Goal: Task Accomplishment & Management: Complete application form

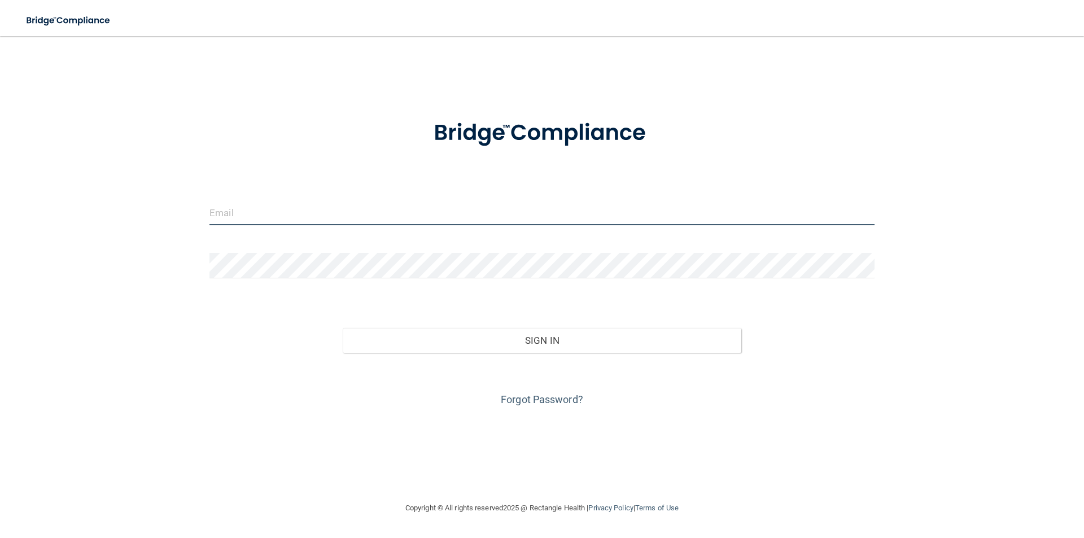
click at [318, 212] on input "email" at bounding box center [541, 212] width 665 height 25
type input "t"
type input "[EMAIL_ADDRESS][DOMAIN_NAME]"
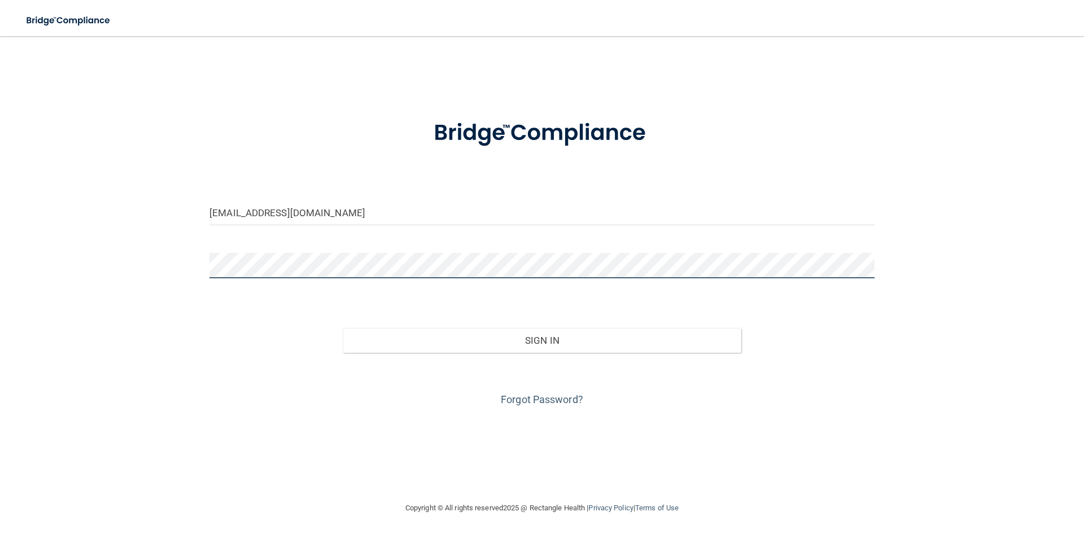
click at [343, 328] on button "Sign In" at bounding box center [542, 340] width 399 height 25
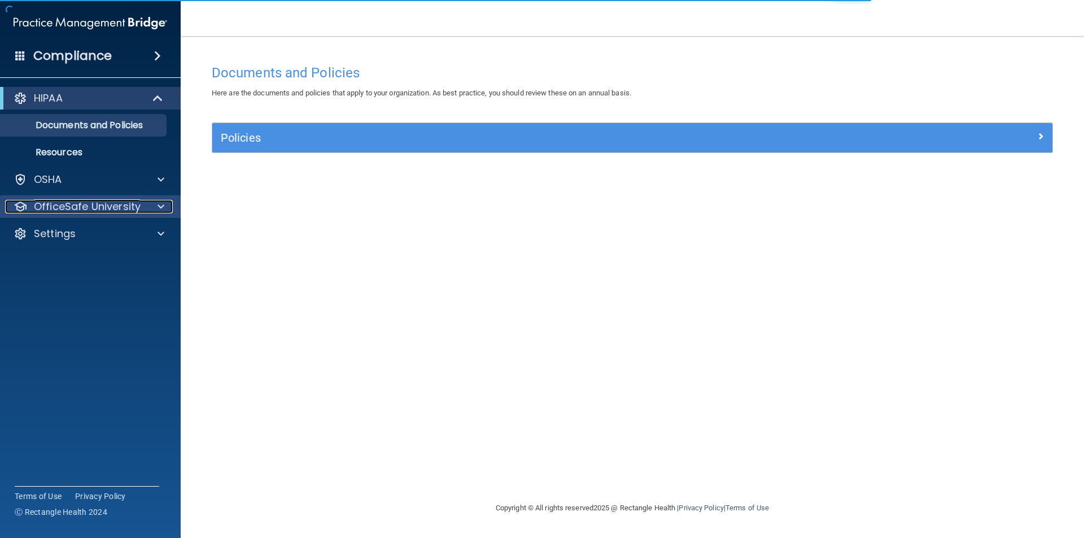
click at [112, 211] on p "OfficeSafe University" at bounding box center [87, 207] width 107 height 14
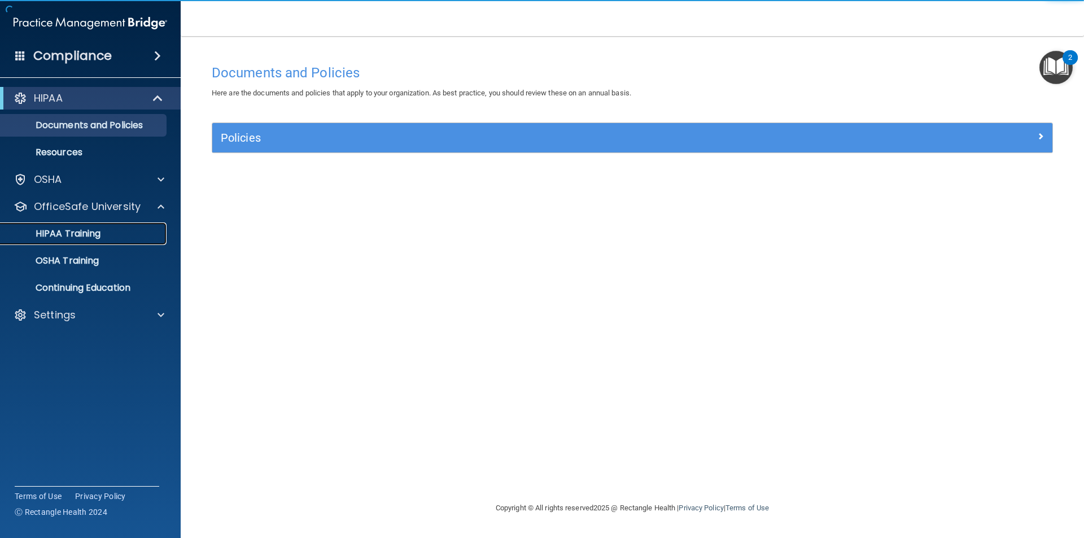
click at [54, 229] on p "HIPAA Training" at bounding box center [53, 233] width 93 height 11
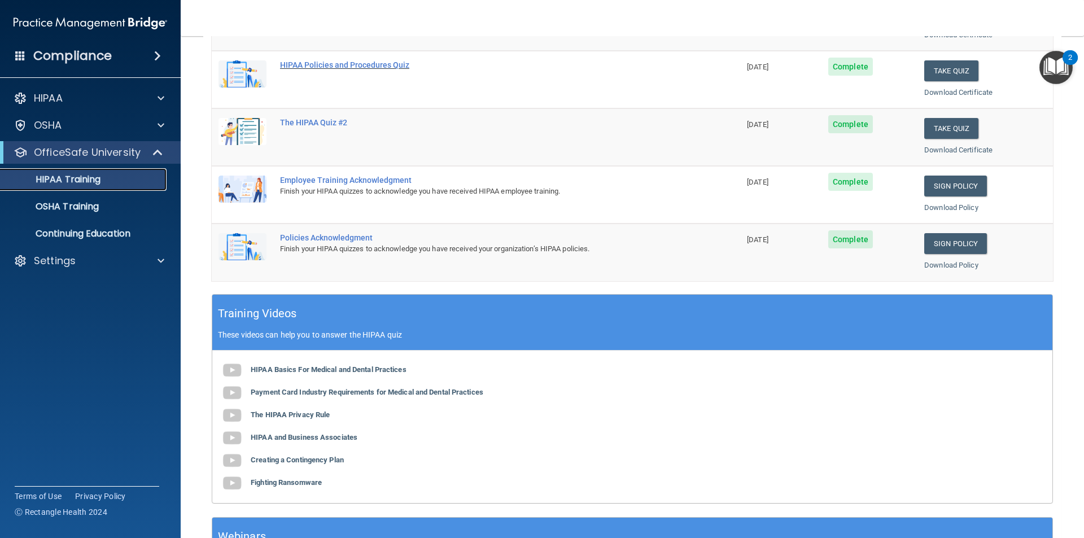
scroll to position [282, 0]
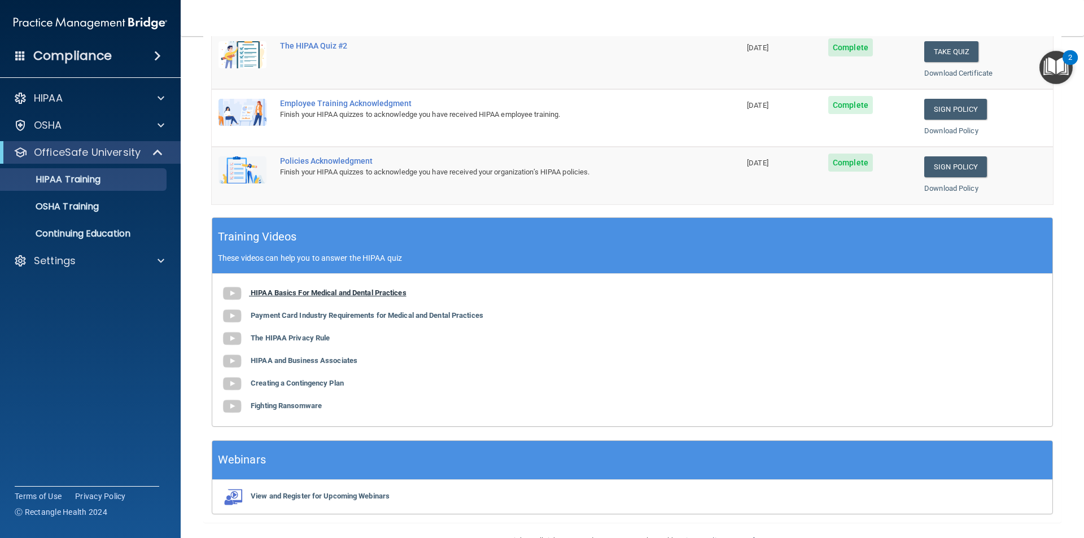
click at [280, 291] on b "HIPAA Basics For Medical and Dental Practices" at bounding box center [329, 292] width 156 height 8
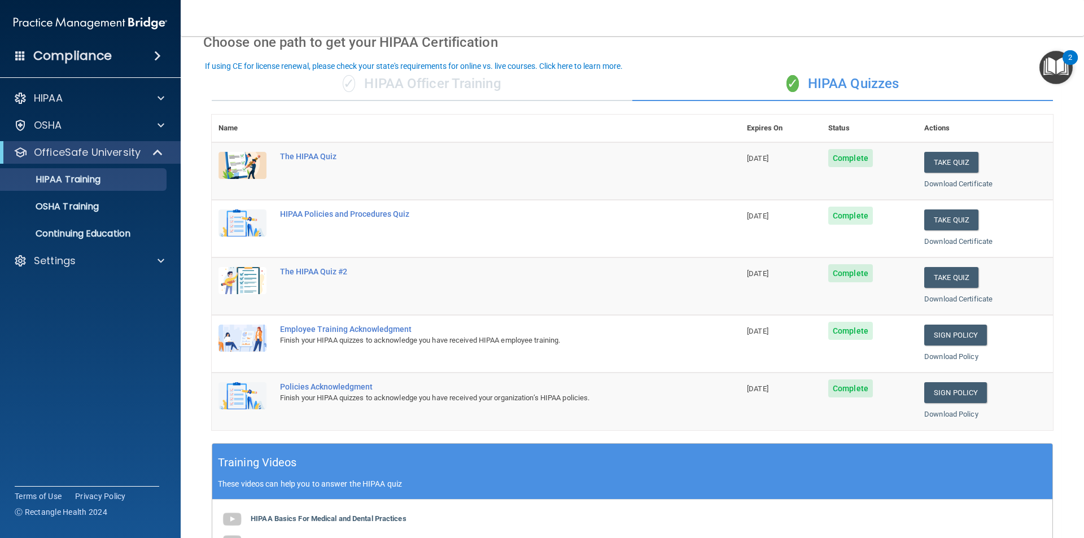
scroll to position [0, 0]
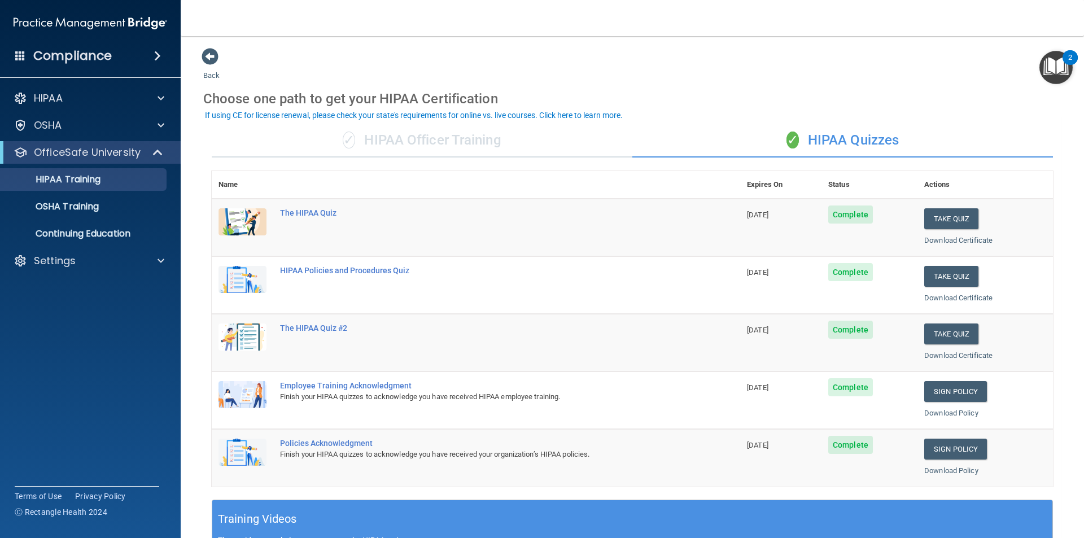
click at [420, 148] on div "✓ HIPAA Officer Training" at bounding box center [422, 141] width 421 height 34
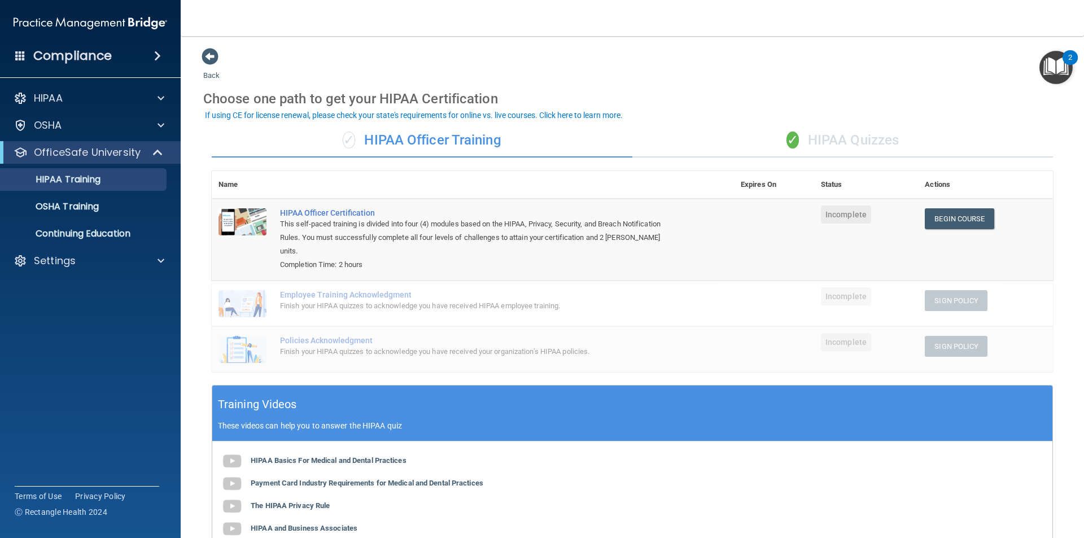
click at [850, 133] on div "✓ HIPAA Quizzes" at bounding box center [842, 141] width 421 height 34
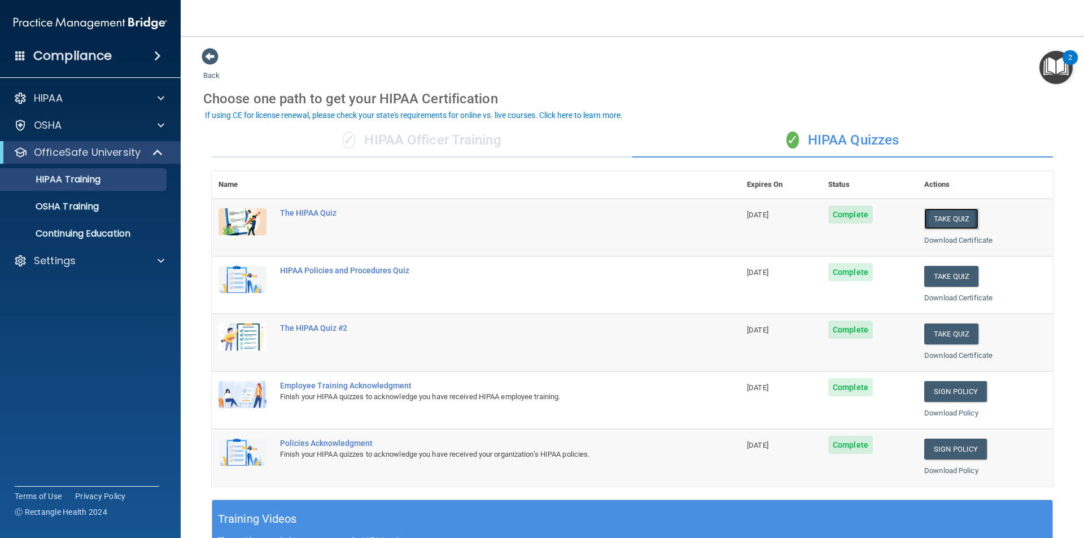
click at [938, 218] on button "Take Quiz" at bounding box center [951, 218] width 54 height 21
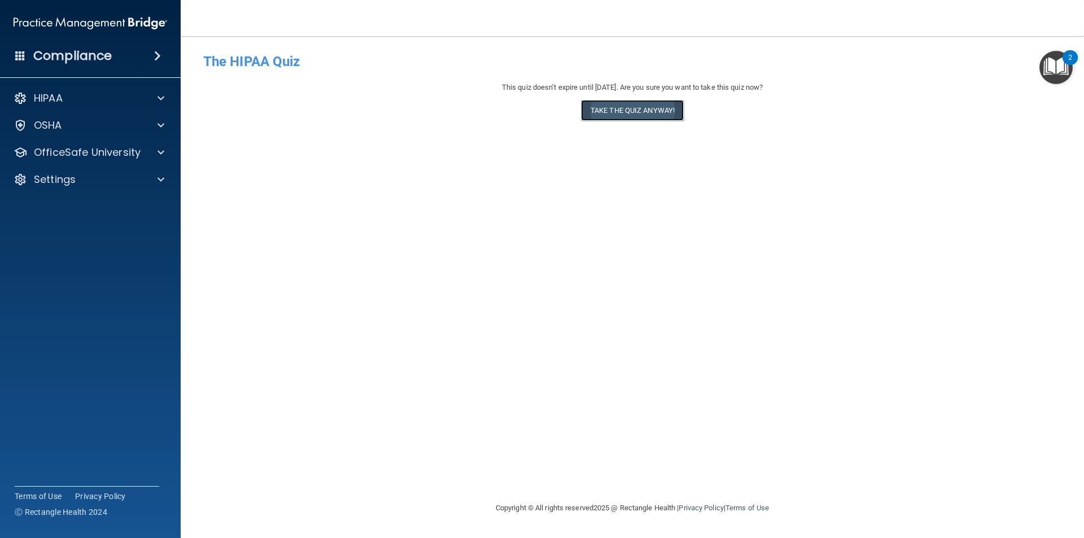
click at [610, 108] on button "Take the quiz anyway!" at bounding box center [632, 110] width 103 height 21
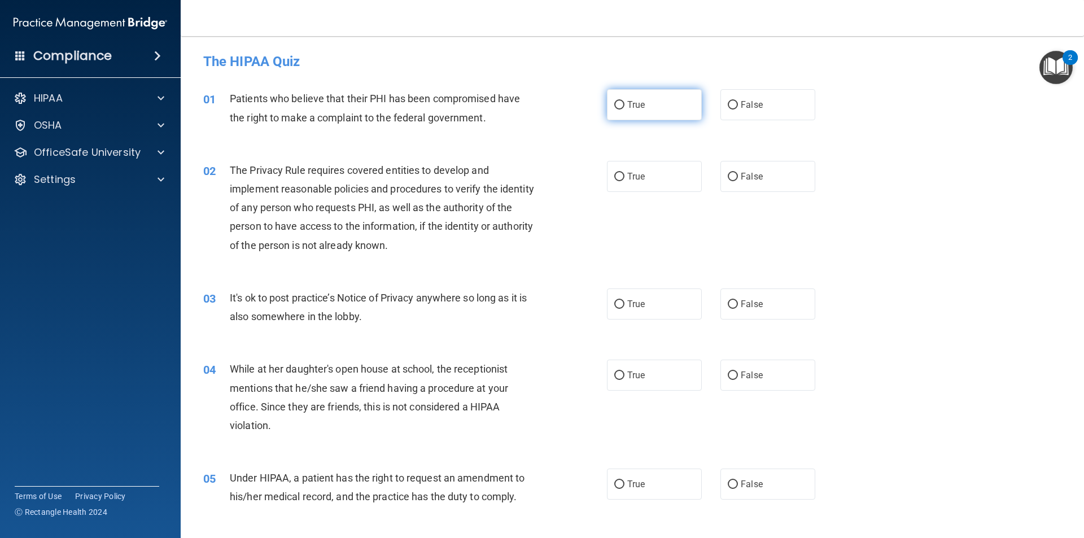
click at [621, 106] on label "True" at bounding box center [654, 104] width 95 height 31
click at [621, 106] on input "True" at bounding box center [619, 105] width 10 height 8
radio input "true"
click at [627, 178] on span "True" at bounding box center [636, 176] width 18 height 11
click at [624, 178] on input "True" at bounding box center [619, 177] width 10 height 8
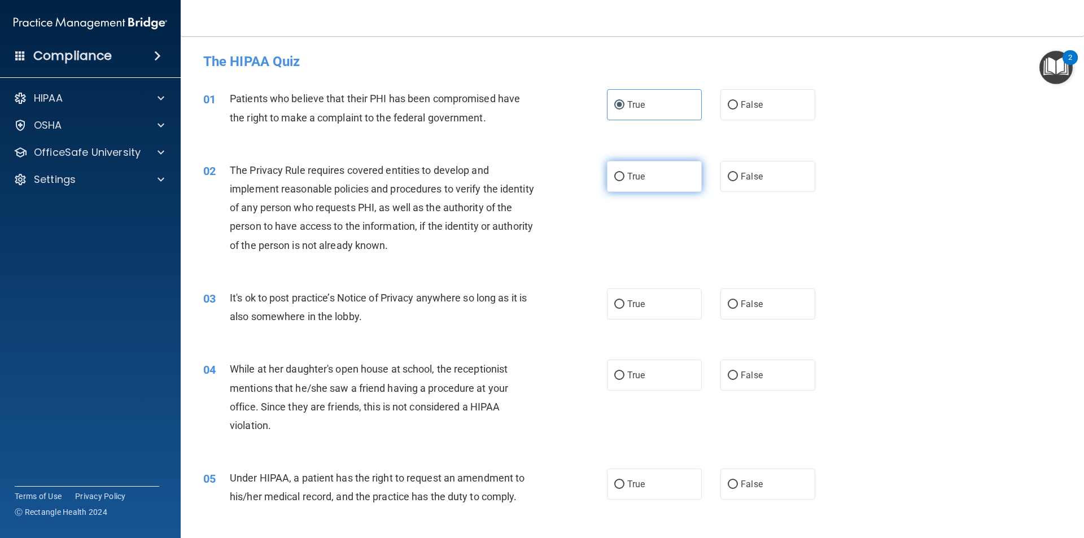
radio input "true"
click at [651, 299] on label "True" at bounding box center [654, 303] width 95 height 31
click at [624, 300] on input "True" at bounding box center [619, 304] width 10 height 8
radio input "true"
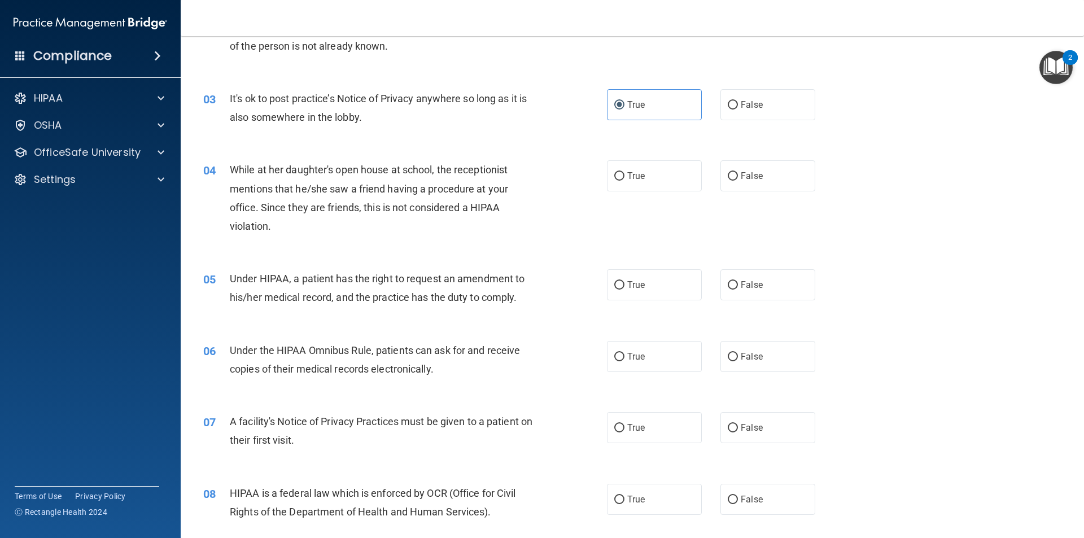
scroll to position [226, 0]
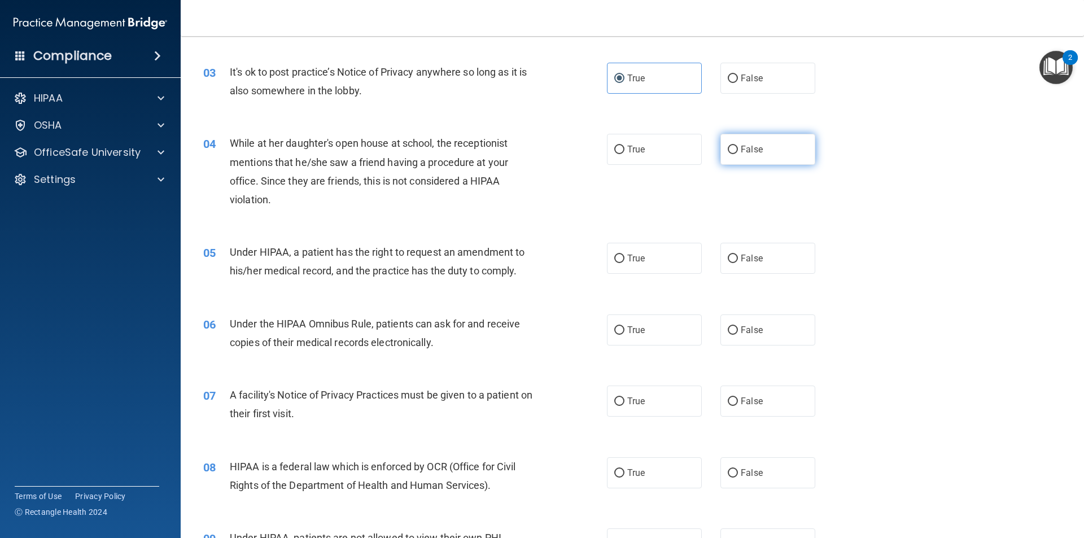
click at [754, 157] on label "False" at bounding box center [767, 149] width 95 height 31
click at [738, 154] on input "False" at bounding box center [733, 150] width 10 height 8
radio input "true"
click at [753, 268] on label "False" at bounding box center [767, 258] width 95 height 31
click at [738, 263] on input "False" at bounding box center [733, 259] width 10 height 8
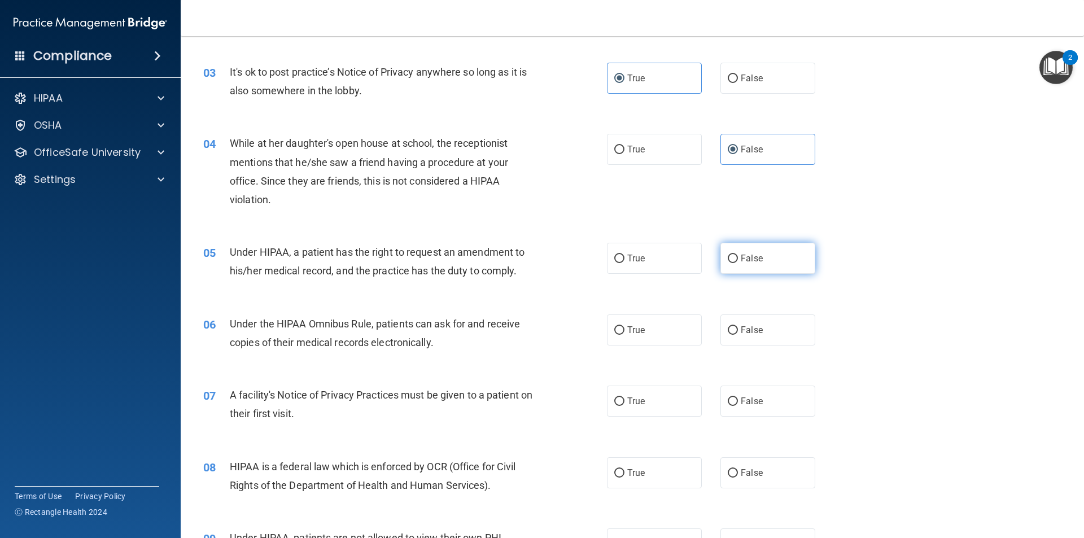
radio input "true"
click at [652, 323] on label "True" at bounding box center [654, 329] width 95 height 31
click at [624, 326] on input "True" at bounding box center [619, 330] width 10 height 8
radio input "true"
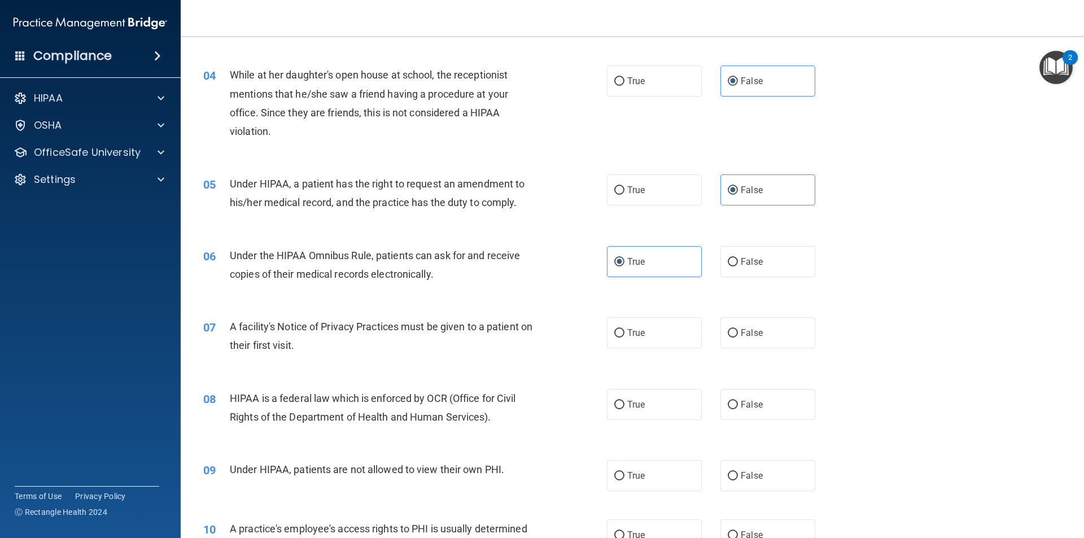
scroll to position [339, 0]
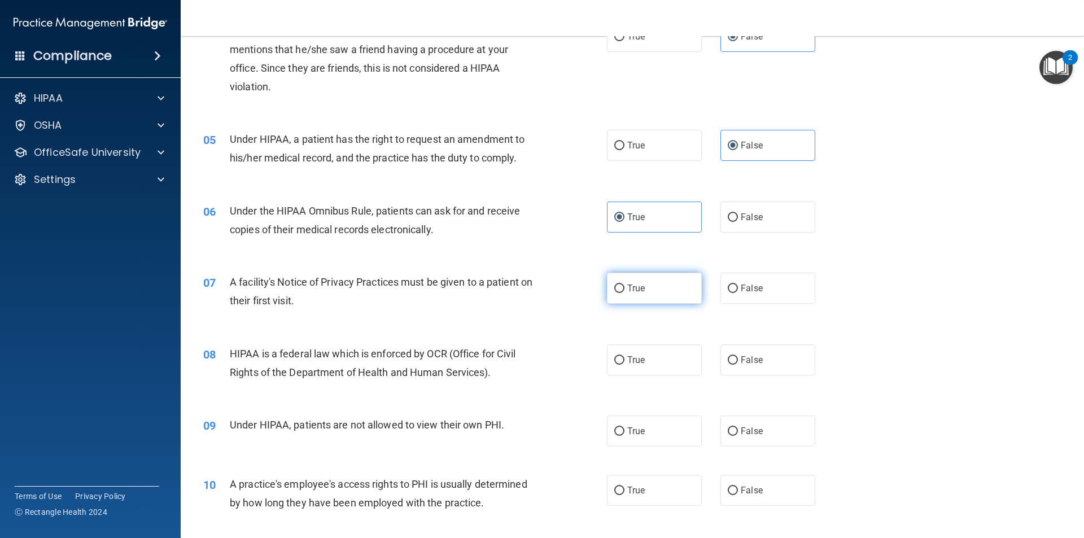
click at [633, 296] on label "True" at bounding box center [654, 288] width 95 height 31
click at [624, 293] on input "True" at bounding box center [619, 289] width 10 height 8
radio input "true"
click at [732, 291] on input "False" at bounding box center [733, 289] width 10 height 8
radio input "true"
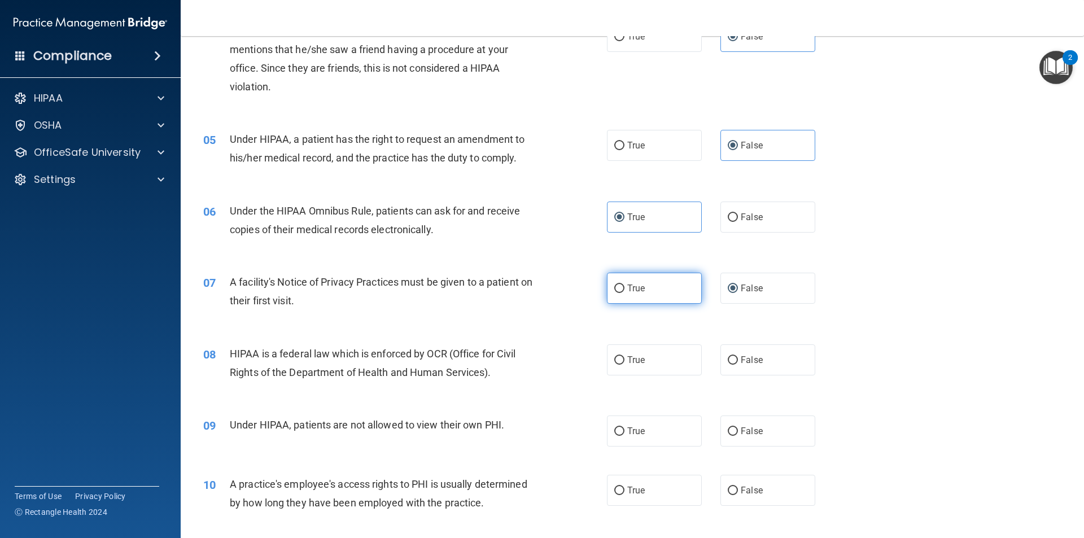
click at [653, 291] on label "True" at bounding box center [654, 288] width 95 height 31
click at [624, 291] on input "True" at bounding box center [619, 289] width 10 height 8
radio input "true"
click at [728, 292] on input "False" at bounding box center [733, 289] width 10 height 8
radio input "true"
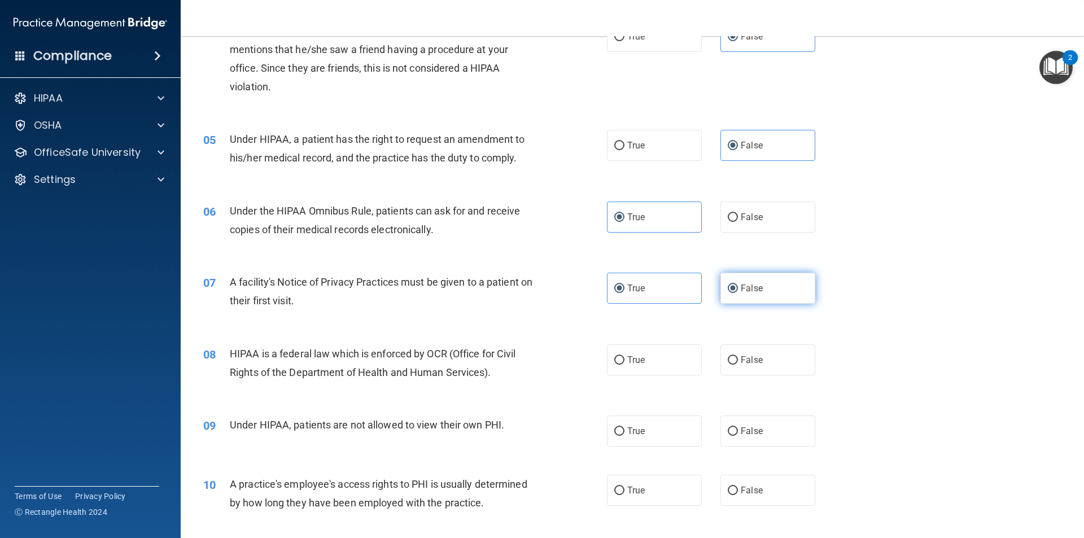
radio input "false"
click at [616, 371] on label "True" at bounding box center [654, 359] width 95 height 31
click at [616, 365] on input "True" at bounding box center [619, 360] width 10 height 8
radio input "true"
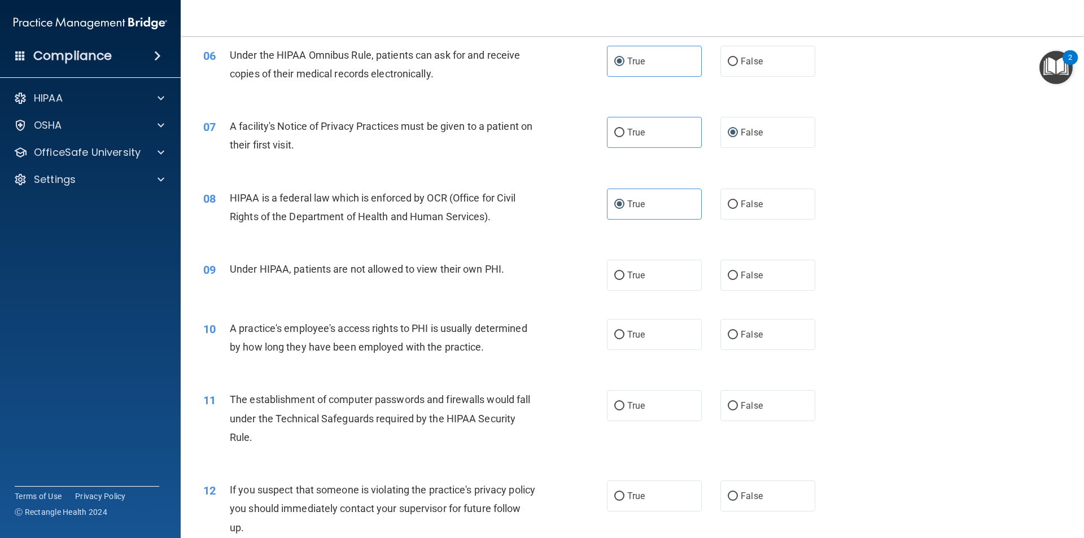
scroll to position [508, 0]
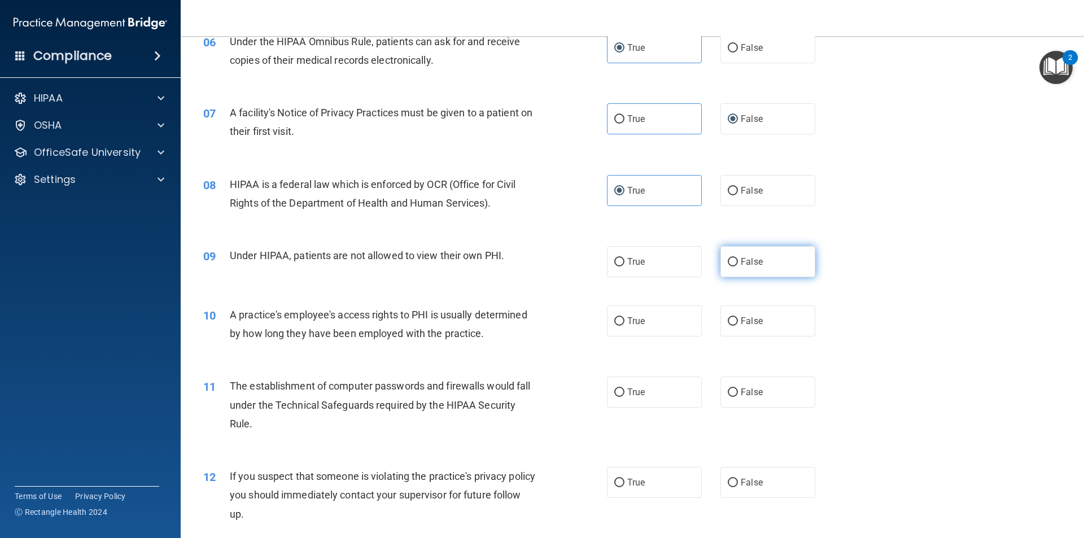
click at [745, 267] on label "False" at bounding box center [767, 261] width 95 height 31
click at [738, 266] on input "False" at bounding box center [733, 262] width 10 height 8
radio input "true"
click at [762, 305] on label "False" at bounding box center [767, 320] width 95 height 31
click at [738, 317] on input "False" at bounding box center [733, 321] width 10 height 8
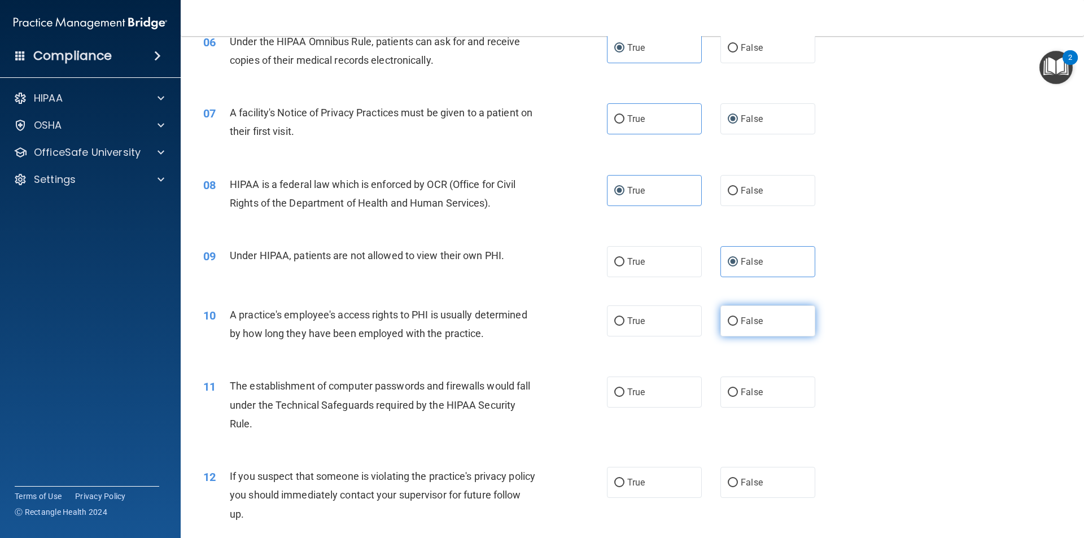
radio input "true"
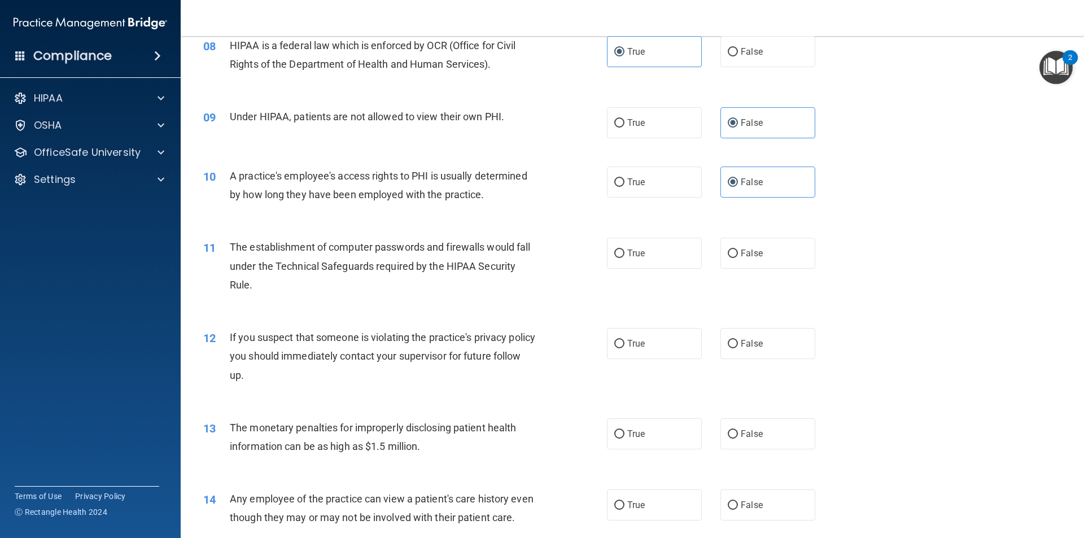
scroll to position [734, 0]
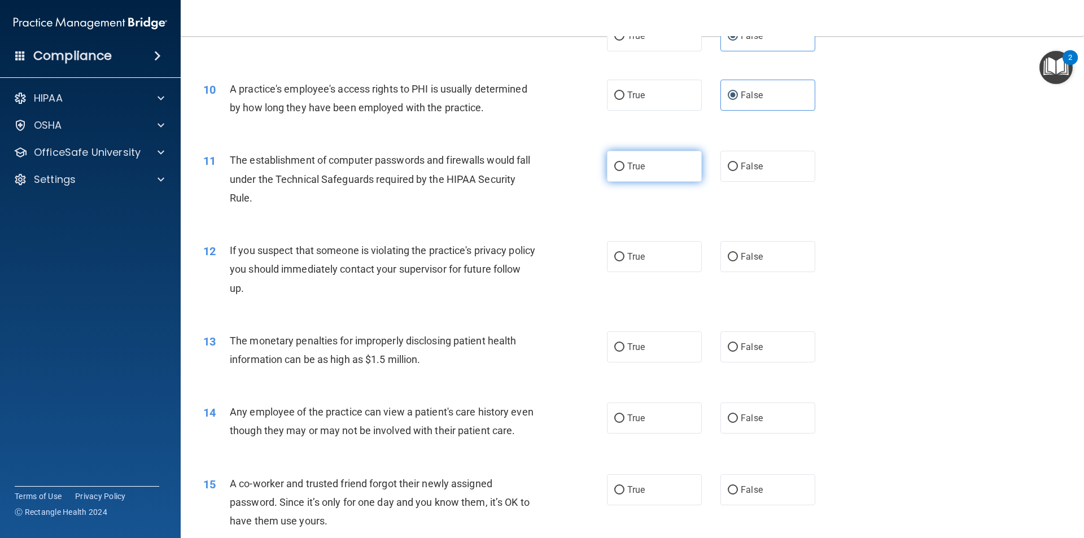
click at [664, 169] on label "True" at bounding box center [654, 166] width 95 height 31
click at [624, 169] on input "True" at bounding box center [619, 167] width 10 height 8
radio input "true"
click at [641, 263] on label "True" at bounding box center [654, 256] width 95 height 31
click at [624, 261] on input "True" at bounding box center [619, 257] width 10 height 8
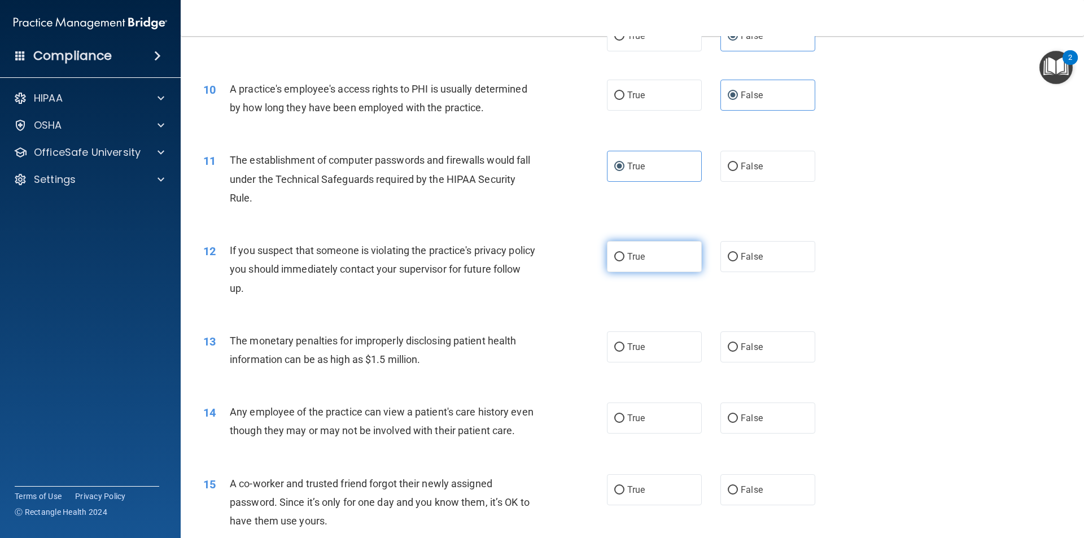
radio input "true"
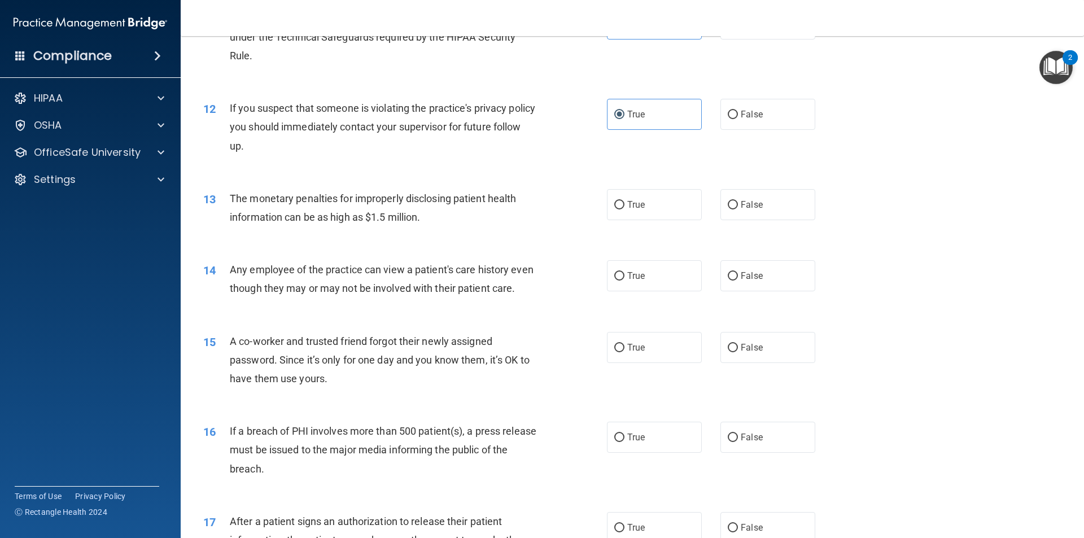
scroll to position [903, 0]
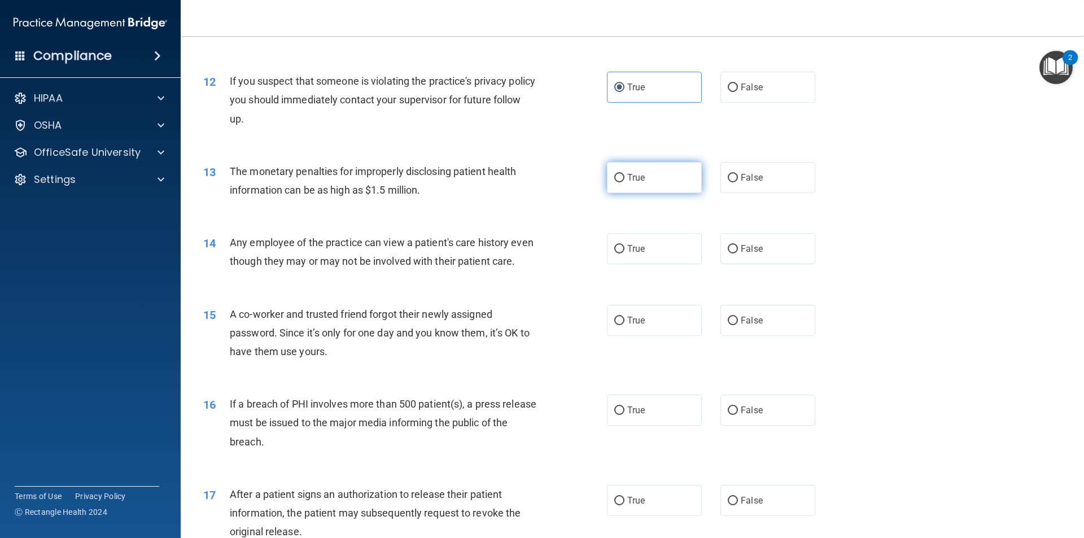
click at [664, 181] on label "True" at bounding box center [654, 177] width 95 height 31
click at [624, 181] on input "True" at bounding box center [619, 178] width 10 height 8
radio input "true"
click at [659, 242] on label "True" at bounding box center [654, 248] width 95 height 31
click at [624, 245] on input "True" at bounding box center [619, 249] width 10 height 8
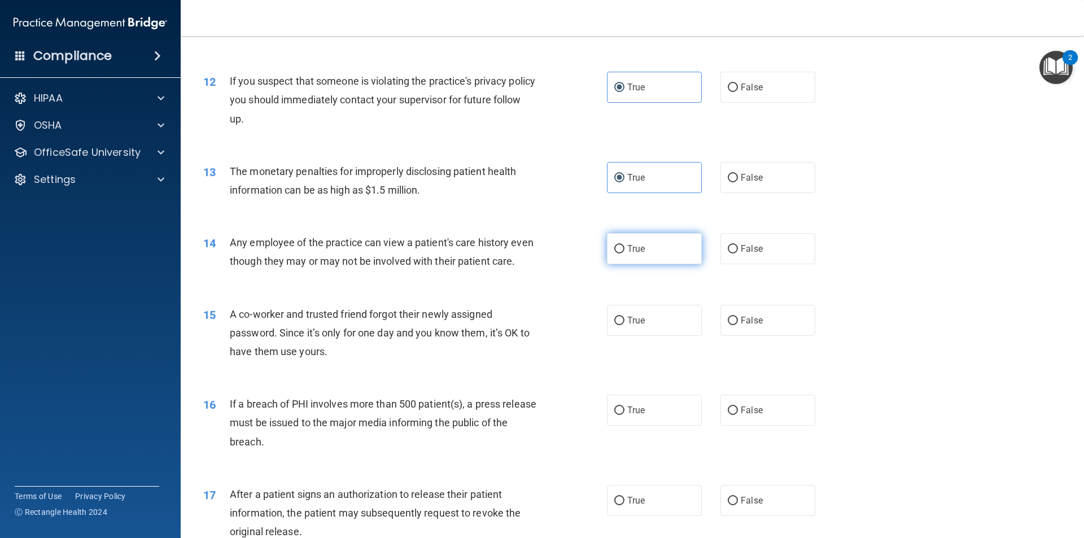
radio input "true"
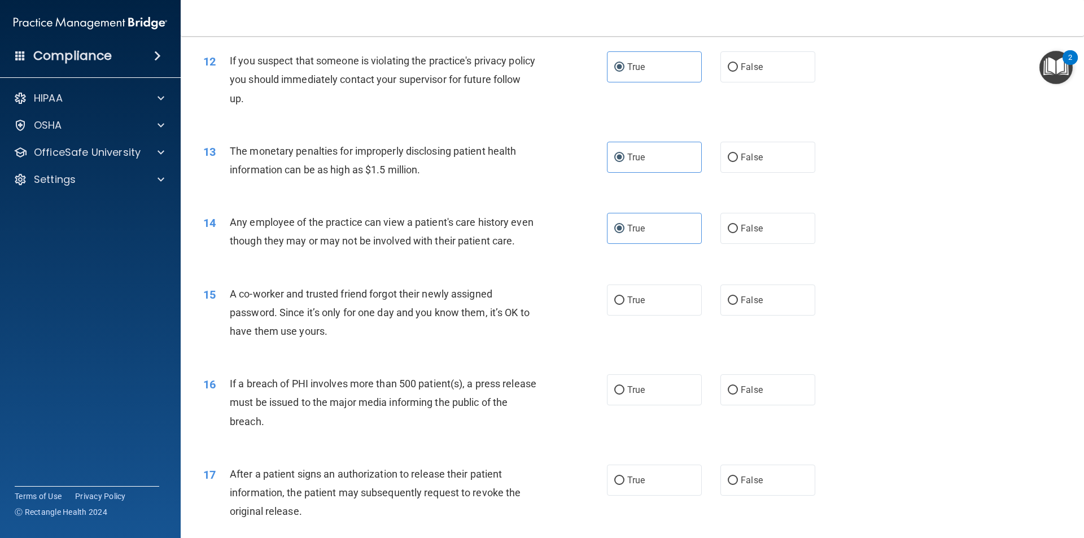
scroll to position [960, 0]
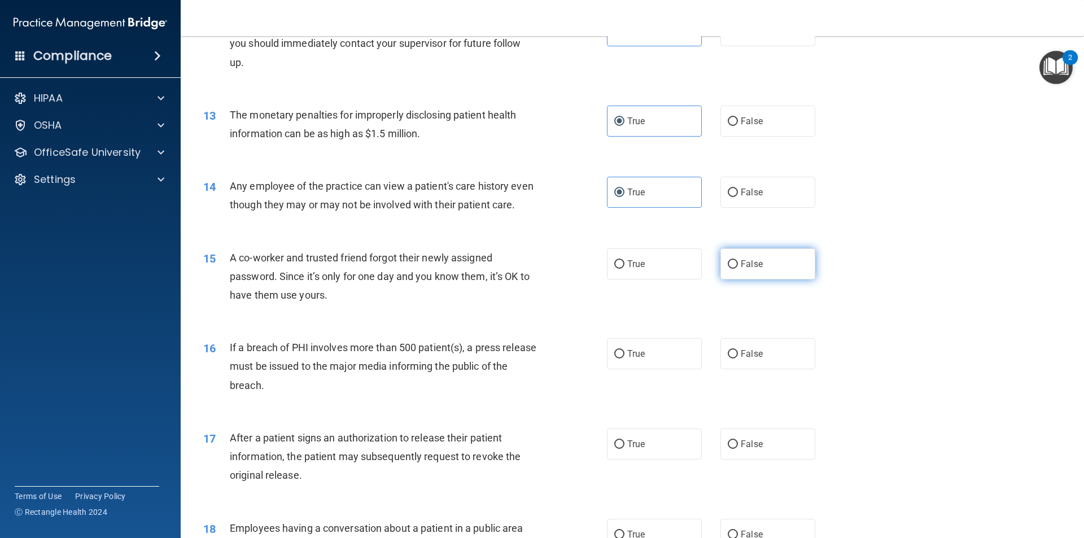
click at [754, 269] on span "False" at bounding box center [752, 264] width 22 height 11
click at [738, 269] on input "False" at bounding box center [733, 264] width 10 height 8
radio input "true"
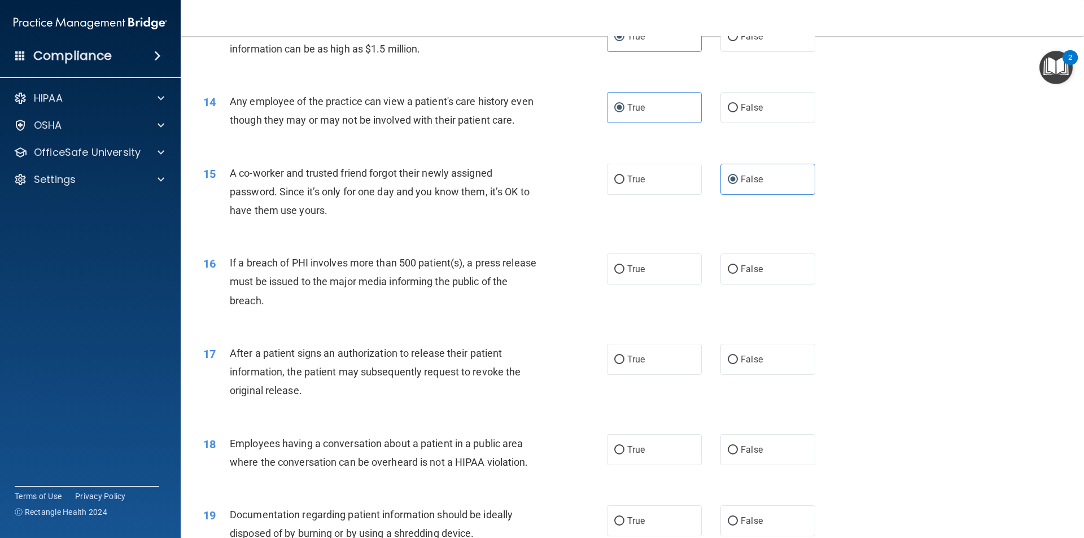
scroll to position [1073, 0]
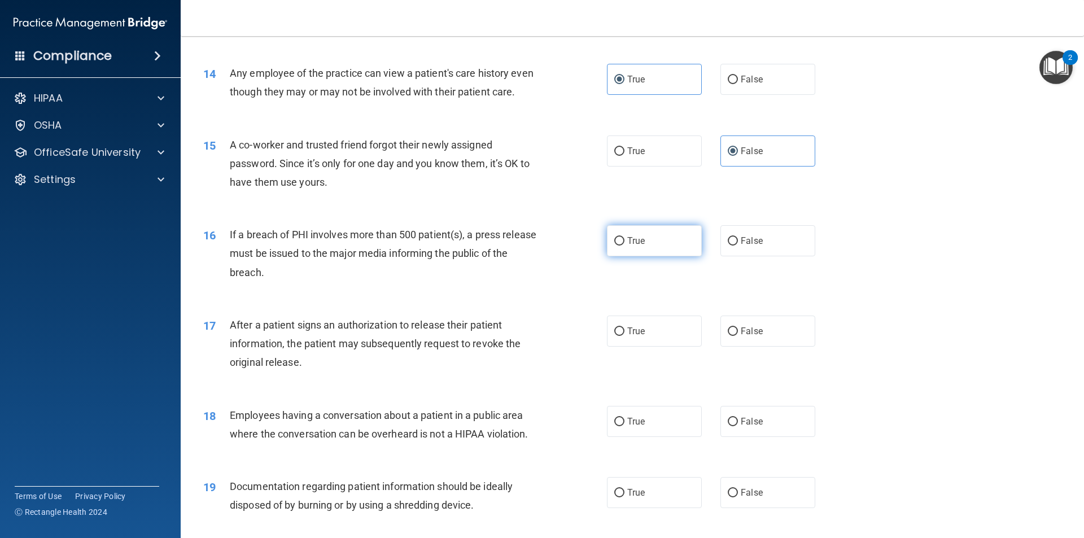
click at [637, 251] on label "True" at bounding box center [654, 240] width 95 height 31
click at [624, 246] on input "True" at bounding box center [619, 241] width 10 height 8
radio input "true"
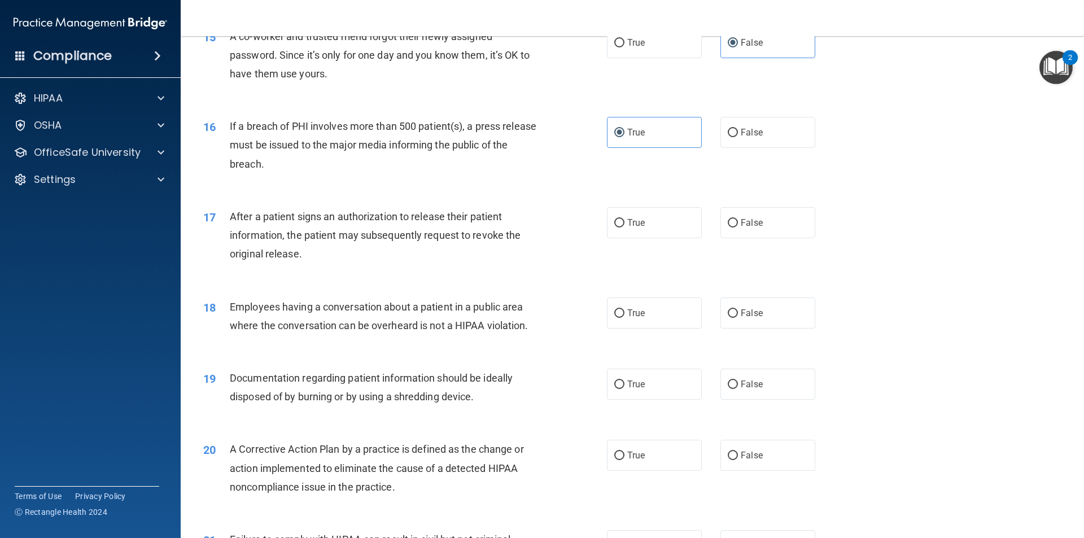
scroll to position [1186, 0]
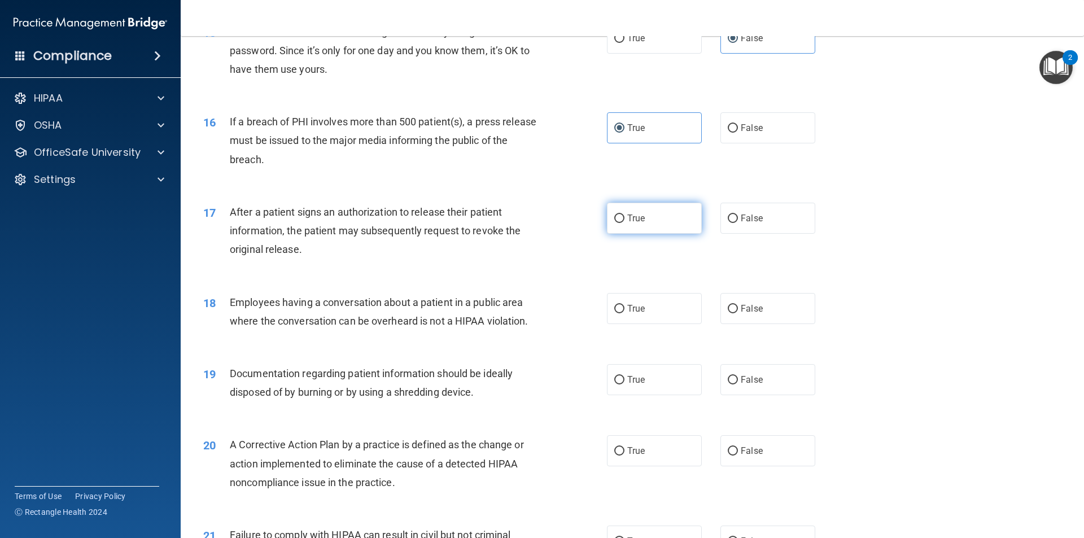
click at [651, 234] on label "True" at bounding box center [654, 218] width 95 height 31
click at [624, 223] on input "True" at bounding box center [619, 219] width 10 height 8
radio input "true"
click at [763, 324] on label "False" at bounding box center [767, 308] width 95 height 31
click at [738, 313] on input "False" at bounding box center [733, 309] width 10 height 8
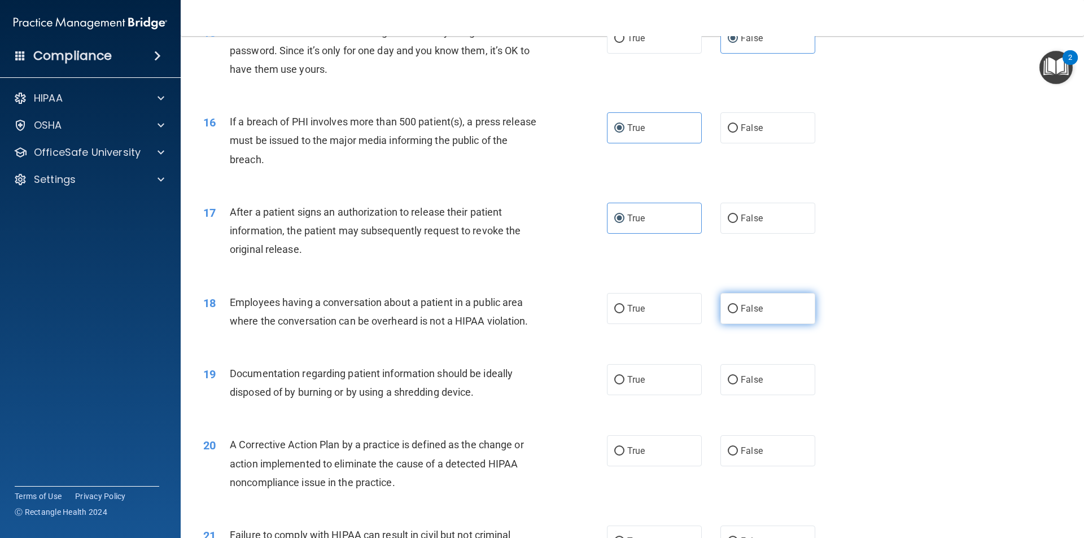
radio input "true"
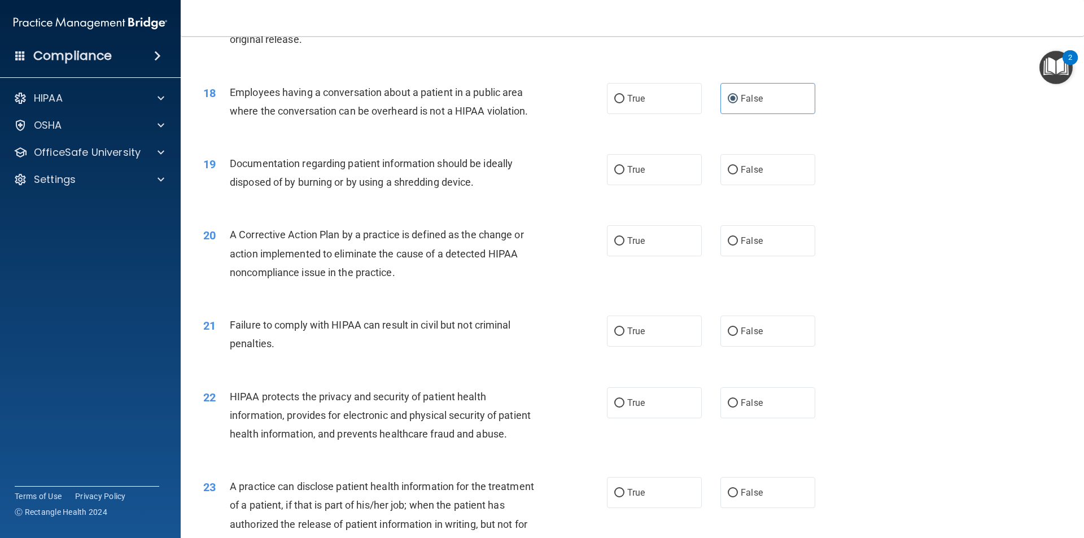
scroll to position [1411, 0]
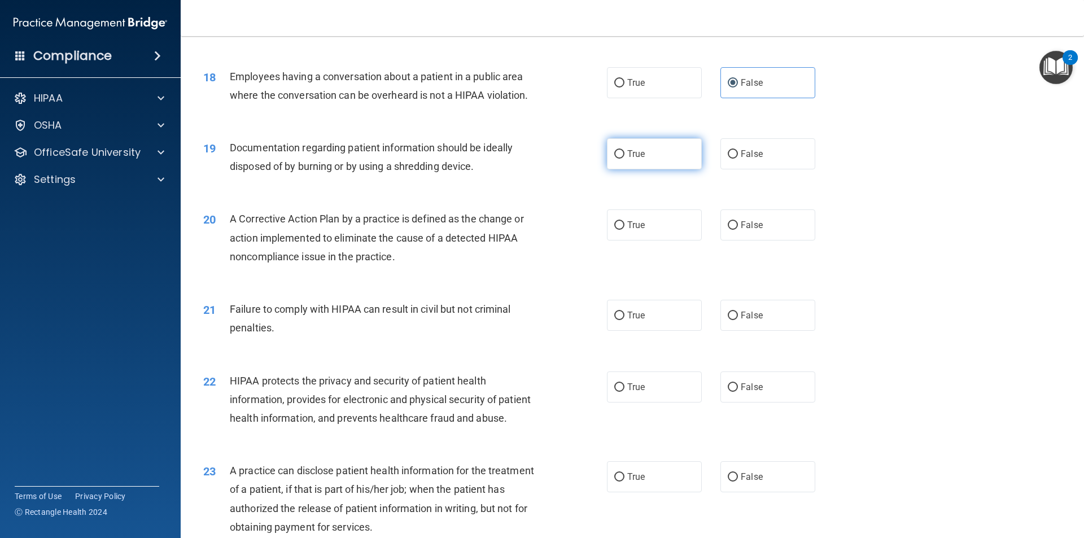
click at [648, 169] on label "True" at bounding box center [654, 153] width 95 height 31
click at [624, 159] on input "True" at bounding box center [619, 154] width 10 height 8
radio input "true"
click at [611, 235] on label "True" at bounding box center [654, 224] width 95 height 31
click at [614, 230] on input "True" at bounding box center [619, 225] width 10 height 8
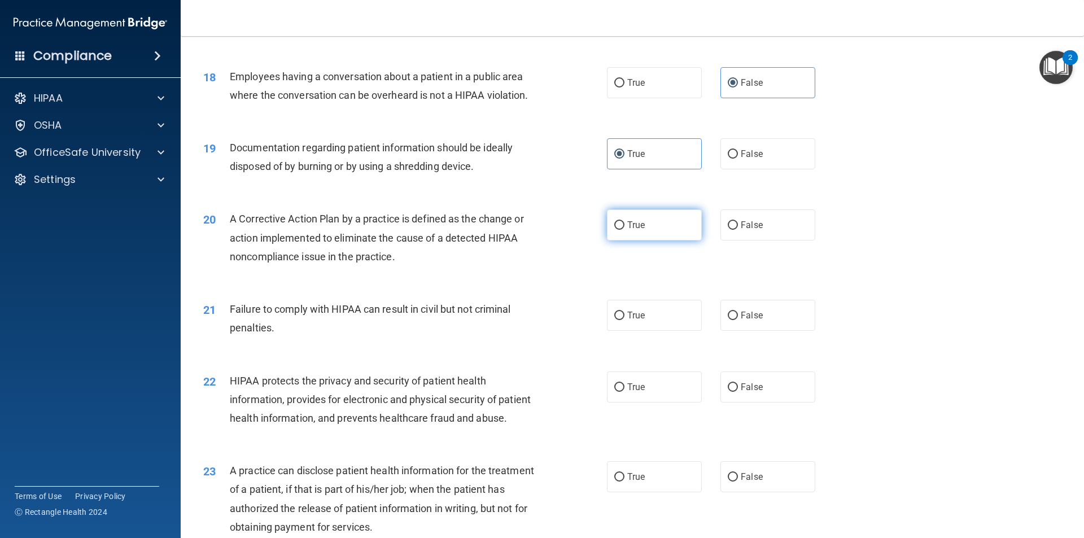
radio input "true"
click at [732, 320] on input "False" at bounding box center [733, 316] width 10 height 8
radio input "true"
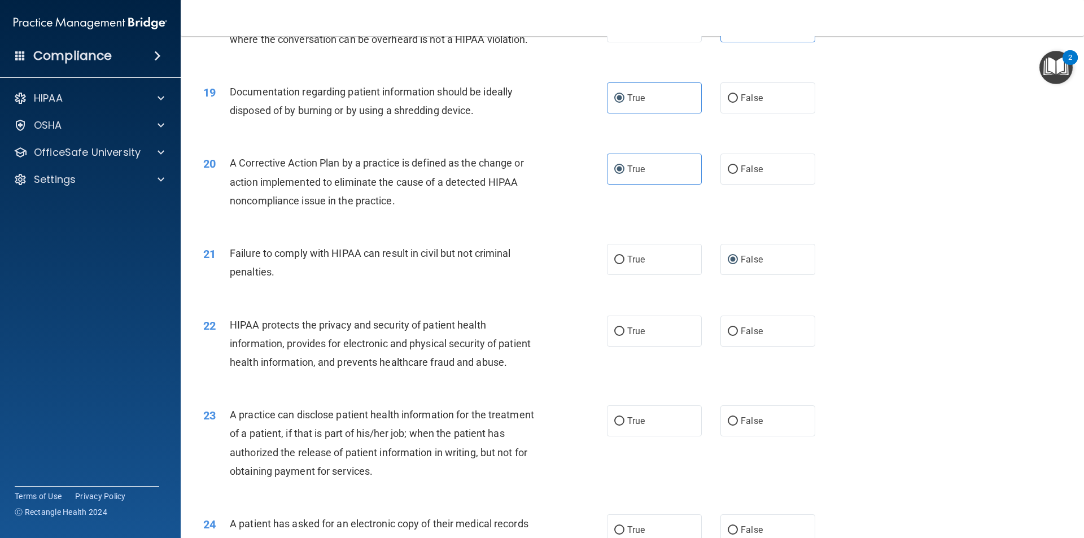
scroll to position [1457, 0]
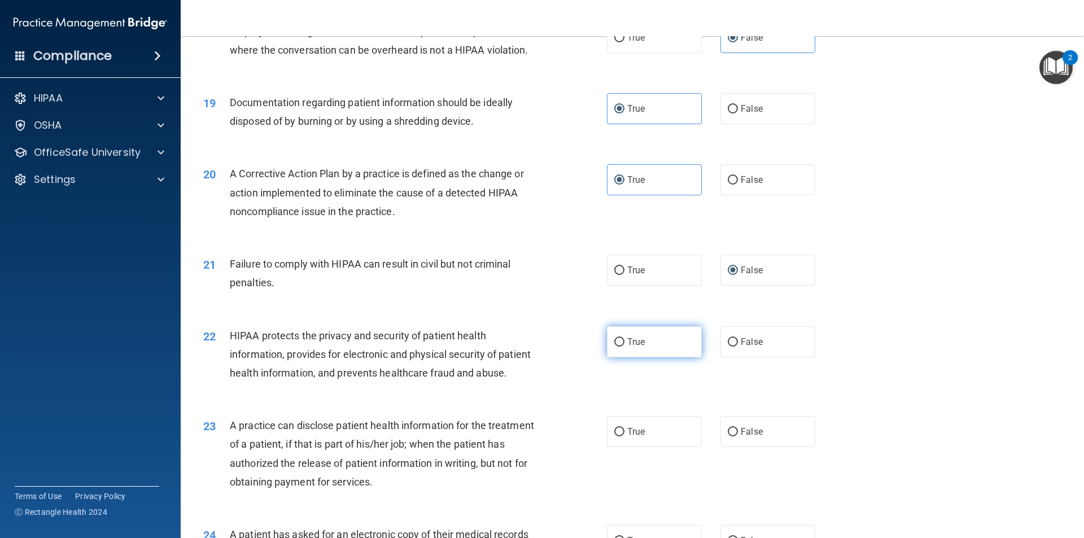
click at [627, 347] on span "True" at bounding box center [636, 341] width 18 height 11
click at [623, 347] on input "True" at bounding box center [619, 342] width 10 height 8
radio input "true"
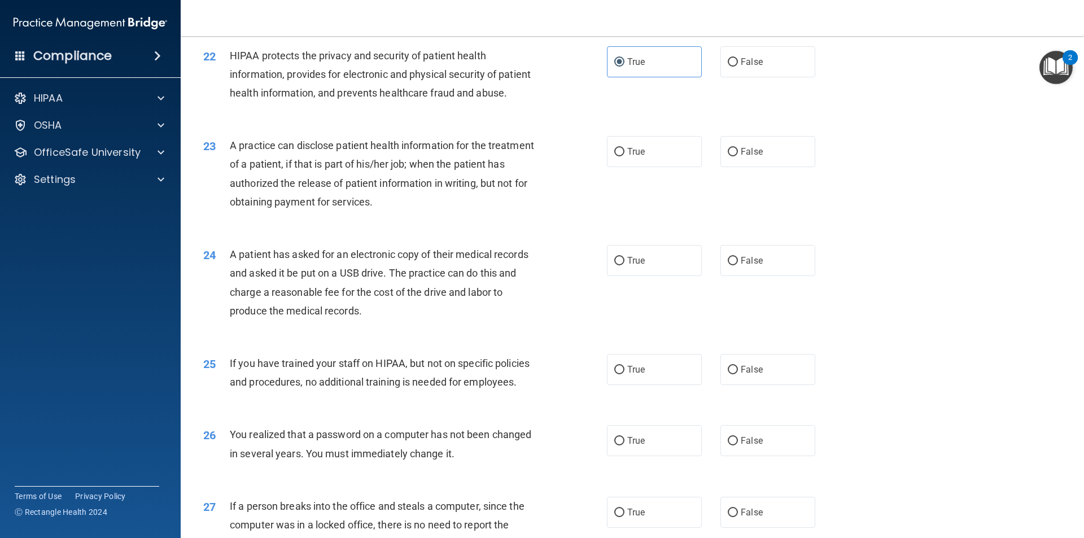
scroll to position [1739, 0]
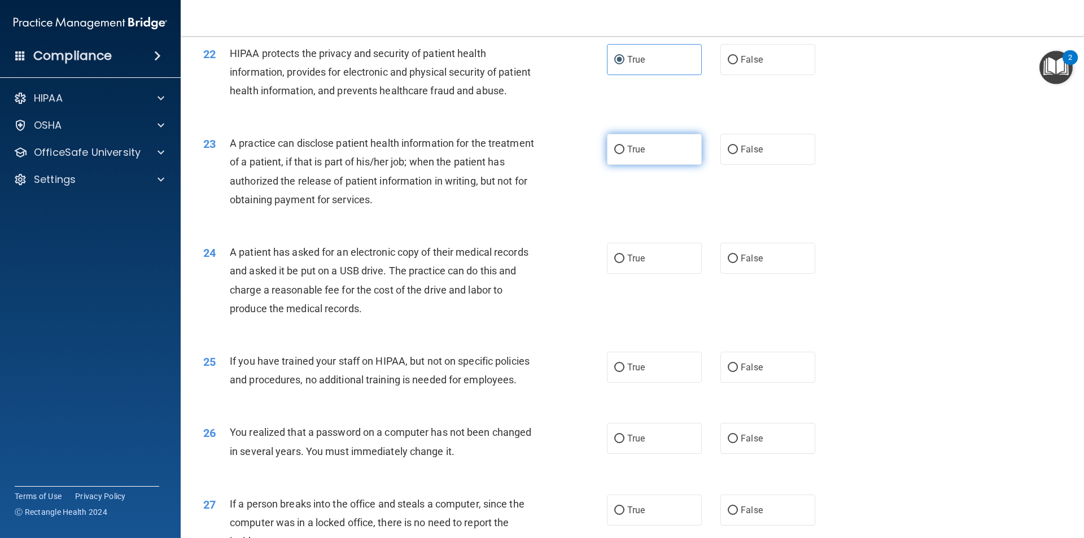
click at [619, 154] on input "True" at bounding box center [619, 150] width 10 height 8
radio input "true"
click at [753, 274] on label "False" at bounding box center [767, 258] width 95 height 31
click at [738, 263] on input "False" at bounding box center [733, 259] width 10 height 8
radio input "true"
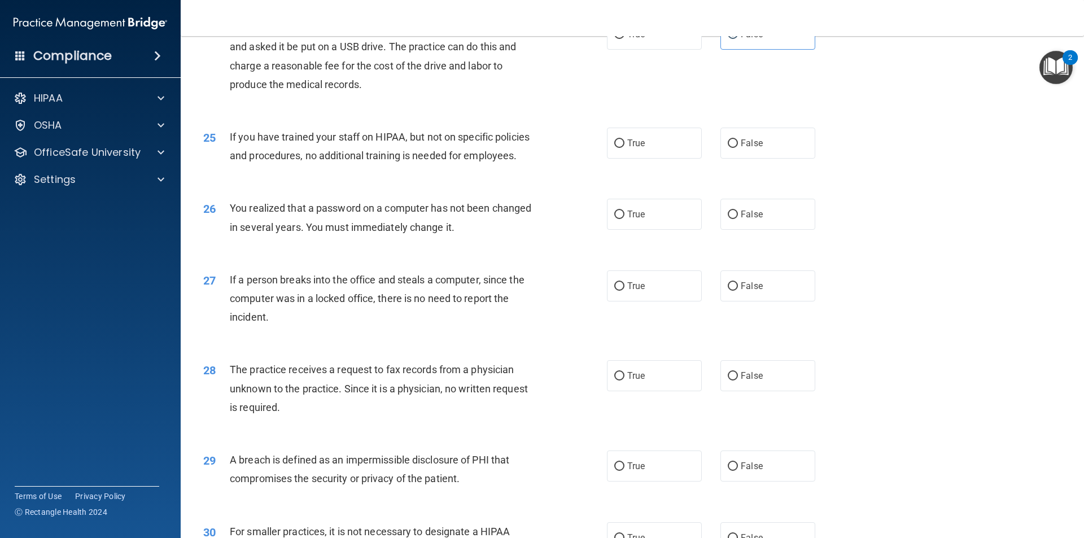
scroll to position [1965, 0]
click at [763, 157] on label "False" at bounding box center [767, 141] width 95 height 31
click at [738, 146] on input "False" at bounding box center [733, 142] width 10 height 8
radio input "true"
click at [653, 228] on label "True" at bounding box center [654, 212] width 95 height 31
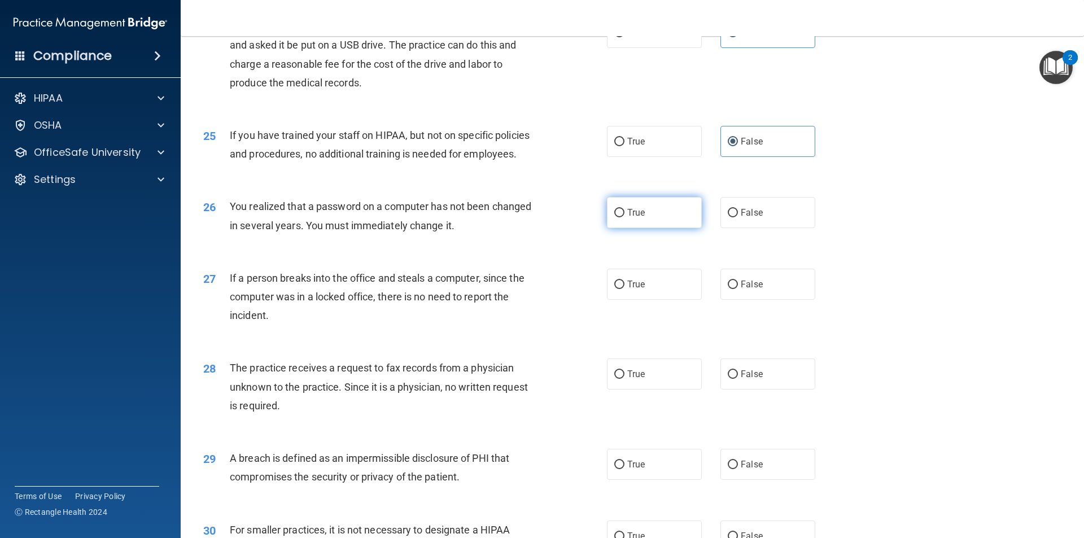
click at [624, 217] on input "True" at bounding box center [619, 213] width 10 height 8
radio input "true"
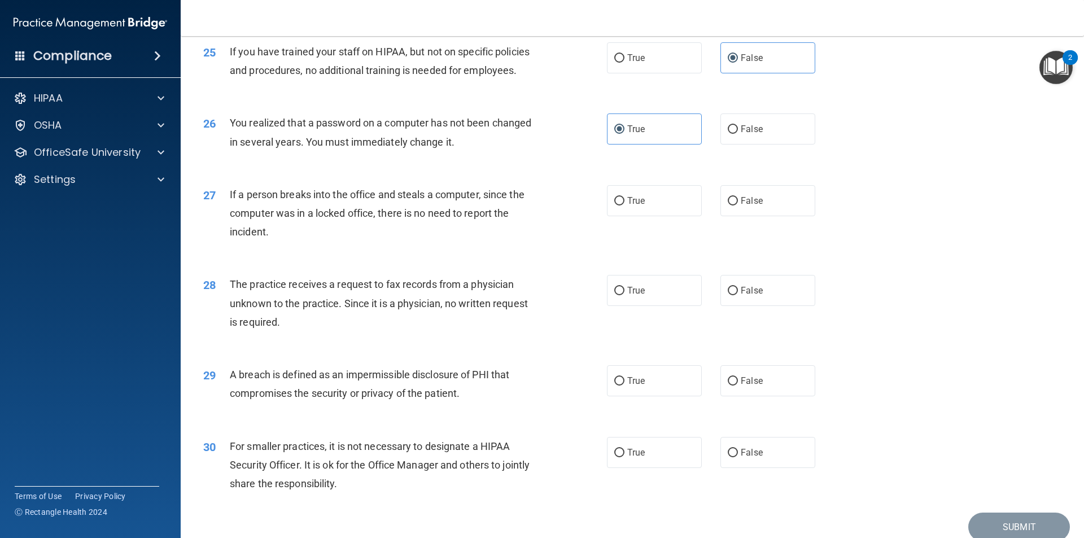
scroll to position [2078, 0]
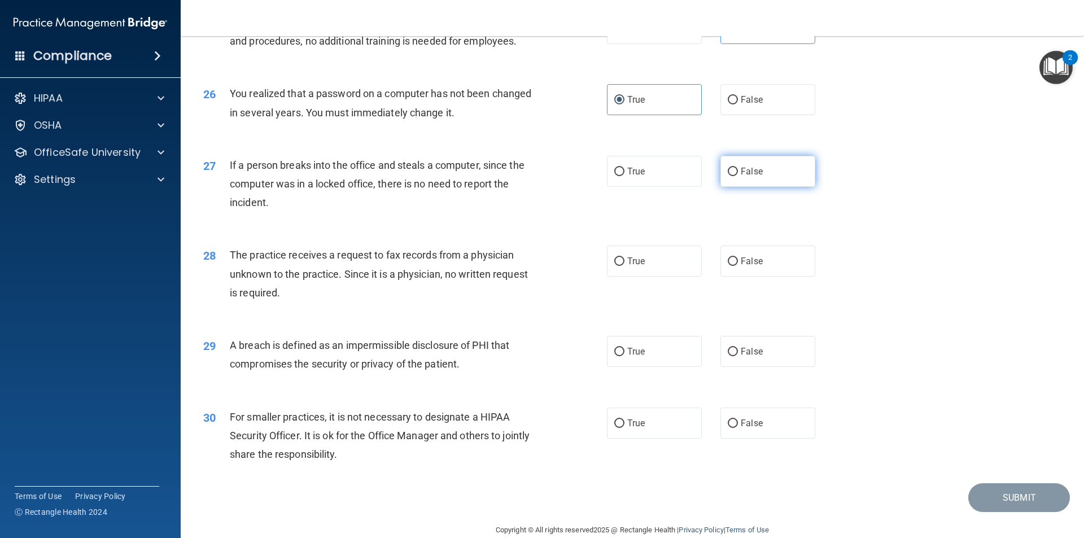
click at [767, 187] on label "False" at bounding box center [767, 171] width 95 height 31
click at [738, 176] on input "False" at bounding box center [733, 172] width 10 height 8
radio input "true"
click at [728, 277] on label "False" at bounding box center [767, 261] width 95 height 31
click at [728, 266] on input "False" at bounding box center [733, 261] width 10 height 8
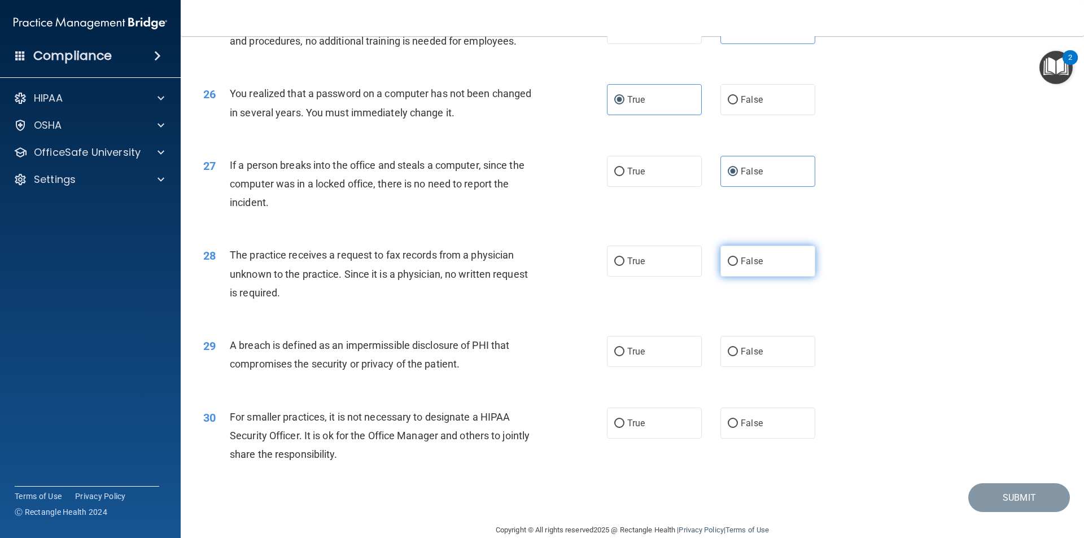
radio input "true"
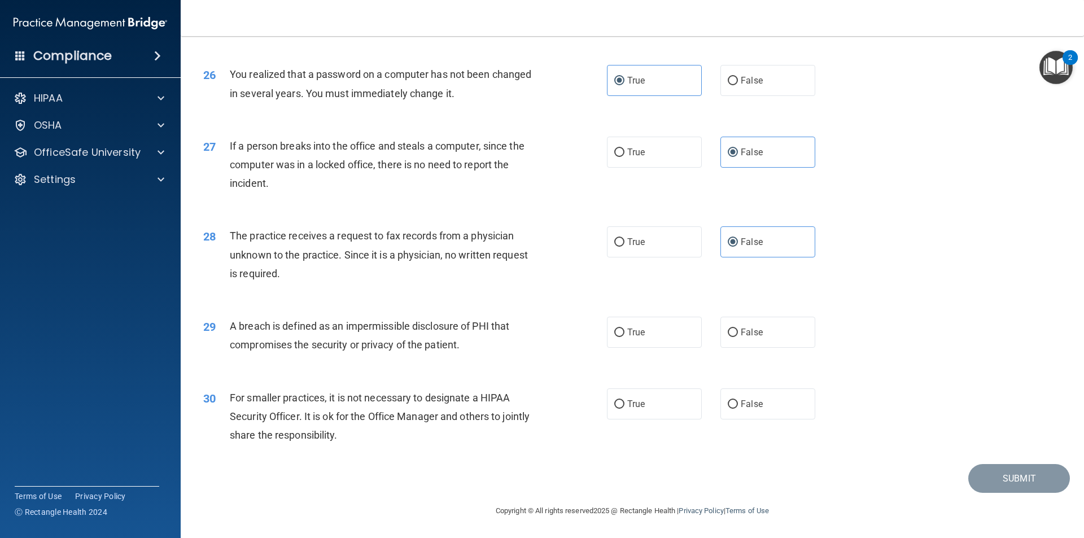
scroll to position [2134, 0]
click at [629, 331] on span "True" at bounding box center [636, 332] width 18 height 11
click at [624, 331] on input "True" at bounding box center [619, 333] width 10 height 8
radio input "true"
click at [768, 398] on label "False" at bounding box center [767, 403] width 95 height 31
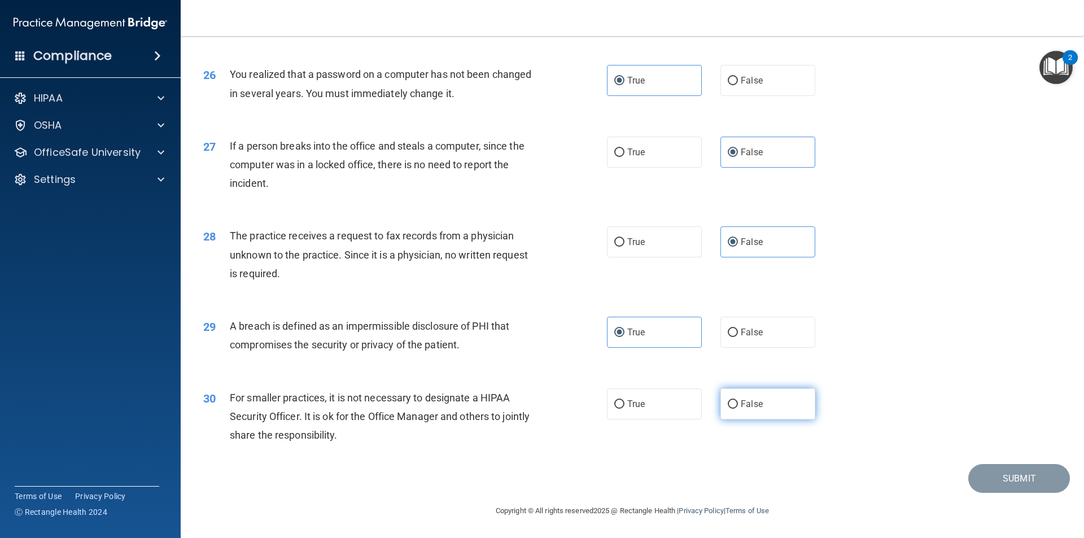
click at [738, 400] on input "False" at bounding box center [733, 404] width 10 height 8
radio input "true"
click at [996, 479] on button "Submit" at bounding box center [1019, 478] width 102 height 29
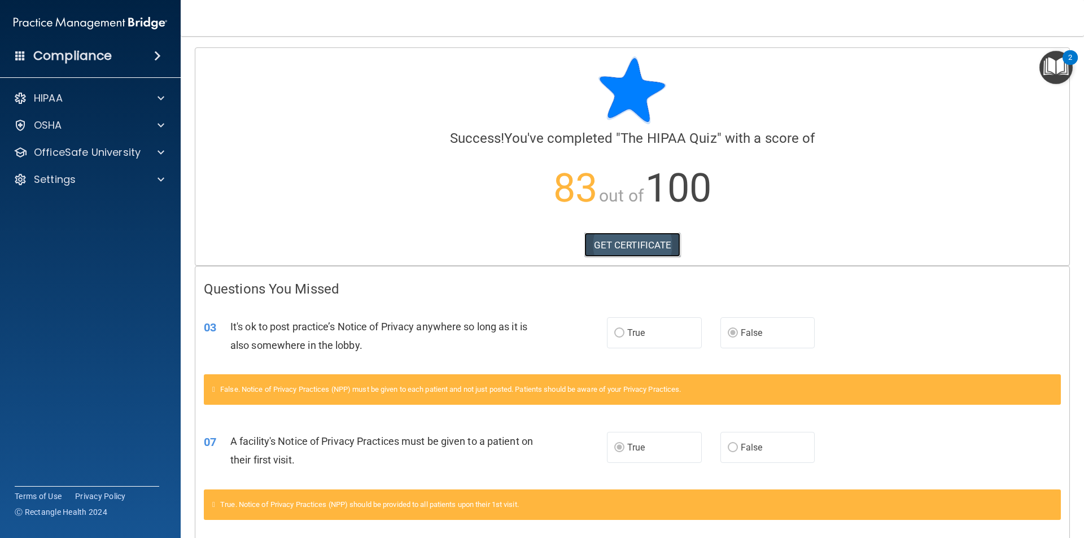
click at [637, 239] on link "GET CERTIFICATE" at bounding box center [632, 245] width 97 height 25
click at [78, 49] on h4 "Compliance" at bounding box center [72, 56] width 78 height 16
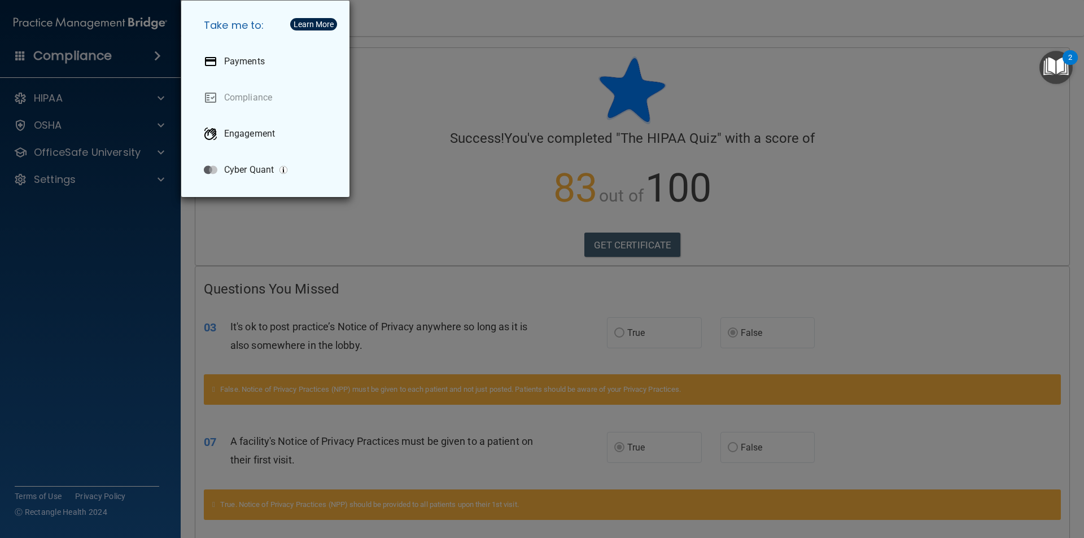
click at [71, 200] on div "Take me to: Payments Compliance Engagement Cyber Quant" at bounding box center [542, 269] width 1084 height 538
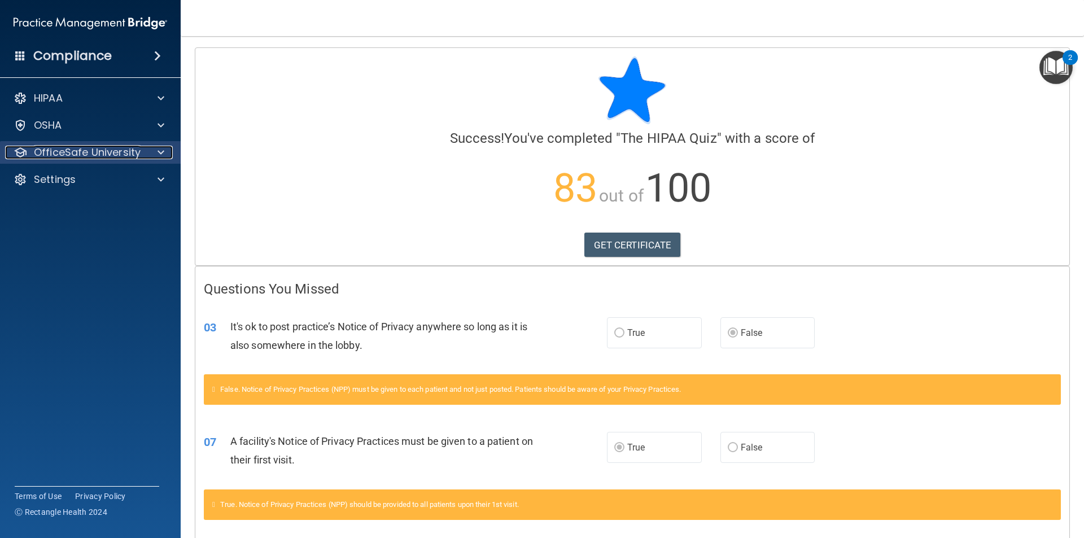
click at [104, 153] on p "OfficeSafe University" at bounding box center [87, 153] width 107 height 14
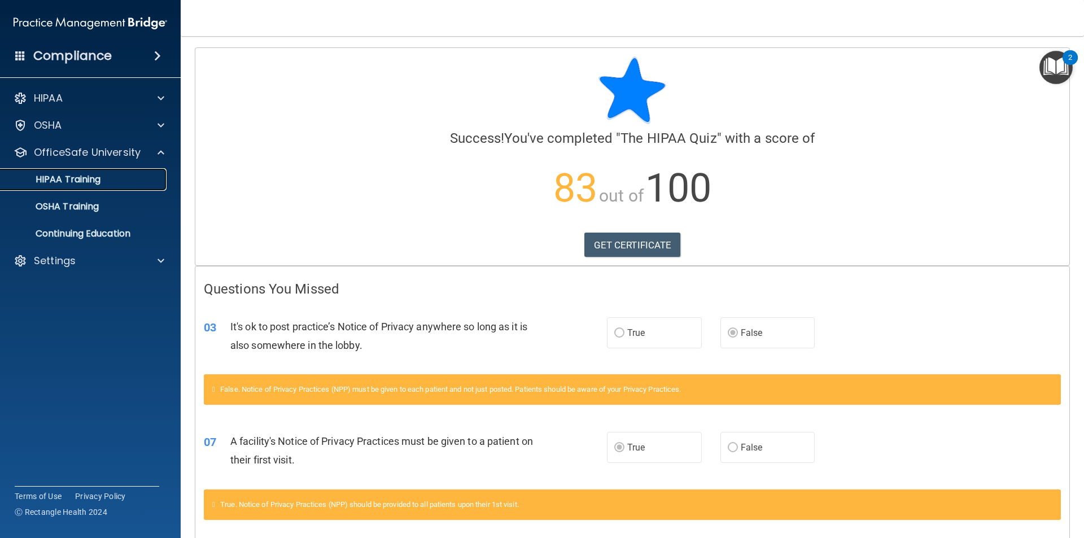
click at [70, 178] on p "HIPAA Training" at bounding box center [53, 179] width 93 height 11
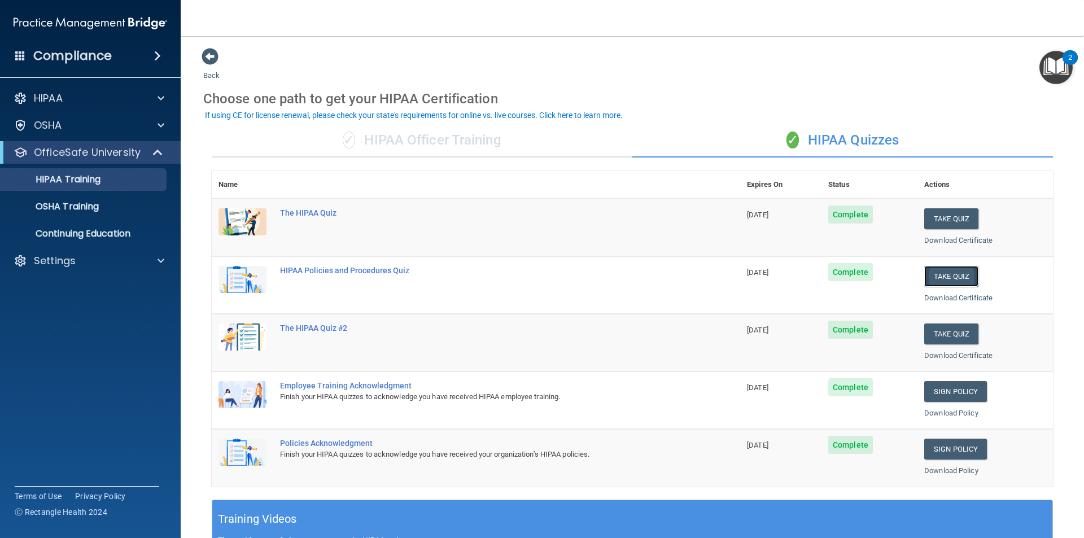
click at [934, 277] on button "Take Quiz" at bounding box center [951, 276] width 54 height 21
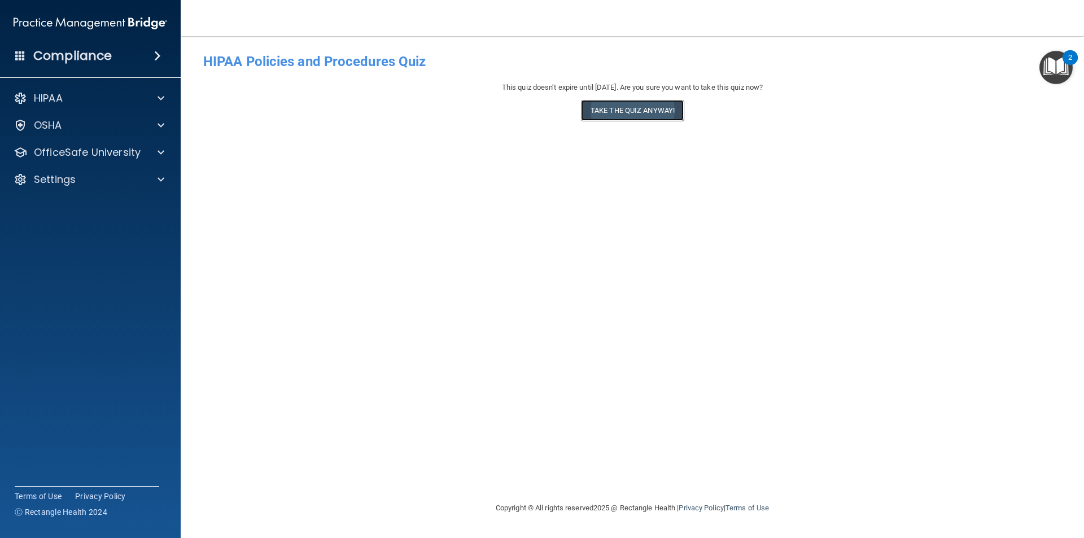
click at [649, 106] on button "Take the quiz anyway!" at bounding box center [632, 110] width 103 height 21
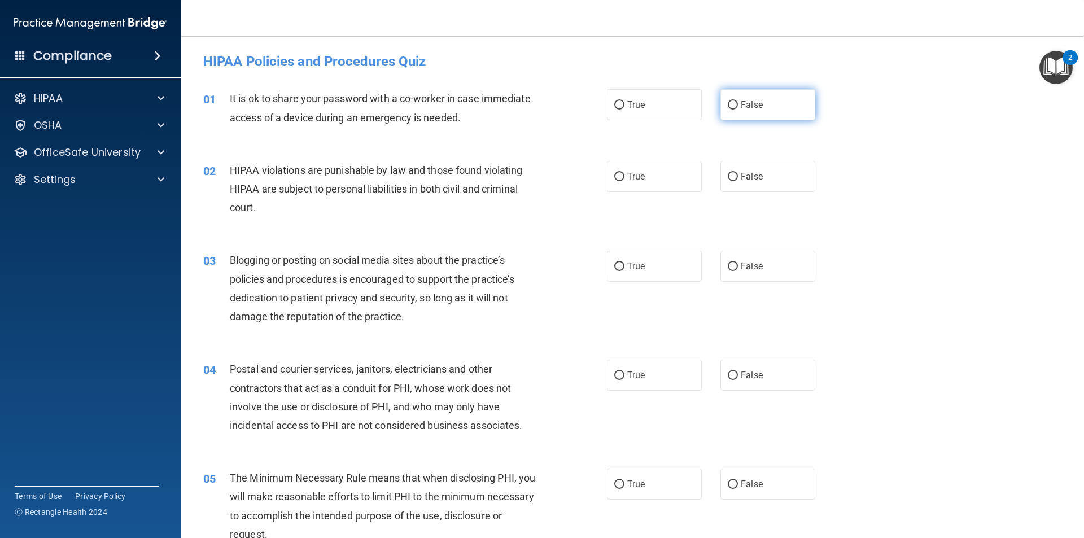
click at [758, 101] on label "False" at bounding box center [767, 104] width 95 height 31
click at [738, 101] on input "False" at bounding box center [733, 105] width 10 height 8
radio input "true"
click at [653, 184] on label "True" at bounding box center [654, 176] width 95 height 31
click at [624, 181] on input "True" at bounding box center [619, 177] width 10 height 8
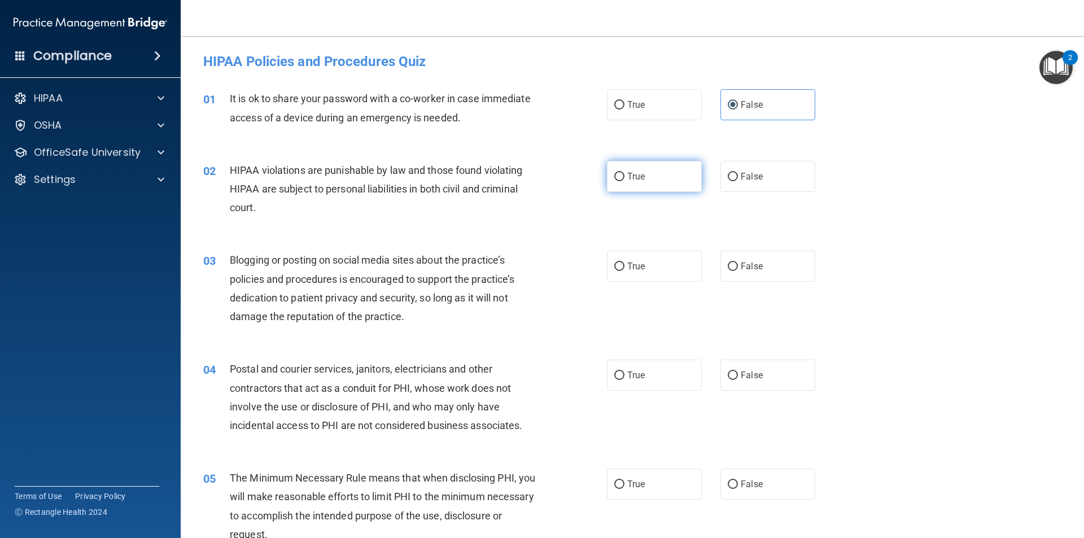
radio input "true"
click at [760, 270] on label "False" at bounding box center [767, 266] width 95 height 31
click at [738, 270] on input "False" at bounding box center [733, 267] width 10 height 8
radio input "true"
click at [660, 260] on label "True" at bounding box center [654, 266] width 95 height 31
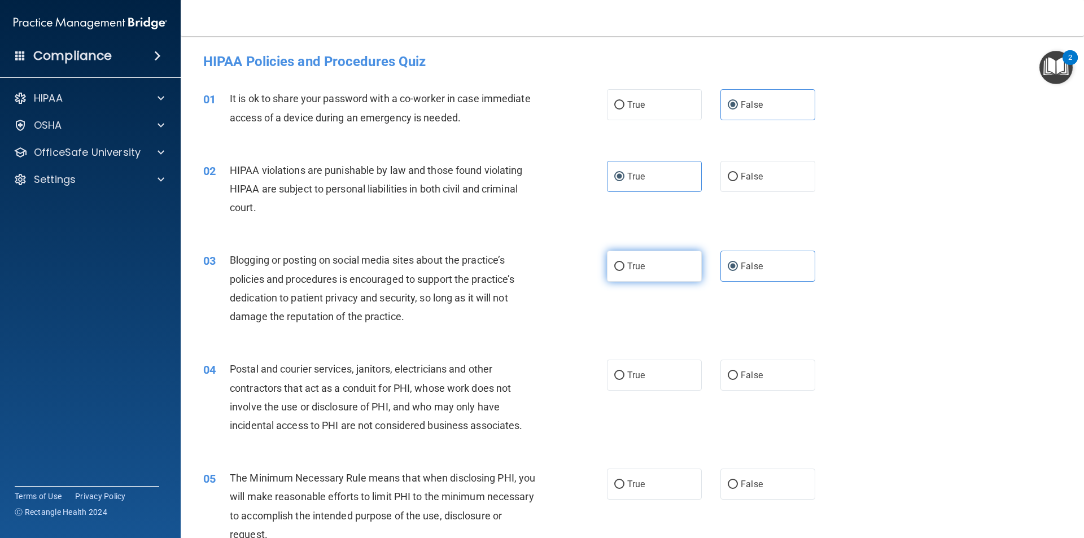
click at [624, 263] on input "True" at bounding box center [619, 267] width 10 height 8
radio input "true"
click at [745, 277] on label "False" at bounding box center [767, 266] width 95 height 31
click at [738, 271] on input "False" at bounding box center [733, 267] width 10 height 8
radio input "true"
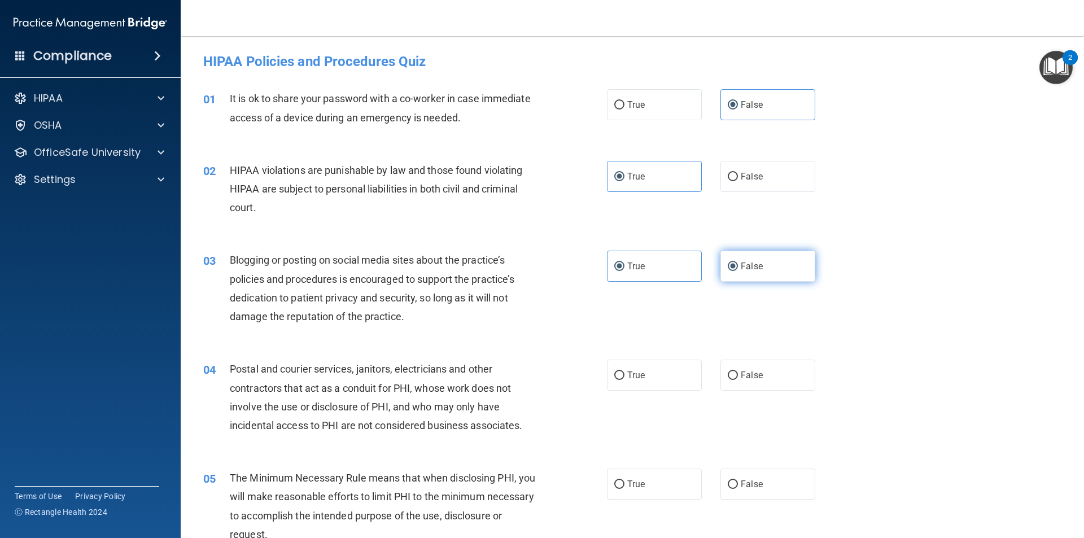
radio input "false"
click at [753, 377] on span "False" at bounding box center [752, 375] width 22 height 11
click at [738, 377] on input "False" at bounding box center [733, 375] width 10 height 8
radio input "true"
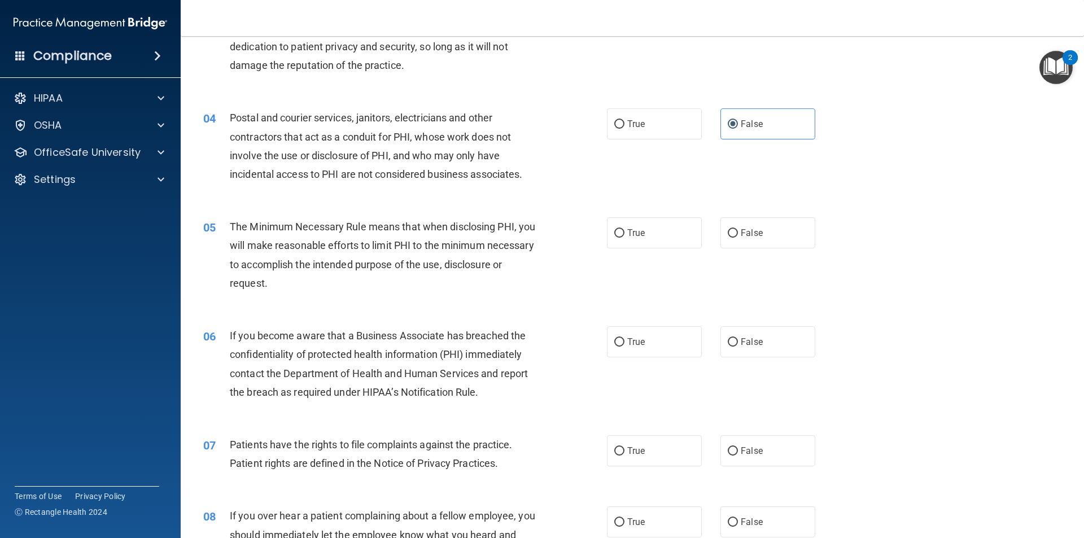
scroll to position [282, 0]
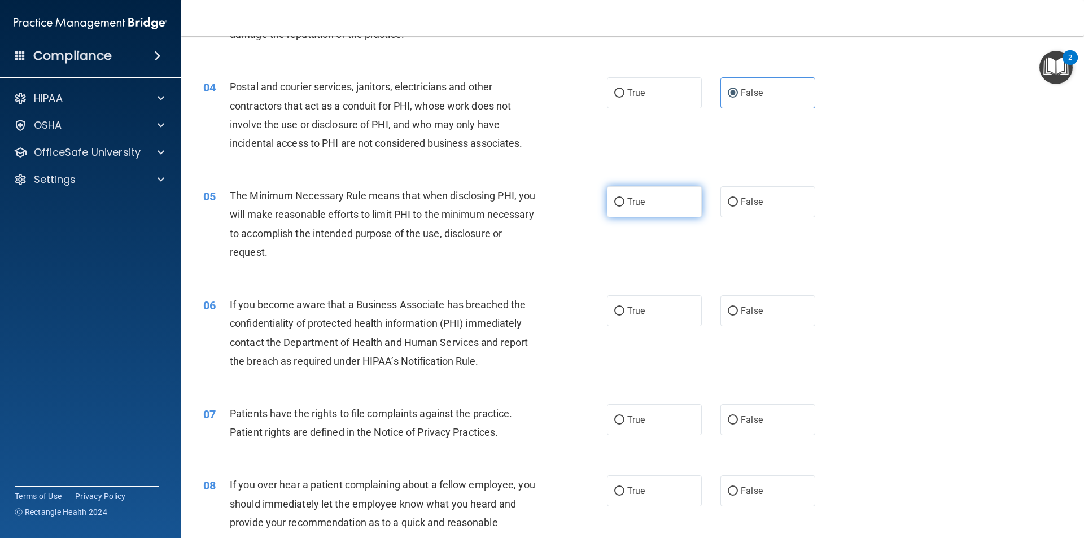
click at [641, 207] on label "True" at bounding box center [654, 201] width 95 height 31
click at [624, 207] on input "True" at bounding box center [619, 202] width 10 height 8
radio input "true"
click at [616, 309] on input "True" at bounding box center [619, 311] width 10 height 8
radio input "true"
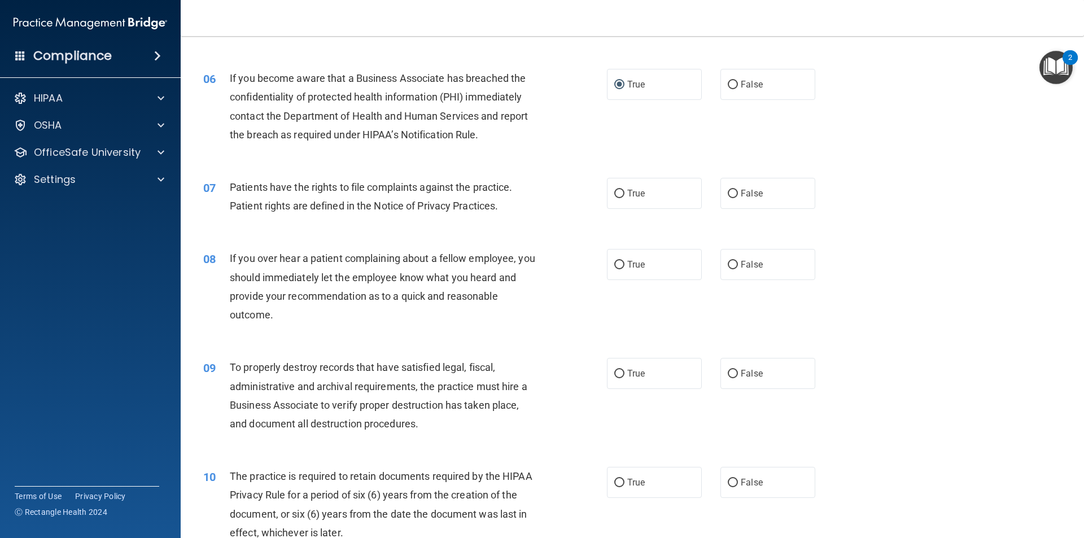
scroll to position [508, 0]
click at [760, 198] on label "False" at bounding box center [767, 193] width 95 height 31
click at [738, 198] on input "False" at bounding box center [733, 194] width 10 height 8
radio input "true"
click at [682, 199] on label "True" at bounding box center [654, 193] width 95 height 31
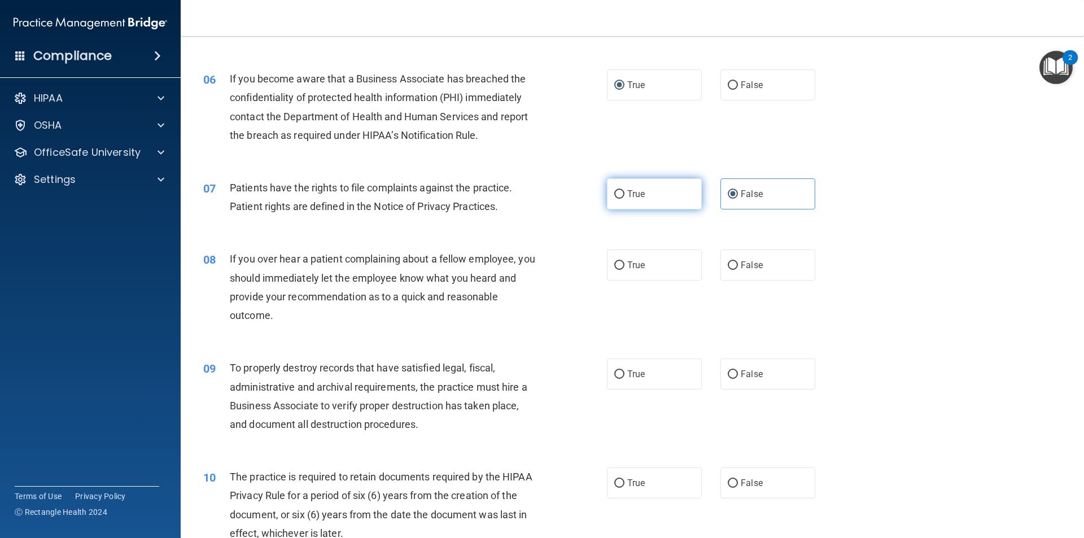
click at [624, 199] on input "True" at bounding box center [619, 194] width 10 height 8
radio input "true"
radio input "false"
click at [725, 273] on label "False" at bounding box center [767, 265] width 95 height 31
click at [728, 270] on input "False" at bounding box center [733, 265] width 10 height 8
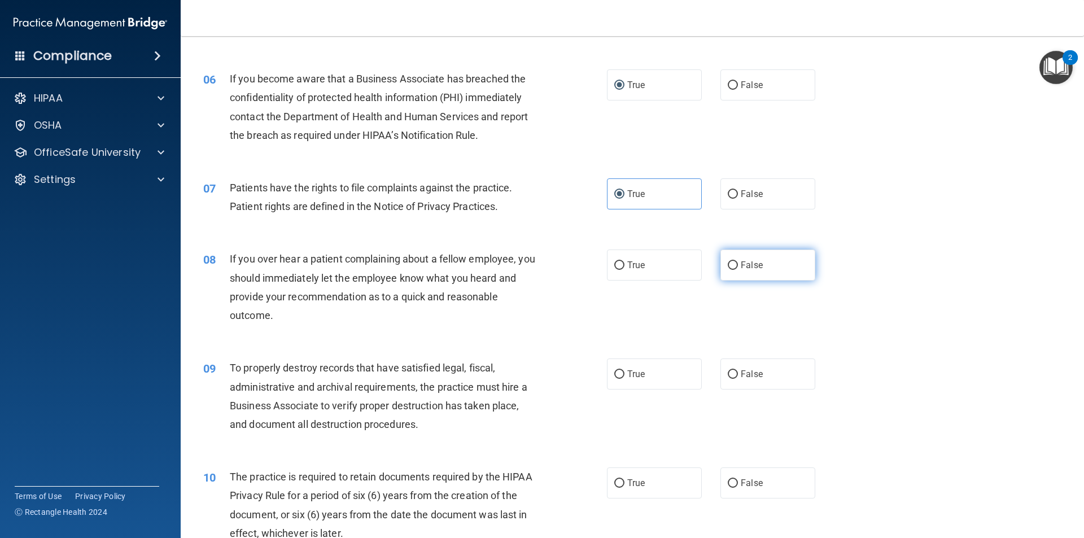
radio input "true"
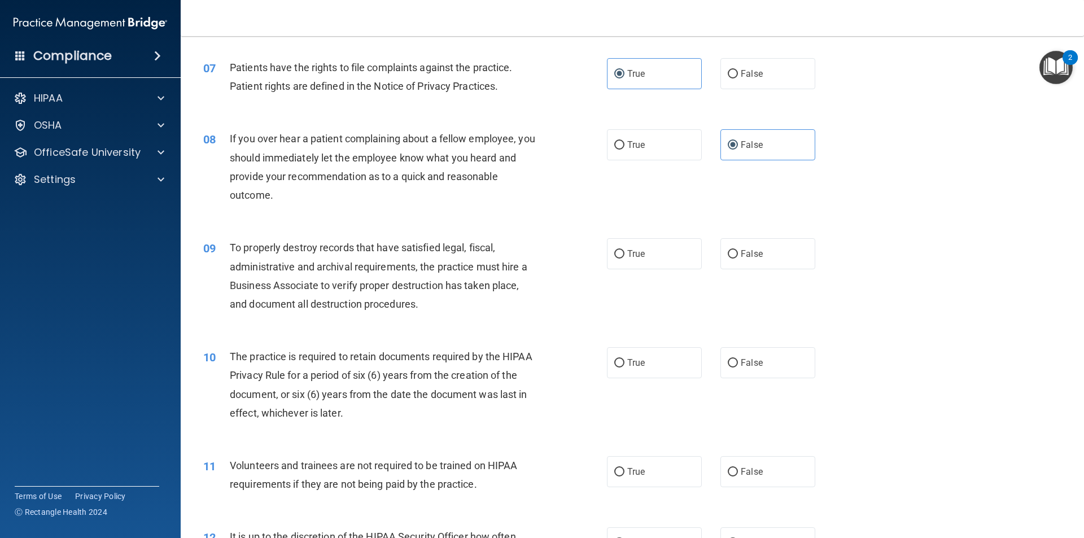
scroll to position [677, 0]
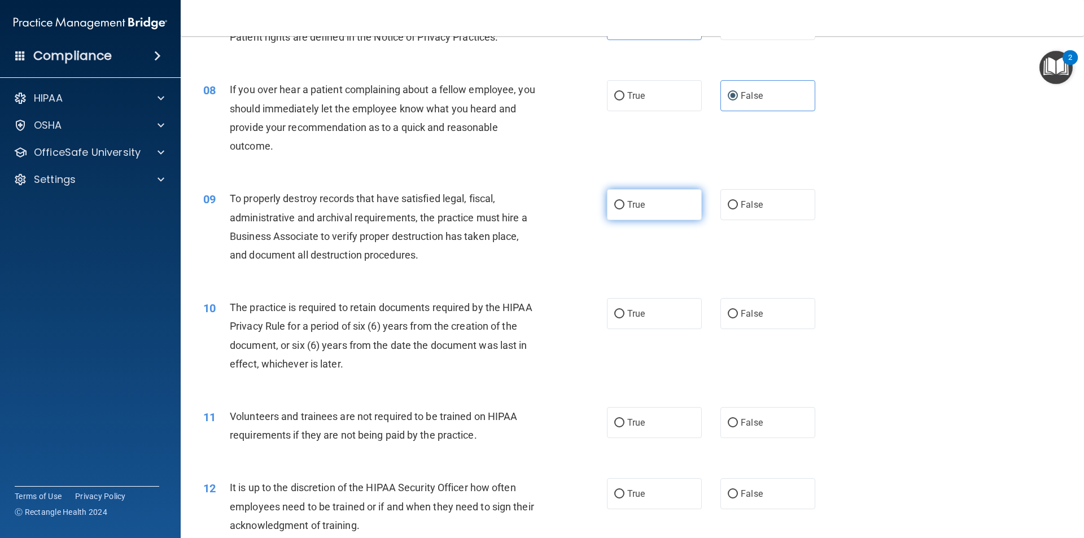
click at [653, 208] on label "True" at bounding box center [654, 204] width 95 height 31
click at [624, 208] on input "True" at bounding box center [619, 205] width 10 height 8
radio input "true"
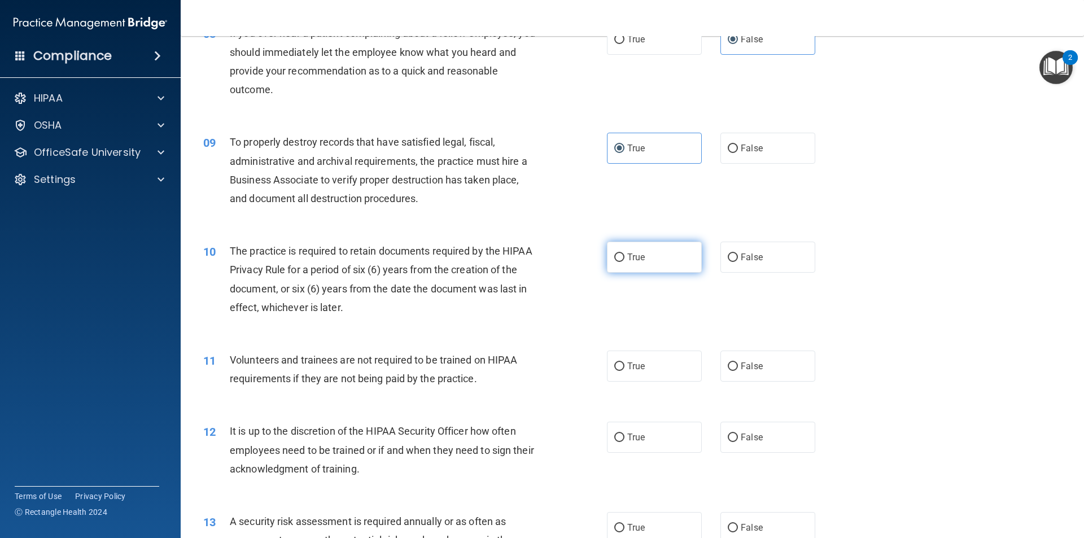
click at [647, 259] on label "True" at bounding box center [654, 257] width 95 height 31
click at [624, 259] on input "True" at bounding box center [619, 257] width 10 height 8
radio input "true"
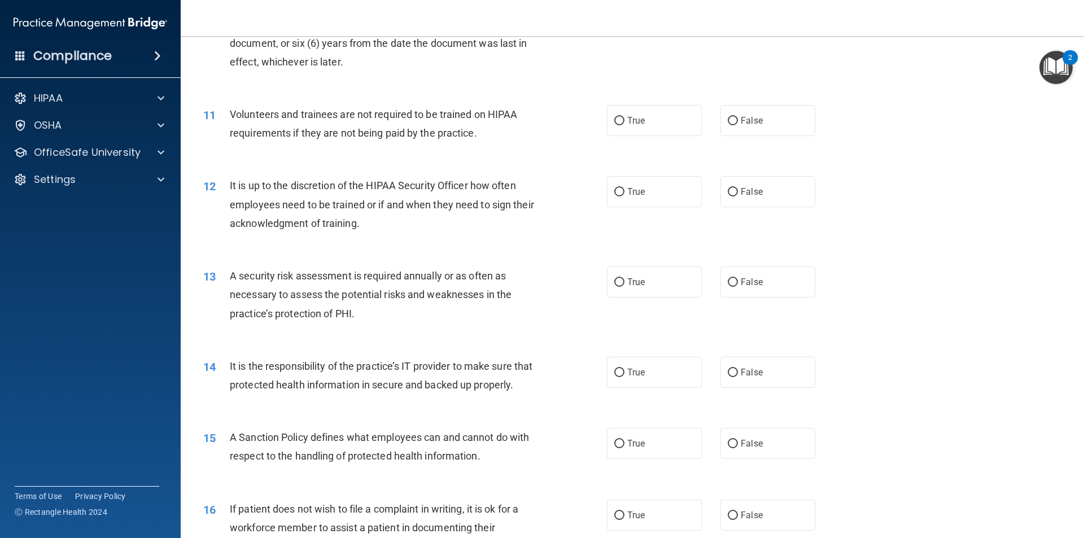
scroll to position [1016, 0]
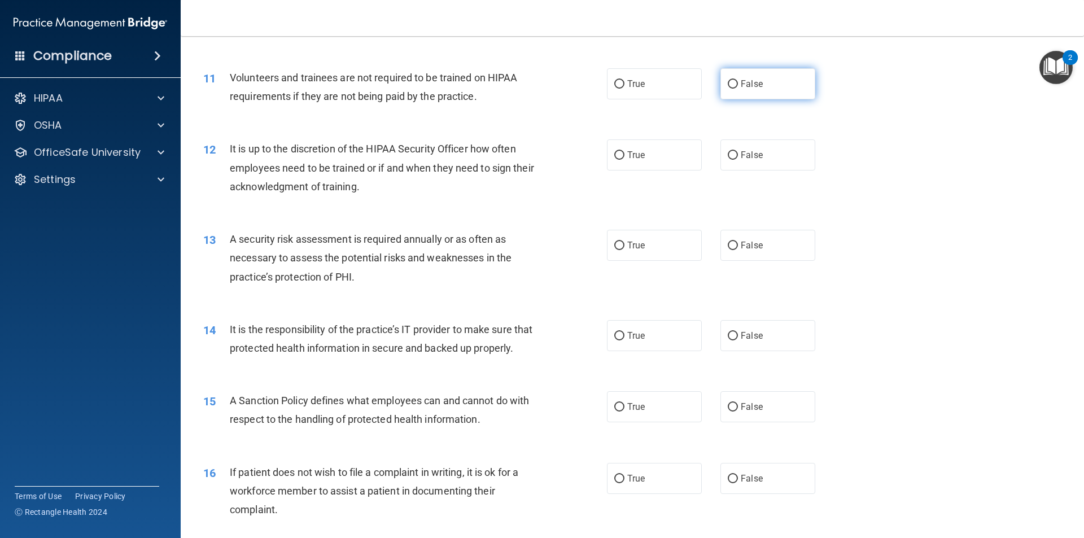
click at [741, 84] on span "False" at bounding box center [752, 83] width 22 height 11
click at [738, 84] on input "False" at bounding box center [733, 84] width 10 height 8
radio input "true"
click at [788, 152] on label "False" at bounding box center [767, 154] width 95 height 31
click at [738, 152] on input "False" at bounding box center [733, 155] width 10 height 8
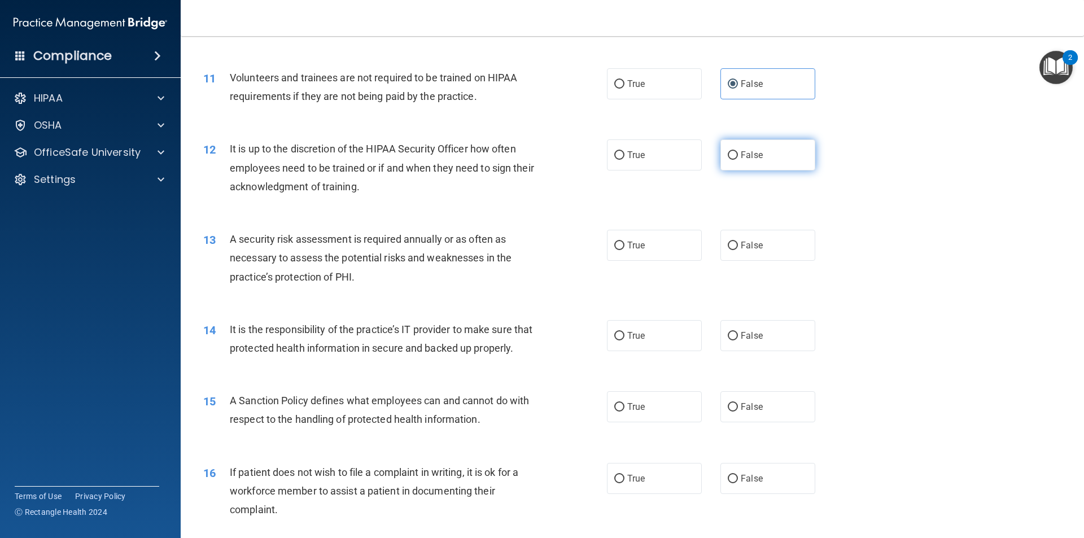
radio input "true"
click at [678, 238] on label "True" at bounding box center [654, 245] width 95 height 31
click at [624, 242] on input "True" at bounding box center [619, 246] width 10 height 8
radio input "true"
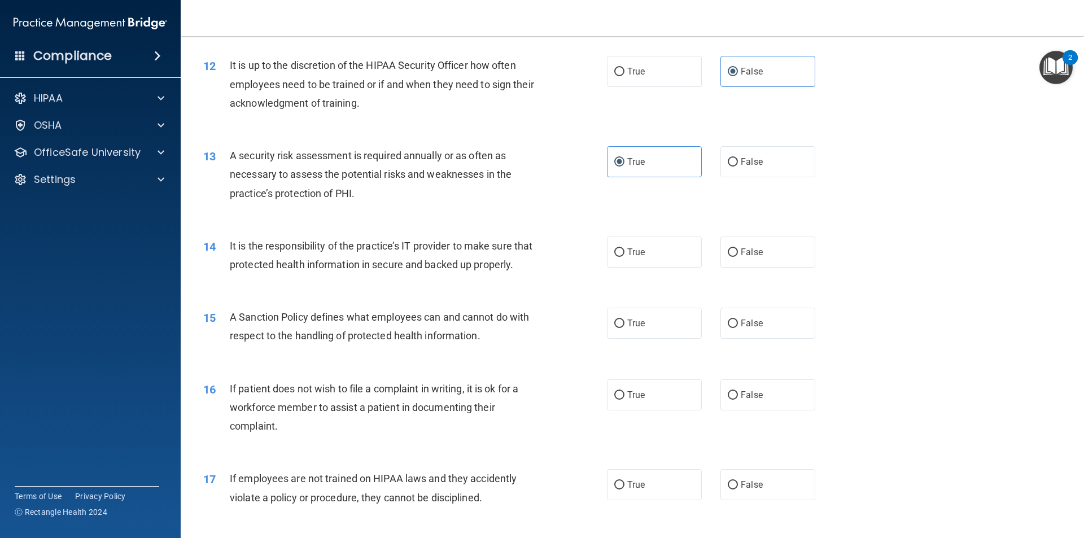
scroll to position [1129, 0]
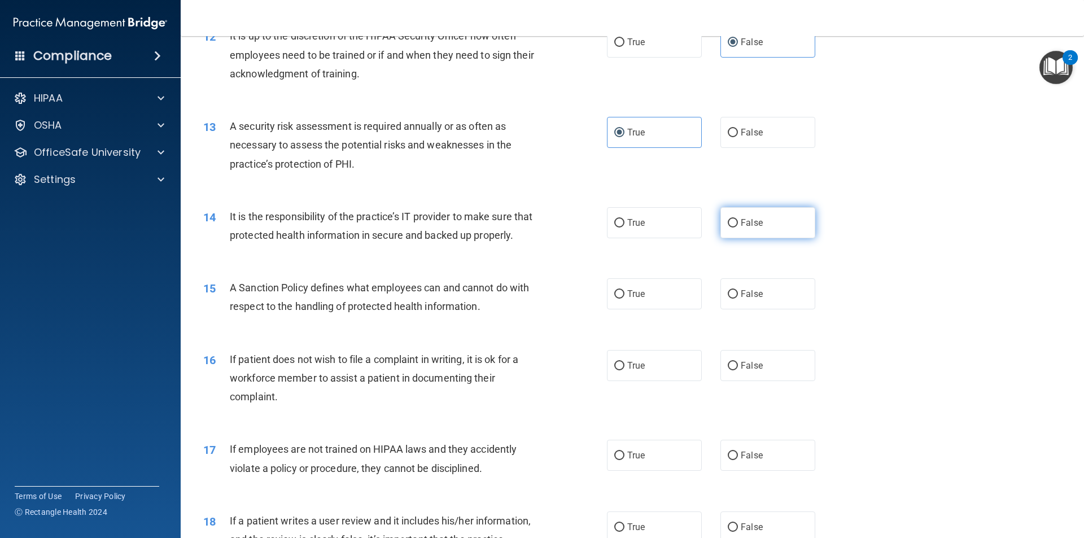
click at [756, 226] on span "False" at bounding box center [752, 222] width 22 height 11
click at [738, 226] on input "False" at bounding box center [733, 223] width 10 height 8
radio input "true"
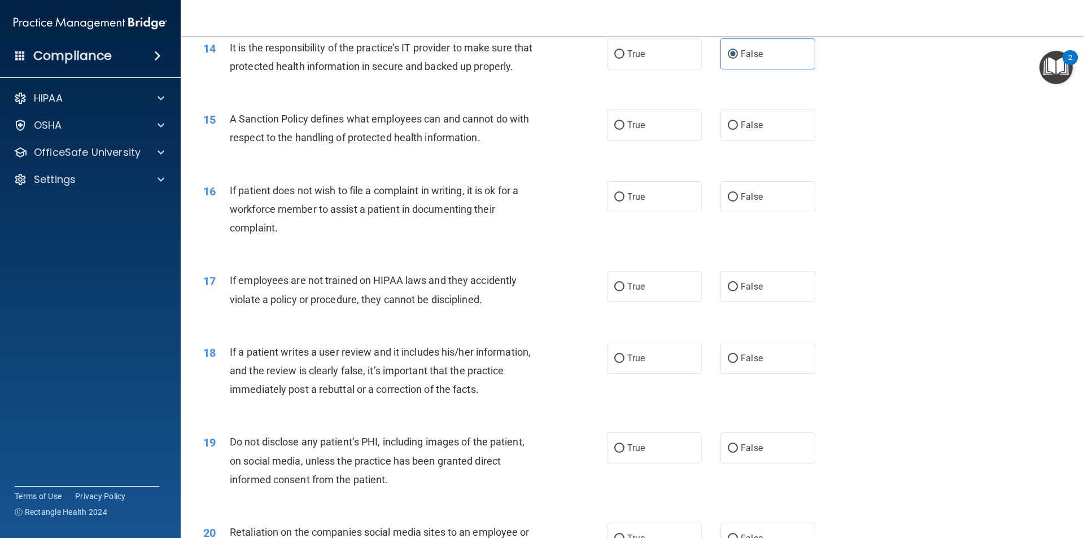
scroll to position [1298, 0]
click at [757, 140] on label "False" at bounding box center [767, 124] width 95 height 31
click at [738, 129] on input "False" at bounding box center [733, 125] width 10 height 8
radio input "true"
click at [802, 212] on label "False" at bounding box center [767, 196] width 95 height 31
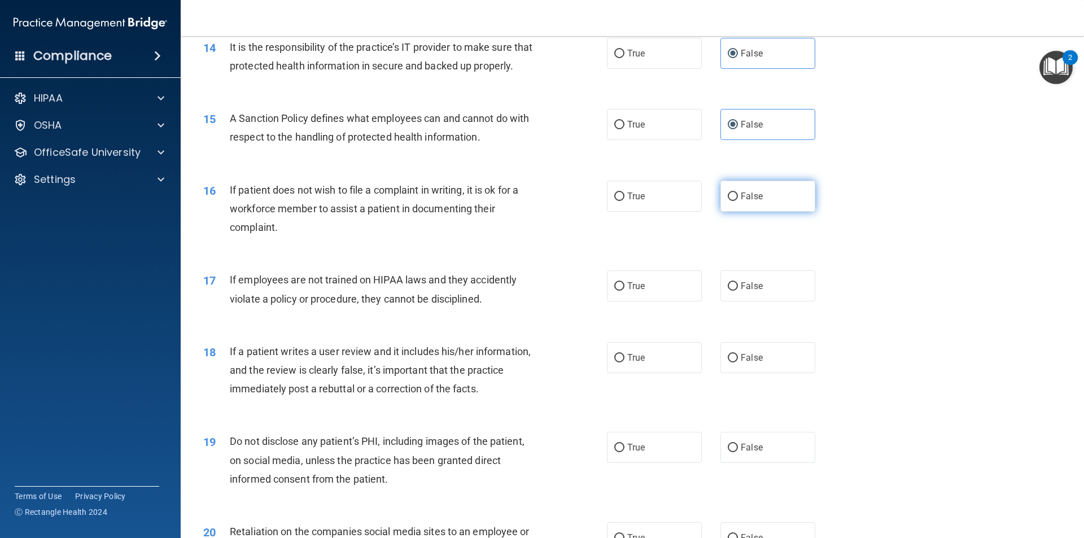
click at [738, 201] on input "False" at bounding box center [733, 197] width 10 height 8
radio input "true"
click at [752, 301] on label "False" at bounding box center [767, 285] width 95 height 31
click at [738, 291] on input "False" at bounding box center [733, 286] width 10 height 8
radio input "true"
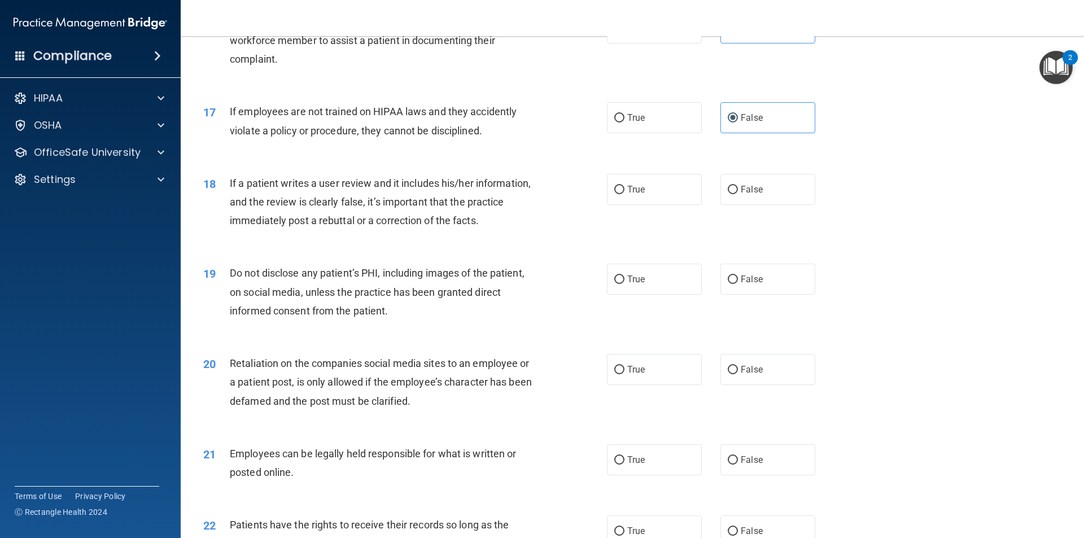
scroll to position [1468, 0]
click at [754, 194] on span "False" at bounding box center [752, 188] width 22 height 11
click at [738, 193] on input "False" at bounding box center [733, 189] width 10 height 8
radio input "true"
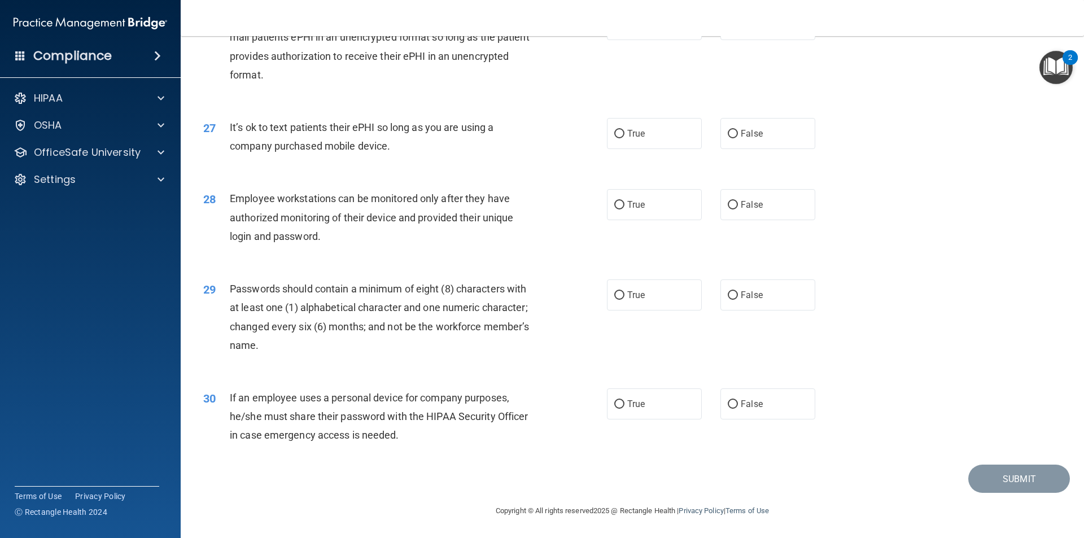
scroll to position [2296, 0]
click at [777, 411] on label "False" at bounding box center [767, 403] width 95 height 31
click at [738, 409] on input "False" at bounding box center [733, 404] width 10 height 8
radio input "true"
click at [673, 301] on label "True" at bounding box center [654, 294] width 95 height 31
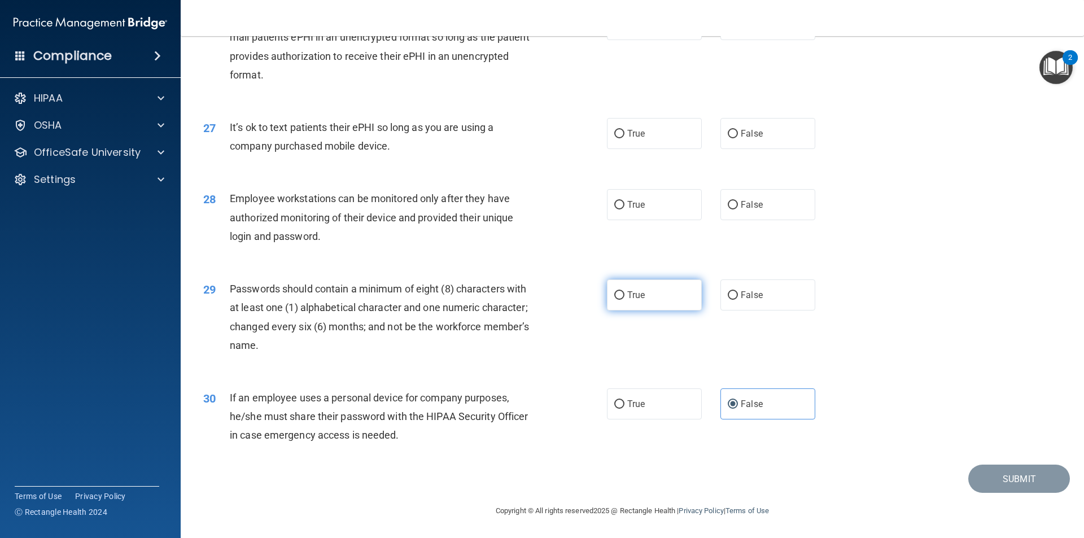
click at [624, 300] on input "True" at bounding box center [619, 295] width 10 height 8
radio input "true"
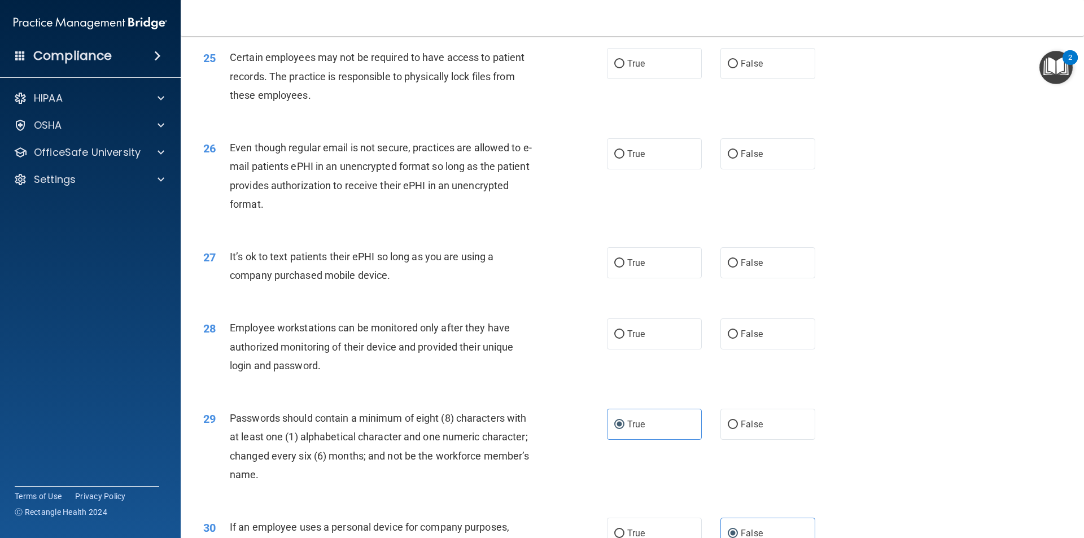
scroll to position [2070, 0]
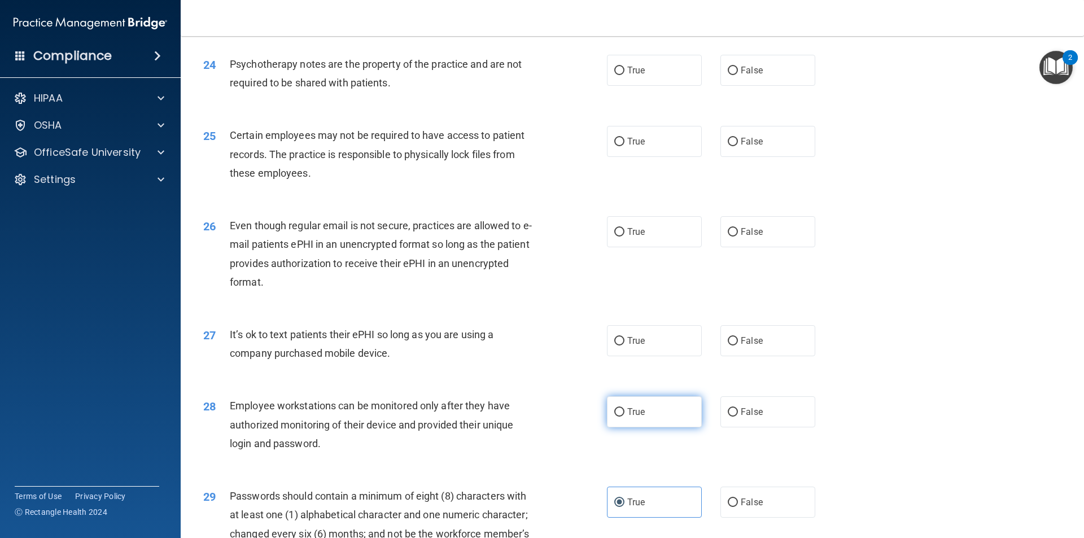
click at [658, 427] on label "True" at bounding box center [654, 411] width 95 height 31
click at [624, 417] on input "True" at bounding box center [619, 412] width 10 height 8
radio input "true"
click at [785, 356] on label "False" at bounding box center [767, 340] width 95 height 31
click at [738, 346] on input "False" at bounding box center [733, 341] width 10 height 8
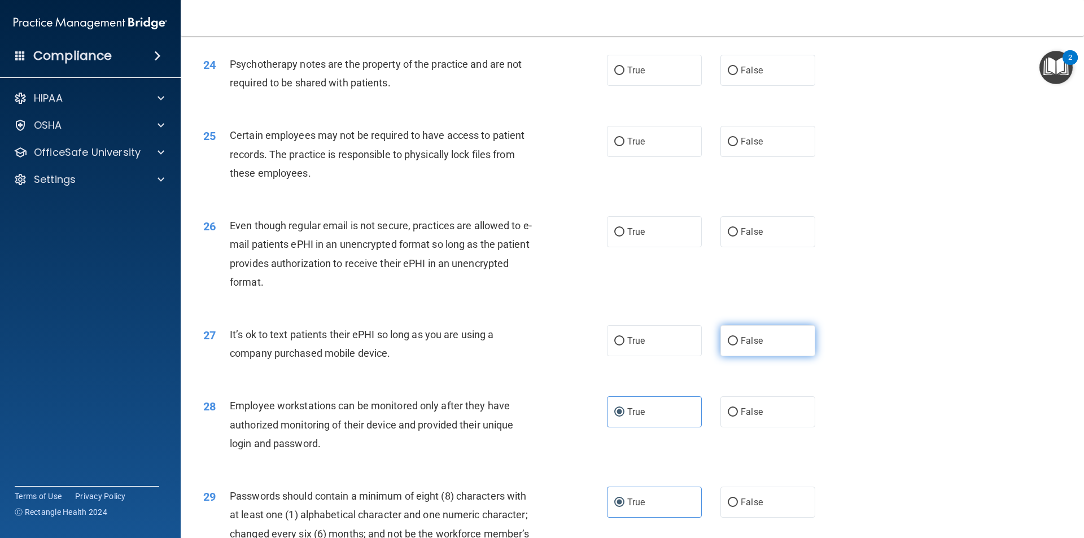
radio input "true"
click at [614, 351] on label "True" at bounding box center [654, 340] width 95 height 31
click at [614, 346] on input "True" at bounding box center [619, 341] width 10 height 8
radio input "true"
click at [711, 347] on div "True False" at bounding box center [721, 340] width 228 height 31
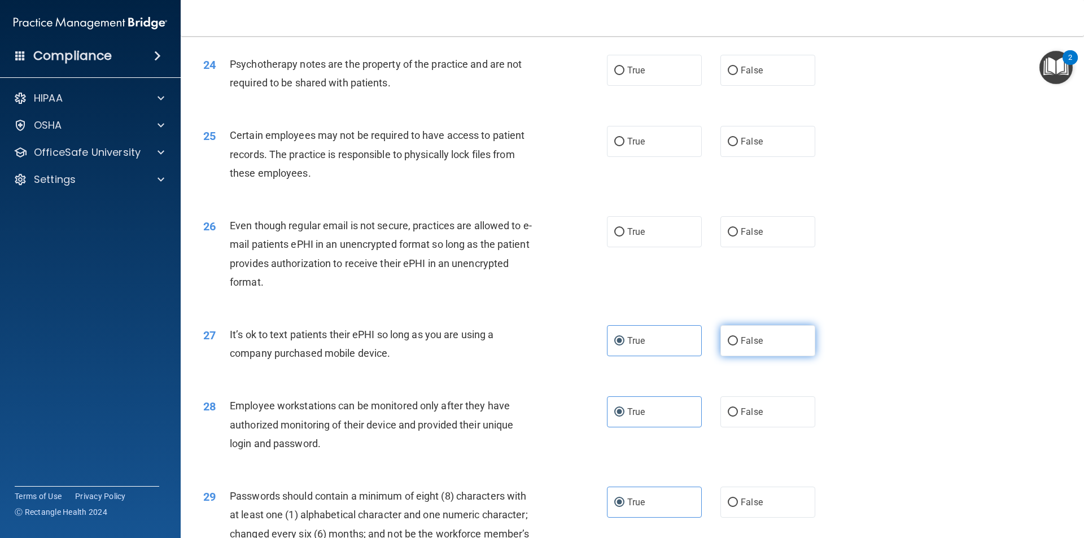
click at [771, 356] on label "False" at bounding box center [767, 340] width 95 height 31
click at [738, 346] on input "False" at bounding box center [733, 341] width 10 height 8
radio input "true"
radio input "false"
click at [665, 247] on label "True" at bounding box center [654, 231] width 95 height 31
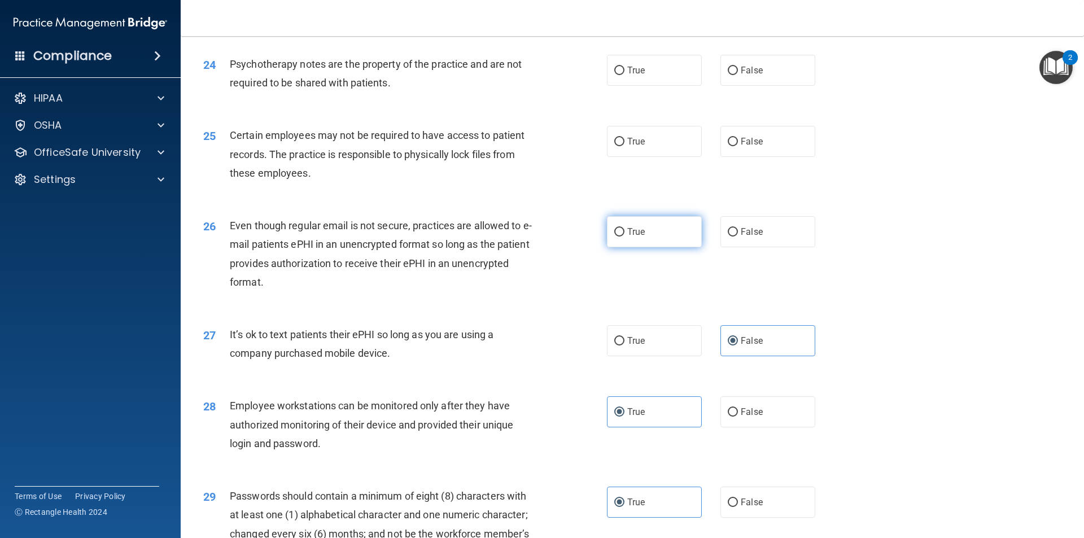
click at [624, 237] on input "True" at bounding box center [619, 232] width 10 height 8
radio input "true"
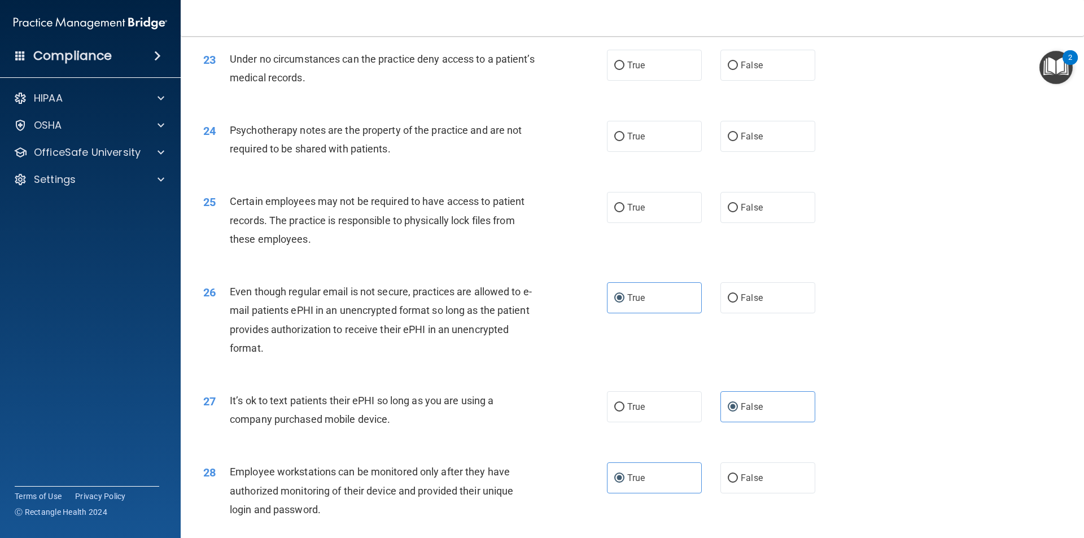
scroll to position [1901, 0]
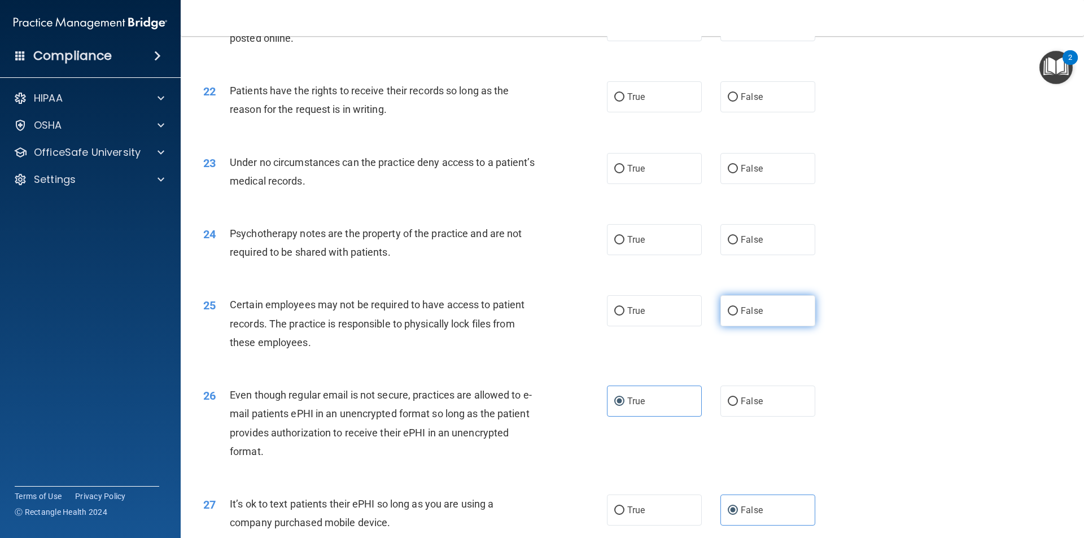
click at [753, 316] on span "False" at bounding box center [752, 310] width 22 height 11
click at [738, 316] on input "False" at bounding box center [733, 311] width 10 height 8
radio input "true"
click at [763, 255] on label "False" at bounding box center [767, 239] width 95 height 31
click at [738, 244] on input "False" at bounding box center [733, 240] width 10 height 8
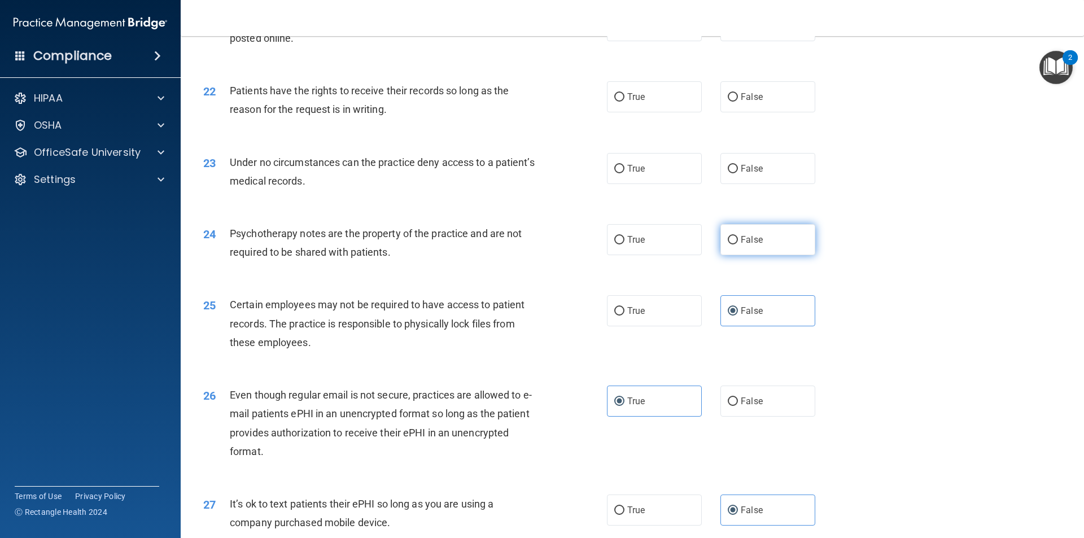
radio input "true"
click at [654, 184] on label "True" at bounding box center [654, 168] width 95 height 31
click at [624, 173] on input "True" at bounding box center [619, 169] width 10 height 8
radio input "true"
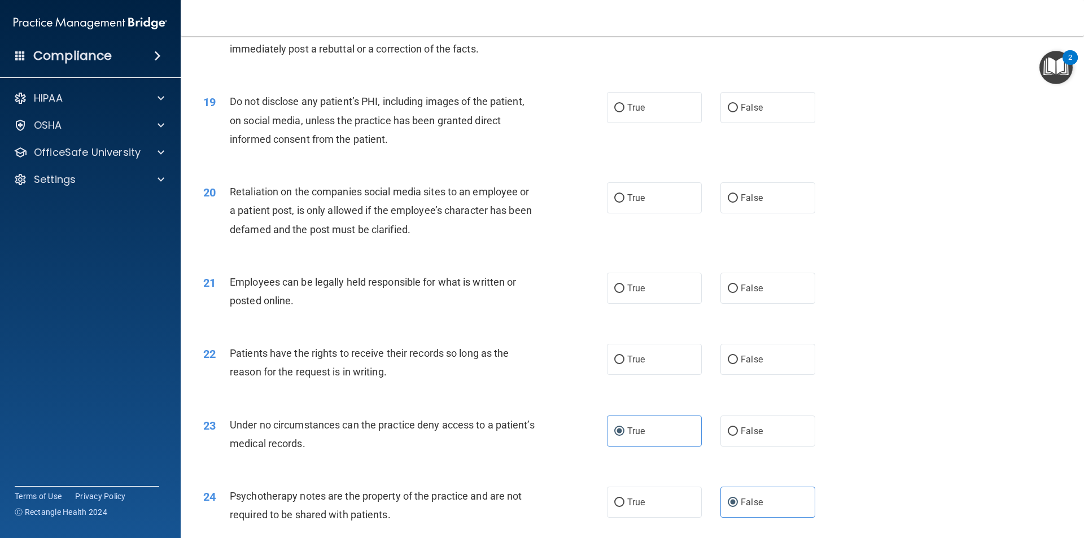
scroll to position [1619, 0]
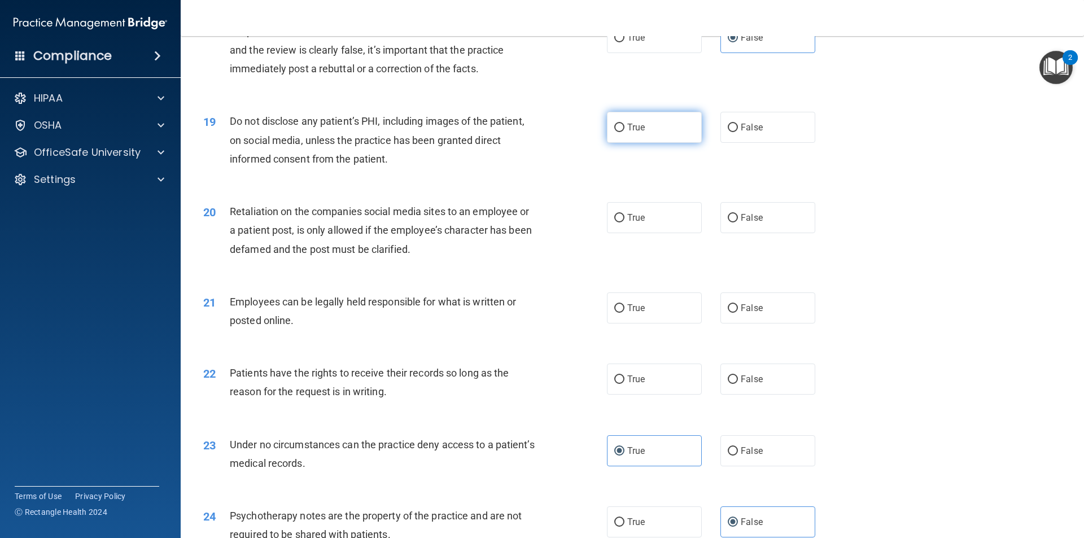
click at [610, 143] on label "True" at bounding box center [654, 127] width 95 height 31
click at [614, 132] on input "True" at bounding box center [619, 128] width 10 height 8
radio input "true"
click at [769, 233] on label "False" at bounding box center [767, 217] width 95 height 31
click at [738, 222] on input "False" at bounding box center [733, 218] width 10 height 8
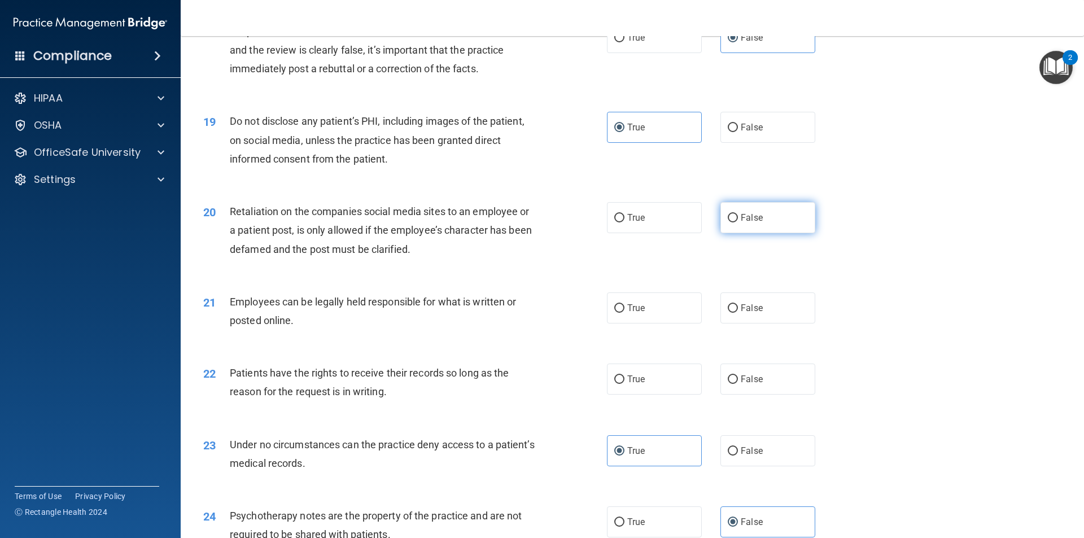
radio input "true"
click at [646, 323] on label "True" at bounding box center [654, 307] width 95 height 31
click at [624, 313] on input "True" at bounding box center [619, 308] width 10 height 8
radio input "true"
click at [746, 323] on label "False" at bounding box center [767, 307] width 95 height 31
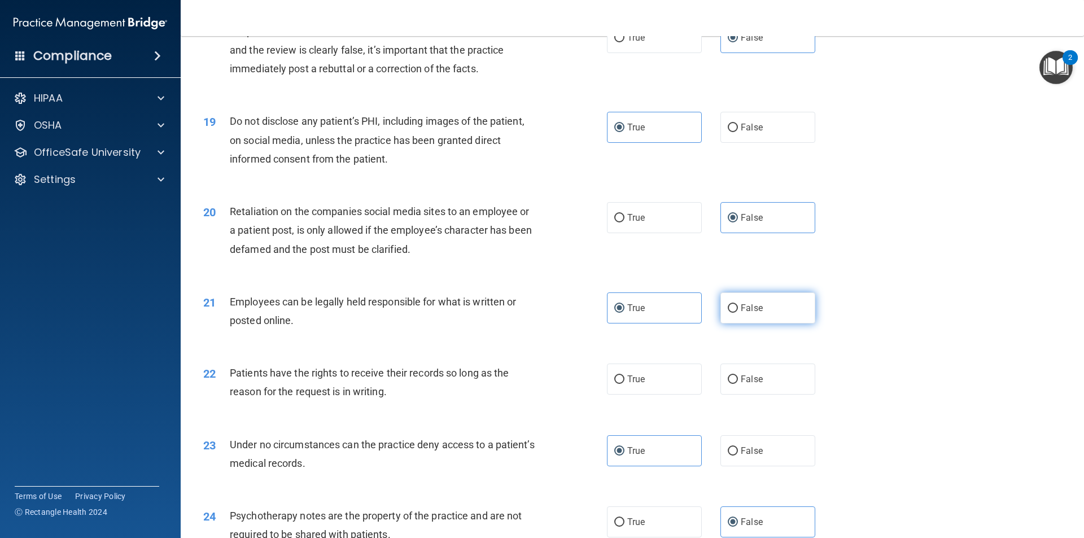
click at [738, 313] on input "False" at bounding box center [733, 308] width 10 height 8
radio input "true"
radio input "false"
click at [662, 395] on label "True" at bounding box center [654, 379] width 95 height 31
click at [624, 384] on input "True" at bounding box center [619, 379] width 10 height 8
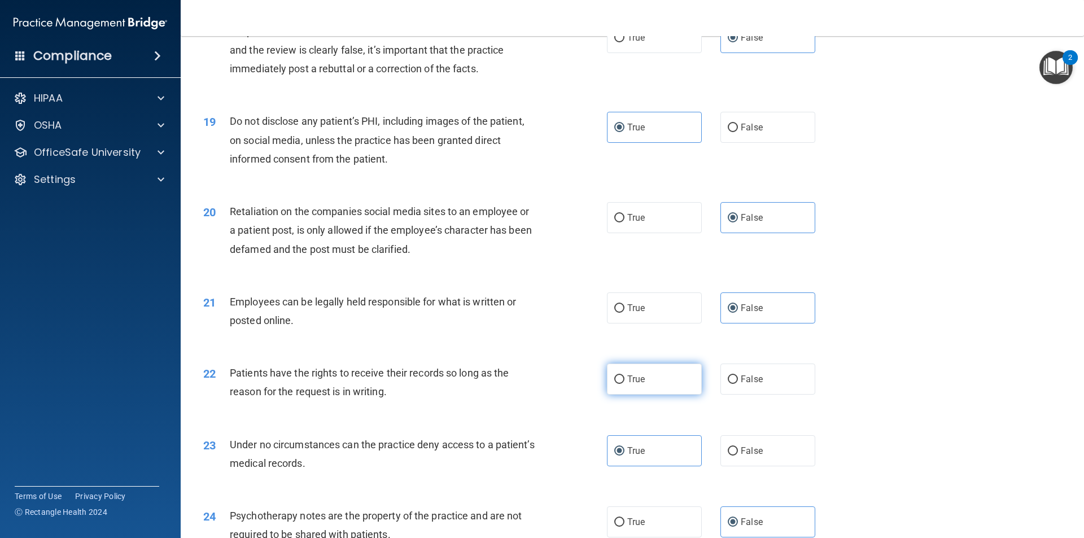
radio input "true"
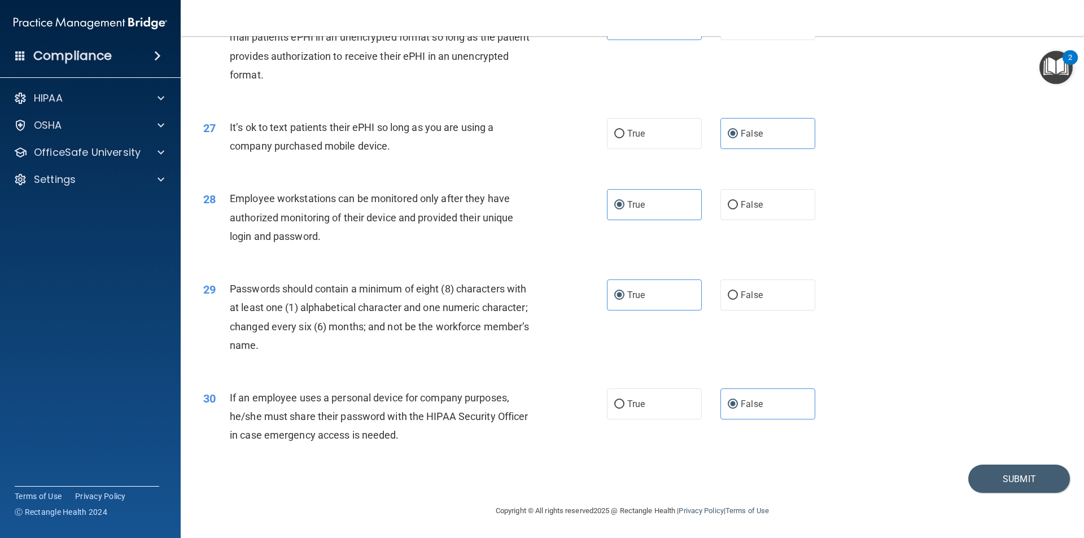
scroll to position [2296, 0]
click at [1012, 463] on div "30 If an employee uses a personal device for company purposes, he/she must shar…" at bounding box center [632, 419] width 875 height 90
click at [1006, 473] on button "Submit" at bounding box center [1019, 479] width 102 height 29
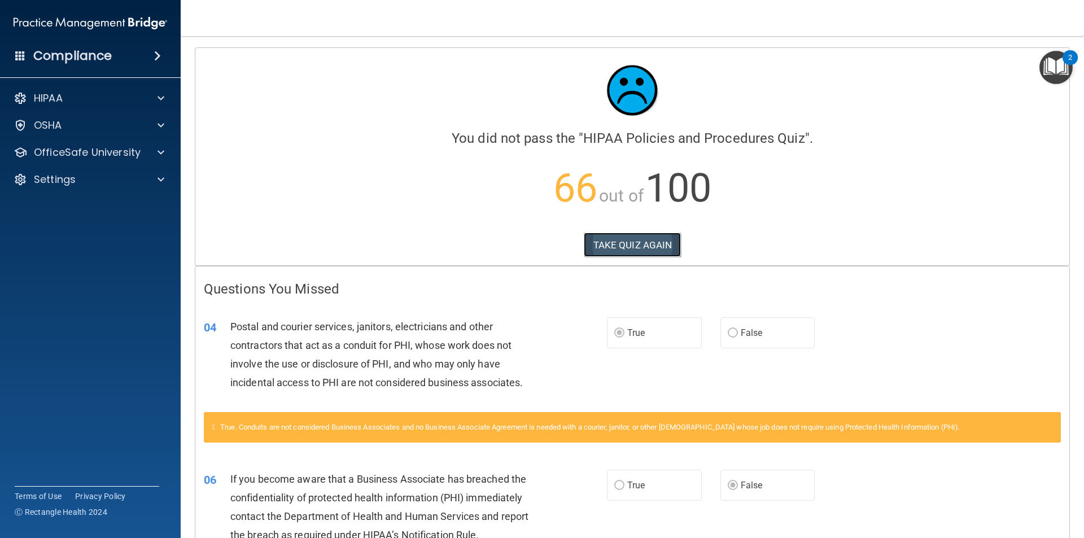
click at [619, 235] on button "TAKE QUIZ AGAIN" at bounding box center [633, 245] width 98 height 25
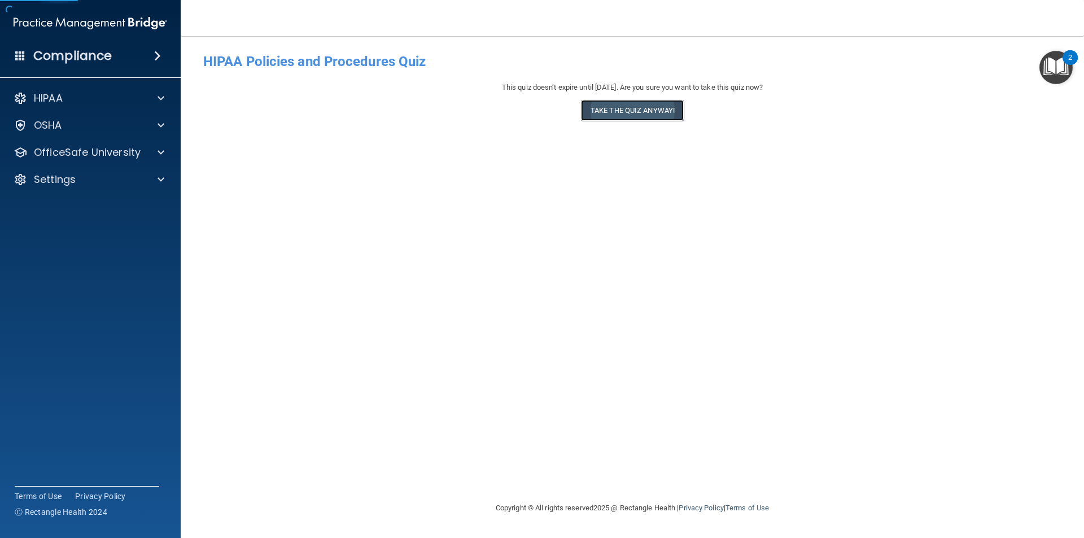
click at [611, 108] on button "Take the quiz anyway!" at bounding box center [632, 110] width 103 height 21
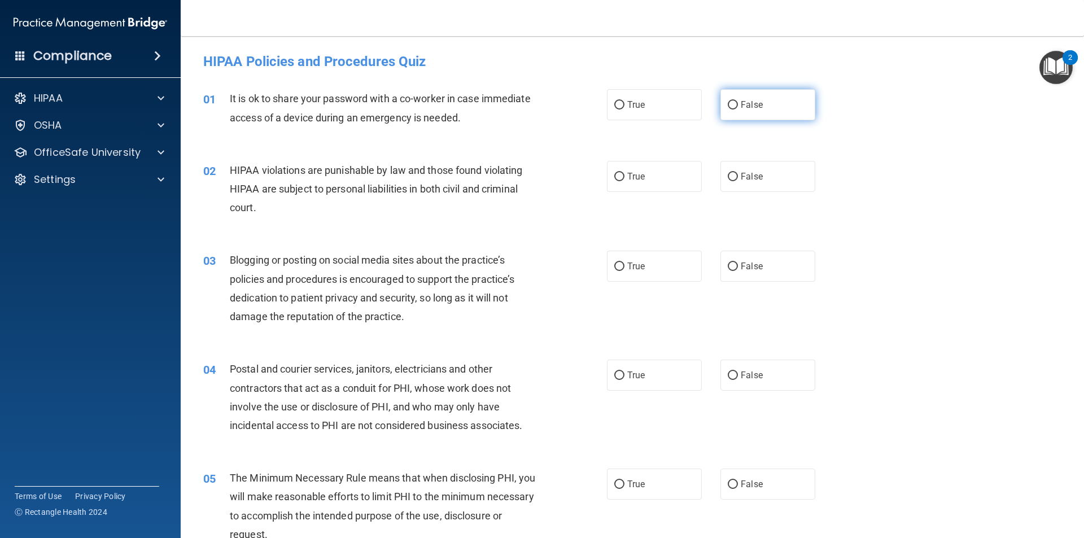
click at [741, 100] on span "False" at bounding box center [752, 104] width 22 height 11
click at [736, 101] on input "False" at bounding box center [733, 105] width 10 height 8
radio input "true"
click at [653, 174] on label "True" at bounding box center [654, 176] width 95 height 31
click at [624, 174] on input "True" at bounding box center [619, 177] width 10 height 8
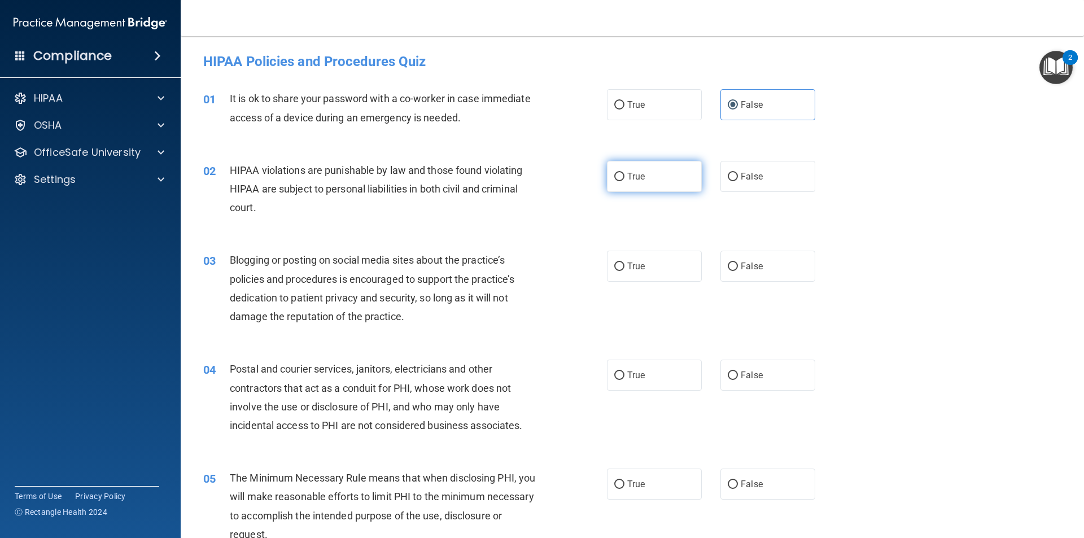
radio input "true"
click at [754, 262] on span "False" at bounding box center [752, 266] width 22 height 11
click at [738, 263] on input "False" at bounding box center [733, 267] width 10 height 8
radio input "true"
click at [639, 377] on span "True" at bounding box center [636, 375] width 18 height 11
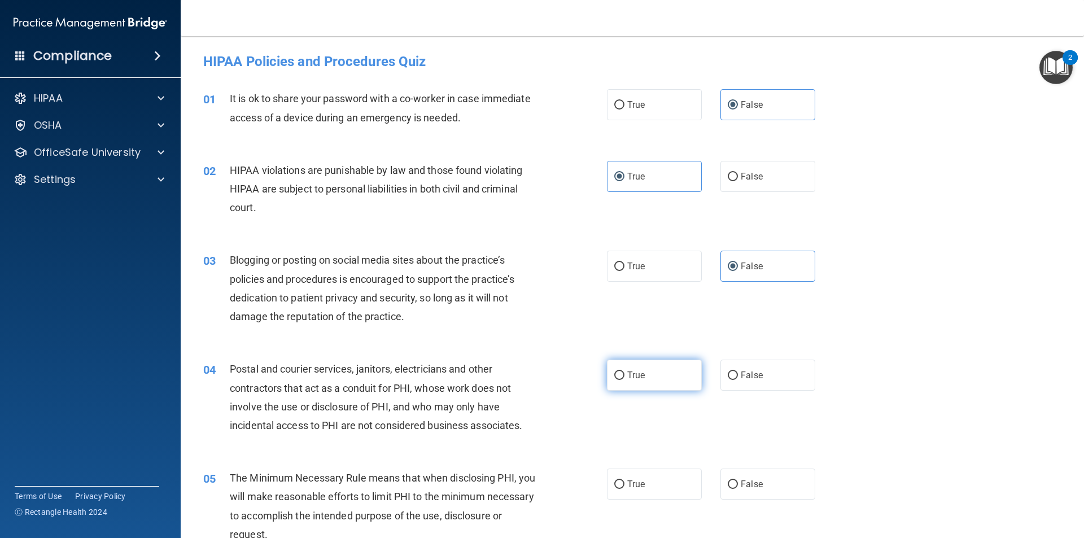
click at [624, 377] on input "True" at bounding box center [619, 375] width 10 height 8
radio input "true"
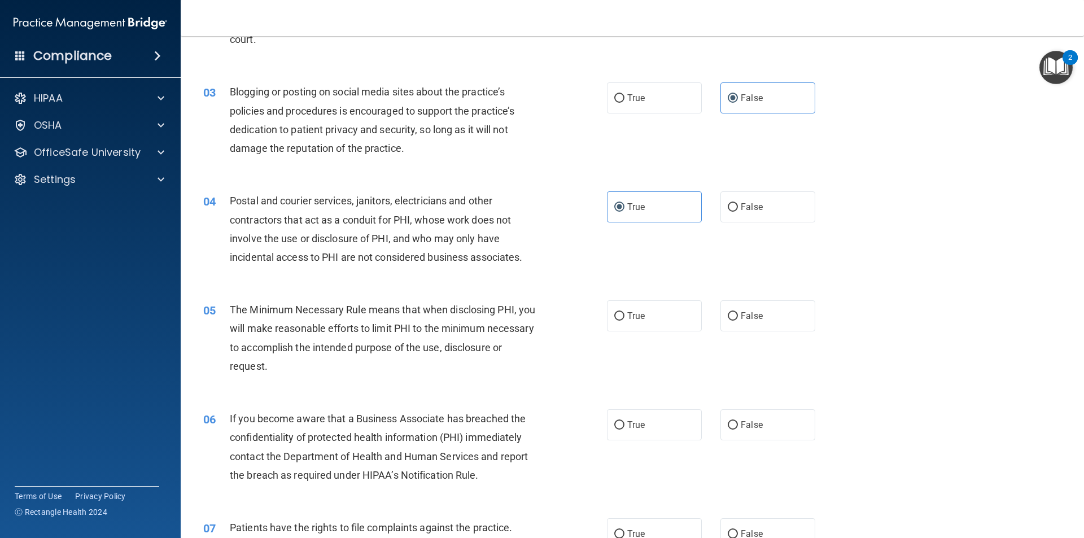
scroll to position [226, 0]
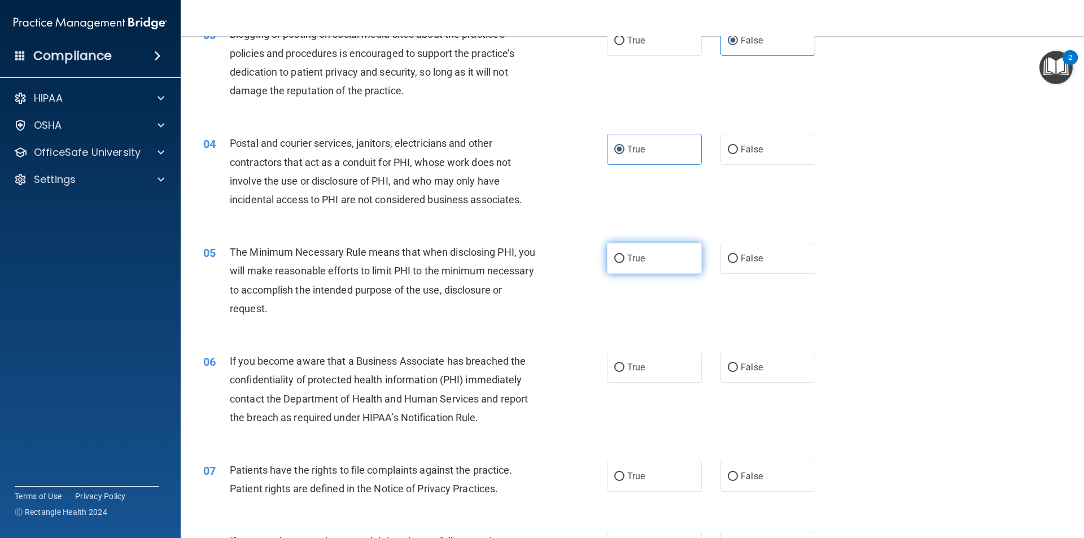
click at [622, 257] on label "True" at bounding box center [654, 258] width 95 height 31
click at [622, 257] on input "True" at bounding box center [619, 259] width 10 height 8
radio input "true"
click at [731, 361] on label "False" at bounding box center [767, 367] width 95 height 31
click at [731, 364] on input "False" at bounding box center [733, 368] width 10 height 8
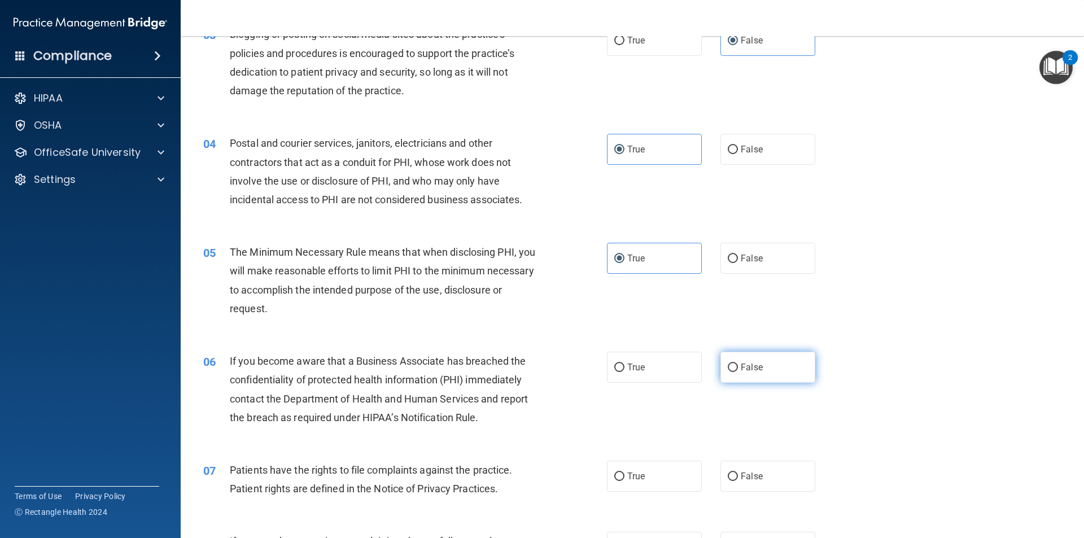
radio input "true"
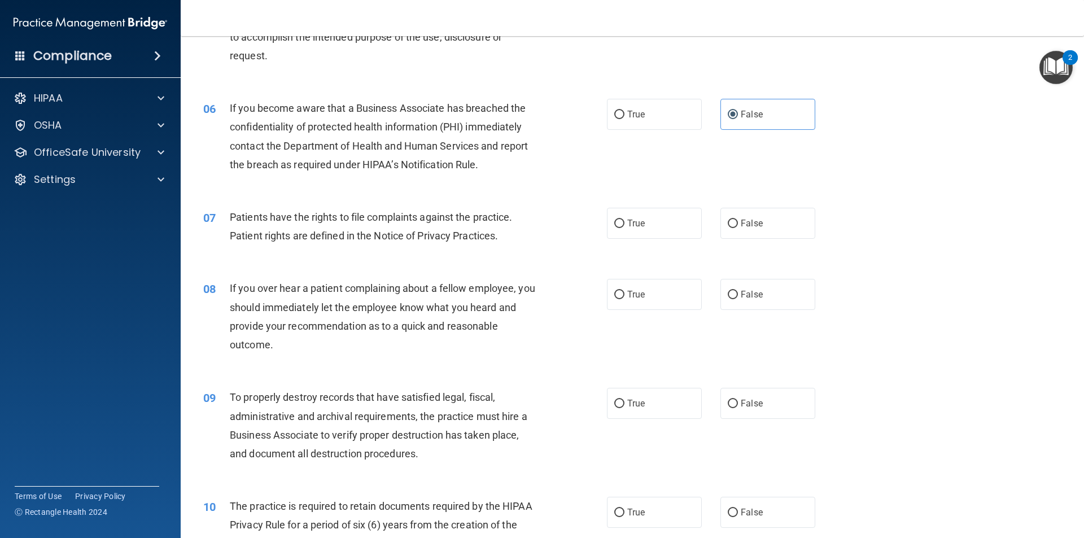
scroll to position [508, 0]
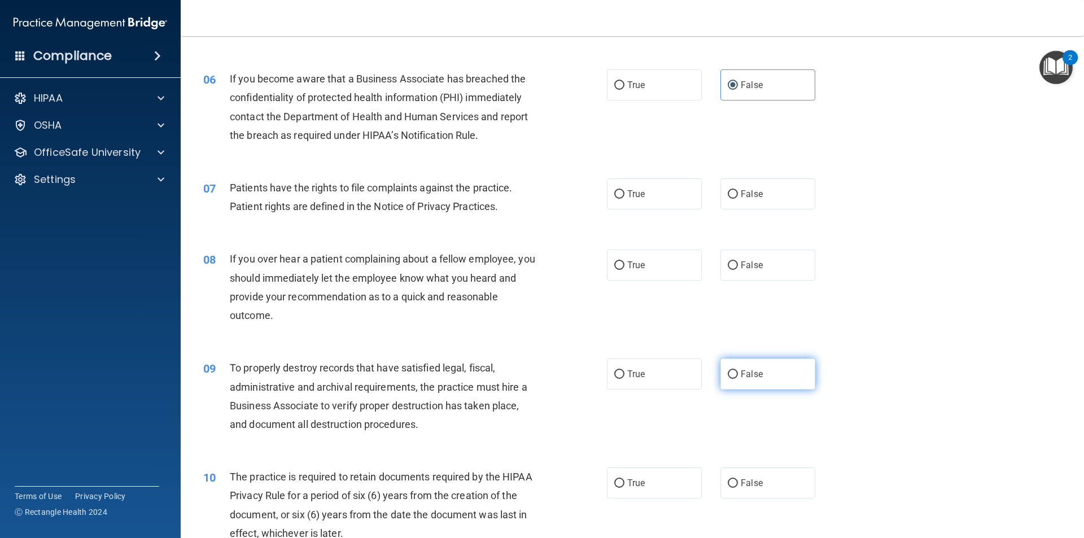
click at [782, 371] on label "False" at bounding box center [767, 373] width 95 height 31
click at [738, 371] on input "False" at bounding box center [733, 374] width 10 height 8
radio input "true"
click at [634, 189] on span "True" at bounding box center [636, 194] width 18 height 11
click at [624, 190] on input "True" at bounding box center [619, 194] width 10 height 8
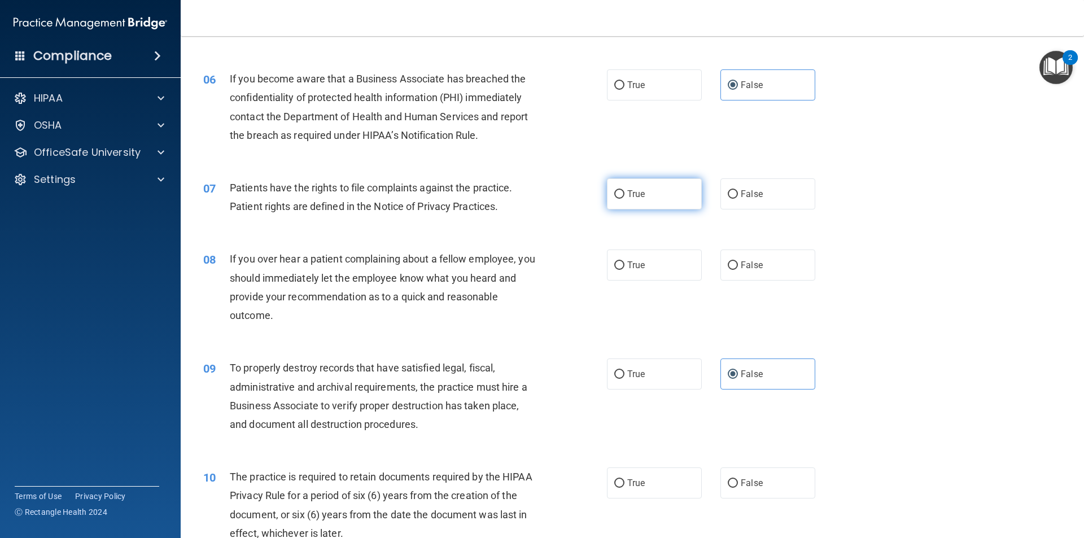
radio input "true"
click at [752, 277] on label "False" at bounding box center [767, 265] width 95 height 31
click at [738, 270] on input "False" at bounding box center [733, 265] width 10 height 8
radio input "true"
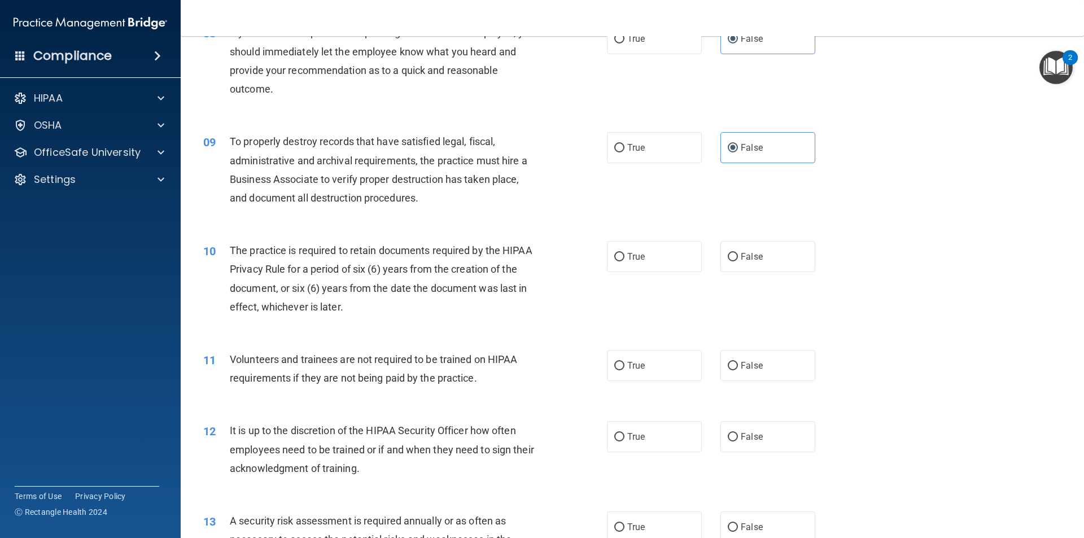
scroll to position [790, 0]
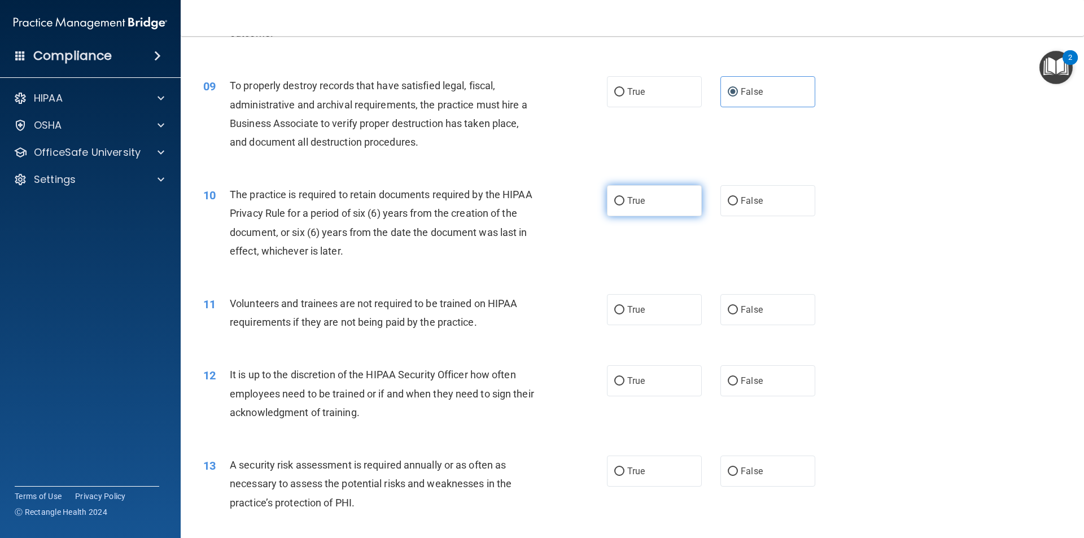
click at [627, 200] on span "True" at bounding box center [636, 200] width 18 height 11
click at [624, 200] on input "True" at bounding box center [619, 201] width 10 height 8
radio input "true"
click at [764, 310] on label "False" at bounding box center [767, 309] width 95 height 31
click at [738, 310] on input "False" at bounding box center [733, 310] width 10 height 8
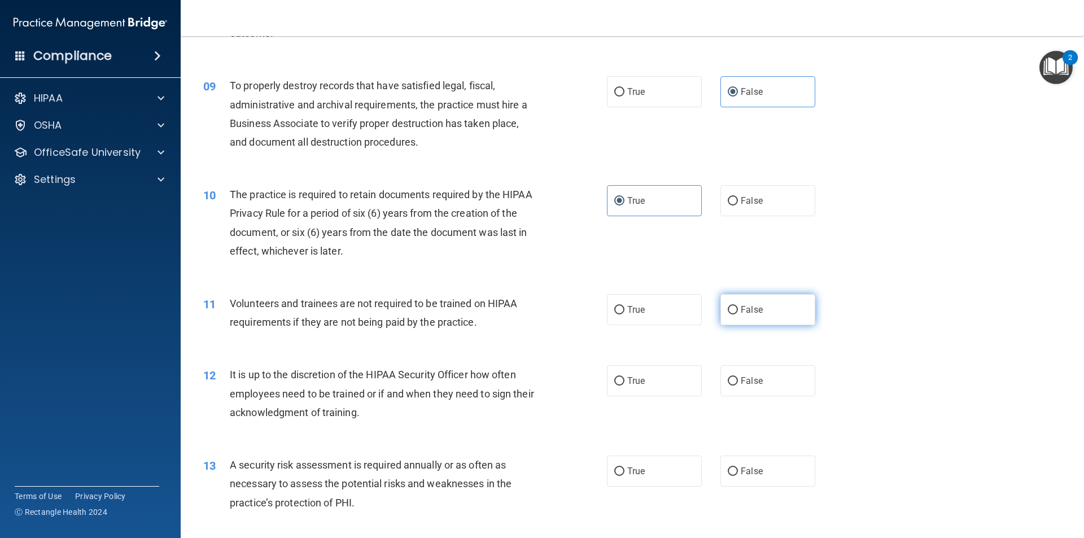
radio input "true"
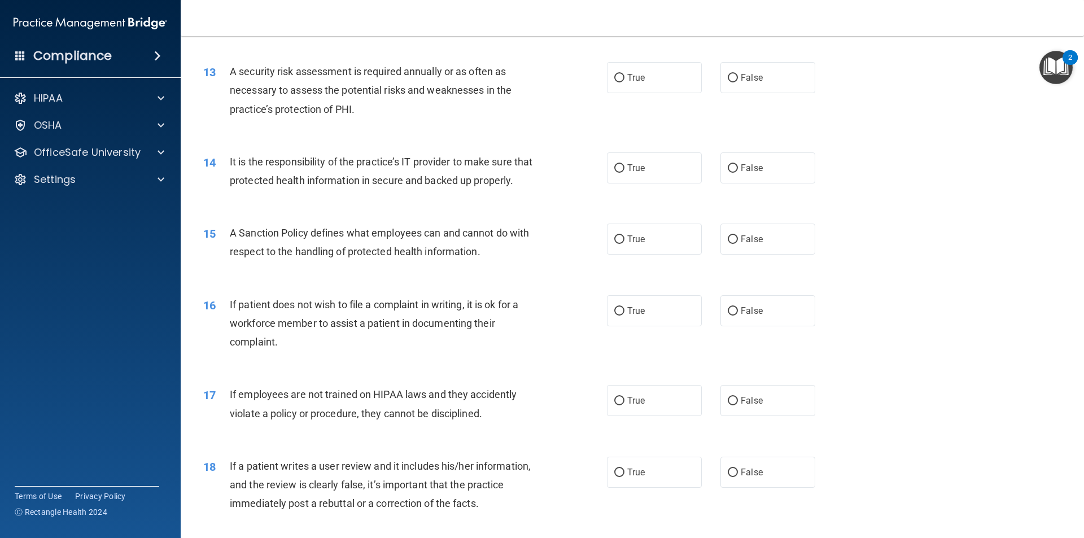
scroll to position [1186, 0]
click at [631, 325] on label "True" at bounding box center [654, 309] width 95 height 31
click at [624, 314] on input "True" at bounding box center [619, 309] width 10 height 8
radio input "true"
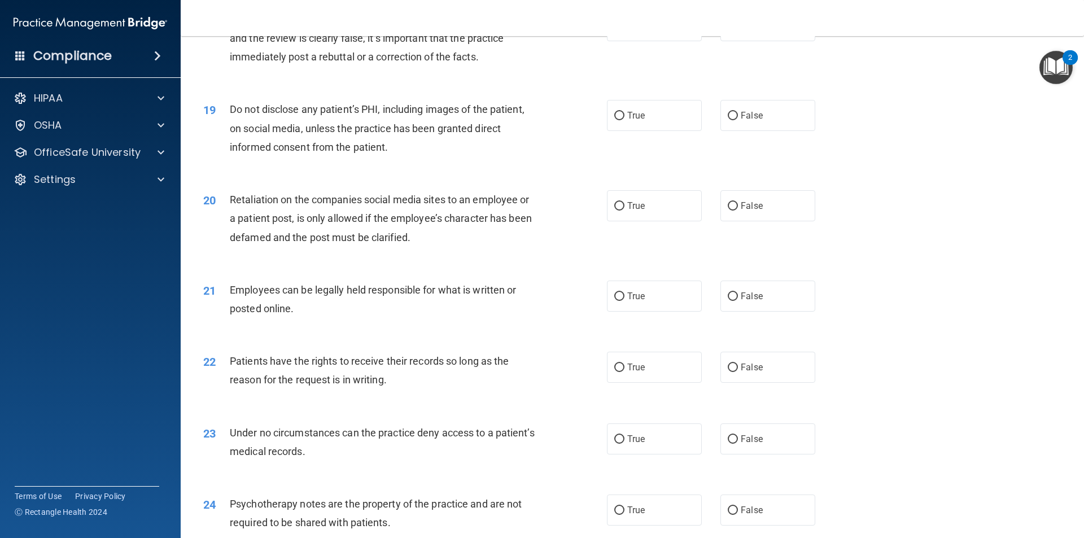
scroll to position [1637, 0]
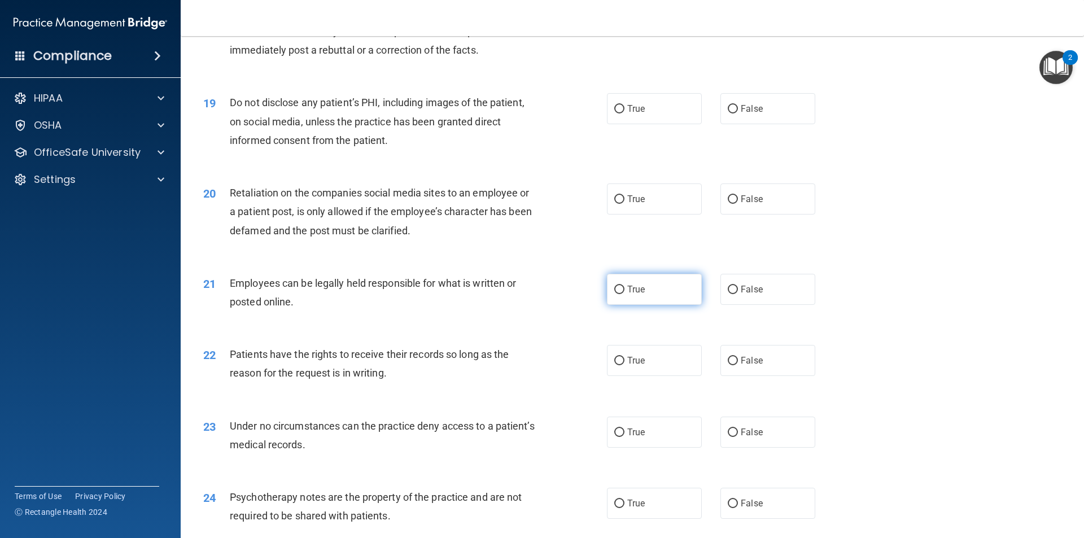
click at [611, 300] on label "True" at bounding box center [654, 289] width 95 height 31
click at [614, 294] on input "True" at bounding box center [619, 290] width 10 height 8
radio input "true"
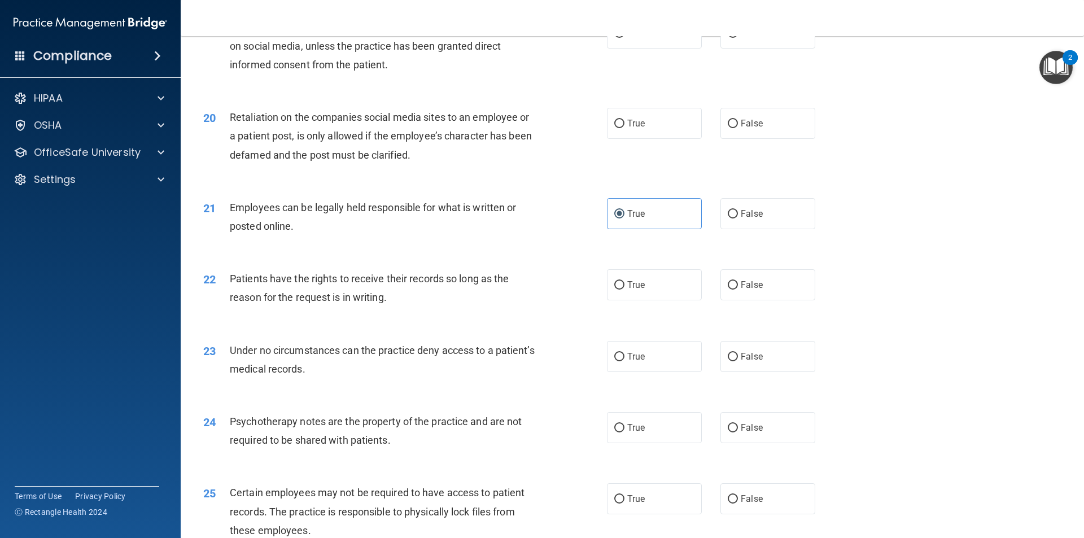
scroll to position [1807, 0]
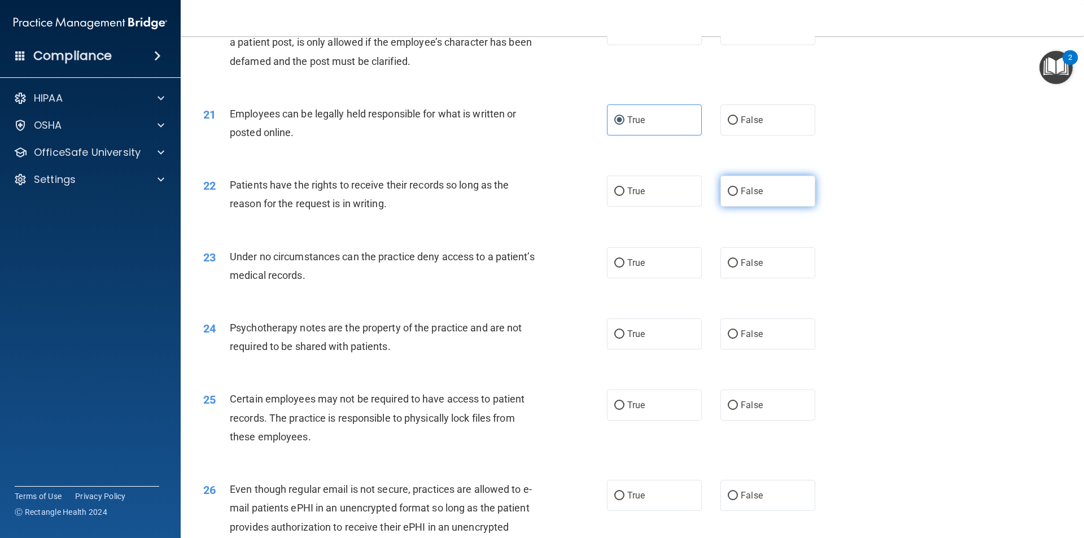
click at [762, 207] on label "False" at bounding box center [767, 191] width 95 height 31
click at [738, 196] on input "False" at bounding box center [733, 191] width 10 height 8
radio input "true"
click at [779, 278] on label "False" at bounding box center [767, 262] width 95 height 31
click at [738, 268] on input "False" at bounding box center [733, 263] width 10 height 8
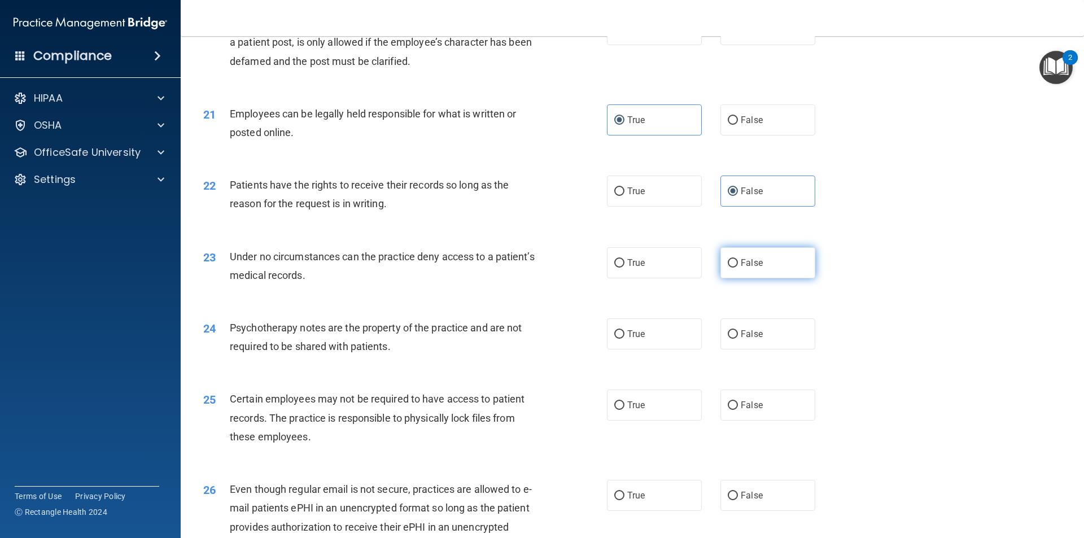
radio input "true"
click at [638, 339] on span "True" at bounding box center [636, 334] width 18 height 11
click at [624, 339] on input "True" at bounding box center [619, 334] width 10 height 8
radio input "true"
click at [619, 410] on input "True" at bounding box center [619, 405] width 10 height 8
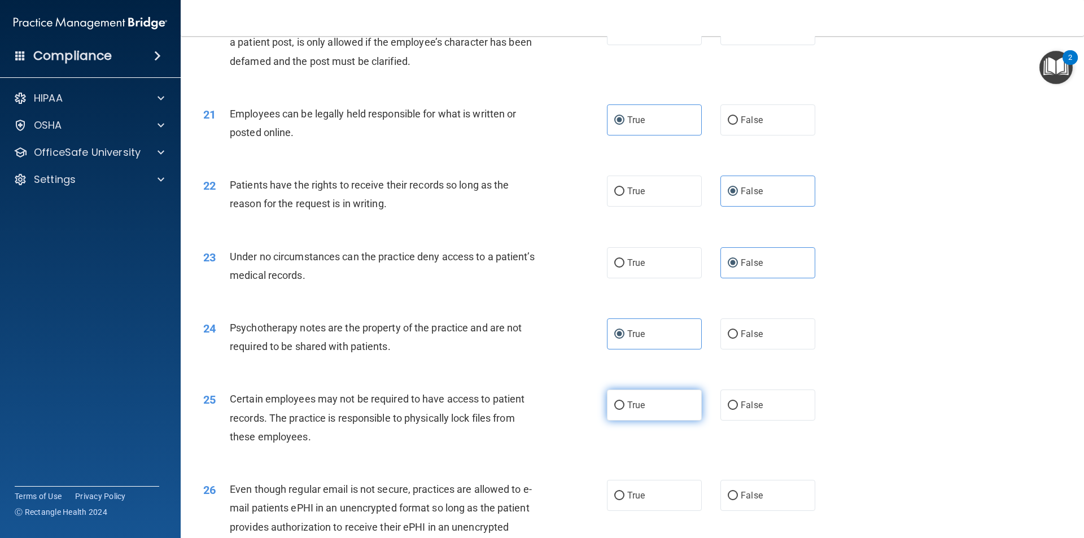
radio input "true"
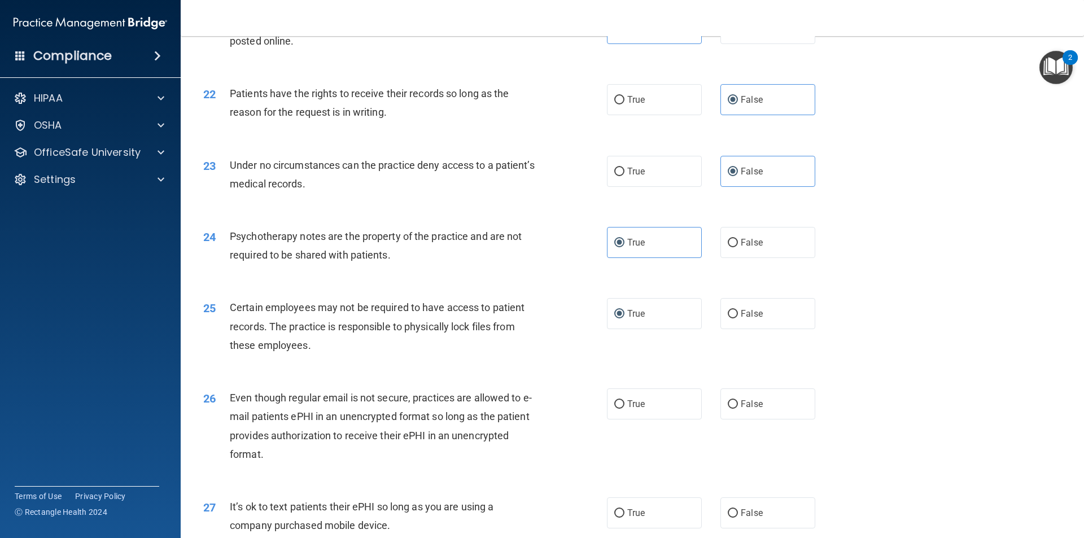
scroll to position [2032, 0]
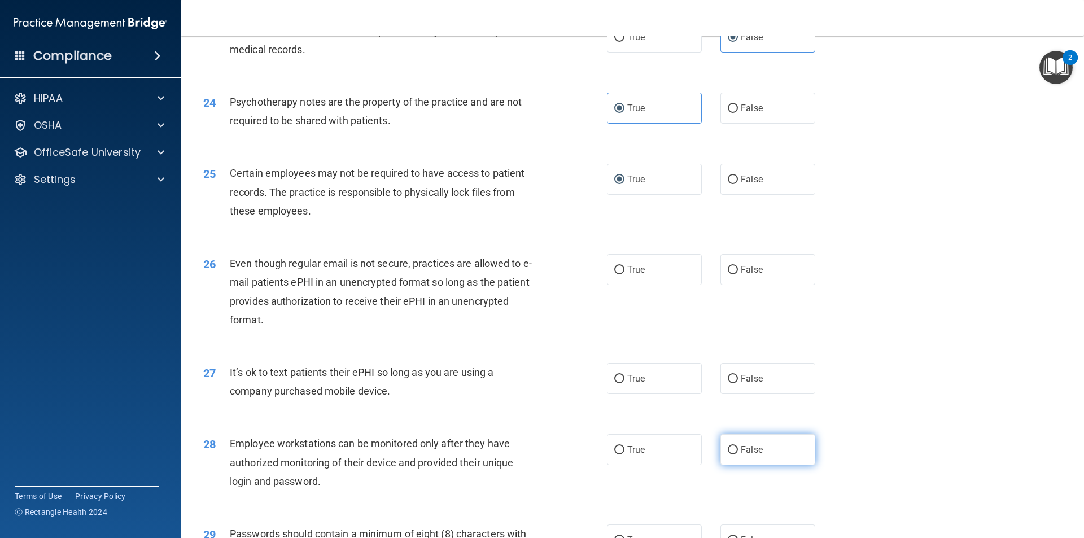
click at [767, 465] on label "False" at bounding box center [767, 449] width 95 height 31
click at [738, 454] on input "False" at bounding box center [733, 450] width 10 height 8
radio input "true"
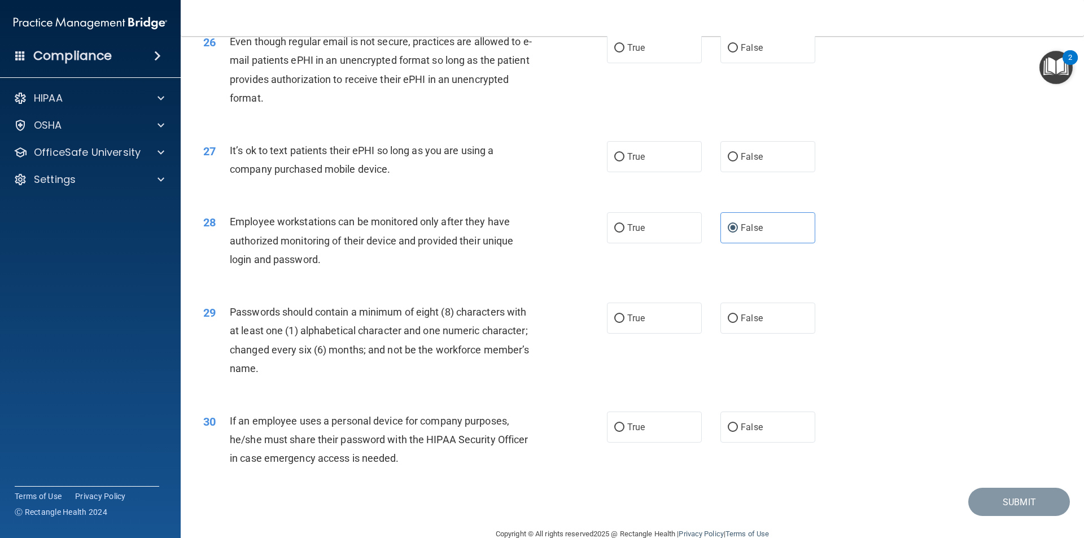
scroll to position [2258, 0]
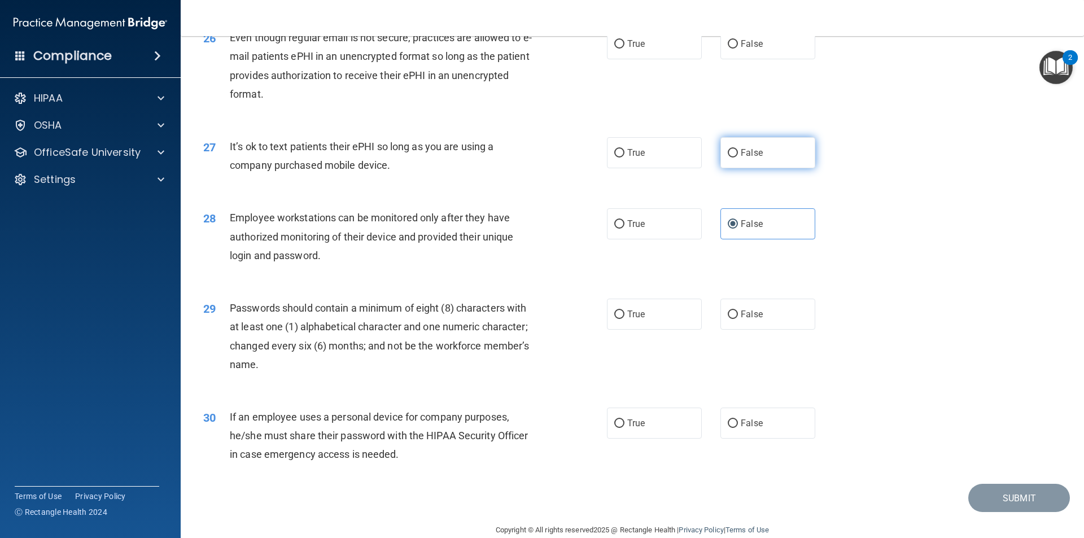
click at [758, 168] on label "False" at bounding box center [767, 152] width 95 height 31
click at [738, 158] on input "False" at bounding box center [733, 153] width 10 height 8
radio input "true"
click at [658, 330] on label "True" at bounding box center [654, 314] width 95 height 31
click at [624, 319] on input "True" at bounding box center [619, 315] width 10 height 8
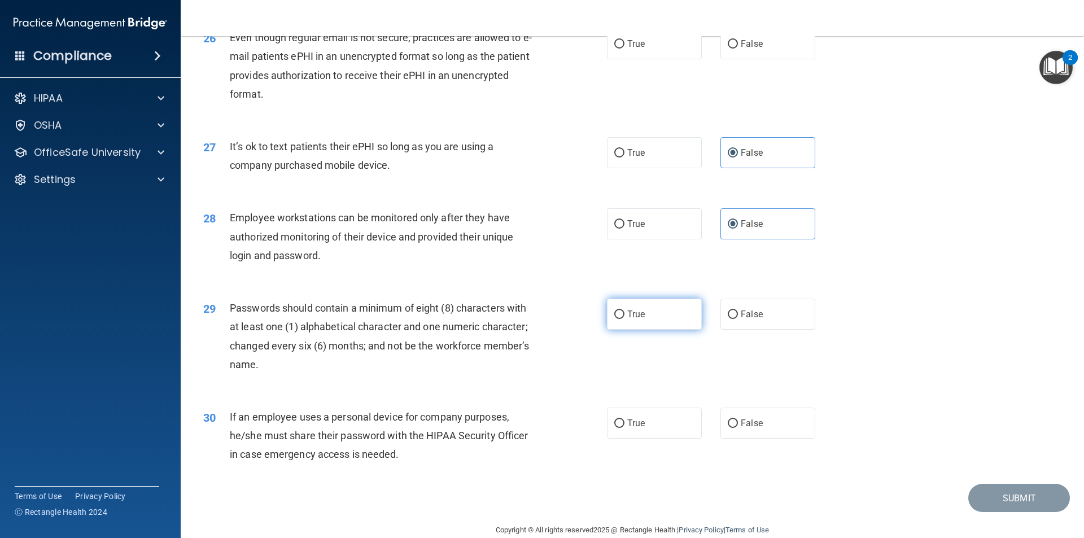
radio input "true"
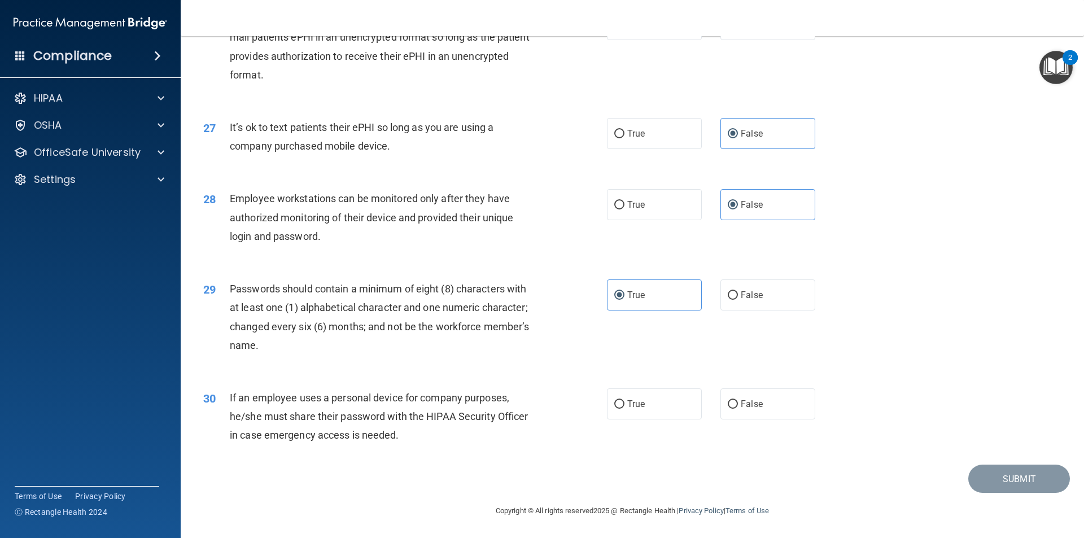
scroll to position [2296, 0]
click at [764, 404] on label "False" at bounding box center [767, 403] width 95 height 31
click at [738, 404] on input "False" at bounding box center [733, 404] width 10 height 8
radio input "true"
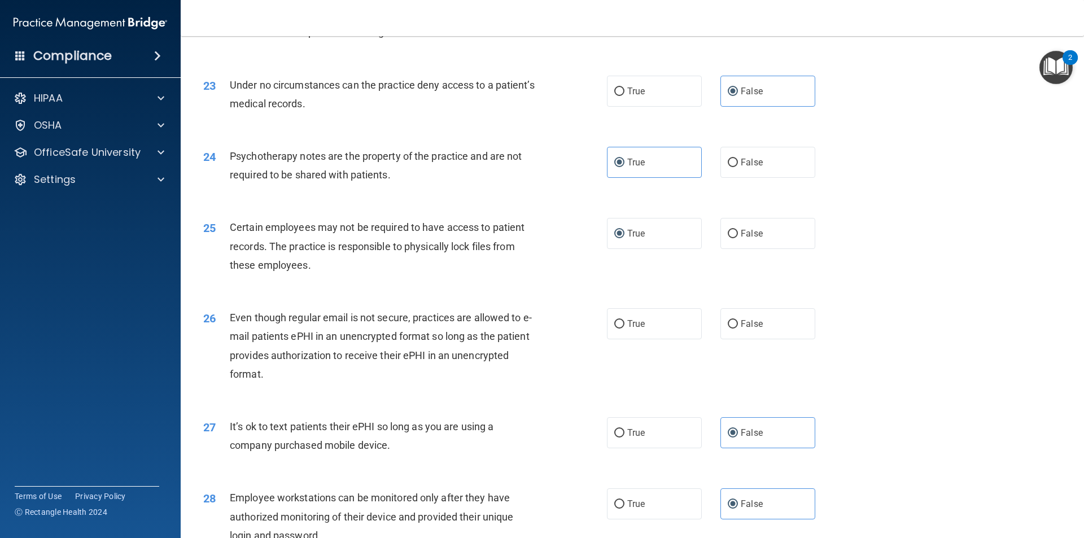
scroll to position [1957, 0]
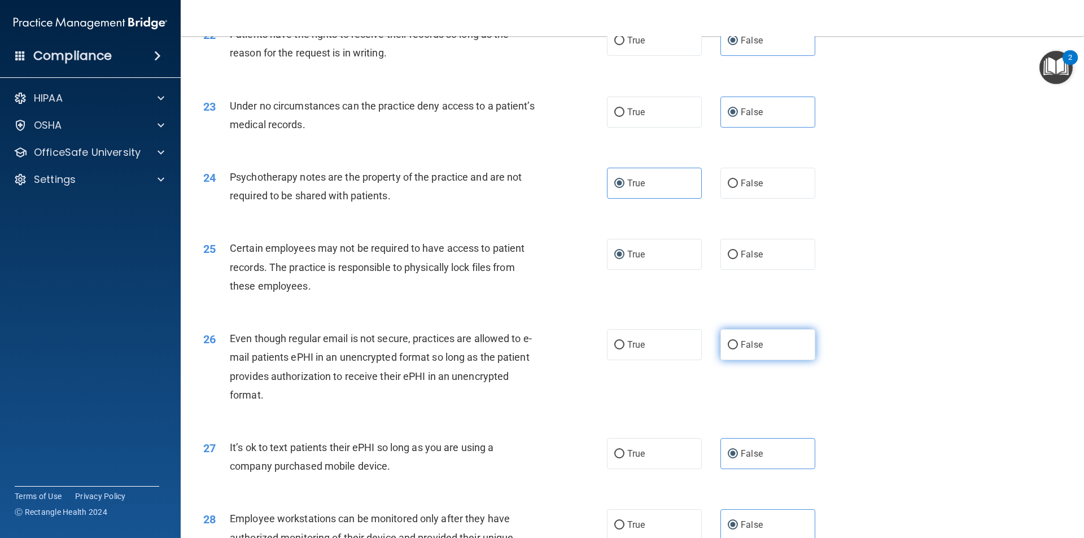
click at [769, 360] on label "False" at bounding box center [767, 344] width 95 height 31
click at [738, 349] on input "False" at bounding box center [733, 345] width 10 height 8
radio input "true"
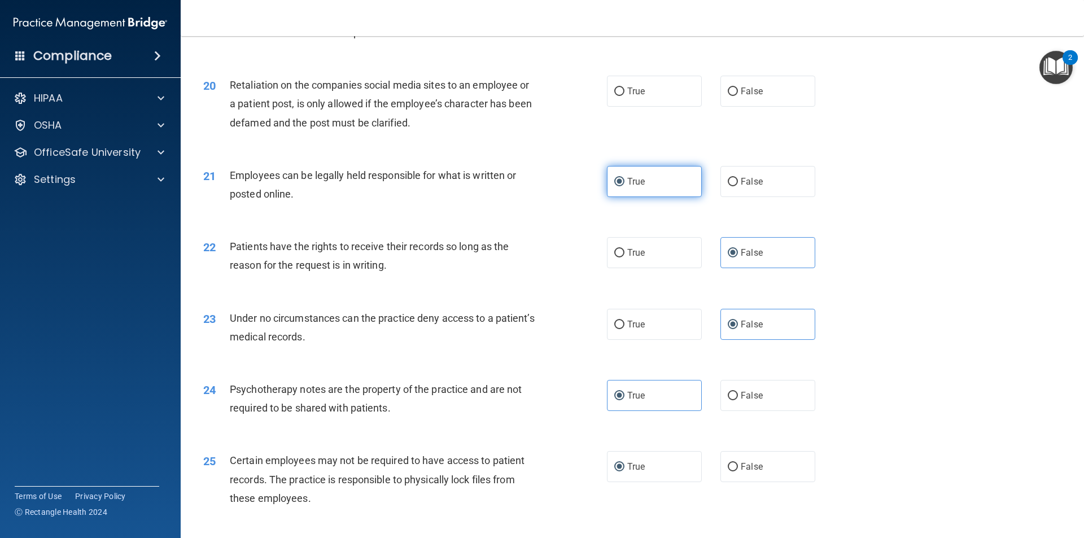
scroll to position [1901, 0]
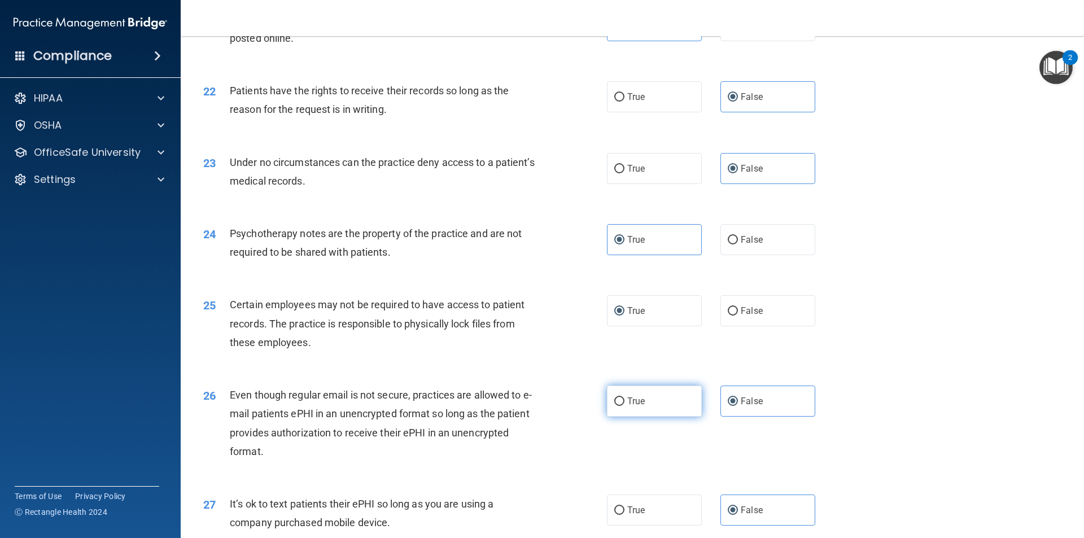
click at [648, 417] on label "True" at bounding box center [654, 401] width 95 height 31
click at [624, 406] on input "True" at bounding box center [619, 401] width 10 height 8
radio input "true"
radio input "false"
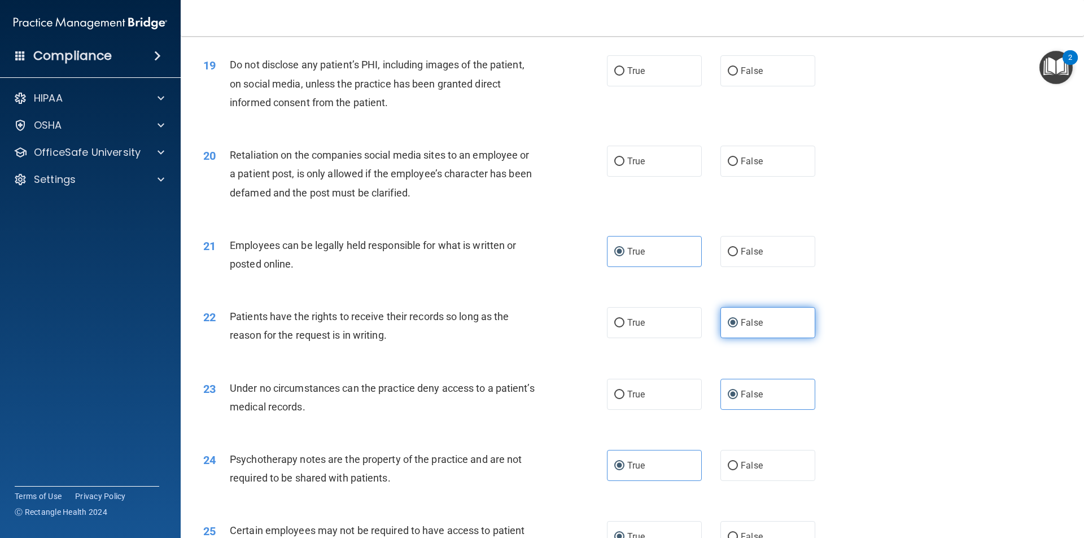
scroll to position [1619, 0]
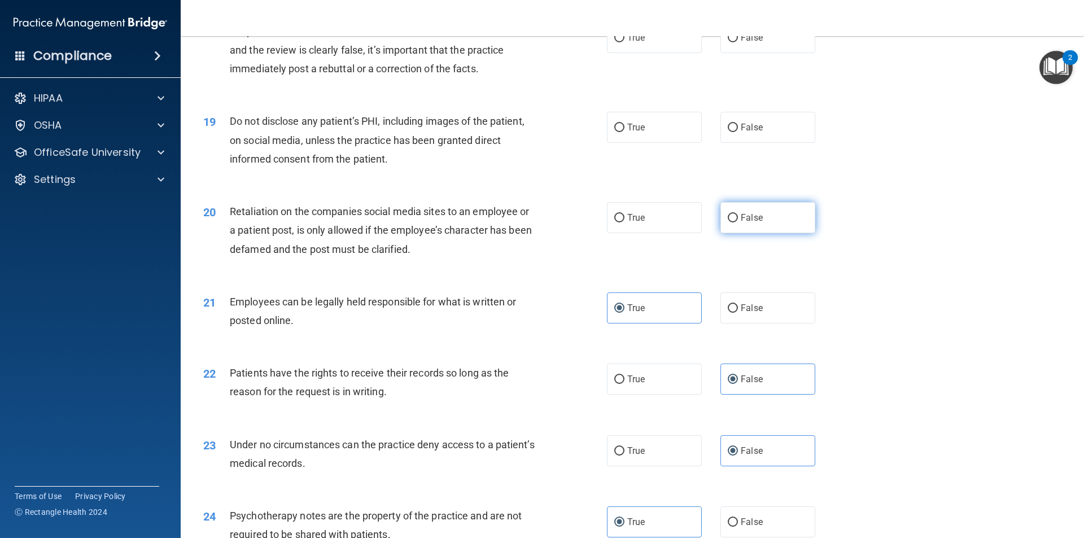
click at [760, 226] on label "False" at bounding box center [767, 217] width 95 height 31
click at [738, 222] on input "False" at bounding box center [733, 218] width 10 height 8
radio input "true"
click at [629, 133] on span "True" at bounding box center [636, 127] width 18 height 11
click at [624, 132] on input "True" at bounding box center [619, 128] width 10 height 8
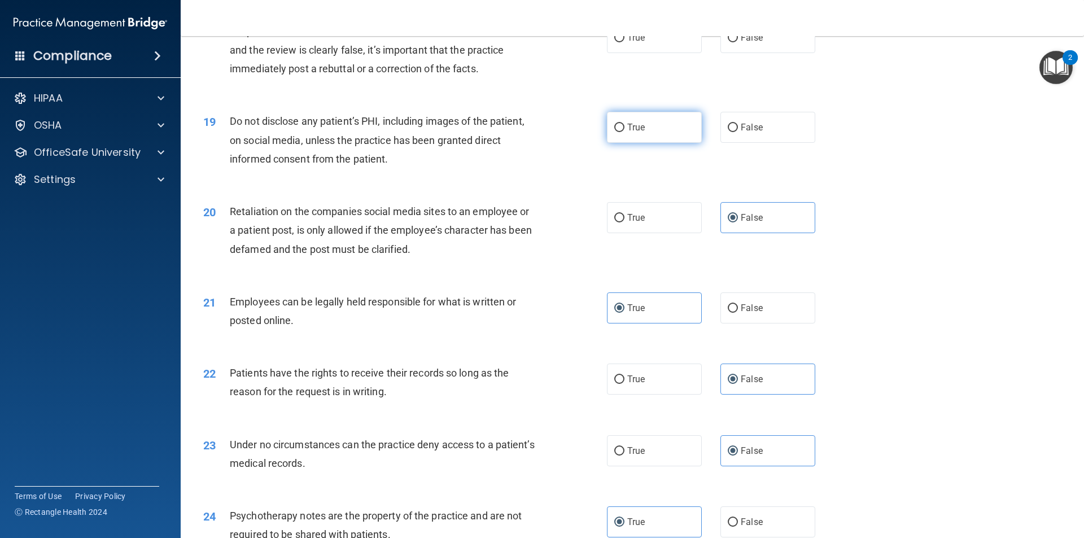
radio input "true"
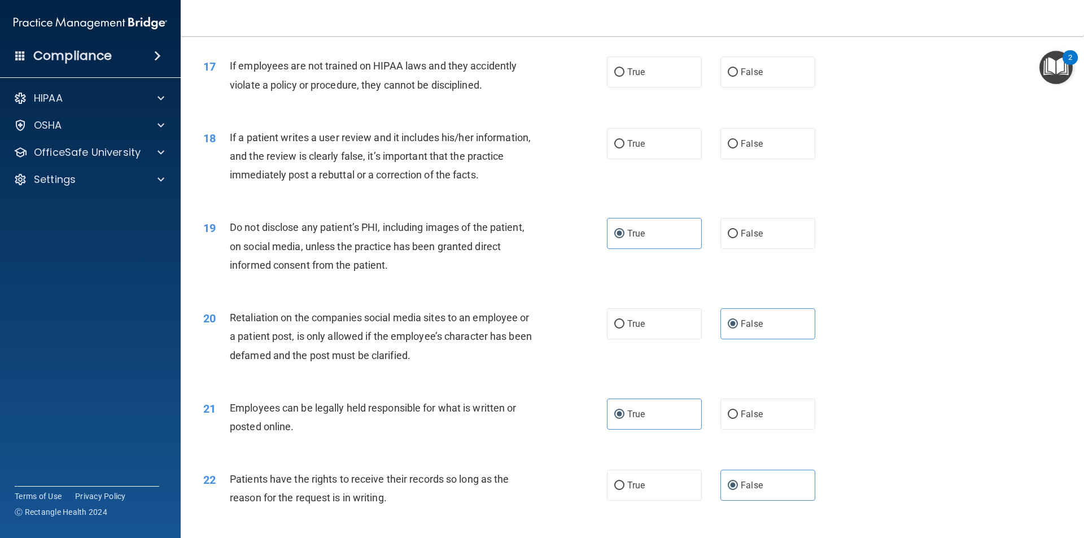
scroll to position [1449, 0]
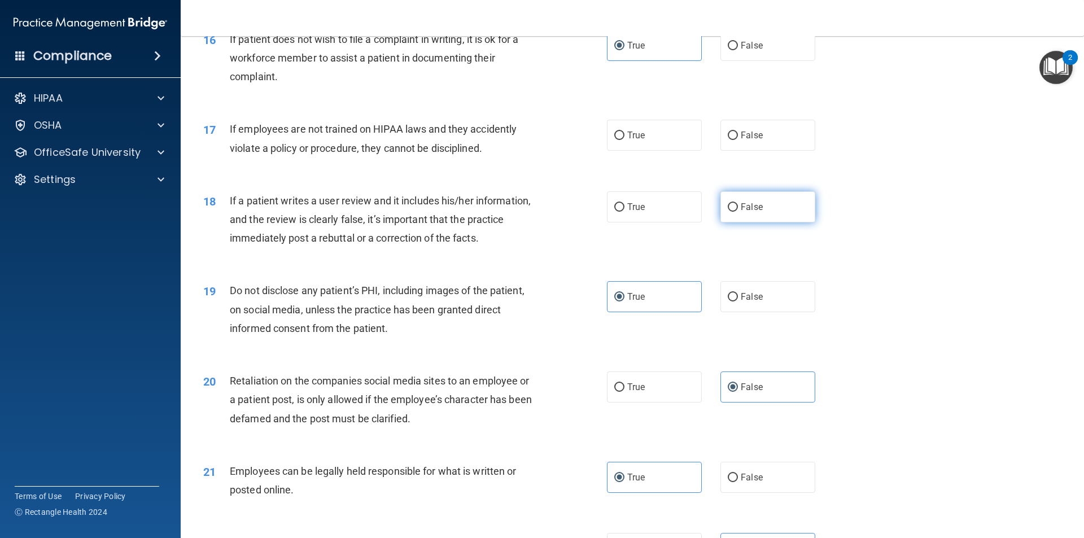
click at [790, 222] on label "False" at bounding box center [767, 206] width 95 height 31
click at [738, 212] on input "False" at bounding box center [733, 207] width 10 height 8
radio input "true"
click at [720, 151] on label "False" at bounding box center [767, 135] width 95 height 31
click at [728, 140] on input "False" at bounding box center [733, 136] width 10 height 8
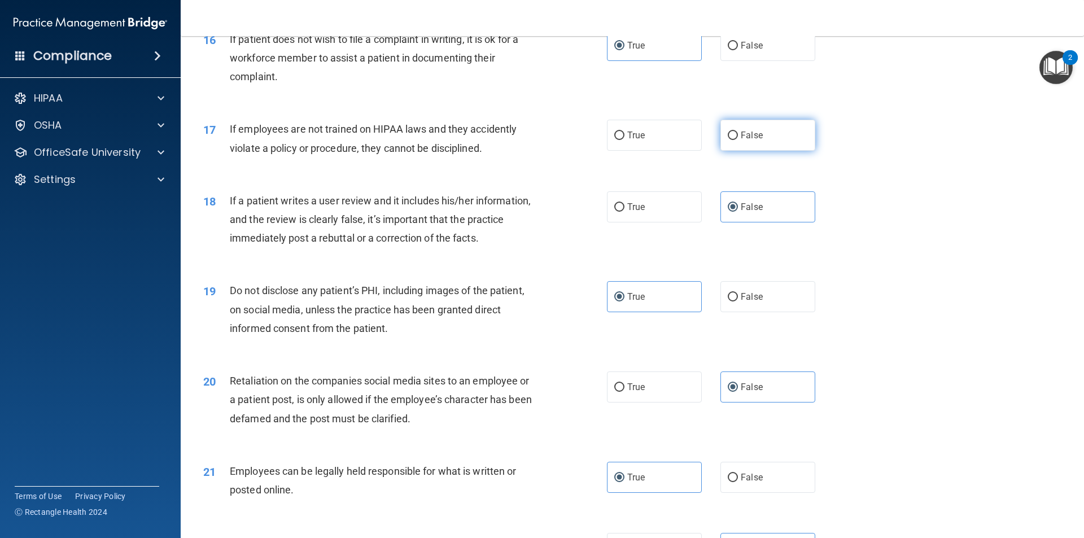
radio input "true"
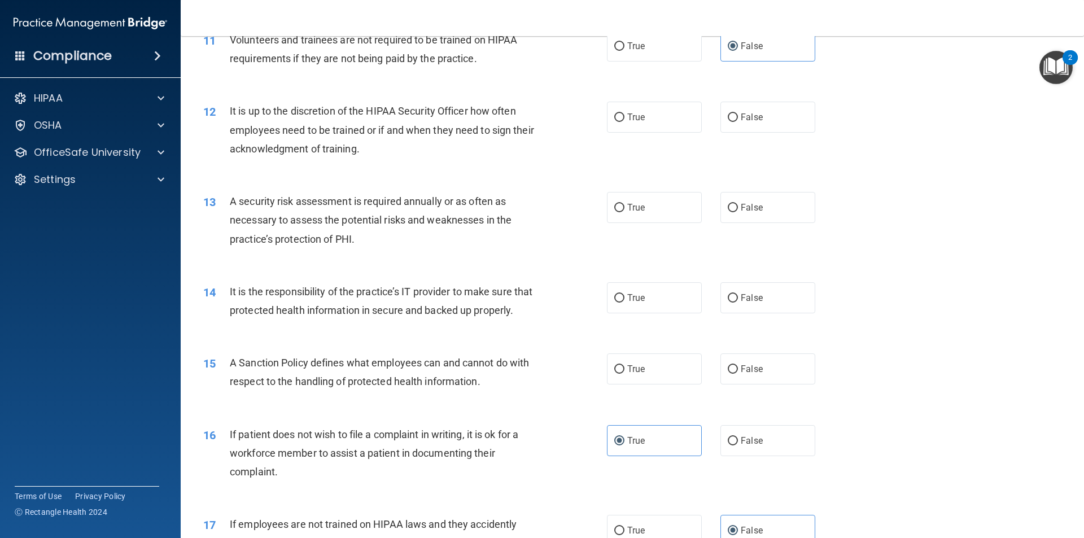
scroll to position [998, 0]
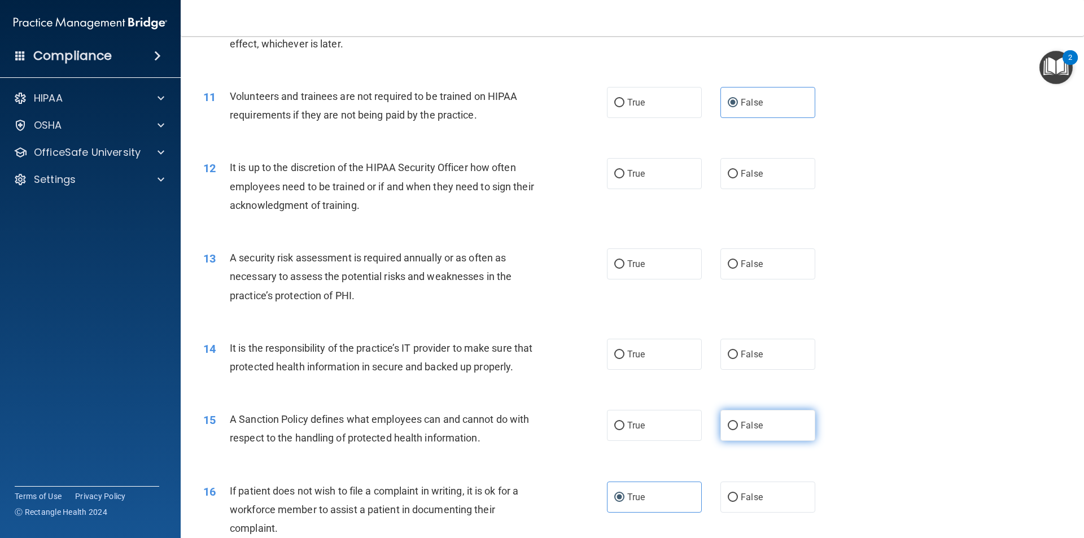
click at [768, 441] on label "False" at bounding box center [767, 425] width 95 height 31
click at [738, 430] on input "False" at bounding box center [733, 426] width 10 height 8
radio input "true"
click at [777, 352] on label "False" at bounding box center [767, 354] width 95 height 31
click at [738, 352] on input "False" at bounding box center [733, 355] width 10 height 8
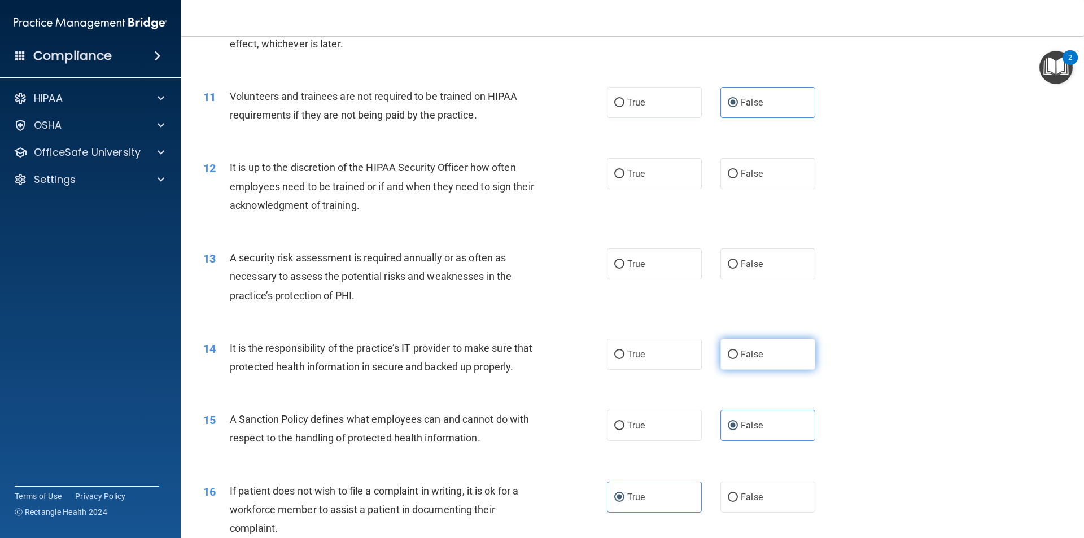
radio input "true"
click at [650, 266] on label "True" at bounding box center [654, 263] width 95 height 31
click at [624, 266] on input "True" at bounding box center [619, 264] width 10 height 8
radio input "true"
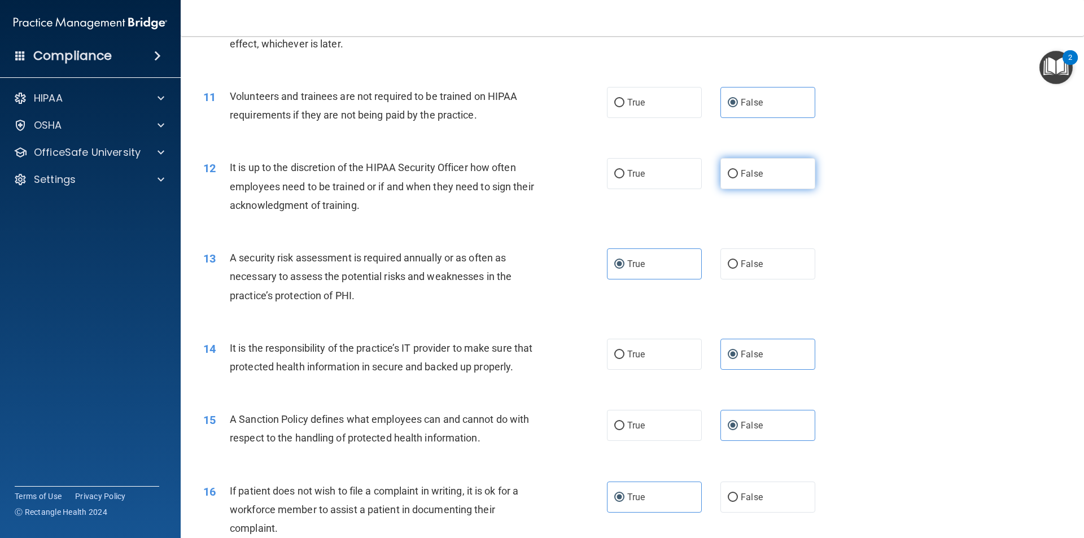
click at [776, 178] on label "False" at bounding box center [767, 173] width 95 height 31
click at [738, 178] on input "False" at bounding box center [733, 174] width 10 height 8
radio input "true"
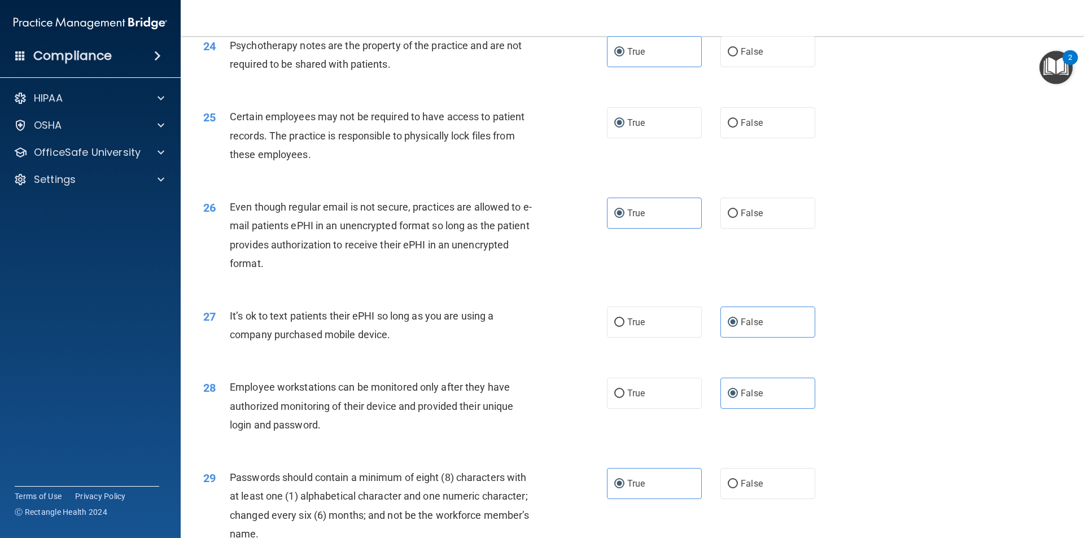
scroll to position [2296, 0]
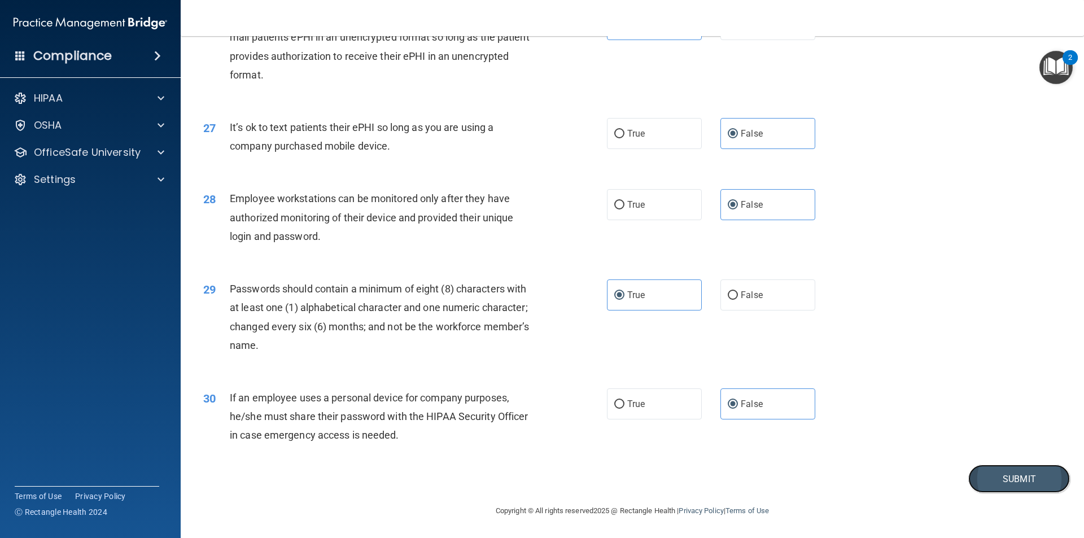
click at [1000, 481] on button "Submit" at bounding box center [1019, 479] width 102 height 29
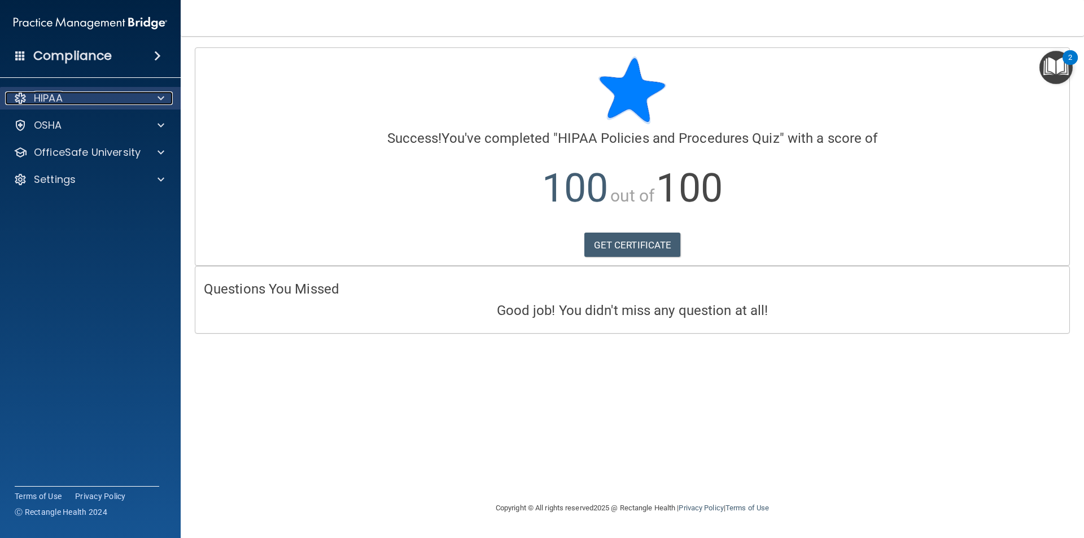
click at [62, 98] on p "HIPAA" at bounding box center [48, 98] width 29 height 14
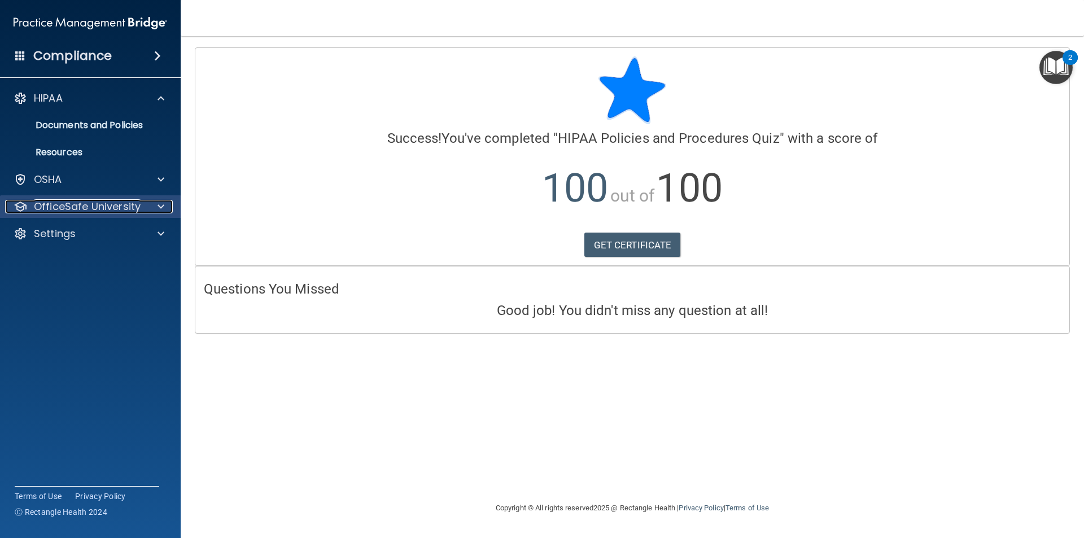
click at [55, 206] on p "OfficeSafe University" at bounding box center [87, 207] width 107 height 14
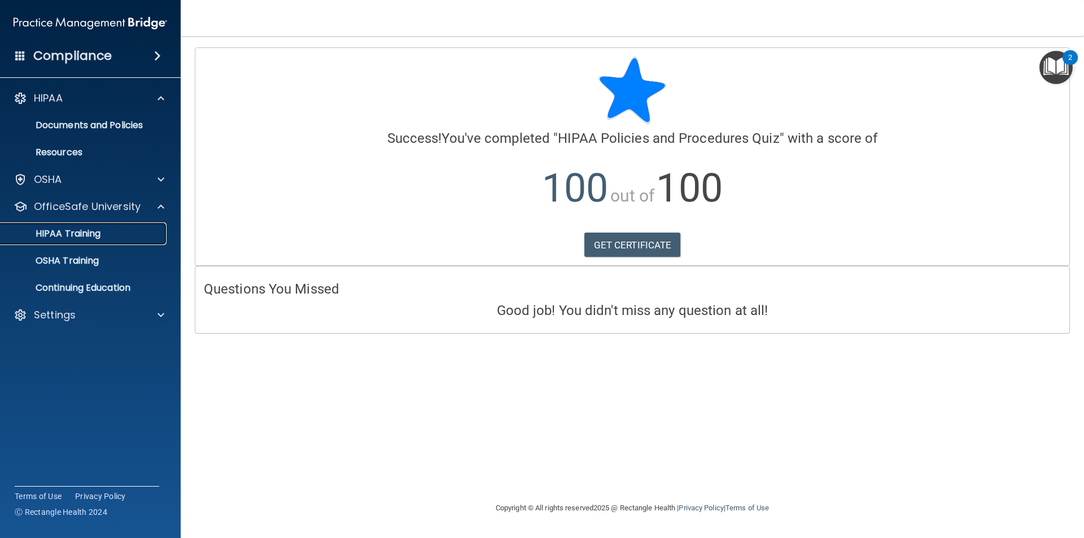
click at [78, 235] on p "HIPAA Training" at bounding box center [53, 233] width 93 height 11
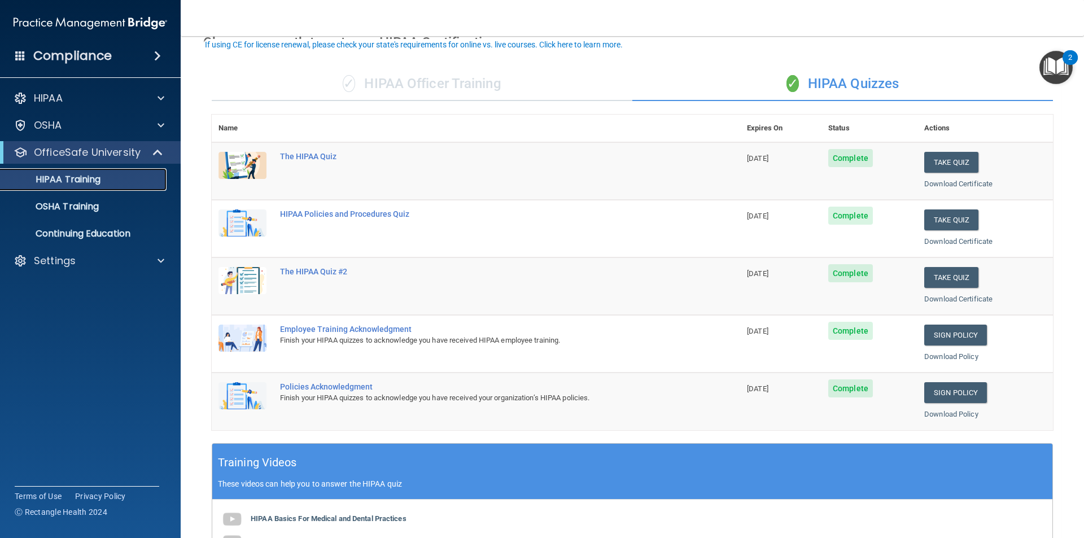
scroll to position [113, 0]
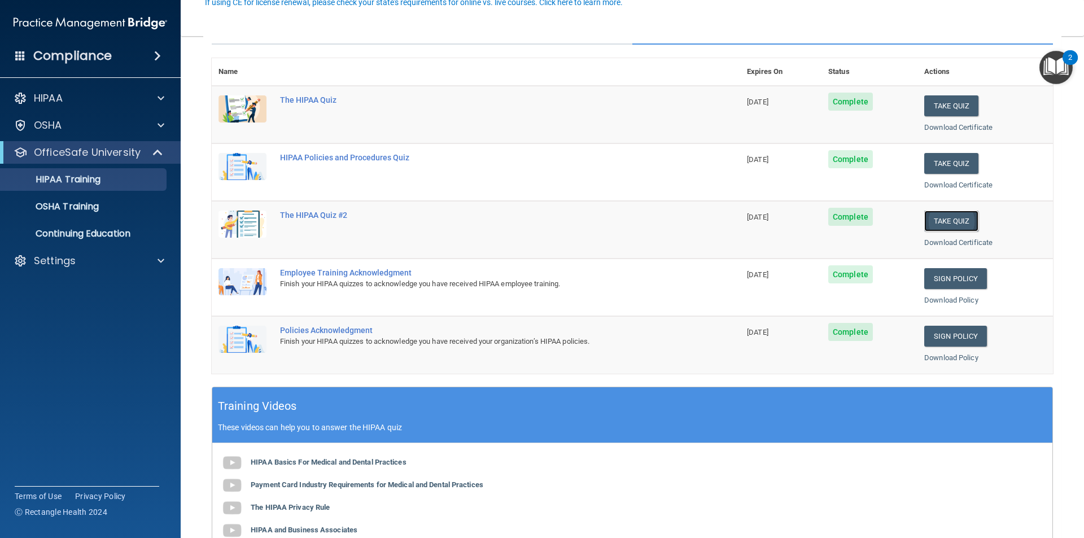
click at [924, 217] on button "Take Quiz" at bounding box center [951, 221] width 54 height 21
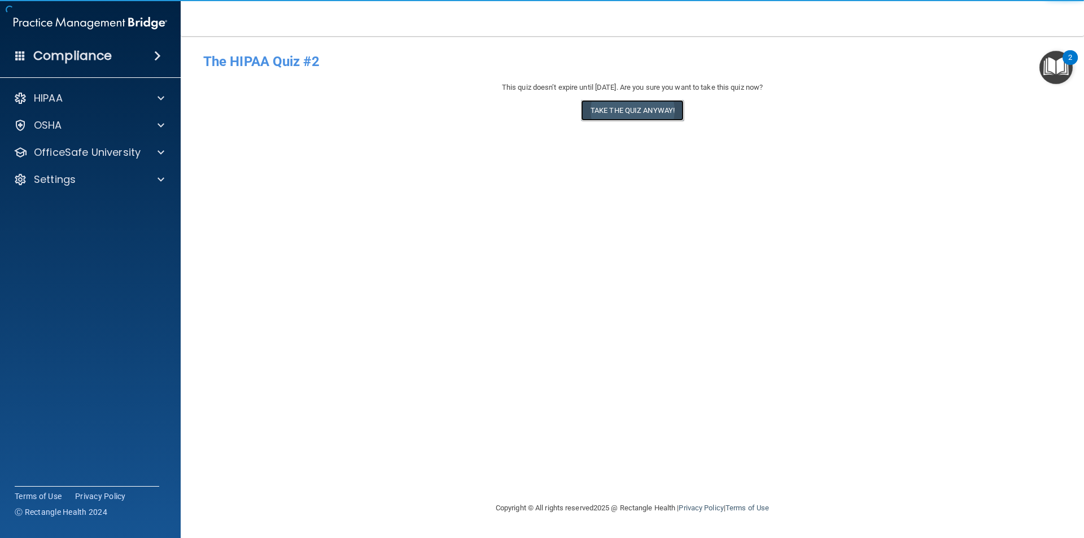
click at [641, 111] on button "Take the quiz anyway!" at bounding box center [632, 110] width 103 height 21
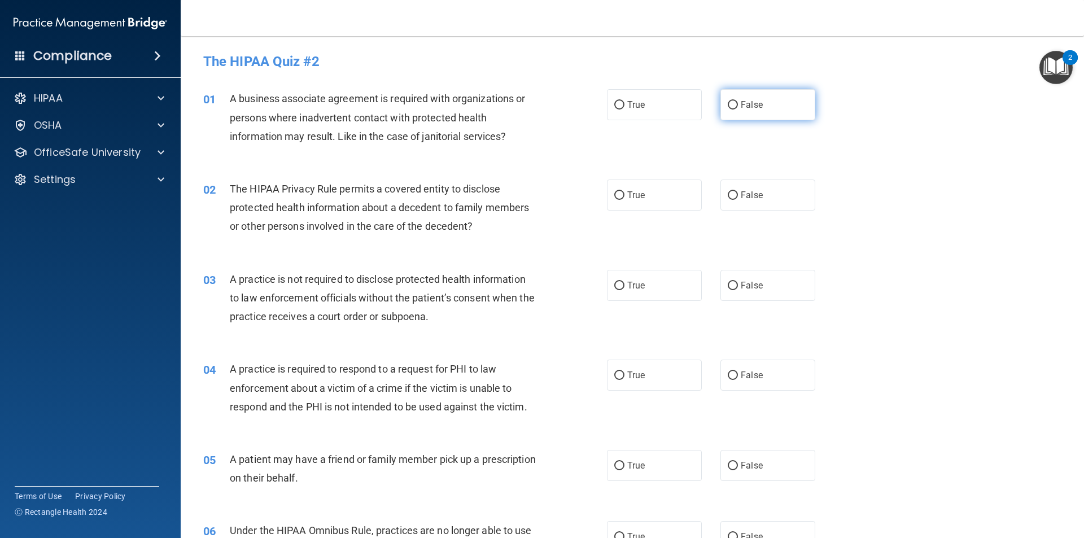
click at [741, 103] on span "False" at bounding box center [752, 104] width 22 height 11
click at [738, 103] on input "False" at bounding box center [733, 105] width 10 height 8
radio input "true"
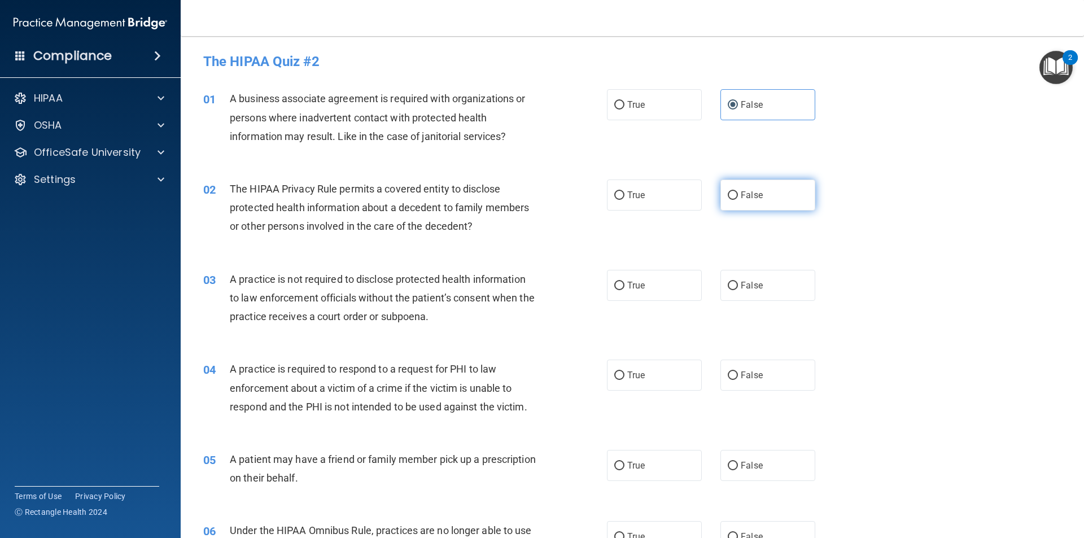
click at [740, 204] on label "False" at bounding box center [767, 195] width 95 height 31
click at [738, 200] on input "False" at bounding box center [733, 195] width 10 height 8
radio input "true"
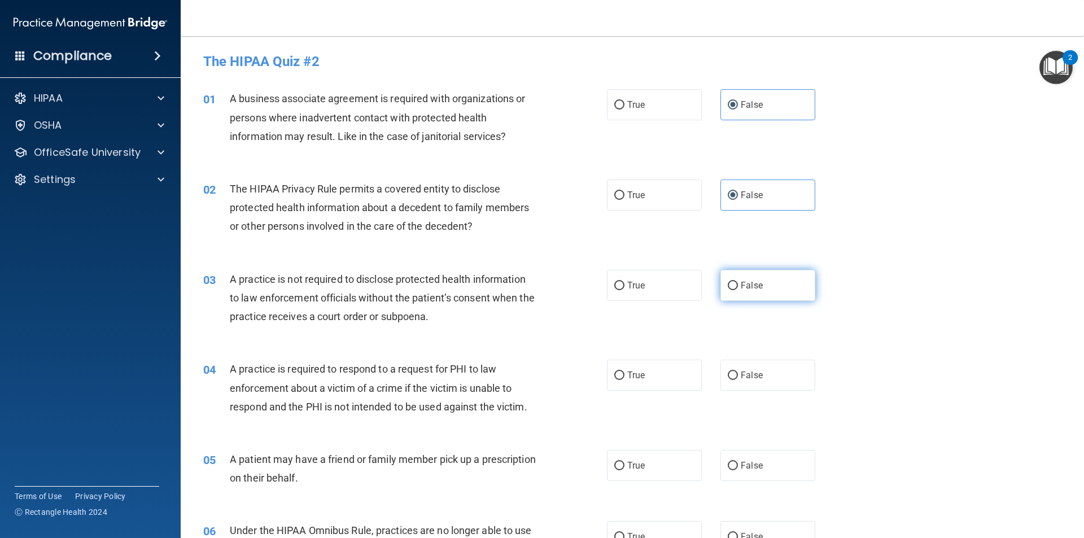
click at [766, 289] on label "False" at bounding box center [767, 285] width 95 height 31
click at [738, 289] on input "False" at bounding box center [733, 286] width 10 height 8
radio input "true"
click at [639, 379] on span "True" at bounding box center [636, 375] width 18 height 11
click at [624, 379] on input "True" at bounding box center [619, 375] width 10 height 8
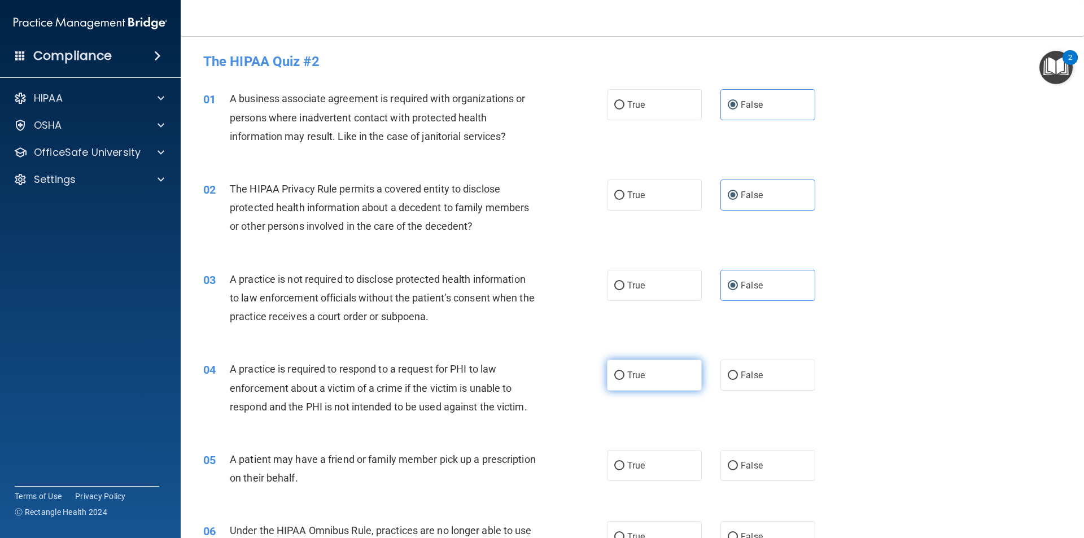
radio input "true"
click at [773, 367] on label "False" at bounding box center [767, 375] width 95 height 31
click at [738, 371] on input "False" at bounding box center [733, 375] width 10 height 8
radio input "true"
radio input "false"
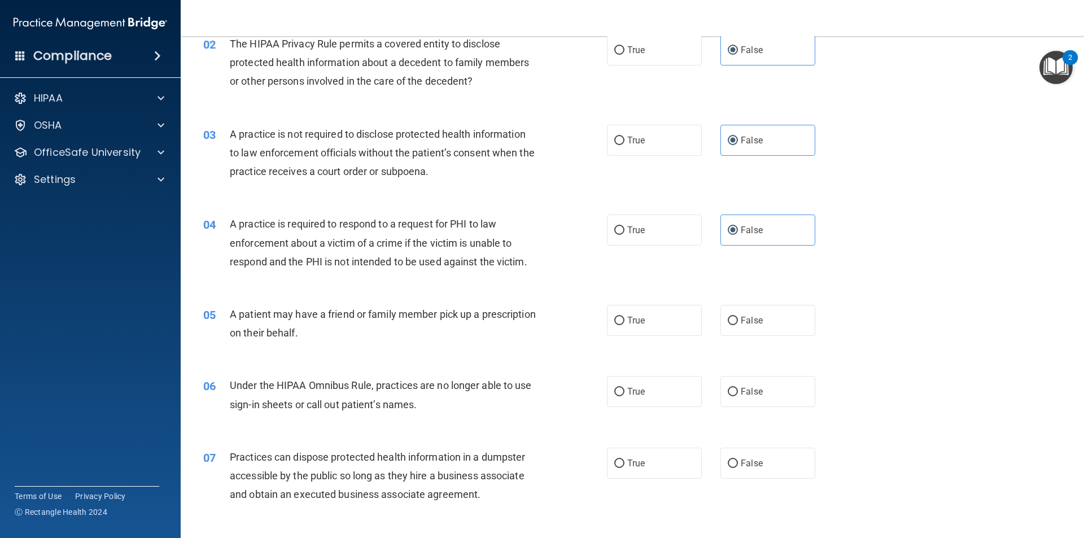
scroll to position [226, 0]
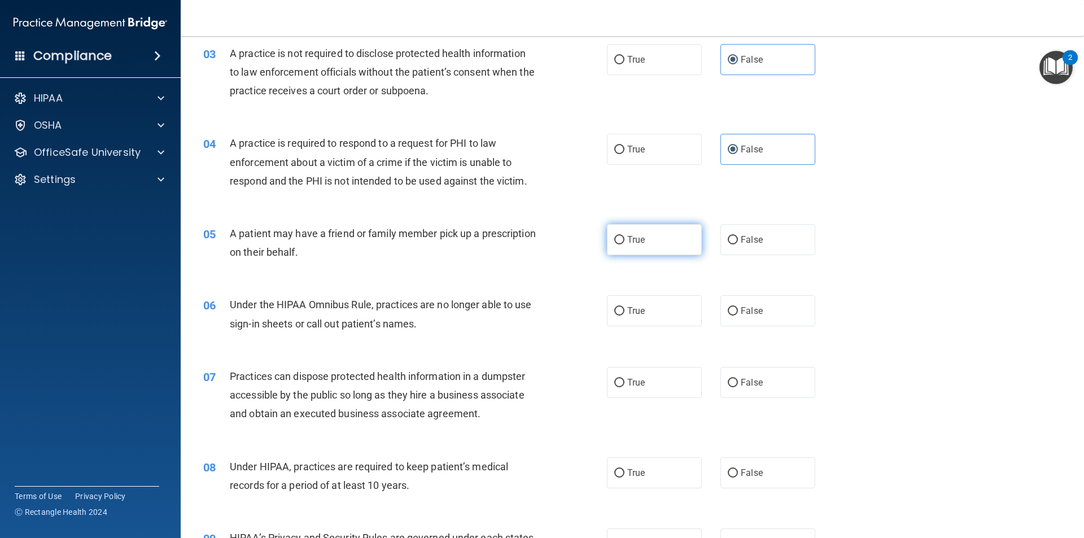
click at [660, 234] on label "True" at bounding box center [654, 239] width 95 height 31
click at [624, 236] on input "True" at bounding box center [619, 240] width 10 height 8
radio input "true"
click at [614, 312] on input "True" at bounding box center [619, 311] width 10 height 8
radio input "true"
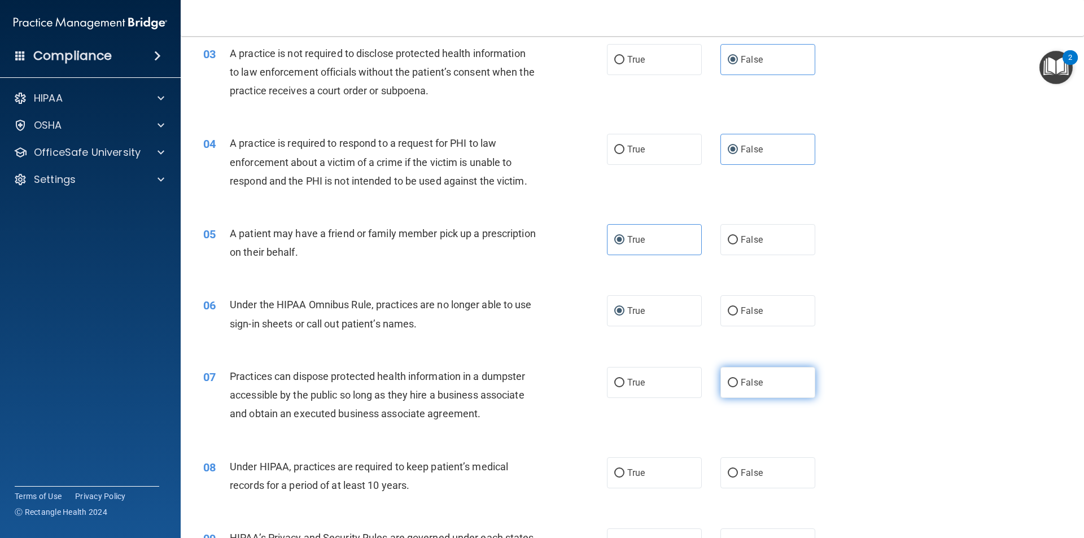
click at [743, 383] on span "False" at bounding box center [752, 382] width 22 height 11
click at [738, 383] on input "False" at bounding box center [733, 383] width 10 height 8
radio input "true"
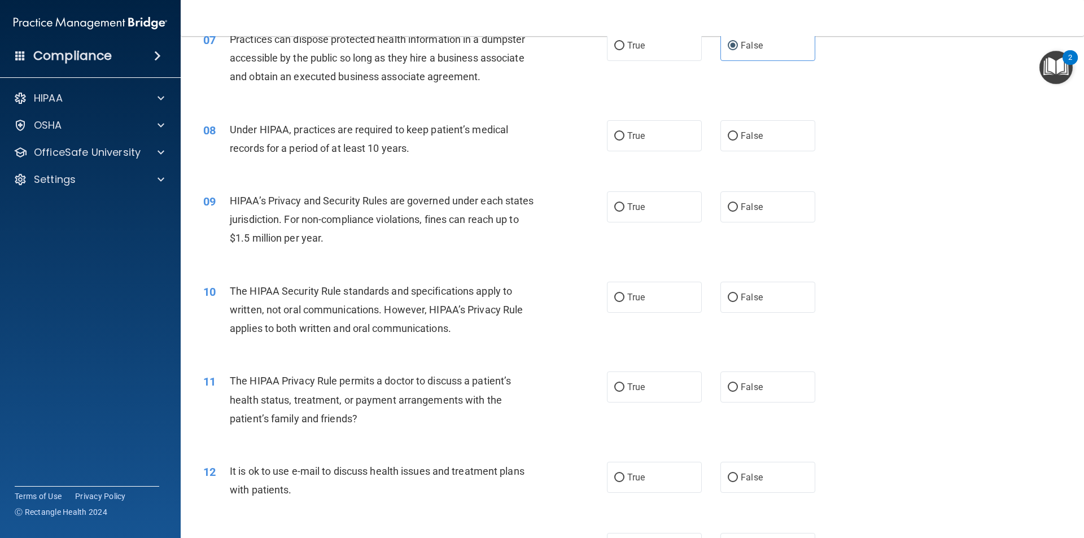
scroll to position [565, 0]
click at [771, 132] on label "False" at bounding box center [767, 134] width 95 height 31
click at [738, 132] on input "False" at bounding box center [733, 134] width 10 height 8
radio input "true"
click at [642, 202] on label "True" at bounding box center [654, 205] width 95 height 31
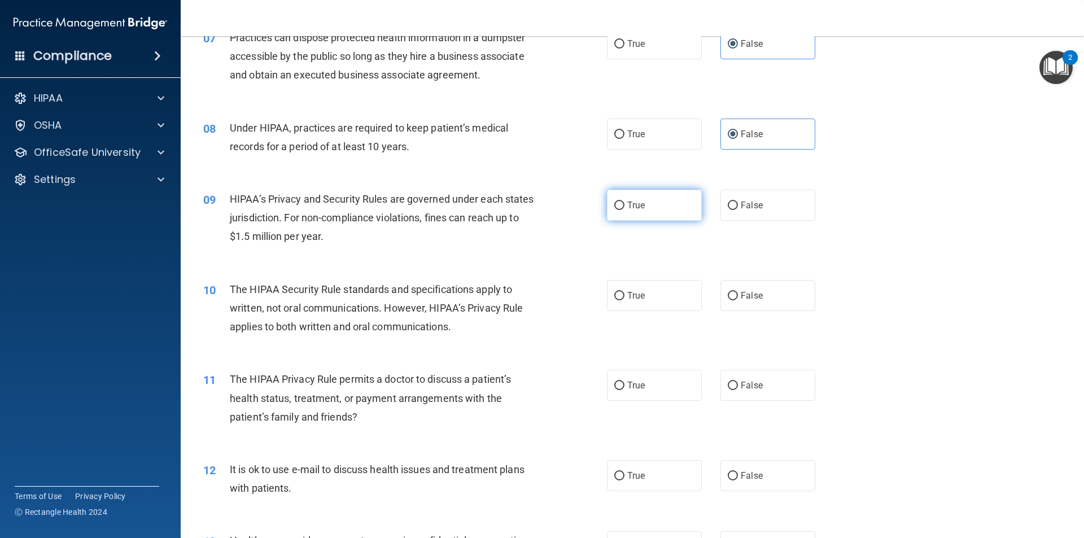
click at [624, 202] on input "True" at bounding box center [619, 206] width 10 height 8
radio input "true"
click at [685, 293] on label "True" at bounding box center [654, 295] width 95 height 31
click at [624, 293] on input "True" at bounding box center [619, 296] width 10 height 8
radio input "true"
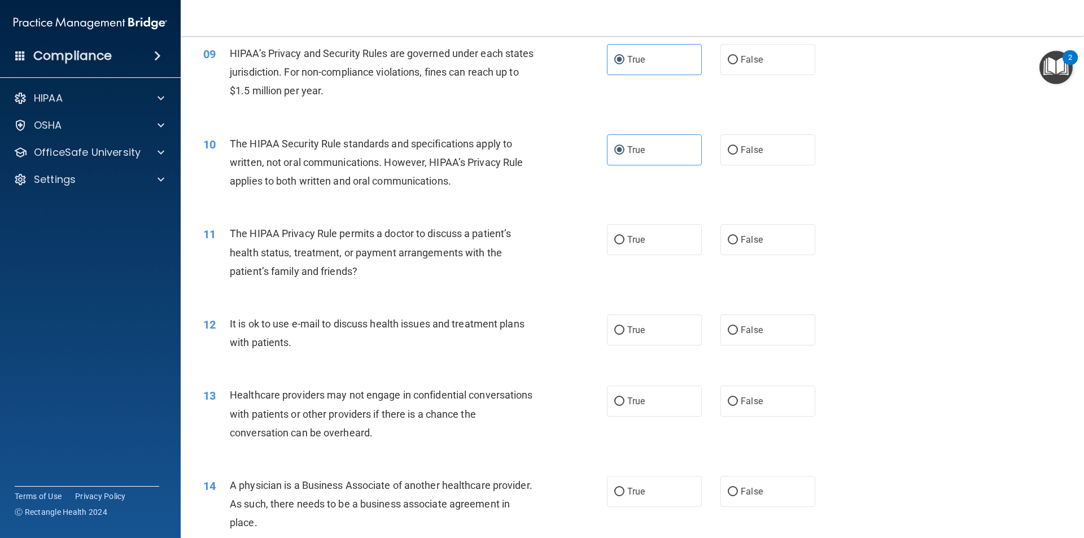
scroll to position [677, 0]
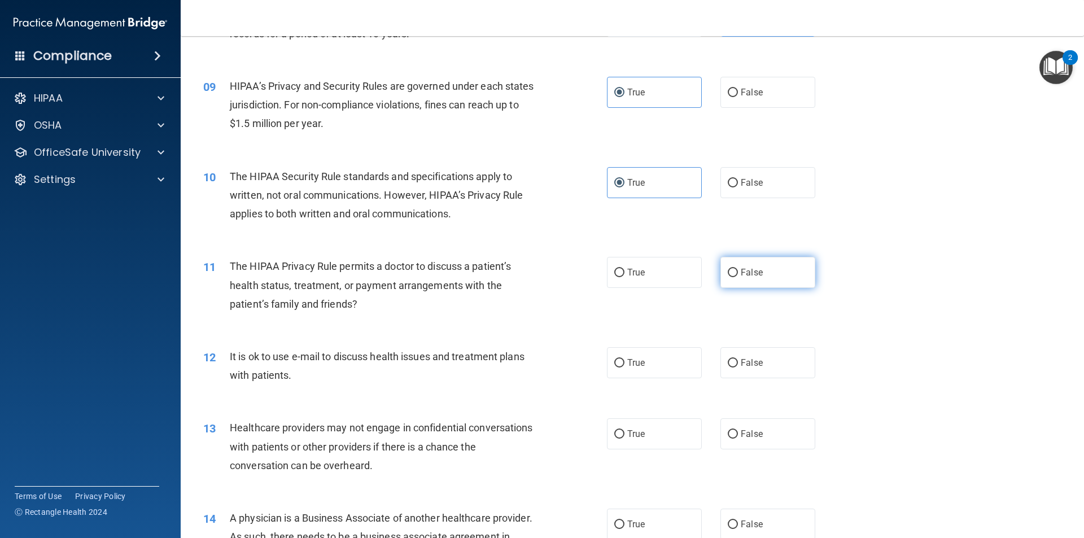
click at [773, 275] on label "False" at bounding box center [767, 272] width 95 height 31
click at [738, 275] on input "False" at bounding box center [733, 273] width 10 height 8
radio input "true"
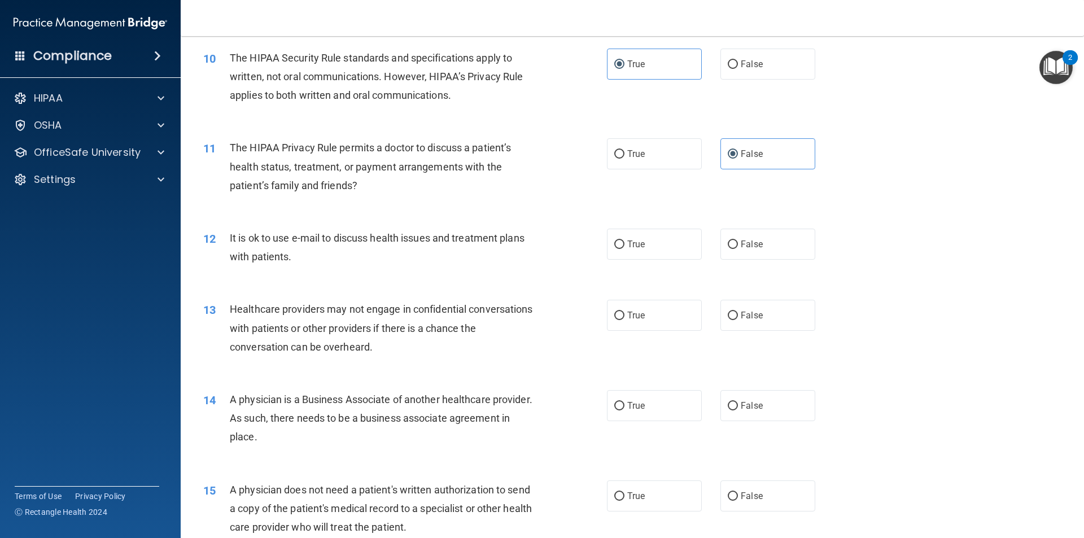
scroll to position [847, 0]
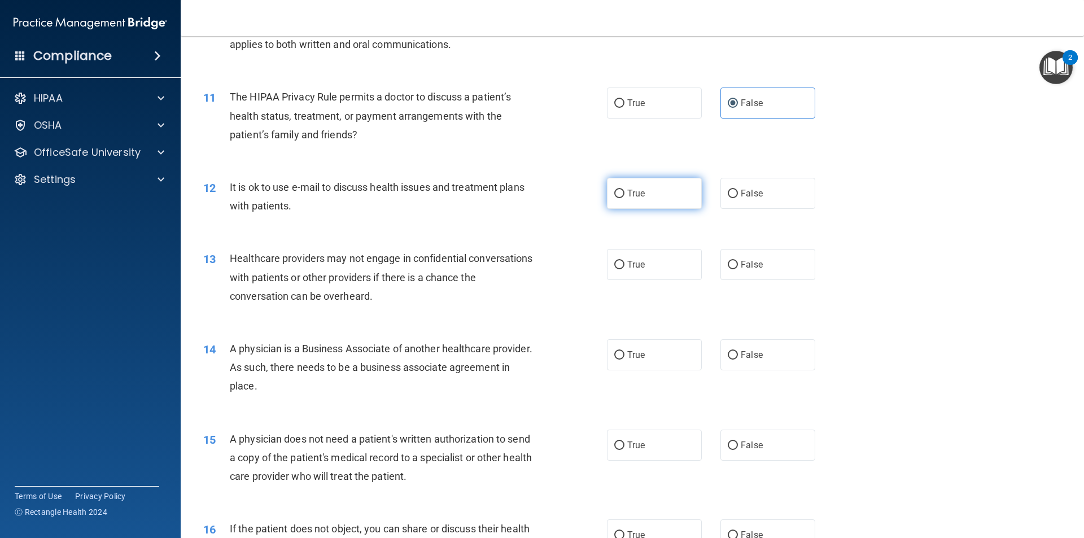
click at [679, 196] on label "True" at bounding box center [654, 193] width 95 height 31
click at [624, 196] on input "True" at bounding box center [619, 194] width 10 height 8
radio input "true"
click at [748, 194] on span "False" at bounding box center [752, 193] width 22 height 11
click at [738, 194] on input "False" at bounding box center [733, 194] width 10 height 8
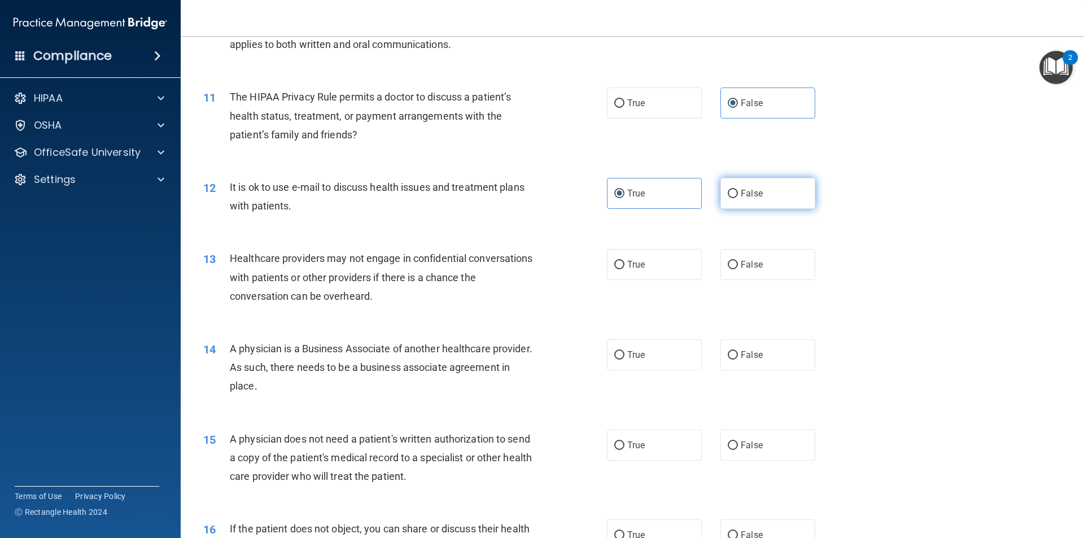
radio input "true"
click at [628, 187] on label "True" at bounding box center [654, 193] width 95 height 31
click at [624, 190] on input "True" at bounding box center [619, 194] width 10 height 8
radio input "true"
radio input "false"
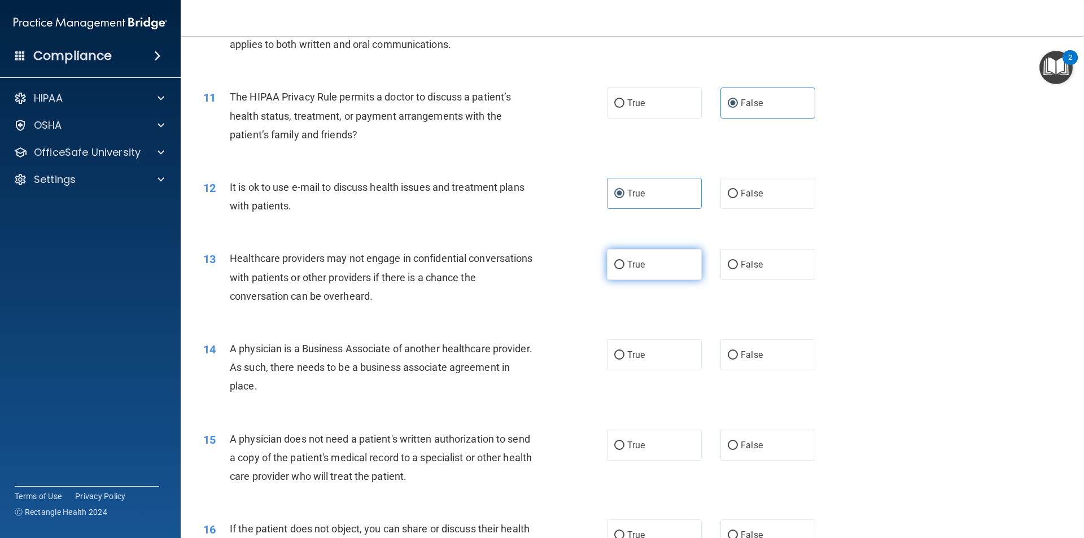
click at [658, 257] on label "True" at bounding box center [654, 264] width 95 height 31
click at [624, 261] on input "True" at bounding box center [619, 265] width 10 height 8
radio input "true"
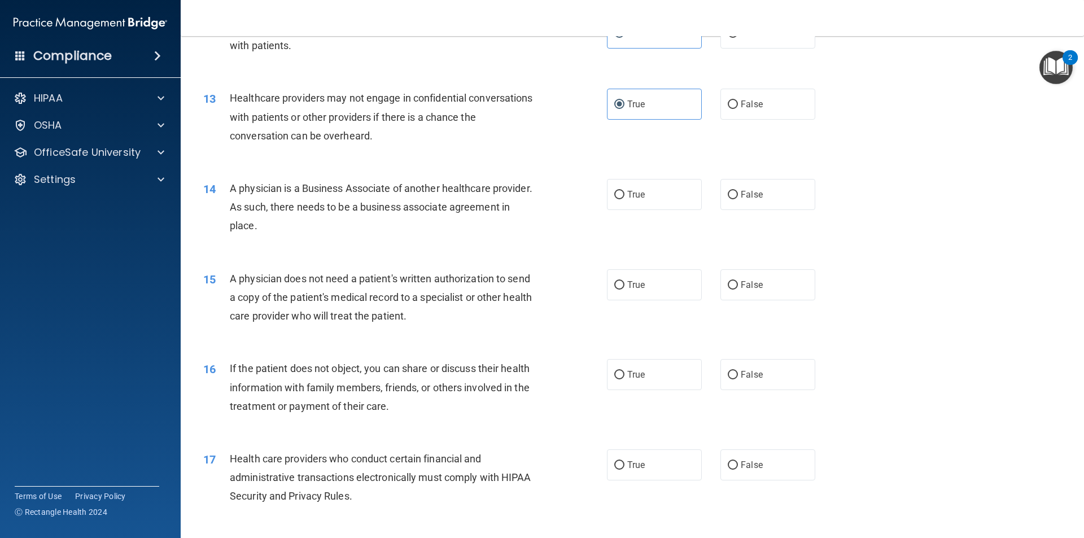
scroll to position [1016, 0]
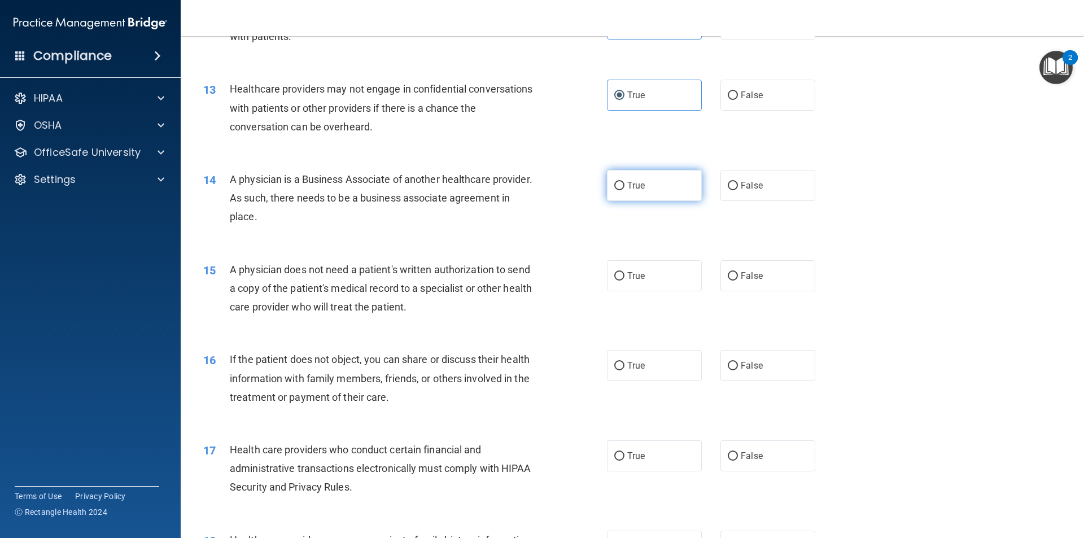
click at [629, 183] on span "True" at bounding box center [636, 185] width 18 height 11
click at [624, 183] on input "True" at bounding box center [619, 186] width 10 height 8
radio input "true"
click at [753, 279] on span "False" at bounding box center [752, 275] width 22 height 11
click at [738, 279] on input "False" at bounding box center [733, 276] width 10 height 8
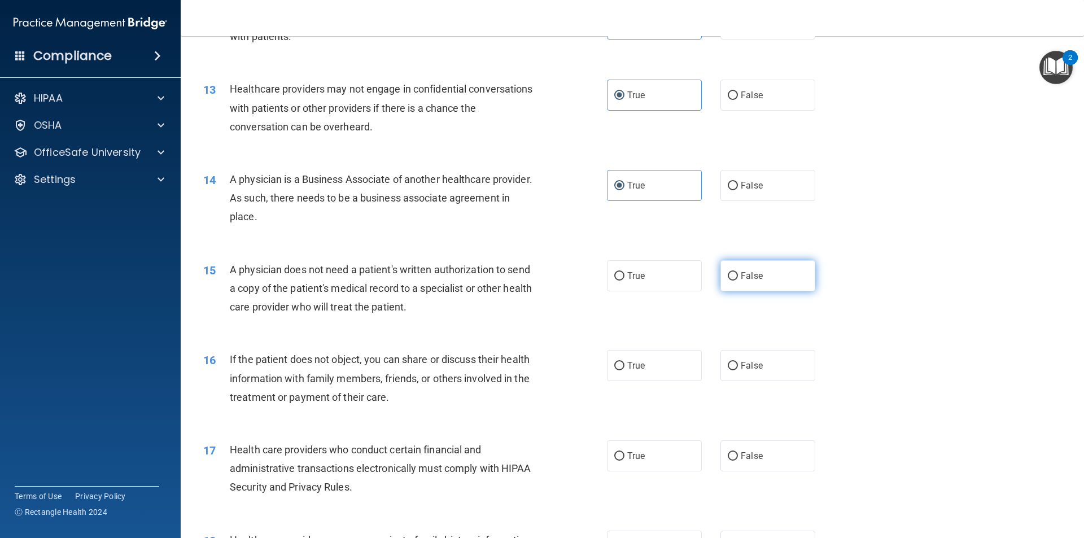
radio input "true"
click at [631, 285] on label "True" at bounding box center [654, 275] width 95 height 31
click at [624, 281] on input "True" at bounding box center [619, 276] width 10 height 8
radio input "true"
radio input "false"
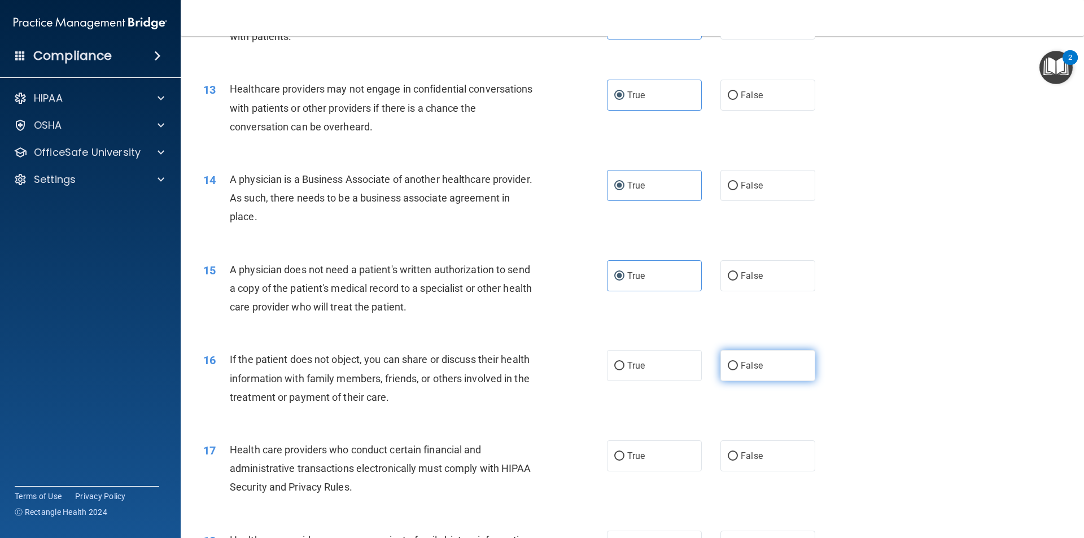
click at [787, 375] on label "False" at bounding box center [767, 365] width 95 height 31
click at [738, 370] on input "False" at bounding box center [733, 366] width 10 height 8
radio input "true"
click at [619, 357] on label "True" at bounding box center [654, 365] width 95 height 31
click at [619, 362] on input "True" at bounding box center [619, 366] width 10 height 8
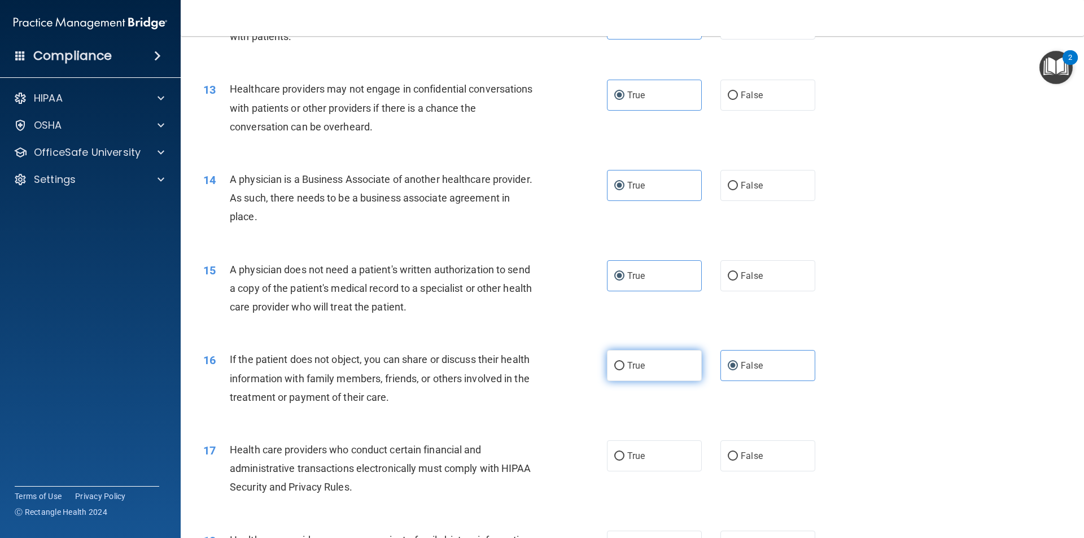
radio input "true"
radio input "false"
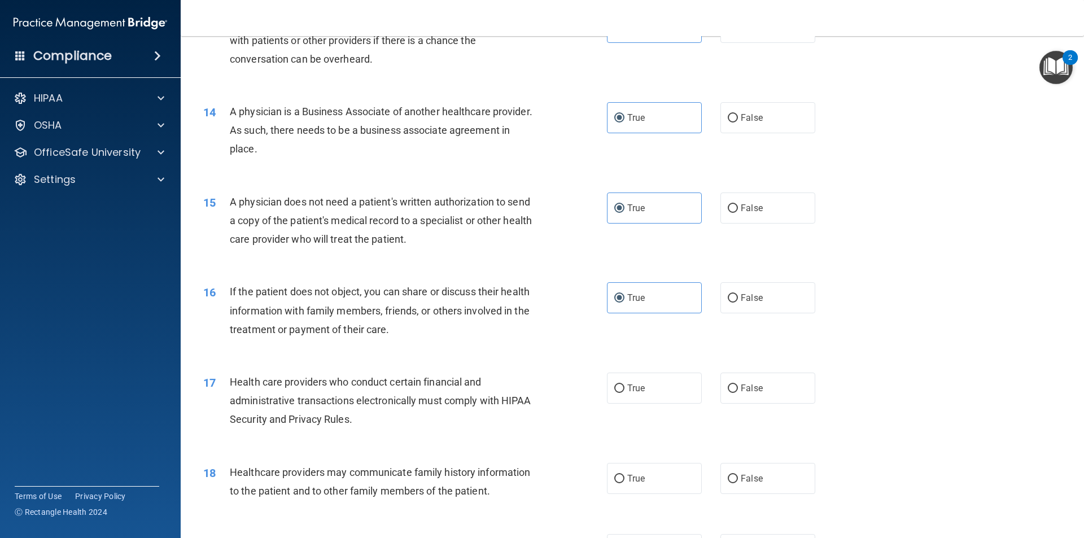
scroll to position [1129, 0]
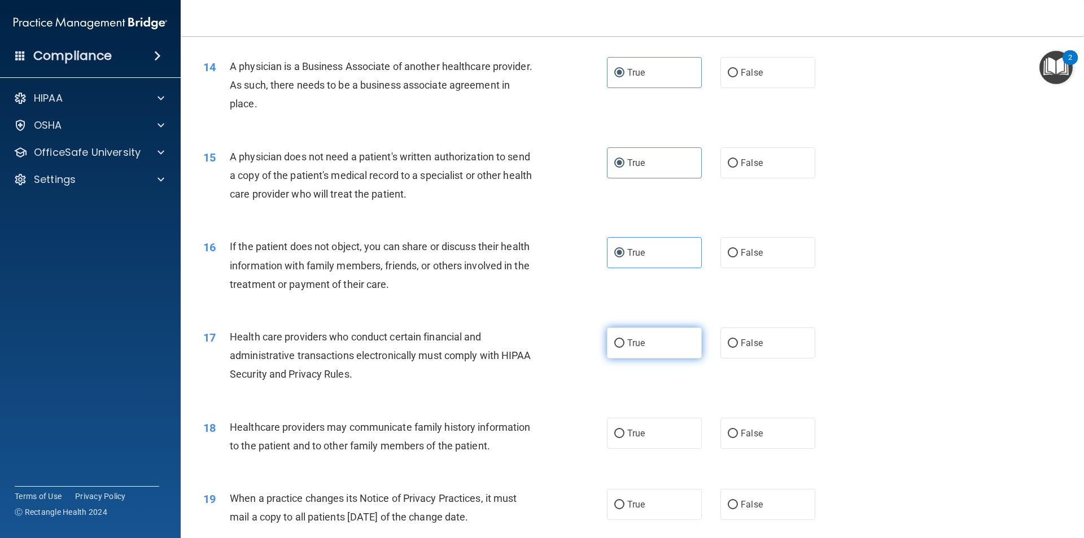
click at [607, 349] on label "True" at bounding box center [654, 342] width 95 height 31
click at [614, 348] on input "True" at bounding box center [619, 343] width 10 height 8
radio input "true"
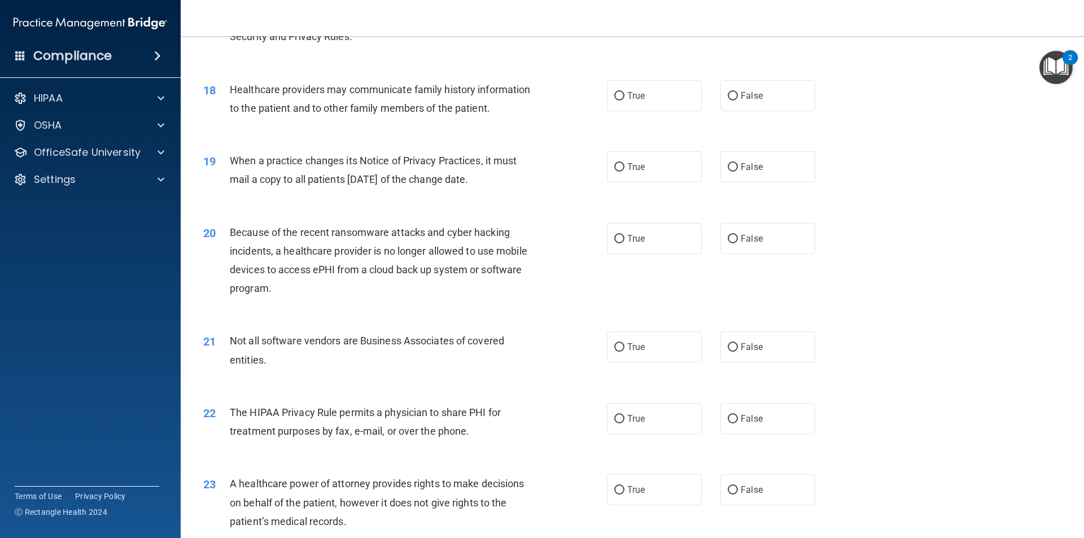
scroll to position [1468, 0]
click at [760, 95] on label "False" at bounding box center [767, 94] width 95 height 31
click at [738, 95] on input "False" at bounding box center [733, 95] width 10 height 8
radio input "true"
click at [607, 174] on label "True" at bounding box center [654, 165] width 95 height 31
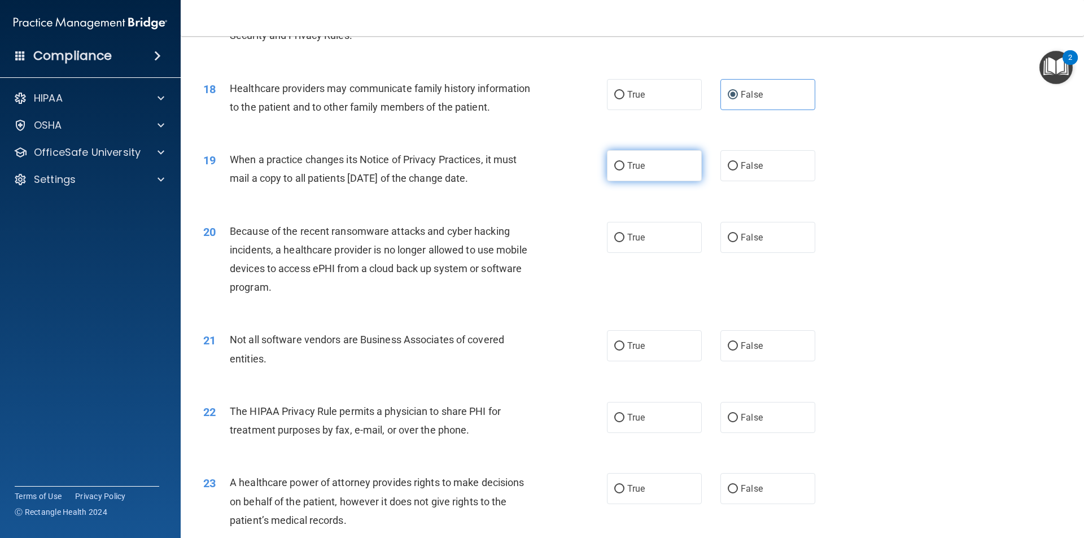
click at [614, 170] on input "True" at bounding box center [619, 166] width 10 height 8
radio input "true"
click at [663, 240] on label "True" at bounding box center [654, 237] width 95 height 31
click at [624, 240] on input "True" at bounding box center [619, 238] width 10 height 8
radio input "true"
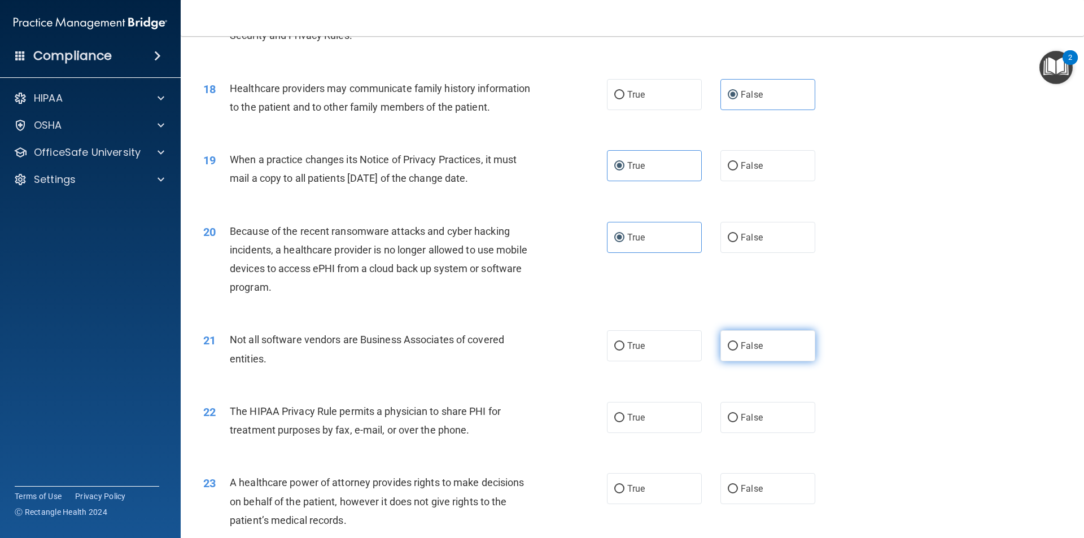
click at [759, 353] on label "False" at bounding box center [767, 345] width 95 height 31
click at [738, 351] on input "False" at bounding box center [733, 346] width 10 height 8
radio input "true"
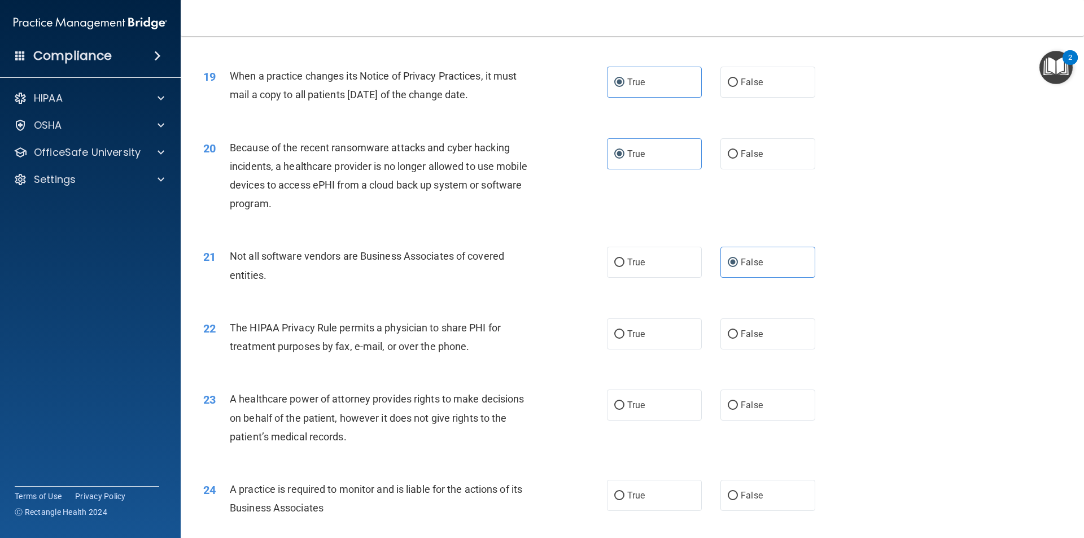
scroll to position [1581, 0]
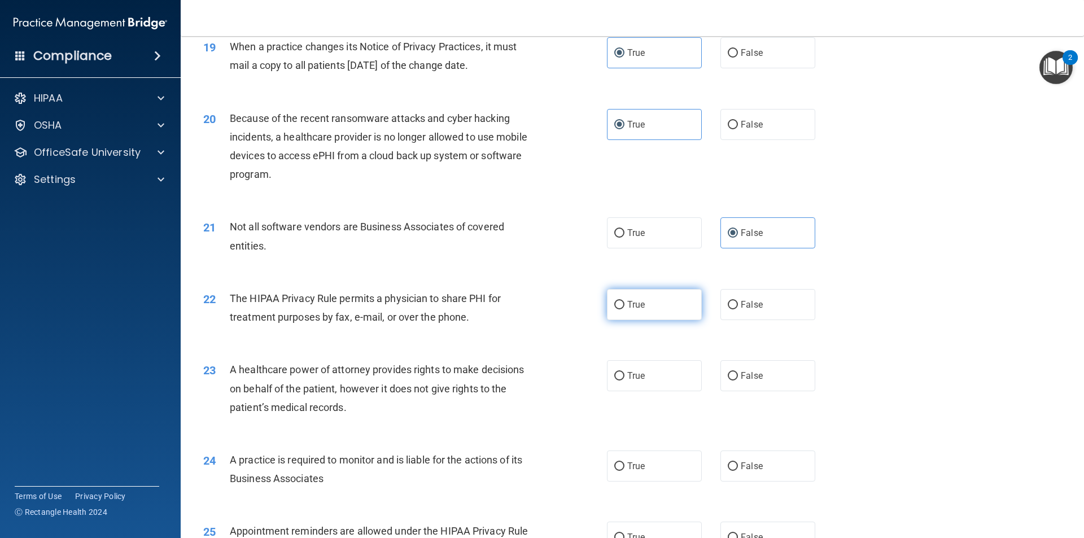
click at [644, 298] on label "True" at bounding box center [654, 304] width 95 height 31
click at [624, 301] on input "True" at bounding box center [619, 305] width 10 height 8
radio input "true"
click at [785, 390] on label "False" at bounding box center [767, 375] width 95 height 31
click at [738, 381] on input "False" at bounding box center [733, 376] width 10 height 8
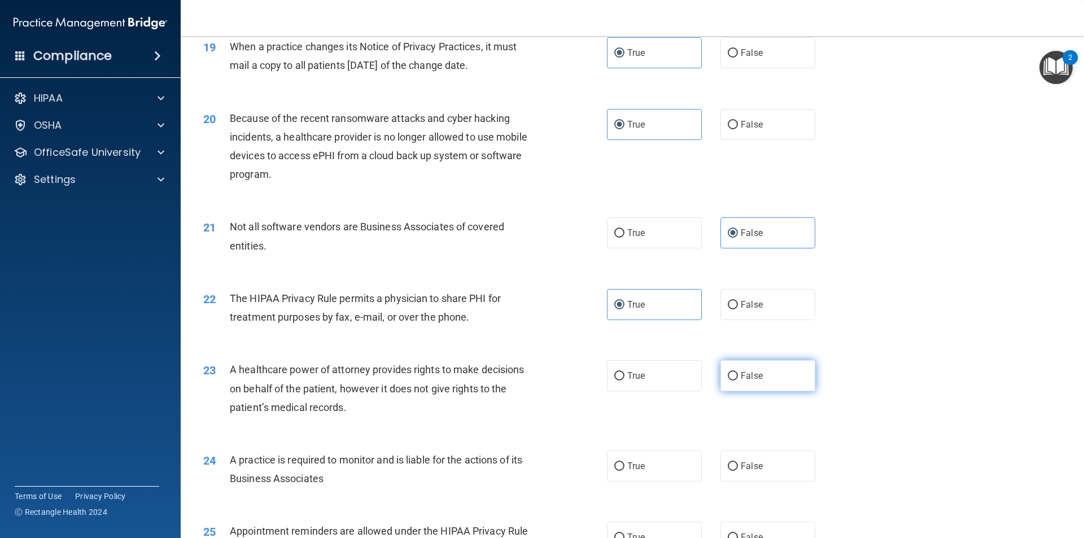
radio input "true"
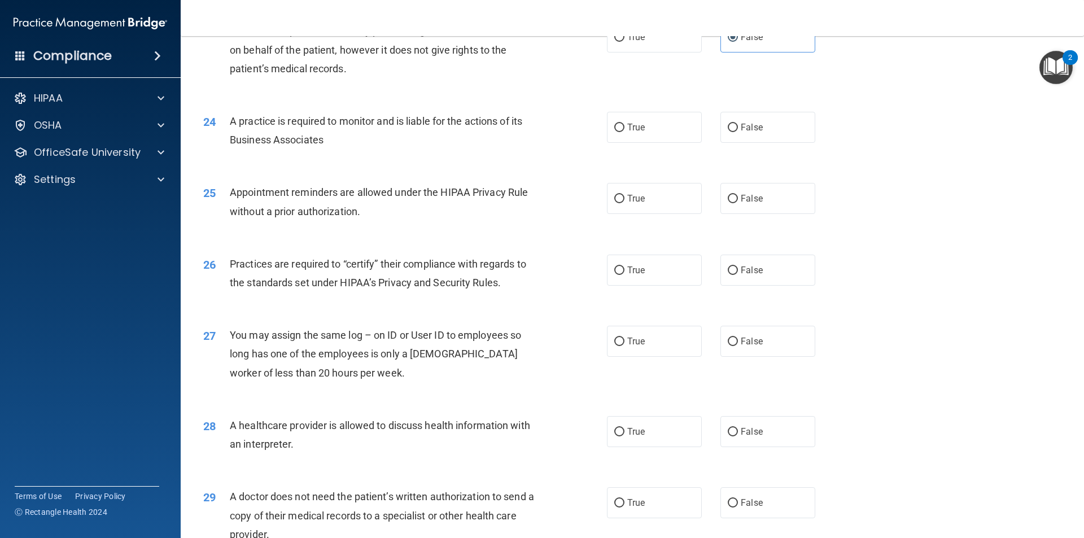
scroll to position [1976, 0]
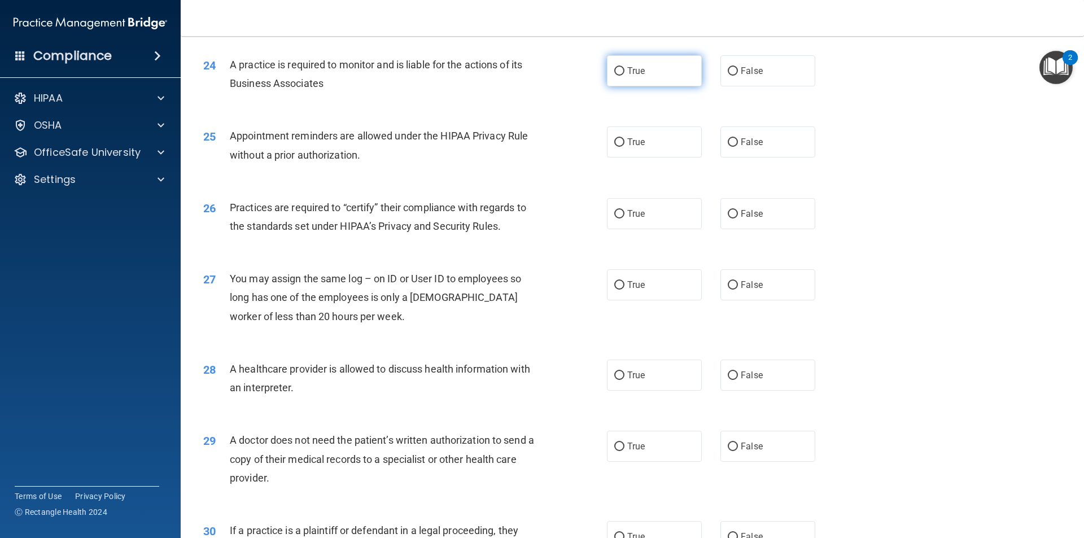
click at [669, 73] on label "True" at bounding box center [654, 70] width 95 height 31
click at [624, 73] on input "True" at bounding box center [619, 71] width 10 height 8
radio input "true"
click at [647, 143] on label "True" at bounding box center [654, 141] width 95 height 31
click at [624, 143] on input "True" at bounding box center [619, 142] width 10 height 8
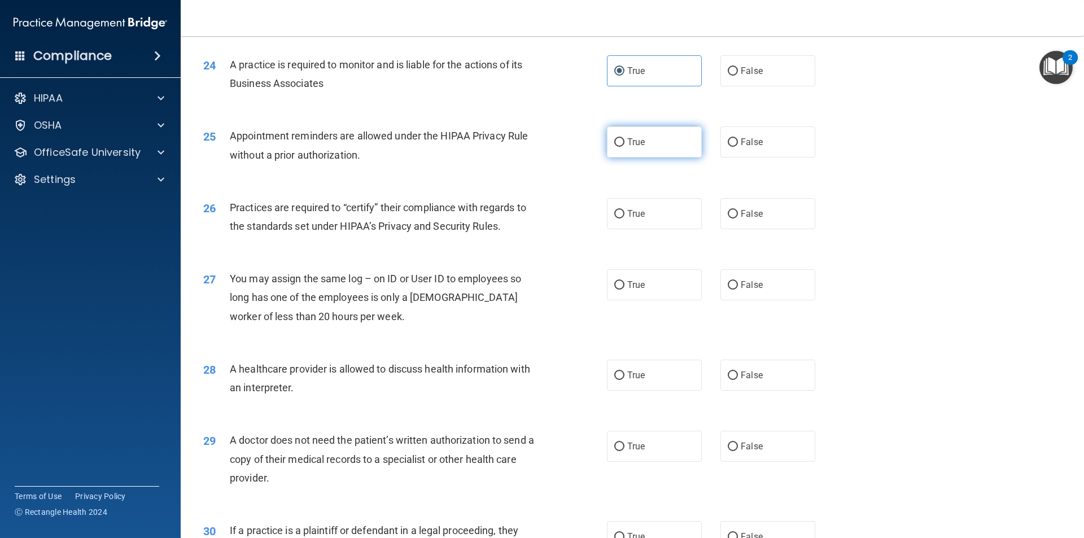
radio input "true"
click at [637, 209] on span "True" at bounding box center [636, 213] width 18 height 11
click at [624, 210] on input "True" at bounding box center [619, 214] width 10 height 8
radio input "true"
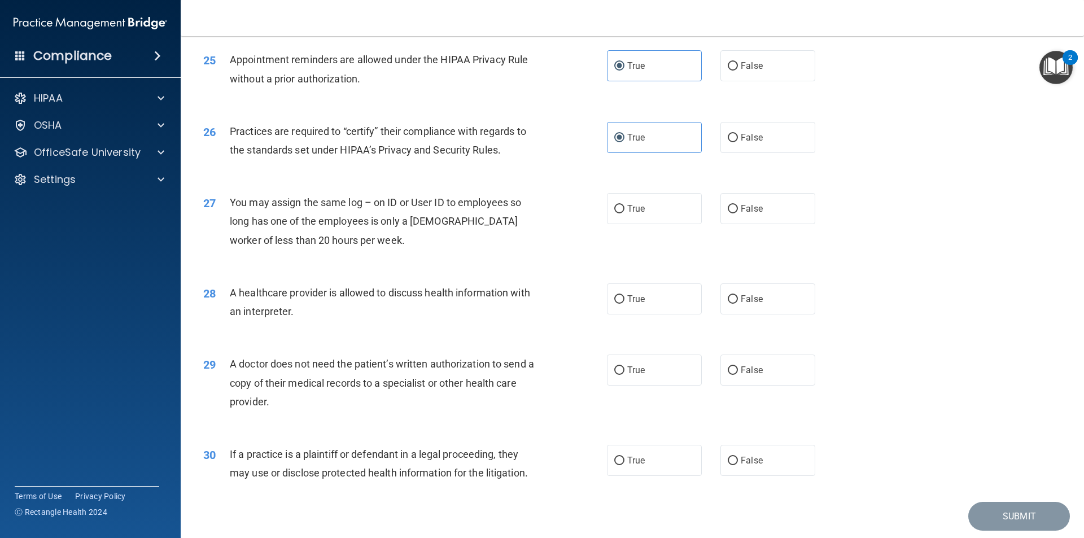
scroll to position [2090, 0]
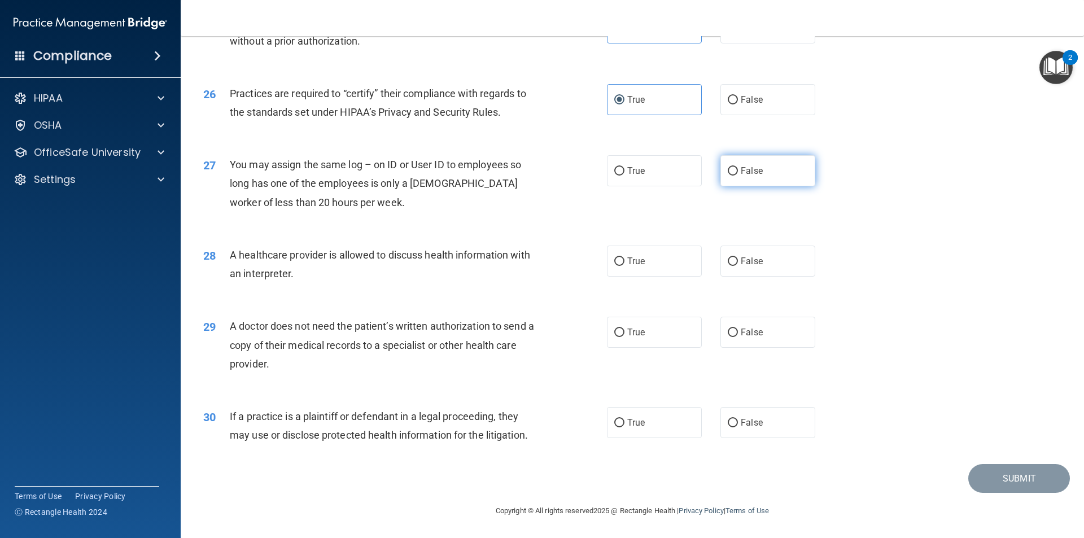
click at [780, 179] on label "False" at bounding box center [767, 170] width 95 height 31
click at [738, 176] on input "False" at bounding box center [733, 171] width 10 height 8
radio input "true"
click at [608, 266] on label "True" at bounding box center [654, 261] width 95 height 31
click at [614, 266] on input "True" at bounding box center [619, 261] width 10 height 8
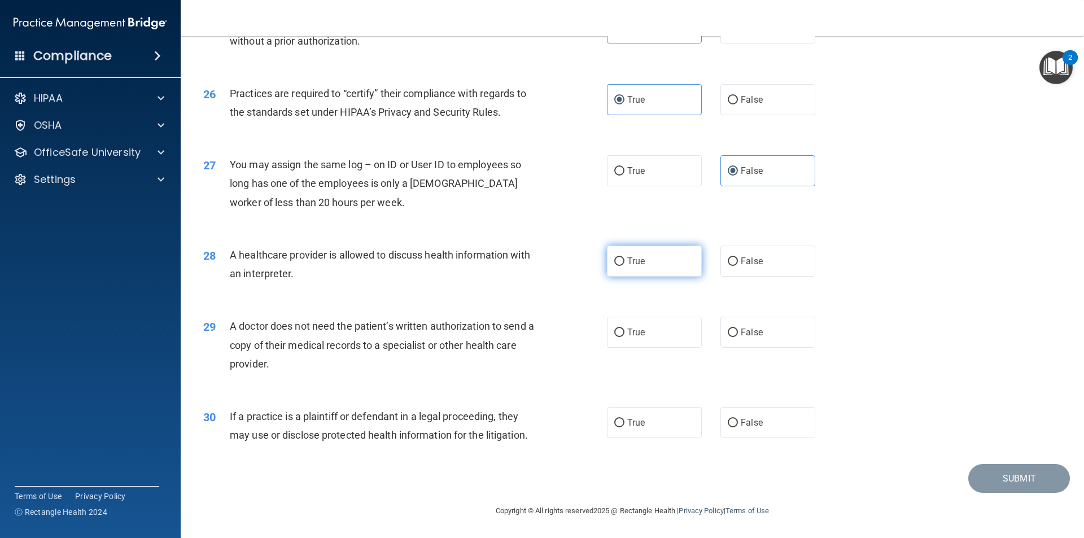
radio input "true"
click at [744, 343] on label "False" at bounding box center [767, 332] width 95 height 31
click at [738, 337] on input "False" at bounding box center [733, 333] width 10 height 8
radio input "true"
click at [685, 419] on label "True" at bounding box center [654, 422] width 95 height 31
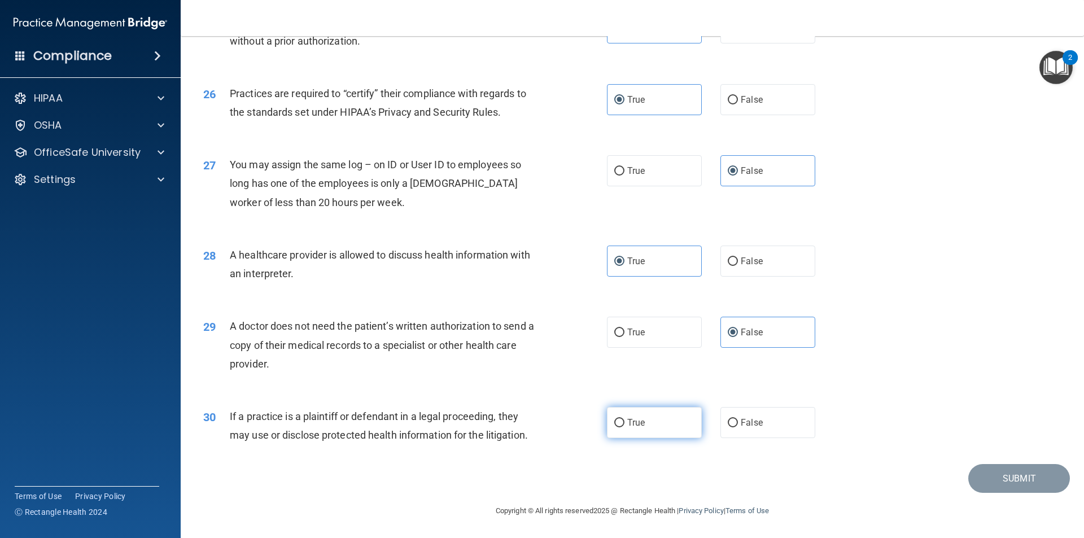
click at [624, 419] on input "True" at bounding box center [619, 423] width 10 height 8
radio input "true"
click at [1030, 477] on button "Submit" at bounding box center [1019, 478] width 102 height 29
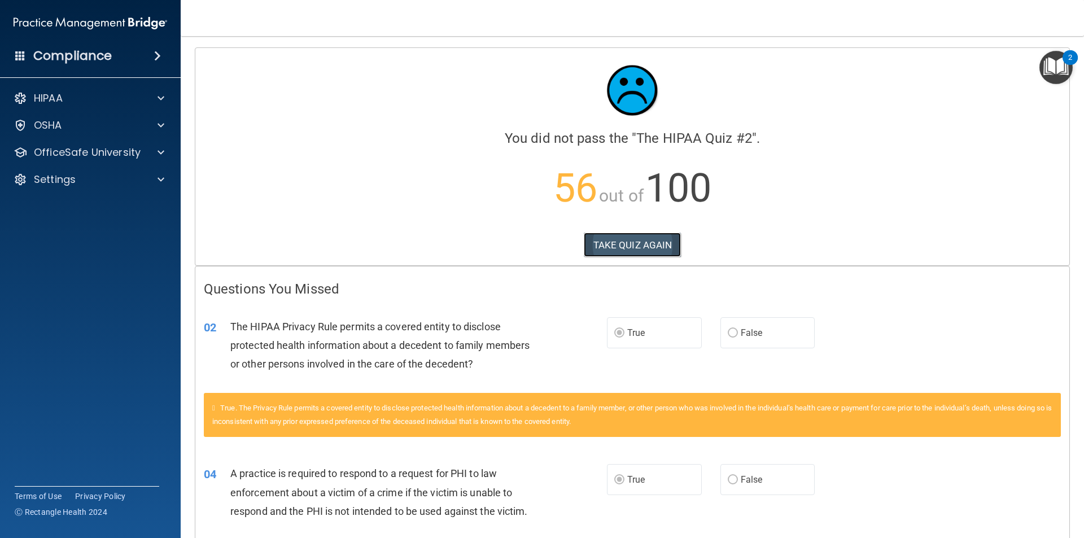
click at [627, 244] on button "TAKE QUIZ AGAIN" at bounding box center [633, 245] width 98 height 25
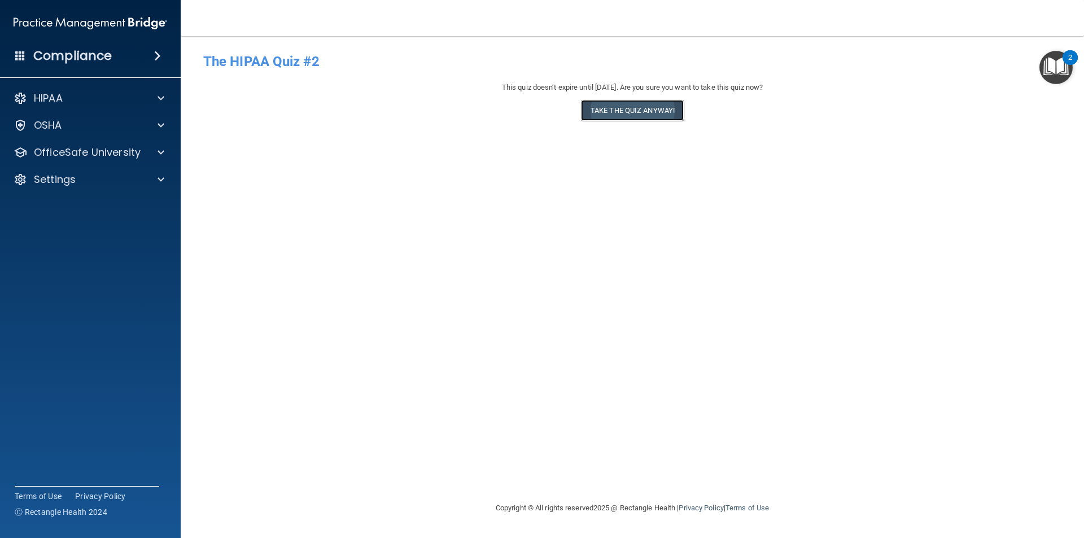
click at [617, 110] on button "Take the quiz anyway!" at bounding box center [632, 110] width 103 height 21
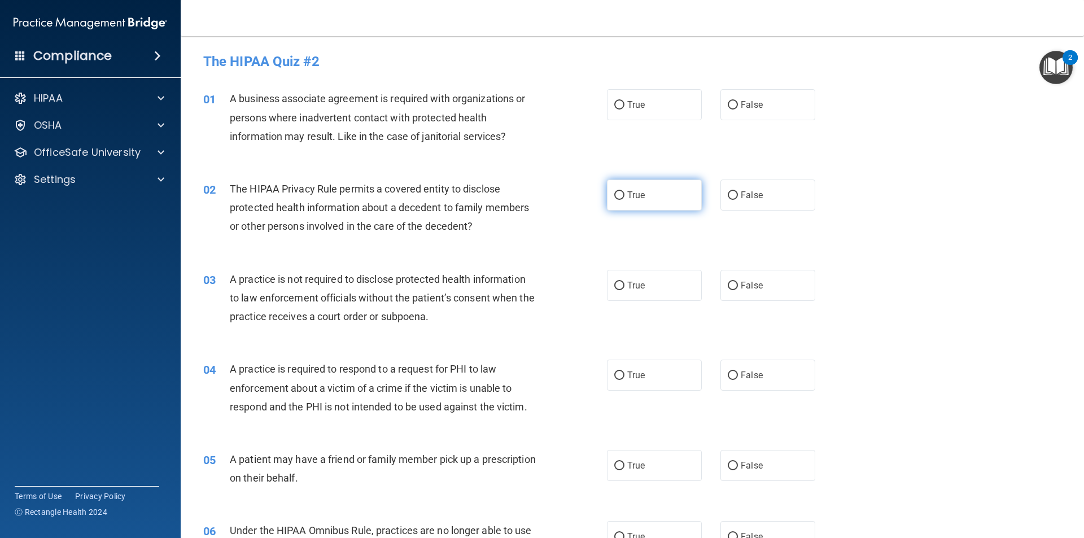
click at [620, 193] on input "True" at bounding box center [619, 195] width 10 height 8
radio input "true"
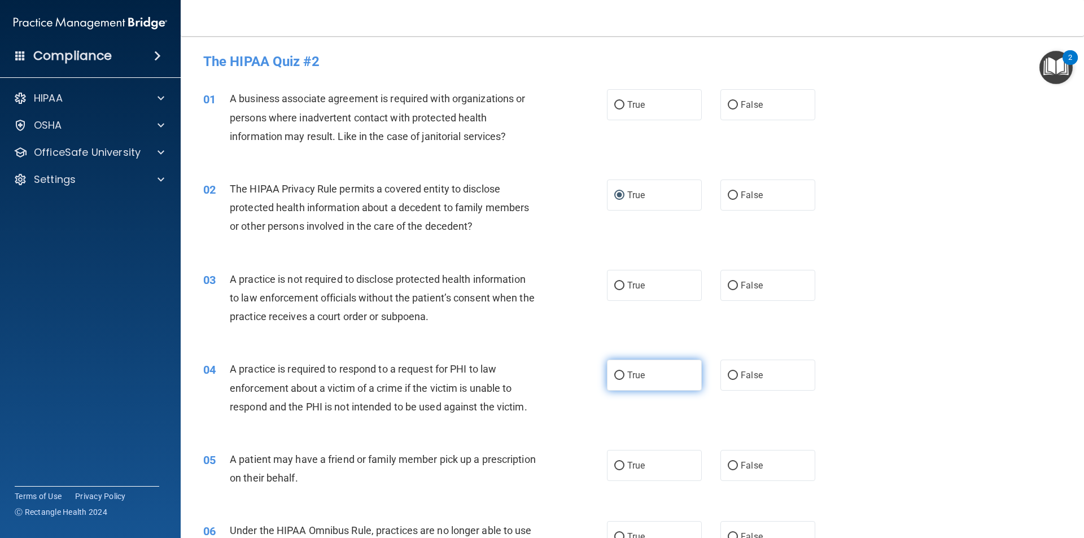
click at [618, 371] on input "True" at bounding box center [619, 375] width 10 height 8
radio input "true"
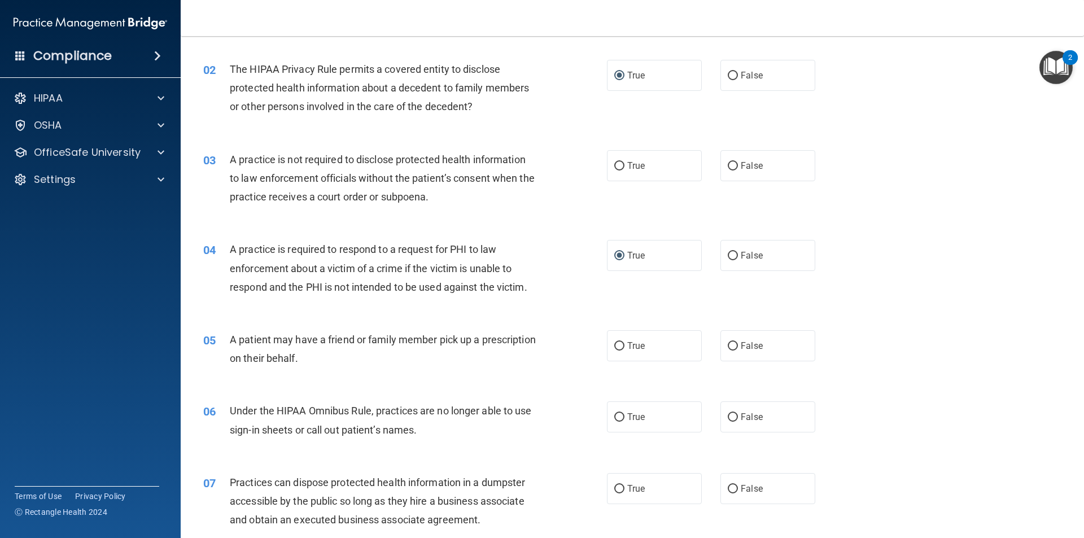
scroll to position [169, 0]
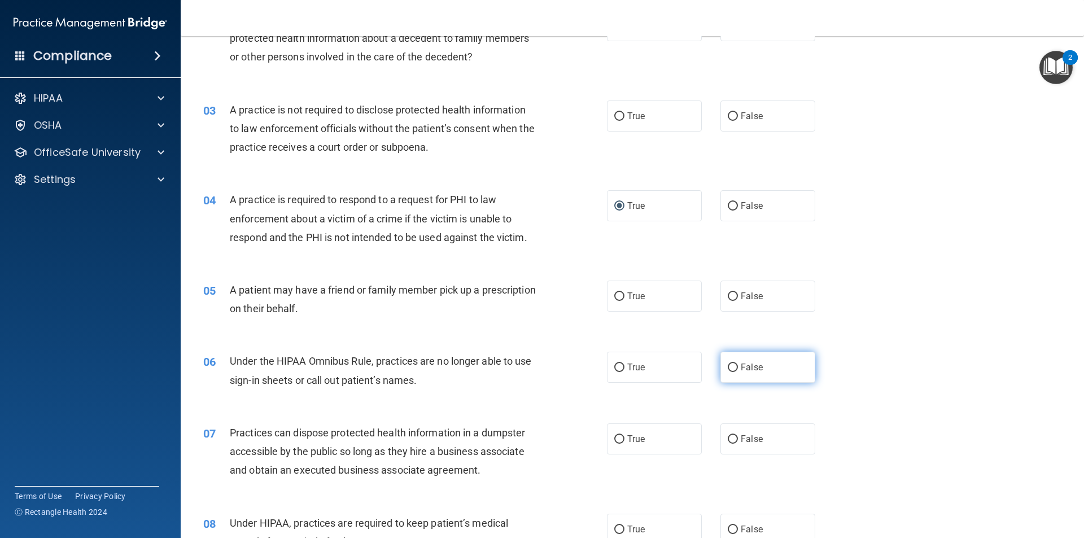
click at [728, 370] on input "False" at bounding box center [733, 368] width 10 height 8
radio input "true"
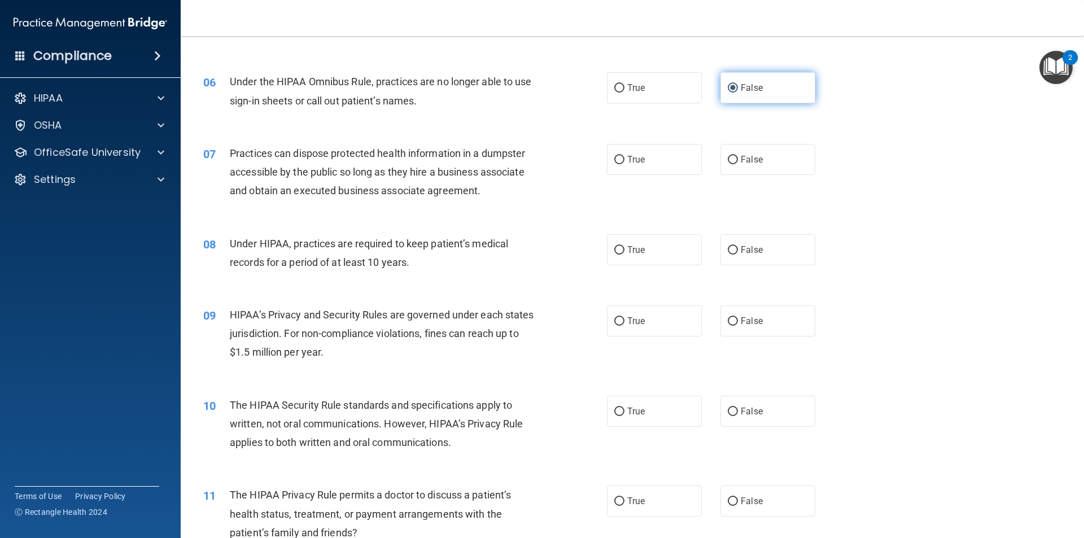
scroll to position [452, 0]
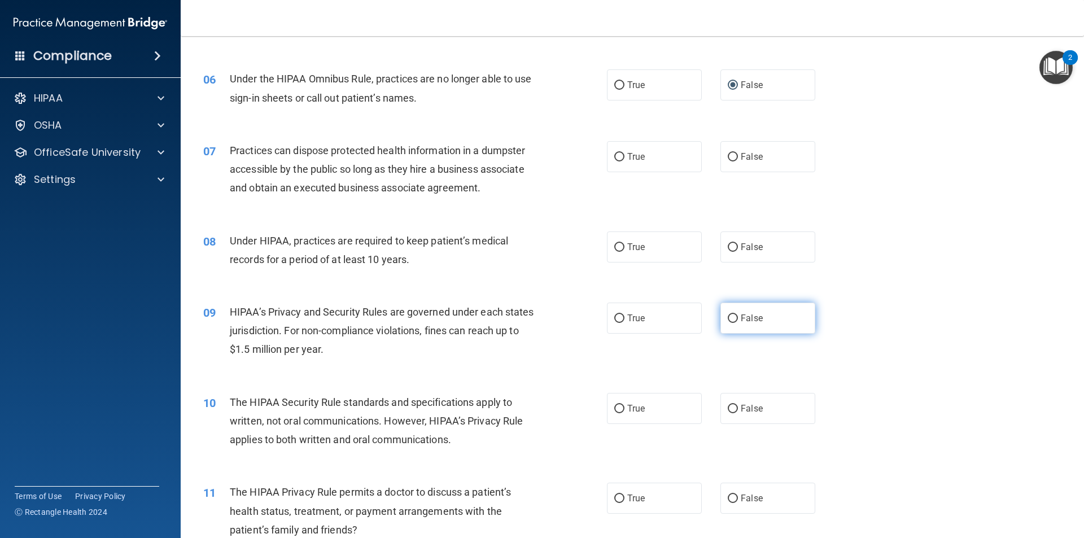
click at [741, 315] on span "False" at bounding box center [752, 318] width 22 height 11
click at [738, 315] on input "False" at bounding box center [733, 318] width 10 height 8
radio input "true"
click at [645, 486] on label "True" at bounding box center [654, 498] width 95 height 31
click at [624, 495] on input "True" at bounding box center [619, 499] width 10 height 8
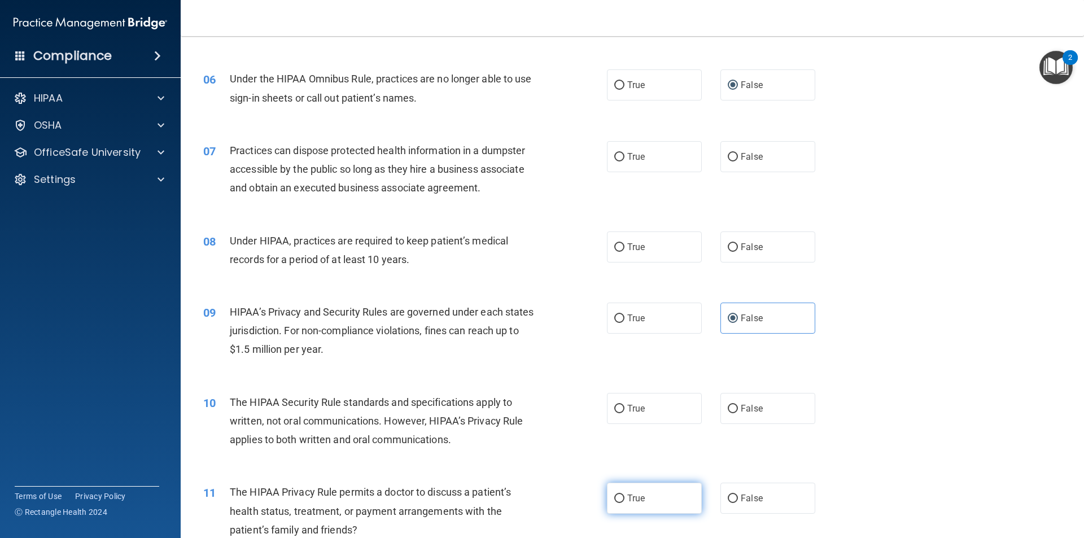
radio input "true"
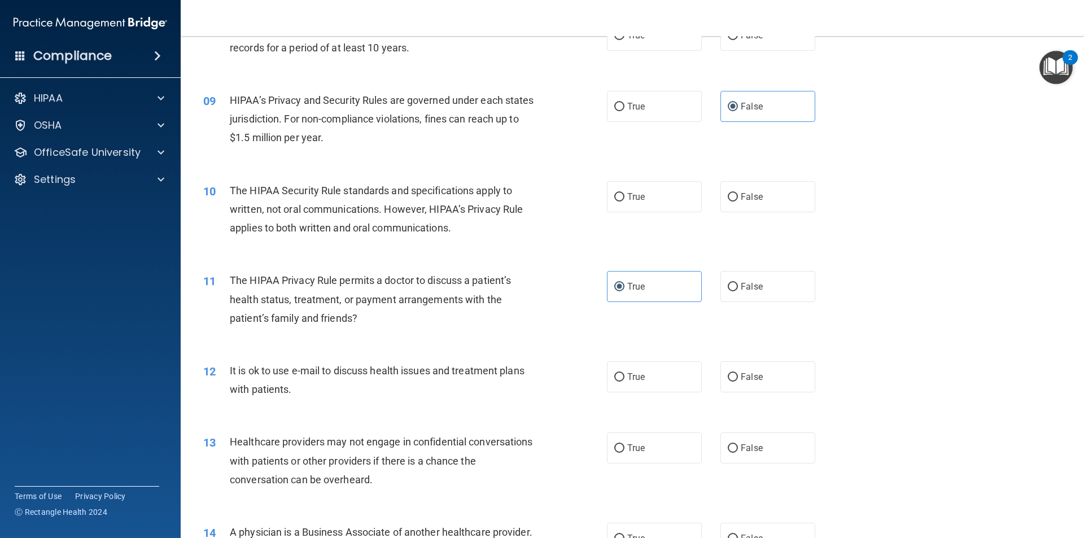
scroll to position [677, 0]
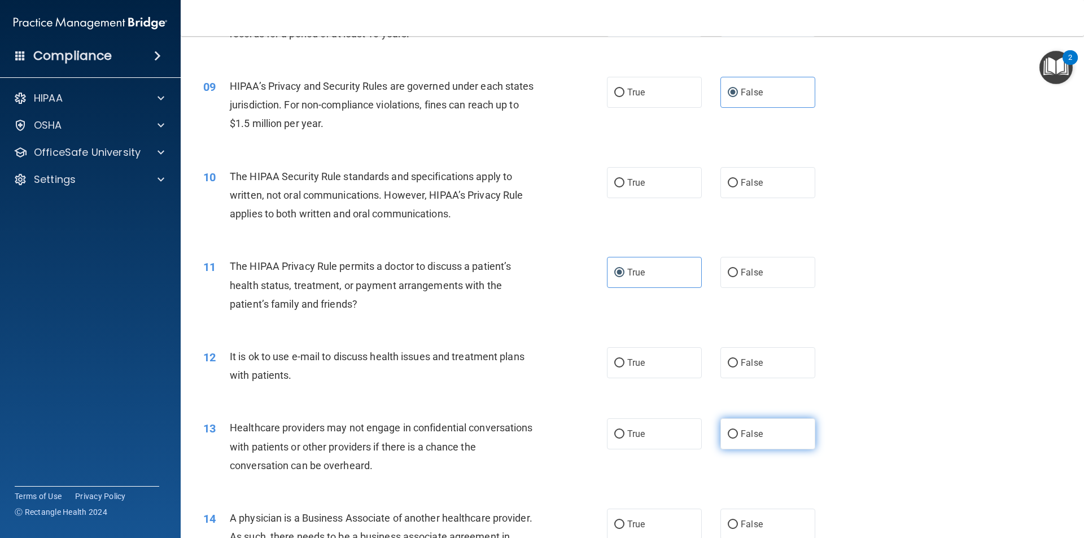
click at [769, 425] on label "False" at bounding box center [767, 433] width 95 height 31
click at [738, 430] on input "False" at bounding box center [733, 434] width 10 height 8
radio input "true"
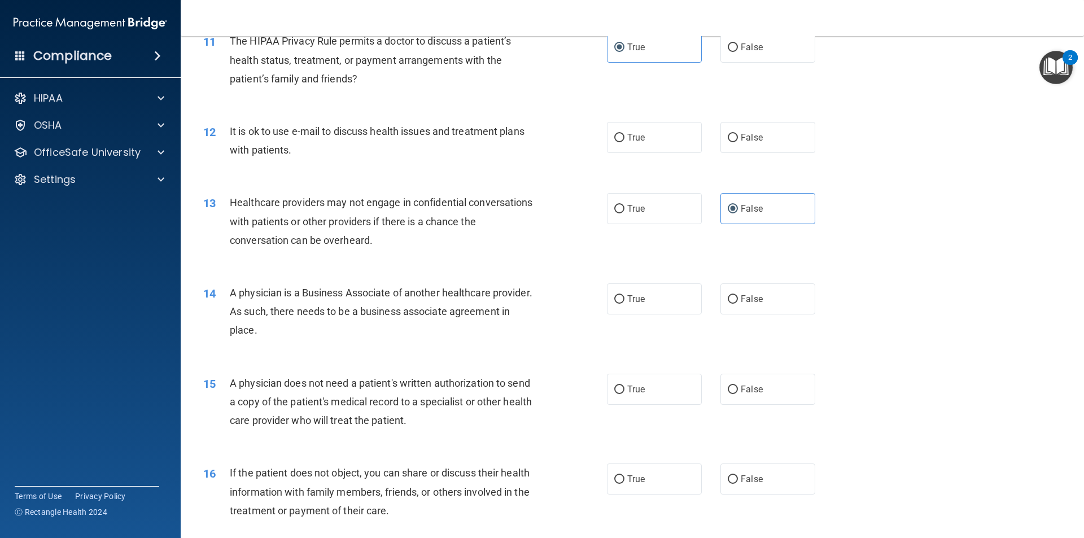
scroll to position [903, 0]
click at [754, 304] on label "False" at bounding box center [767, 298] width 95 height 31
click at [738, 303] on input "False" at bounding box center [733, 299] width 10 height 8
radio input "true"
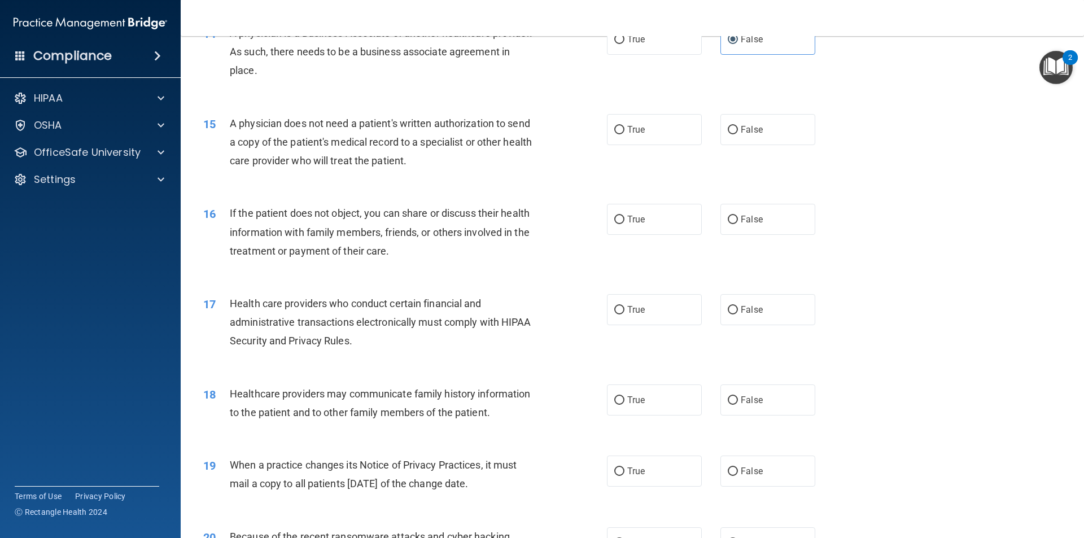
scroll to position [1186, 0]
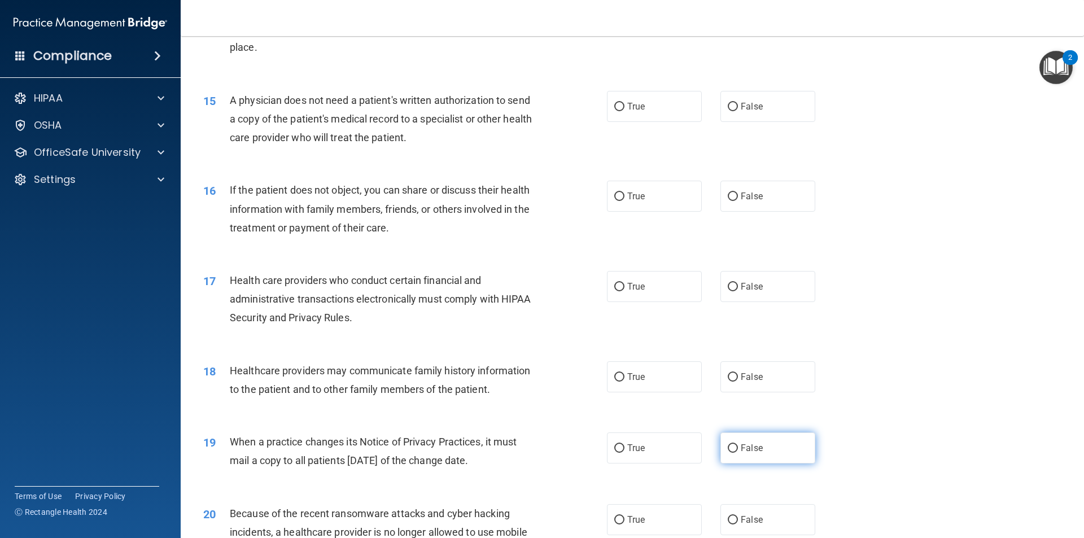
click at [728, 448] on input "False" at bounding box center [733, 448] width 10 height 8
radio input "true"
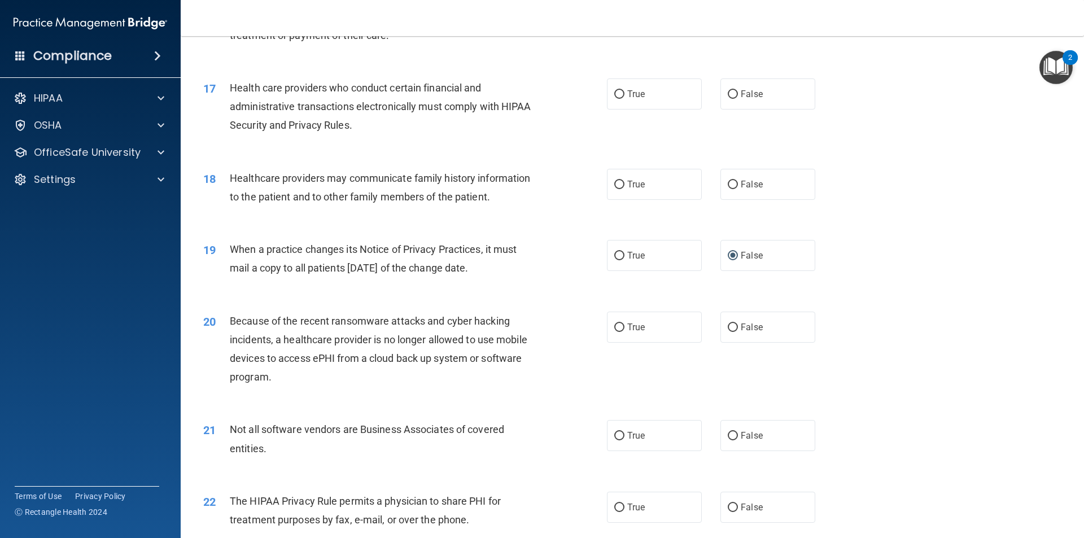
scroll to position [1468, 0]
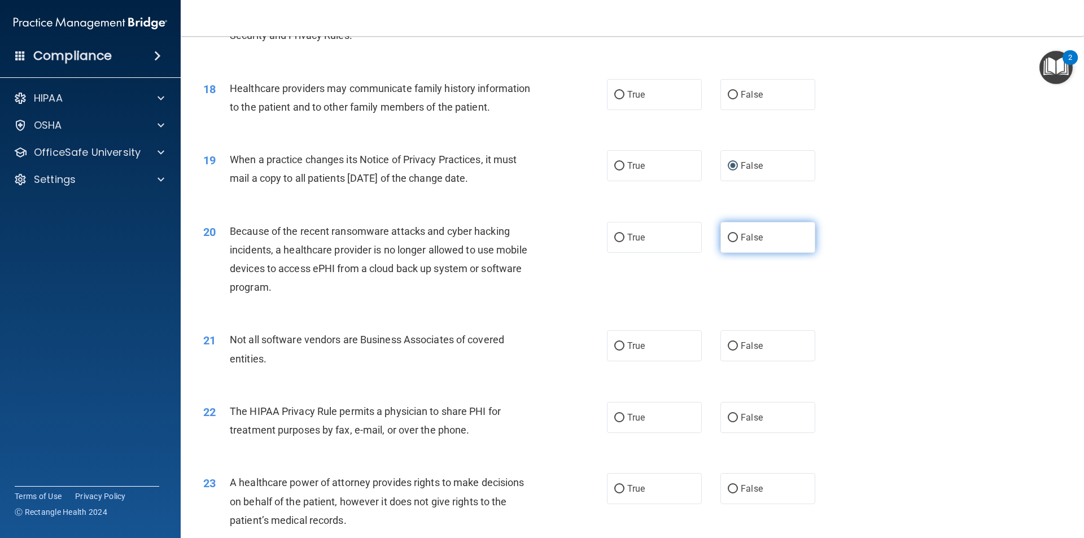
click at [735, 241] on label "False" at bounding box center [767, 237] width 95 height 31
click at [735, 241] on input "False" at bounding box center [733, 238] width 10 height 8
radio input "true"
click at [685, 347] on label "True" at bounding box center [654, 345] width 95 height 31
click at [624, 347] on input "True" at bounding box center [619, 346] width 10 height 8
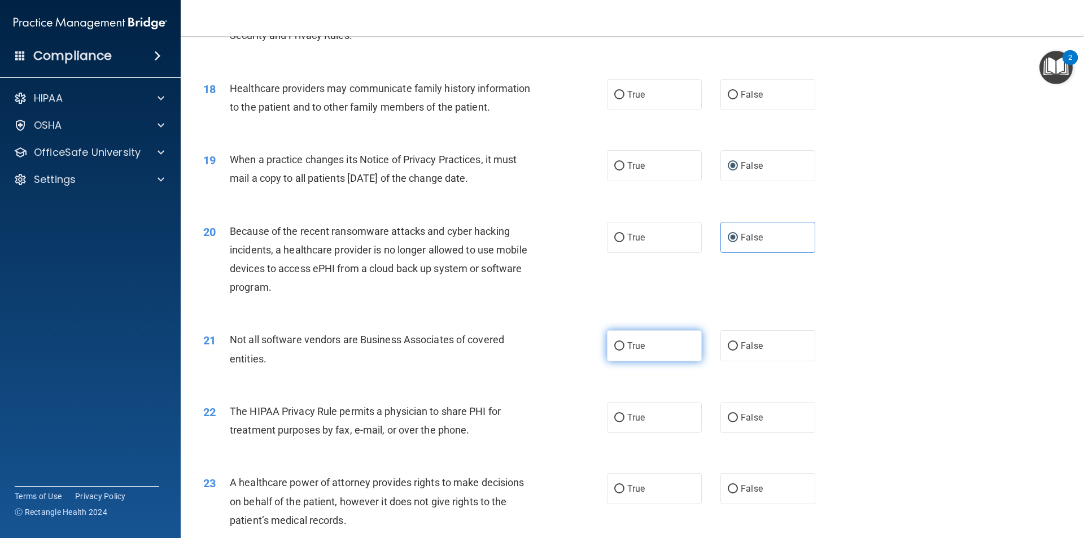
radio input "true"
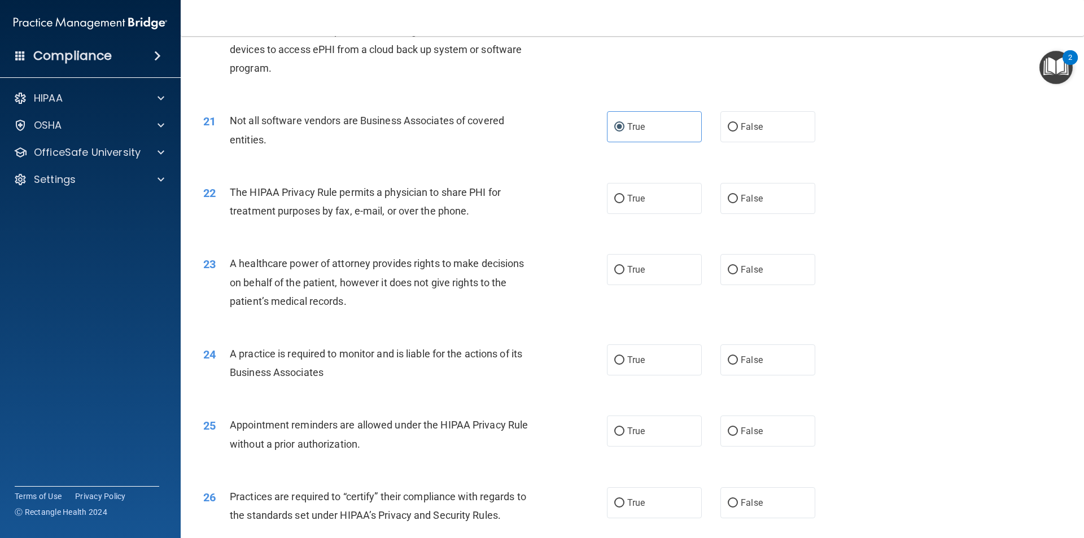
scroll to position [1694, 0]
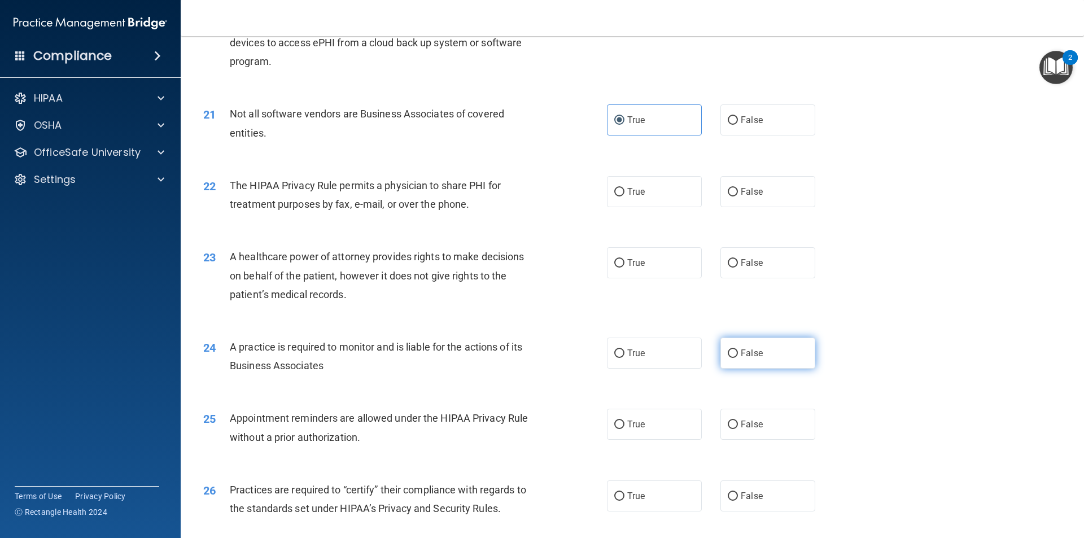
click at [728, 351] on input "False" at bounding box center [733, 353] width 10 height 8
radio input "true"
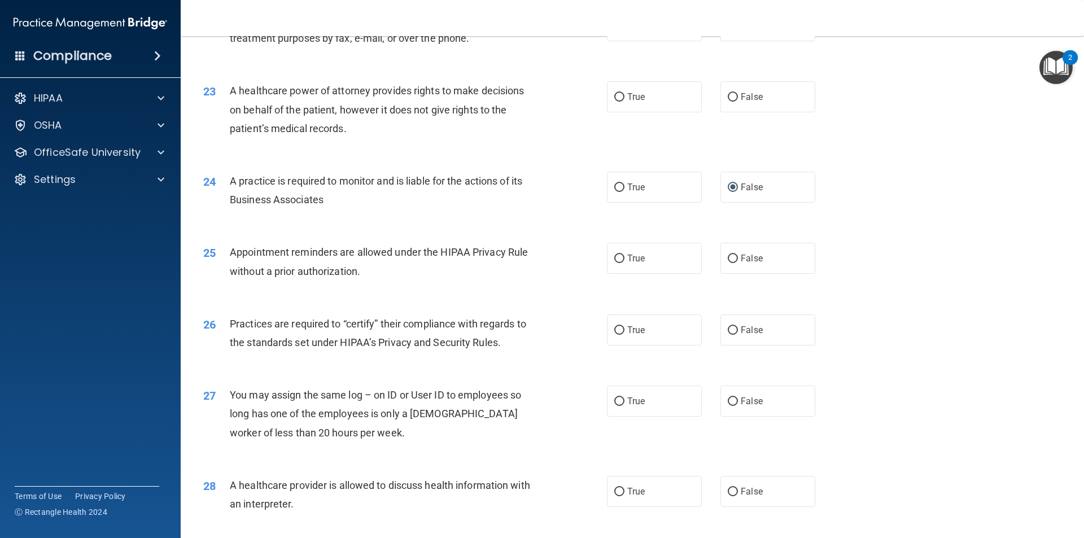
scroll to position [1863, 0]
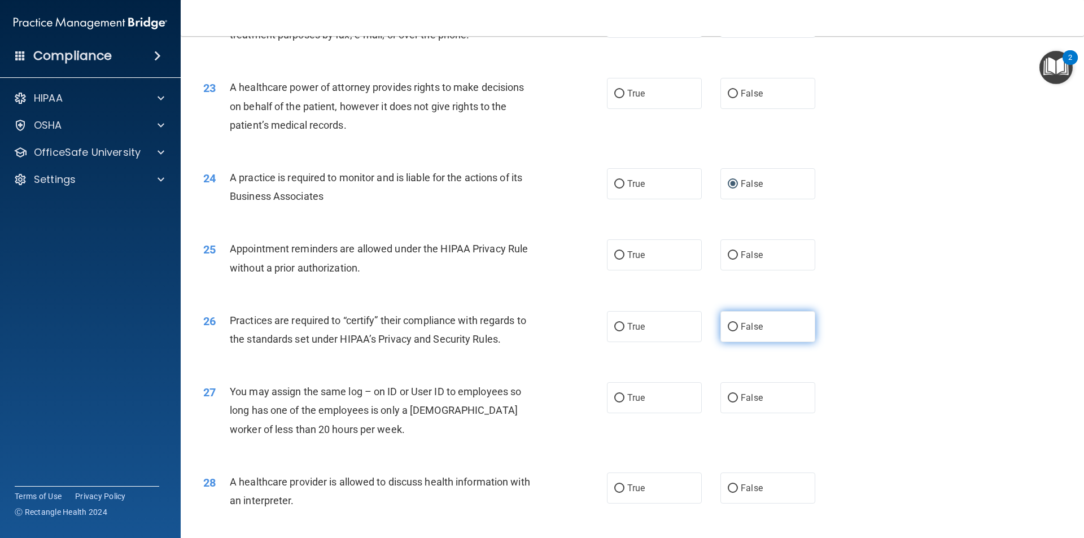
click at [765, 332] on label "False" at bounding box center [767, 326] width 95 height 31
click at [738, 331] on input "False" at bounding box center [733, 327] width 10 height 8
radio input "true"
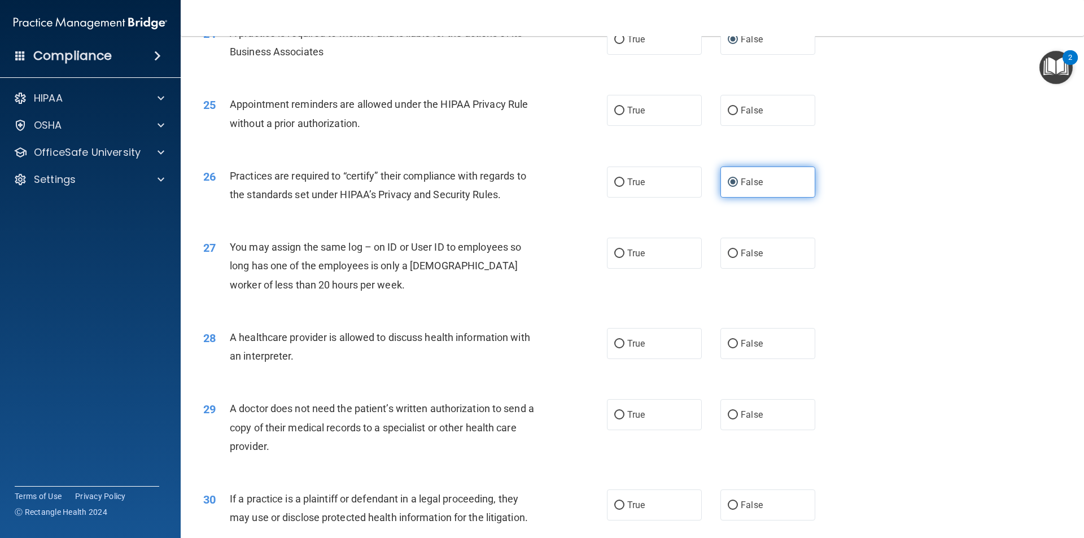
scroll to position [2089, 0]
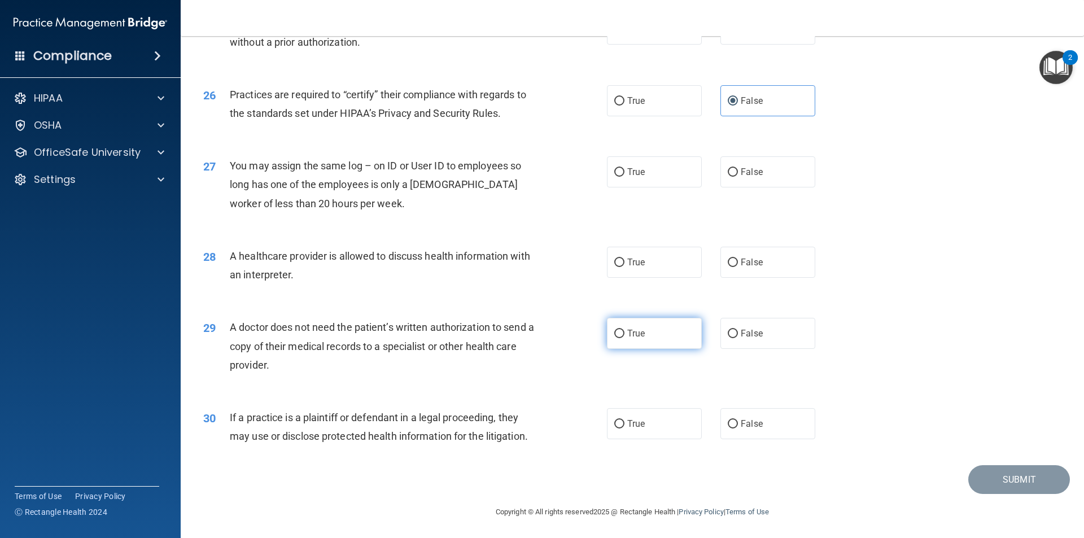
click at [658, 321] on label "True" at bounding box center [654, 333] width 95 height 31
click at [624, 330] on input "True" at bounding box center [619, 334] width 10 height 8
radio input "true"
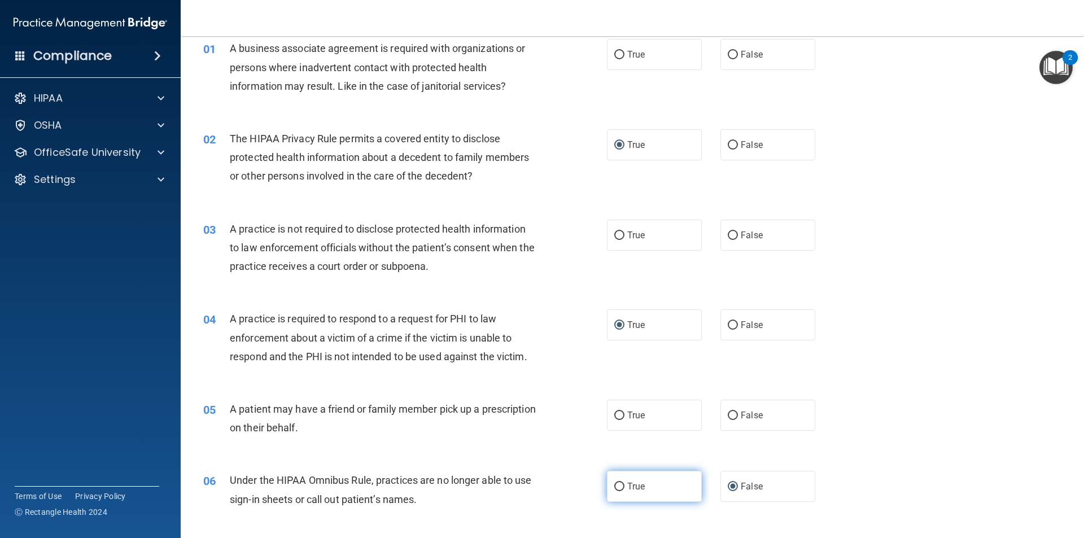
scroll to position [0, 0]
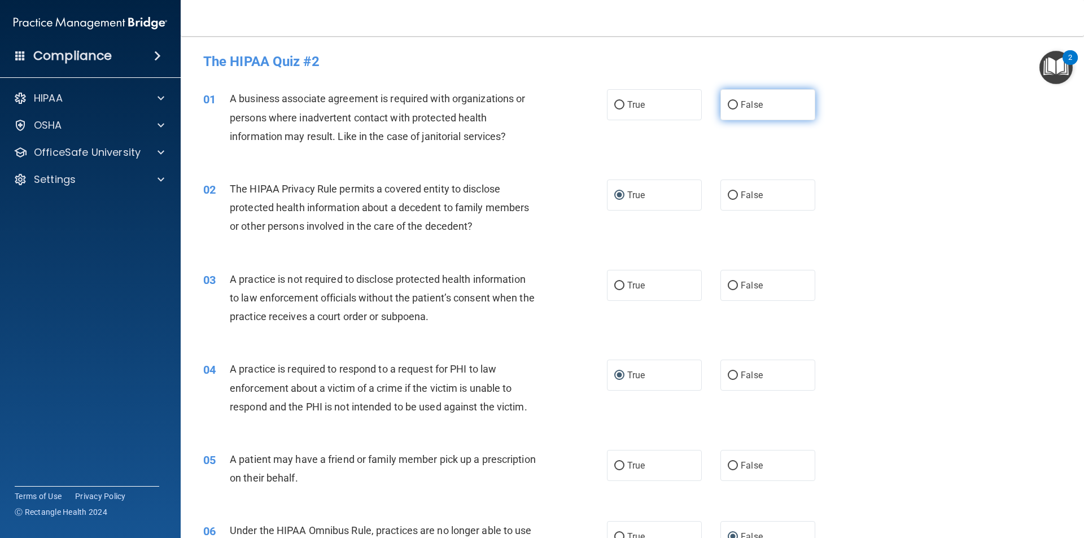
click at [741, 103] on span "False" at bounding box center [752, 104] width 22 height 11
click at [738, 103] on input "False" at bounding box center [733, 105] width 10 height 8
radio input "true"
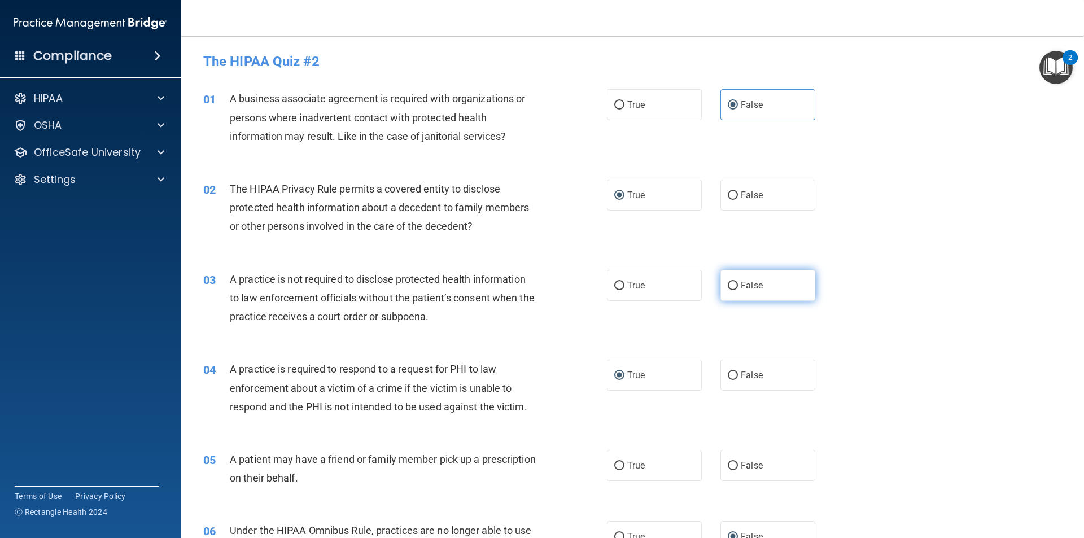
click at [772, 298] on label "False" at bounding box center [767, 285] width 95 height 31
click at [738, 290] on input "False" at bounding box center [733, 286] width 10 height 8
radio input "true"
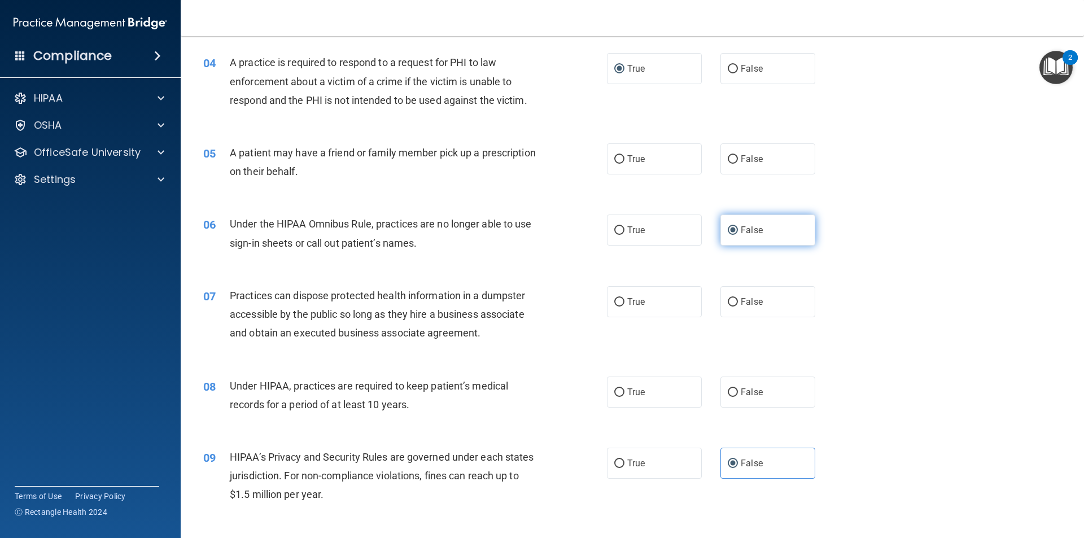
scroll to position [339, 0]
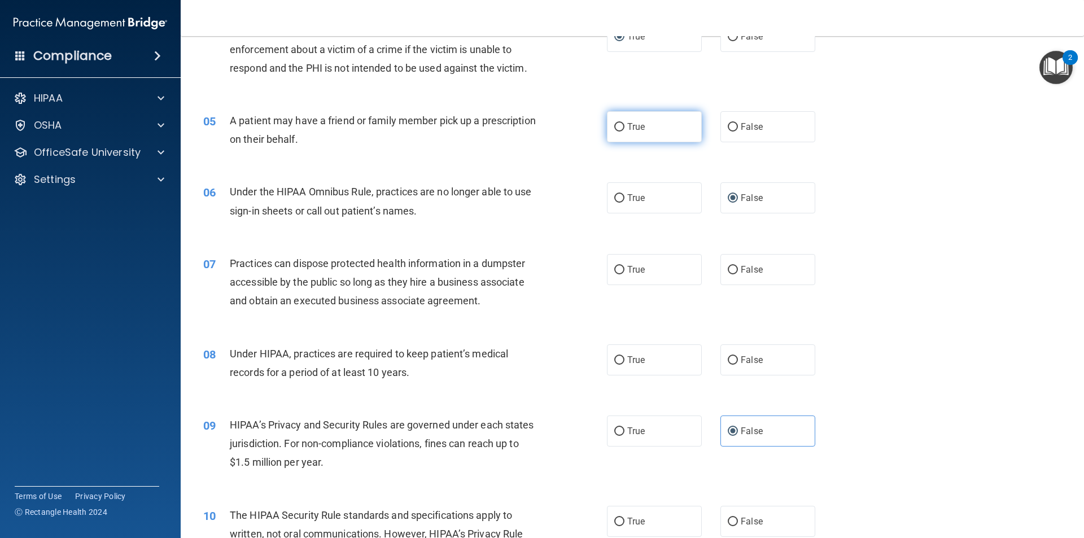
click at [680, 123] on label "True" at bounding box center [654, 126] width 95 height 31
click at [624, 123] on input "True" at bounding box center [619, 127] width 10 height 8
radio input "true"
click at [741, 272] on span "False" at bounding box center [752, 269] width 22 height 11
click at [738, 272] on input "False" at bounding box center [733, 270] width 10 height 8
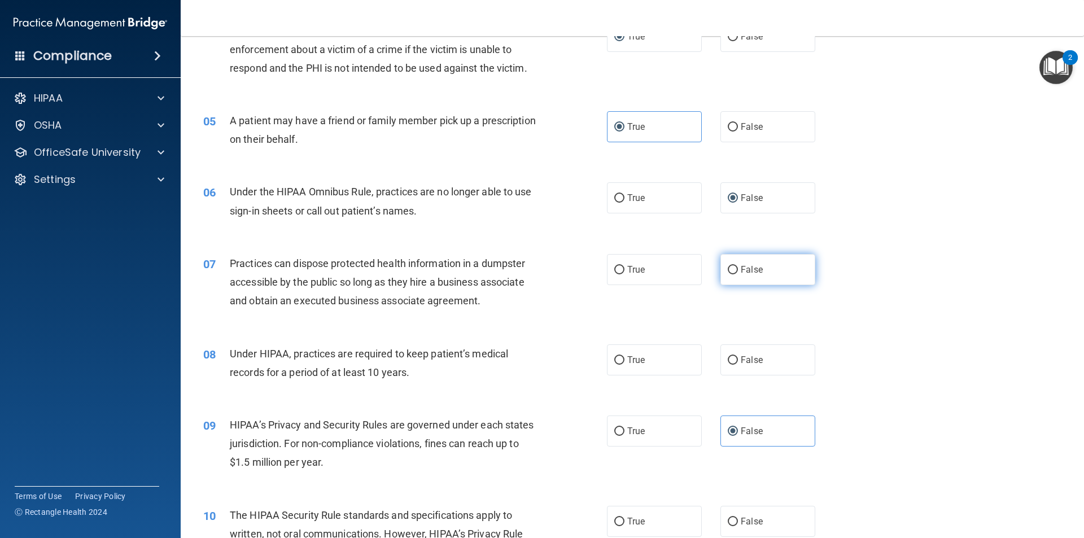
radio input "true"
click at [740, 366] on label "False" at bounding box center [767, 359] width 95 height 31
click at [738, 365] on input "False" at bounding box center [733, 360] width 10 height 8
radio input "true"
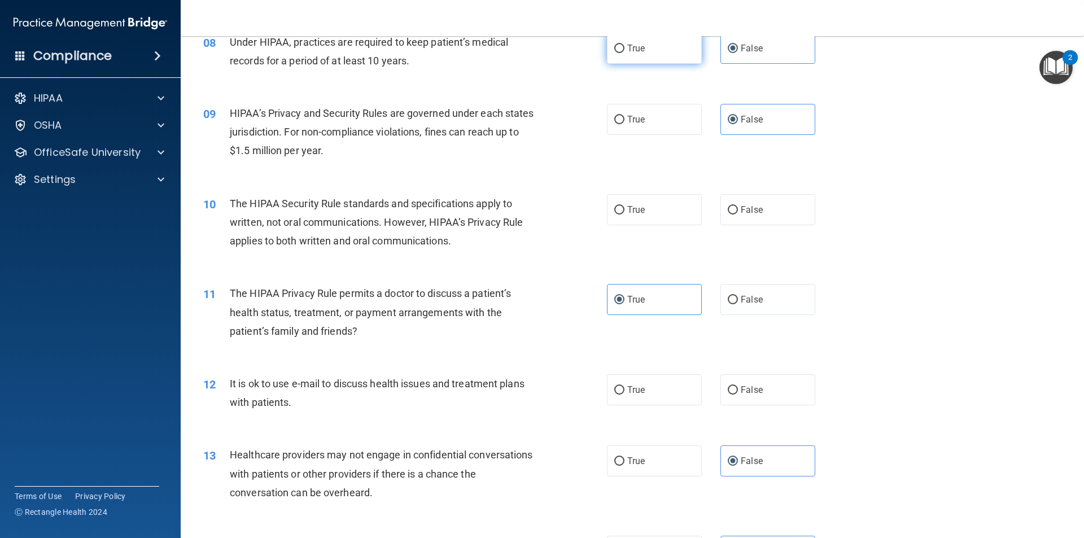
scroll to position [677, 0]
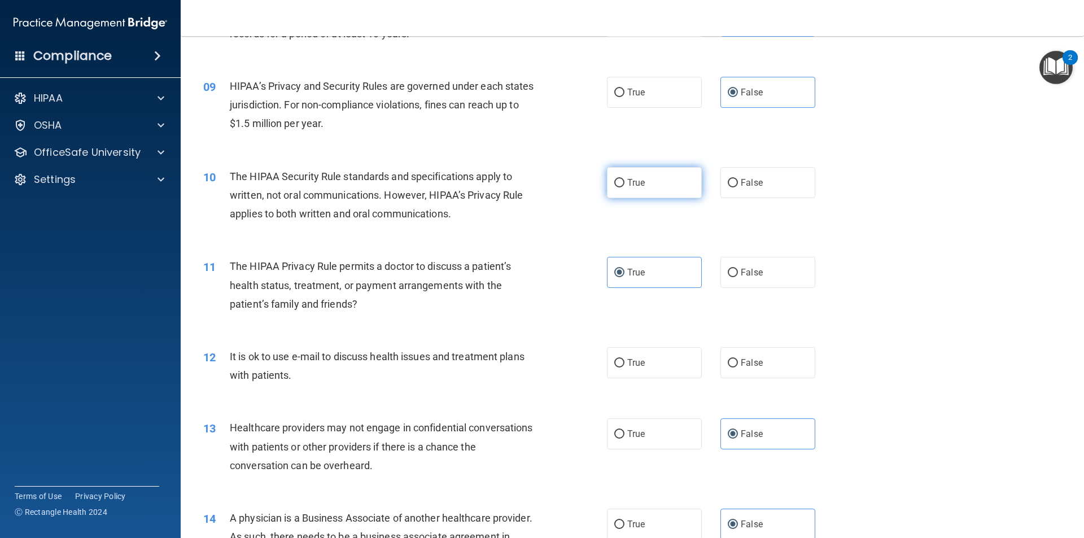
click at [653, 185] on label "True" at bounding box center [654, 182] width 95 height 31
click at [624, 185] on input "True" at bounding box center [619, 183] width 10 height 8
radio input "true"
click at [615, 368] on label "True" at bounding box center [654, 362] width 95 height 31
click at [615, 368] on input "True" at bounding box center [619, 363] width 10 height 8
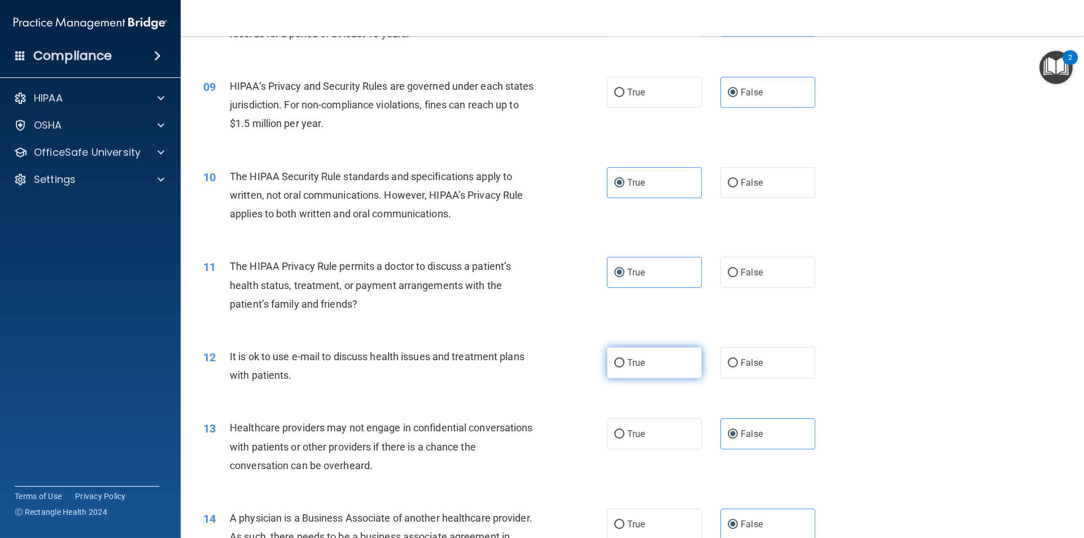
radio input "true"
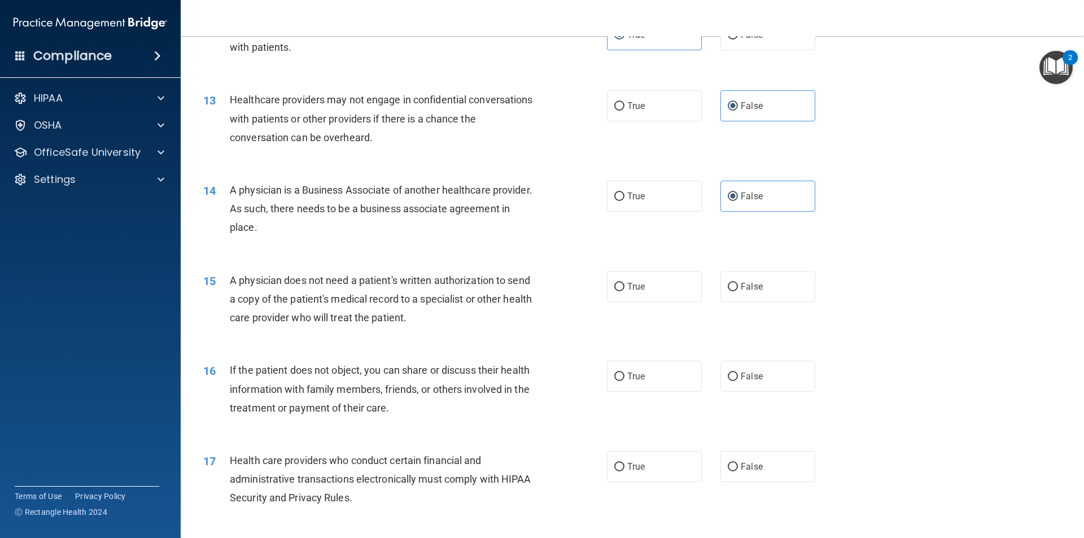
scroll to position [1016, 0]
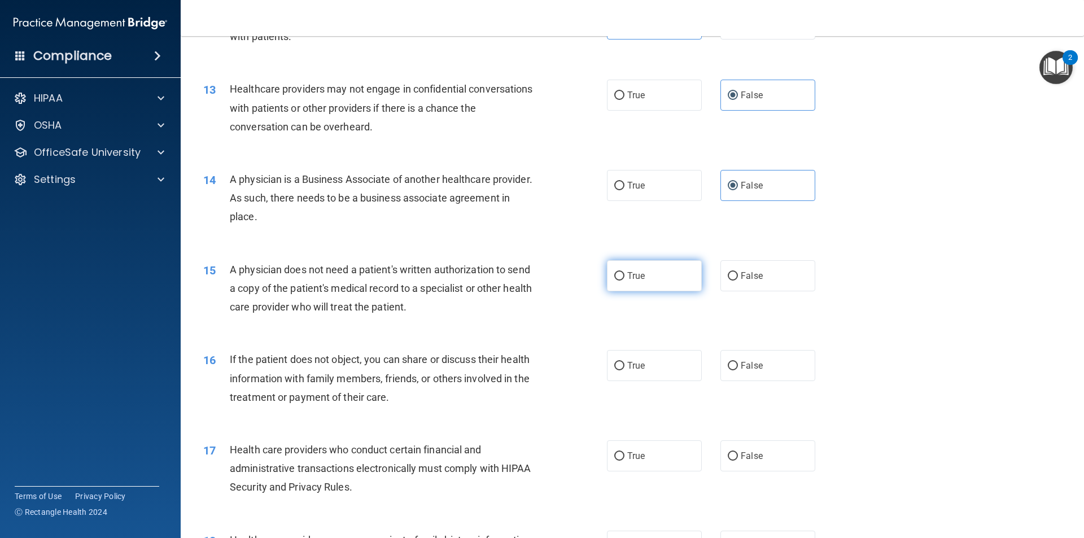
click at [614, 279] on input "True" at bounding box center [619, 276] width 10 height 8
radio input "true"
click at [633, 369] on span "True" at bounding box center [636, 365] width 18 height 11
click at [624, 369] on input "True" at bounding box center [619, 366] width 10 height 8
radio input "true"
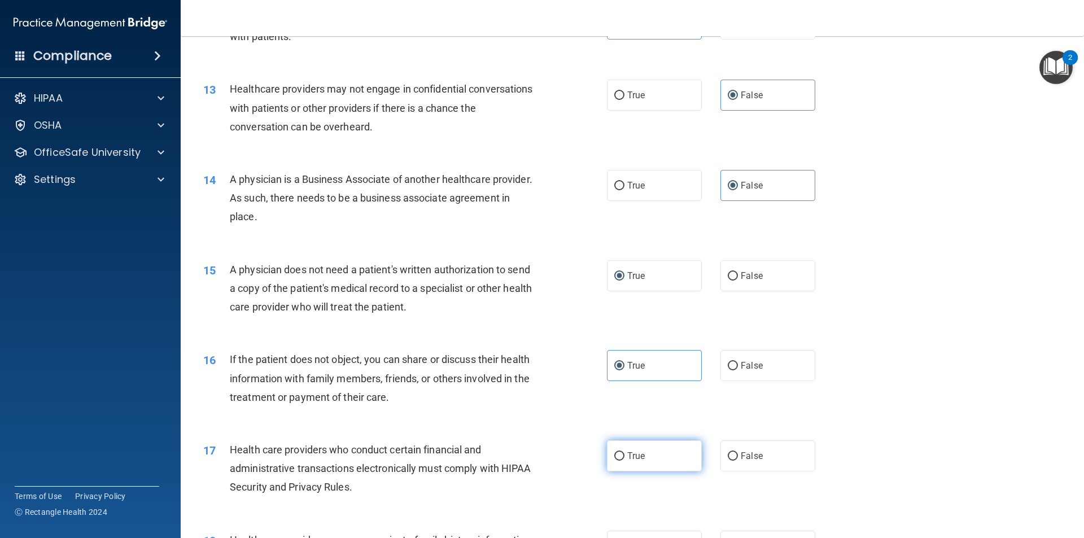
click at [612, 448] on label "True" at bounding box center [654, 455] width 95 height 31
click at [614, 452] on input "True" at bounding box center [619, 456] width 10 height 8
radio input "true"
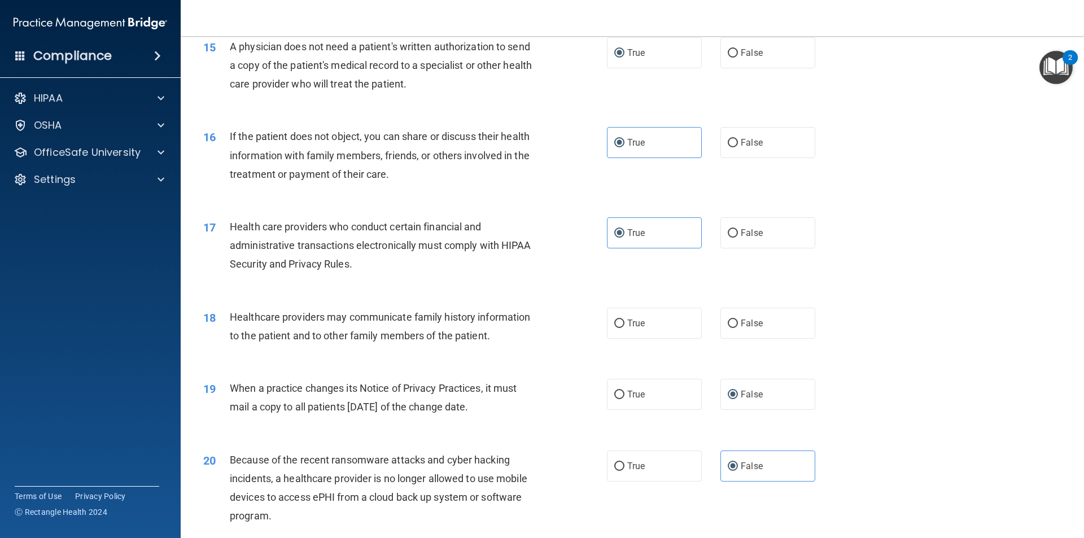
scroll to position [1242, 0]
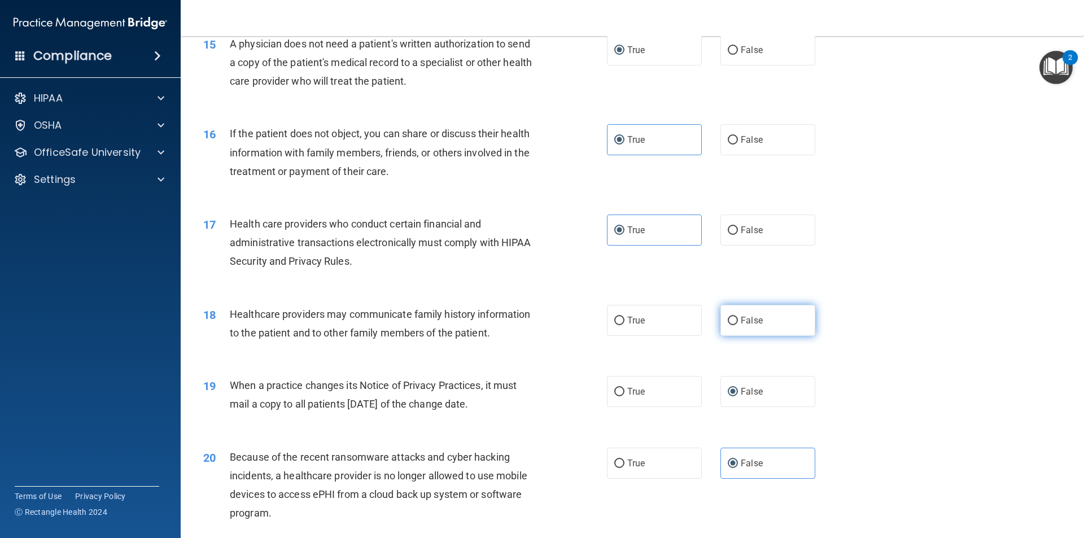
click at [728, 318] on input "False" at bounding box center [733, 321] width 10 height 8
radio input "true"
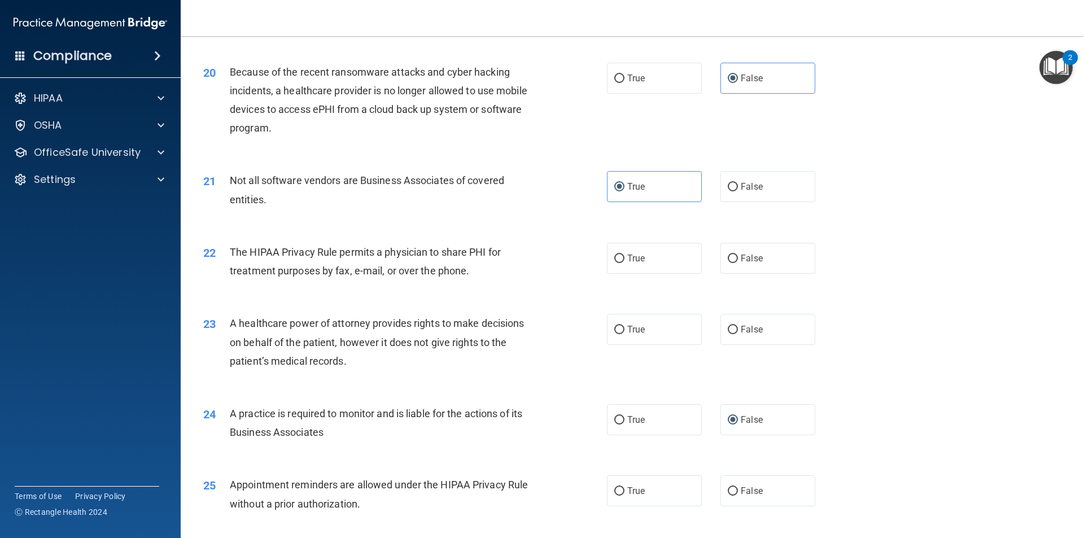
scroll to position [1637, 0]
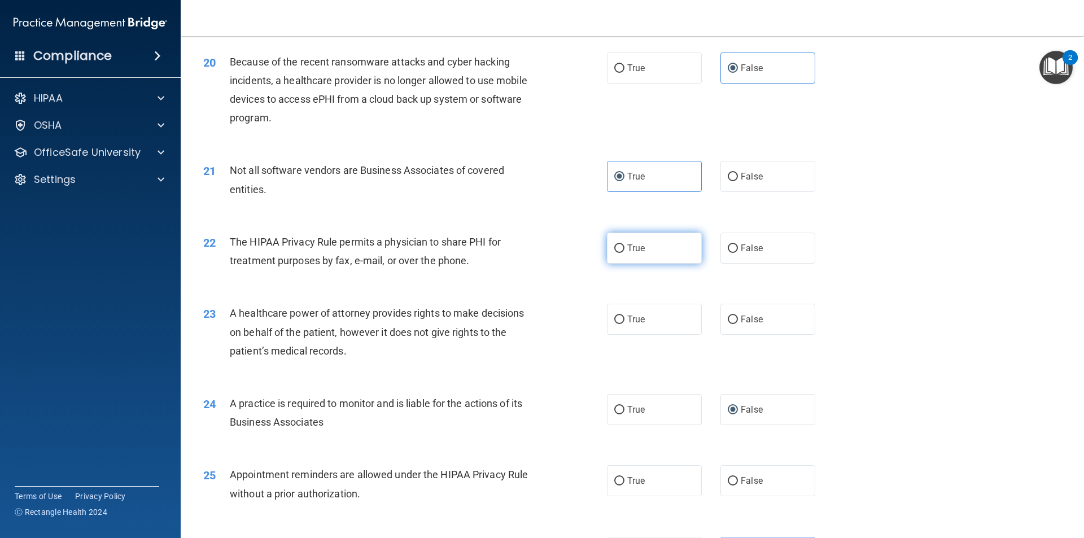
click at [622, 248] on label "True" at bounding box center [654, 248] width 95 height 31
click at [622, 248] on input "True" at bounding box center [619, 248] width 10 height 8
radio input "true"
click at [763, 317] on label "False" at bounding box center [767, 319] width 95 height 31
click at [738, 317] on input "False" at bounding box center [733, 320] width 10 height 8
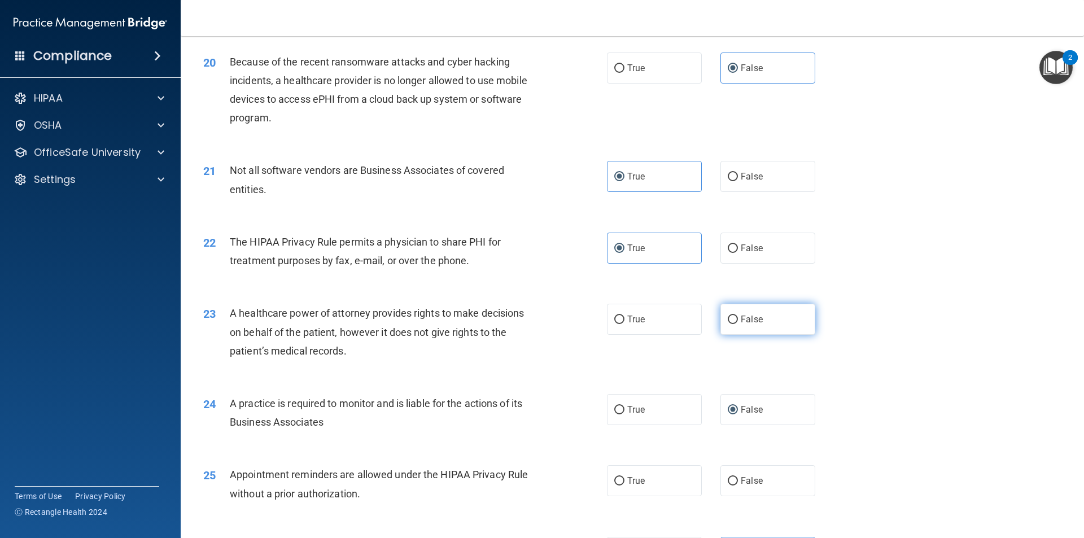
radio input "true"
click at [631, 475] on label "True" at bounding box center [654, 480] width 95 height 31
click at [624, 477] on input "True" at bounding box center [619, 481] width 10 height 8
radio input "true"
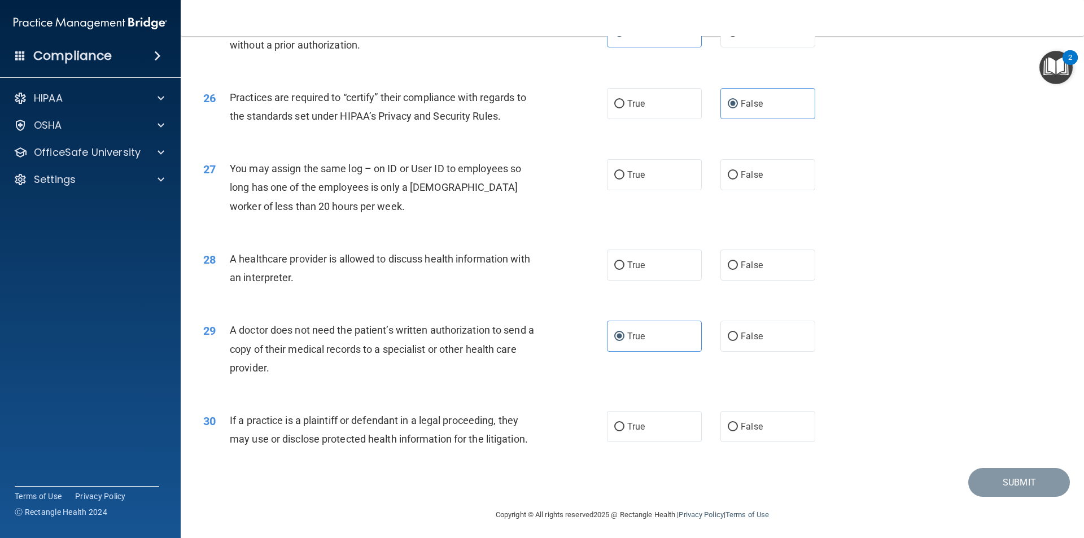
scroll to position [2090, 0]
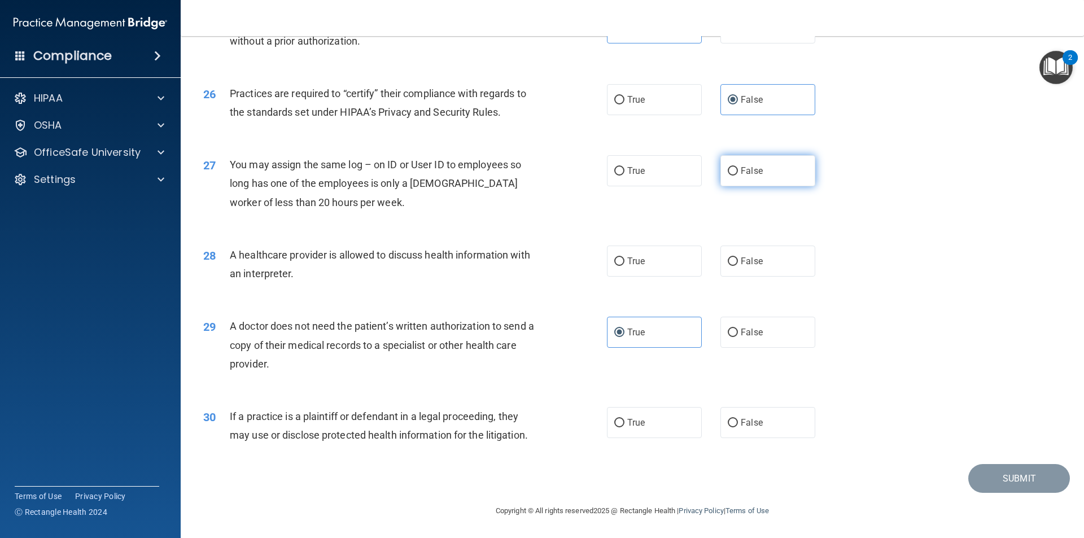
click at [775, 170] on label "False" at bounding box center [767, 170] width 95 height 31
click at [738, 170] on input "False" at bounding box center [733, 171] width 10 height 8
radio input "true"
click at [608, 253] on label "True" at bounding box center [654, 261] width 95 height 31
click at [614, 257] on input "True" at bounding box center [619, 261] width 10 height 8
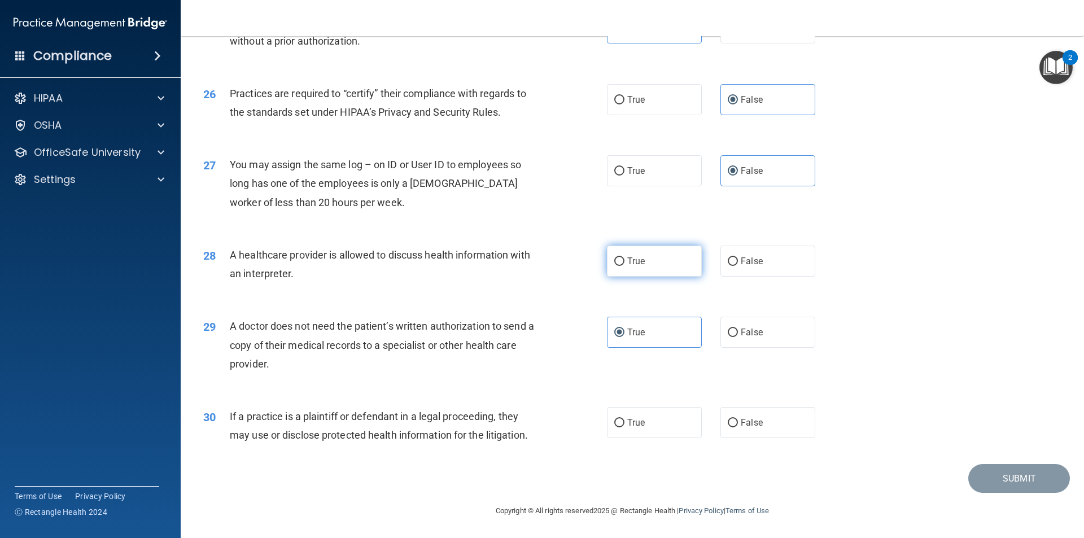
radio input "true"
click at [628, 426] on span "True" at bounding box center [636, 422] width 18 height 11
click at [624, 426] on input "True" at bounding box center [619, 423] width 10 height 8
radio input "true"
click at [984, 486] on button "Submit" at bounding box center [1019, 478] width 102 height 29
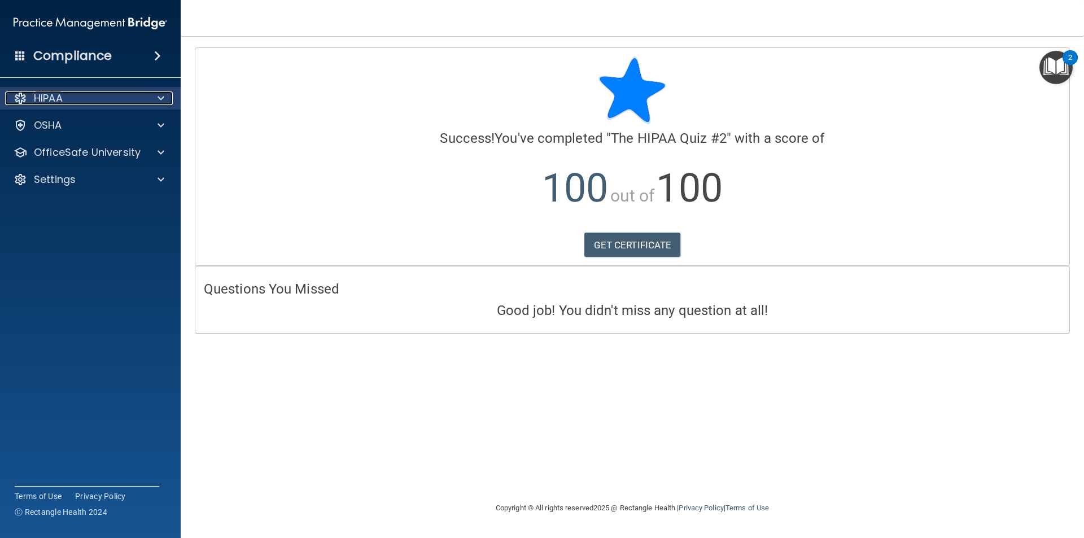
click at [107, 97] on div "HIPAA" at bounding box center [75, 98] width 140 height 14
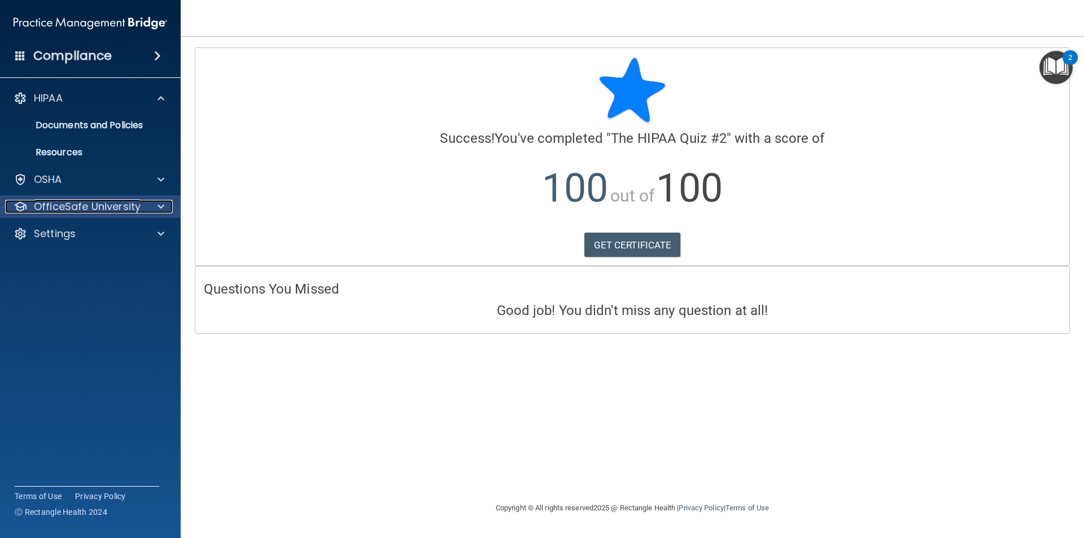
click at [62, 207] on p "OfficeSafe University" at bounding box center [87, 207] width 107 height 14
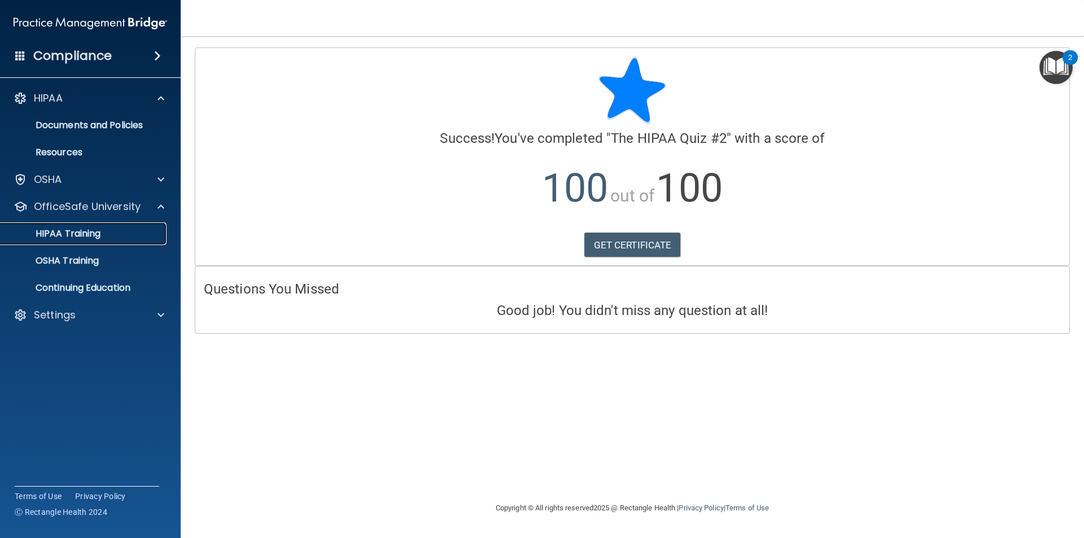
click at [68, 234] on p "HIPAA Training" at bounding box center [53, 233] width 93 height 11
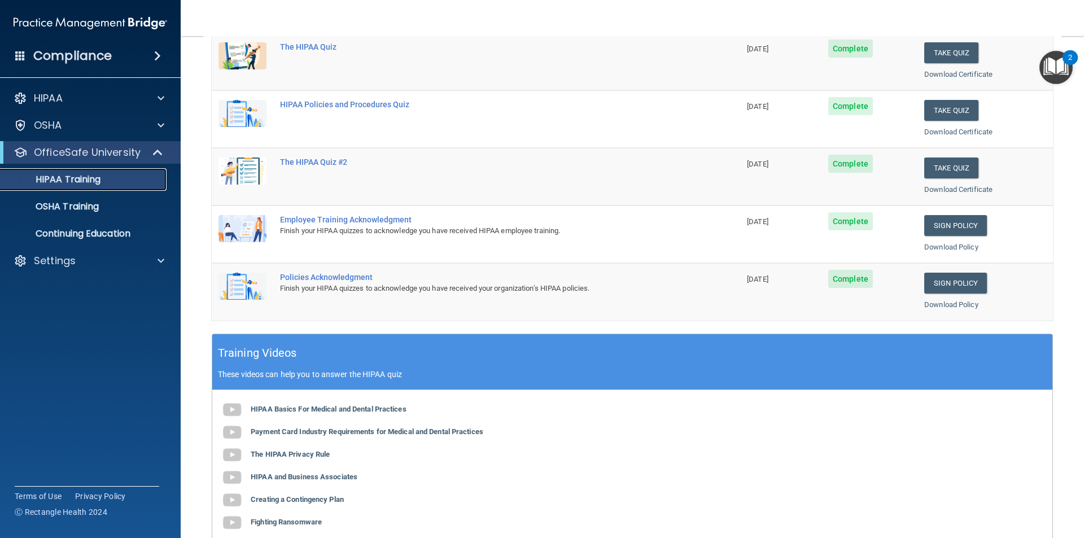
scroll to position [169, 0]
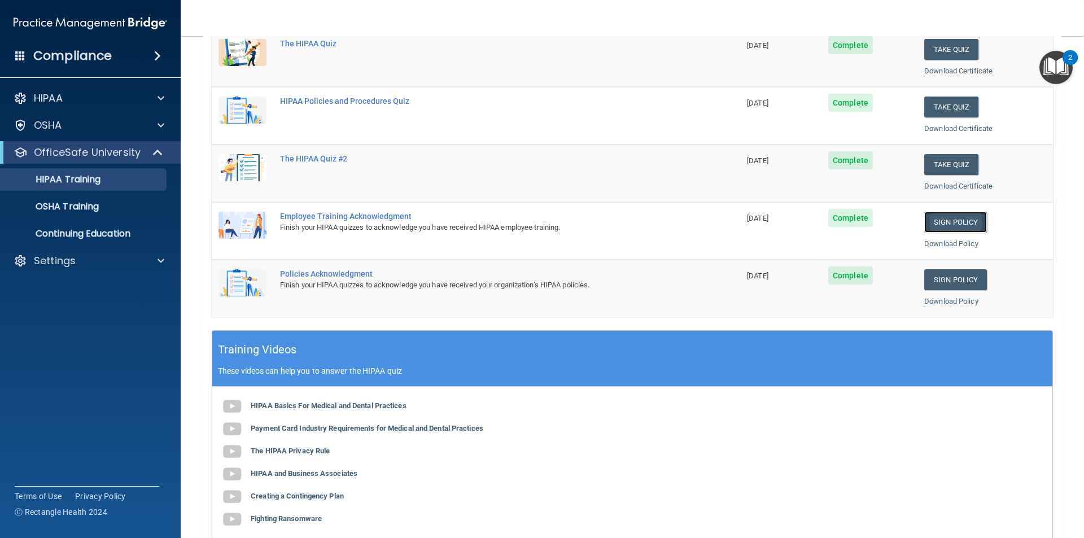
click at [937, 218] on link "Sign Policy" at bounding box center [955, 222] width 63 height 21
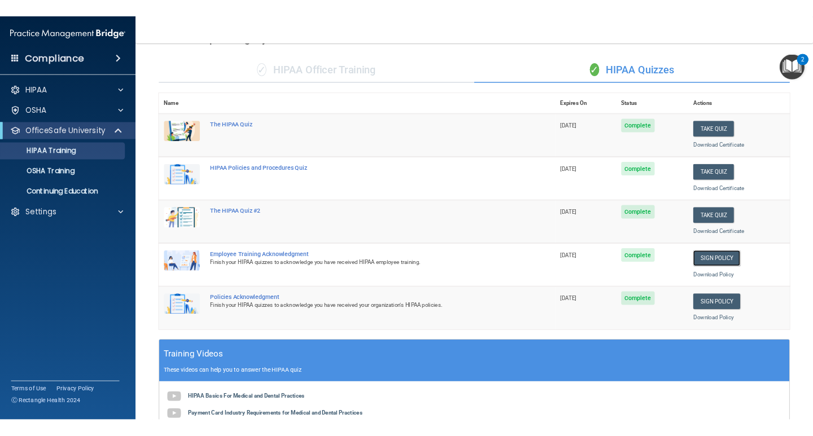
scroll to position [0, 0]
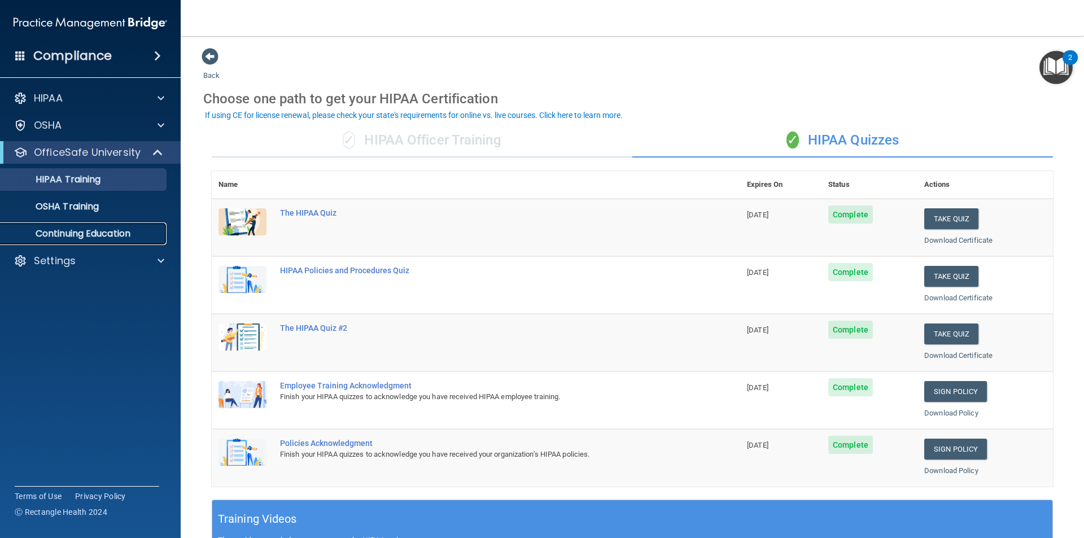
click at [96, 230] on p "Continuing Education" at bounding box center [84, 233] width 154 height 11
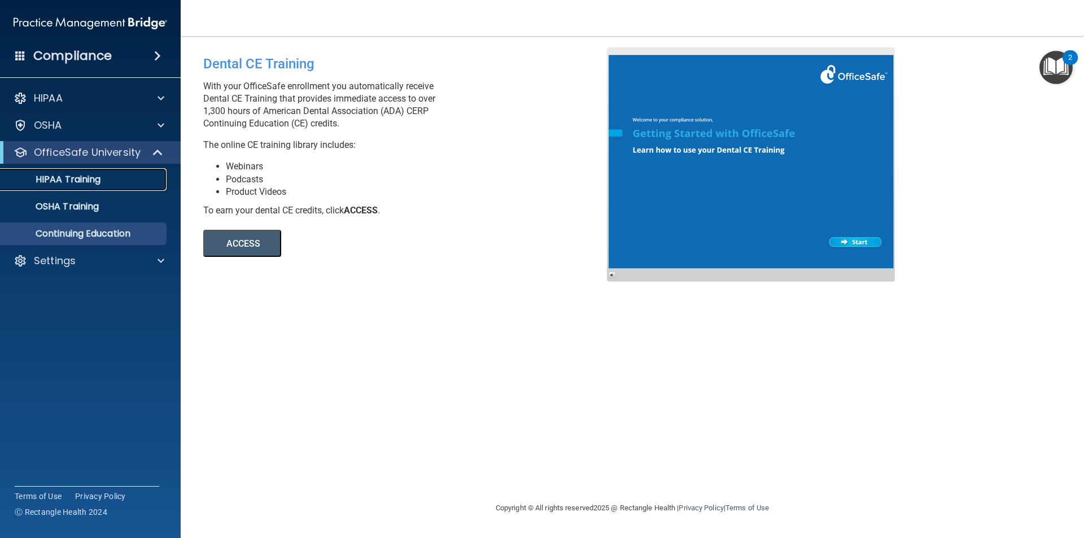
click at [86, 176] on p "HIPAA Training" at bounding box center [53, 179] width 93 height 11
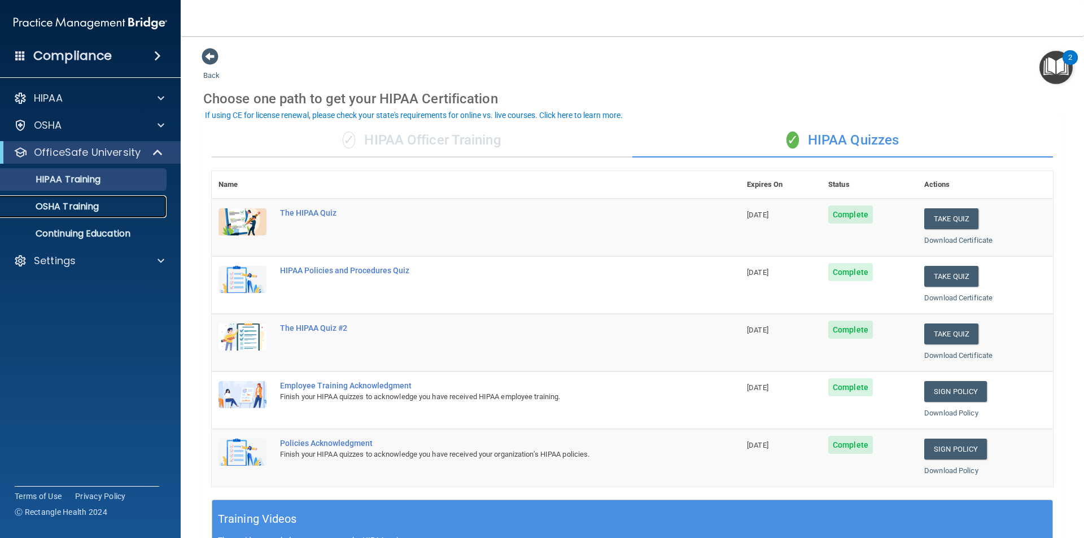
click at [69, 208] on p "OSHA Training" at bounding box center [52, 206] width 91 height 11
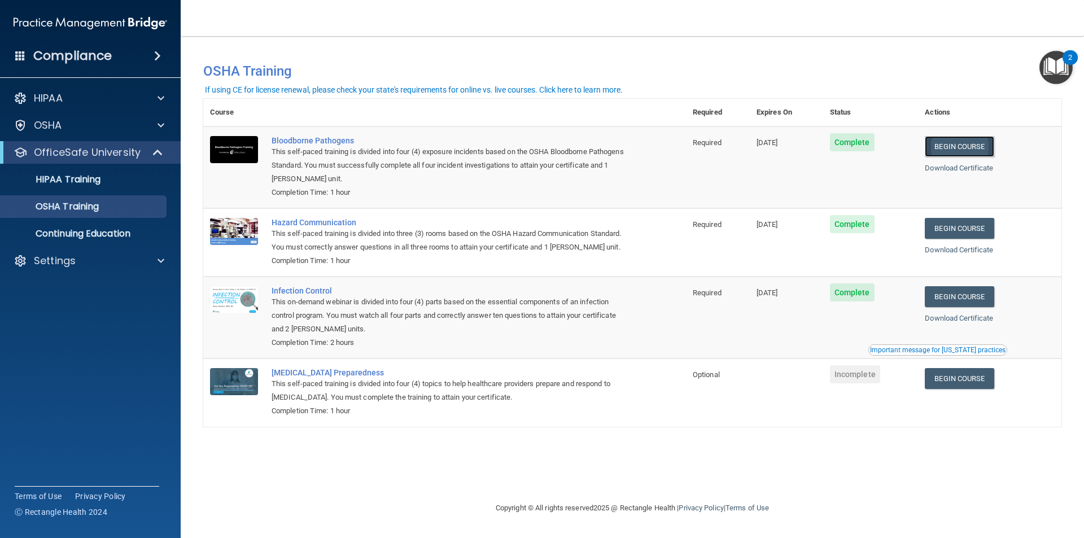
click at [967, 146] on link "Begin Course" at bounding box center [959, 146] width 69 height 21
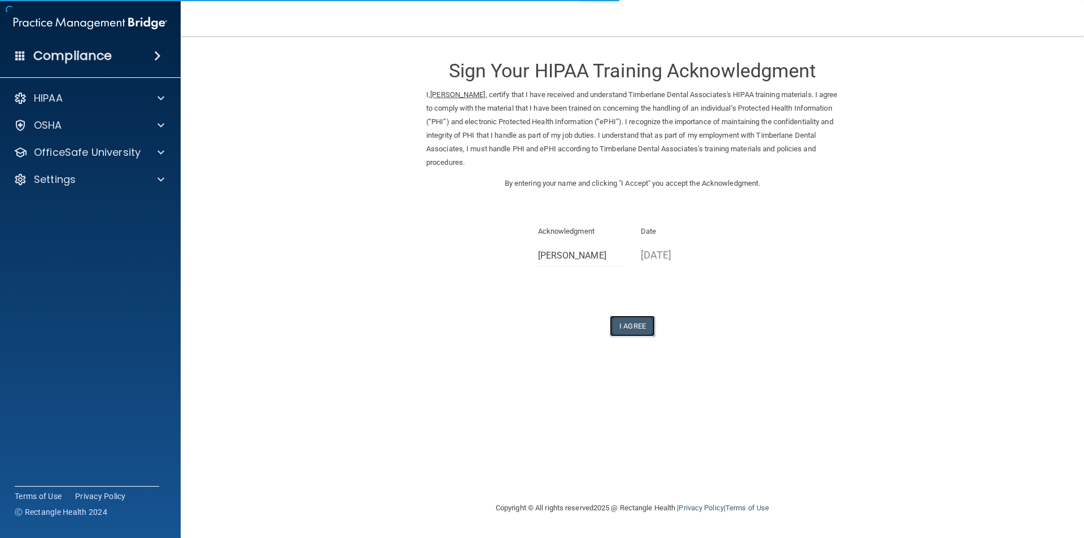
click at [643, 318] on button "I Agree" at bounding box center [632, 326] width 45 height 21
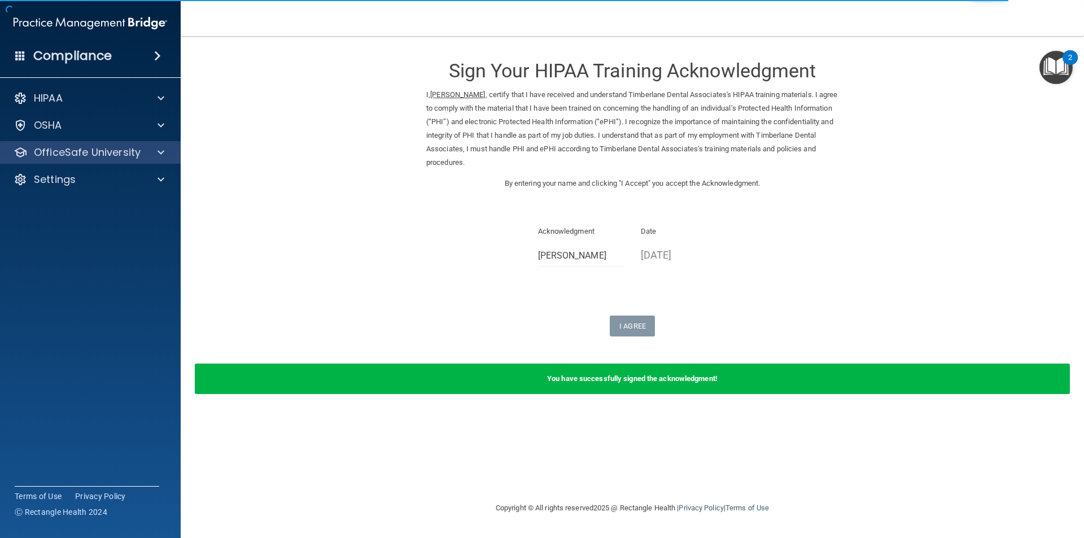
click at [73, 160] on div "OfficeSafe University" at bounding box center [90, 152] width 181 height 23
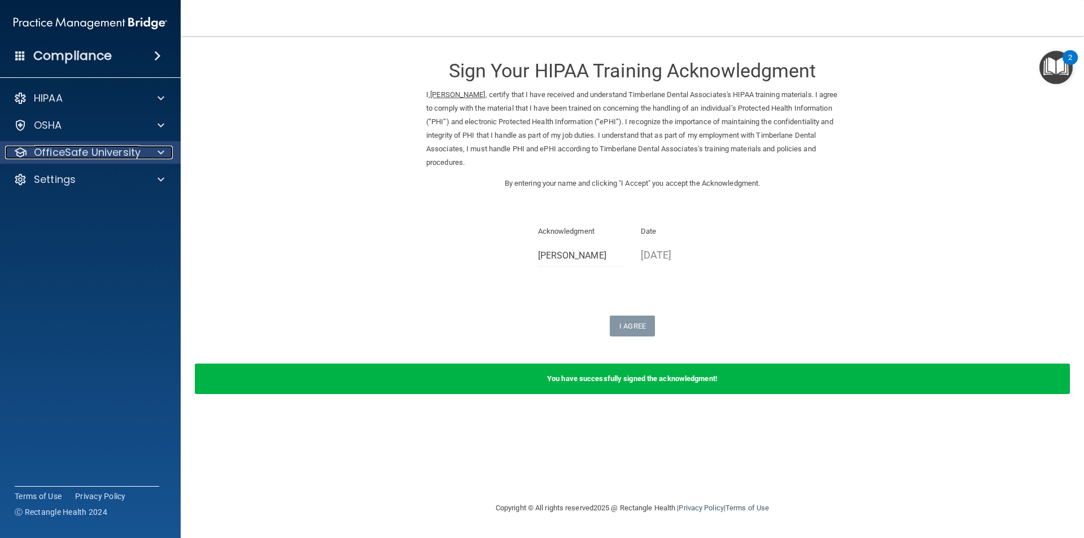
click at [152, 151] on div at bounding box center [159, 153] width 28 height 14
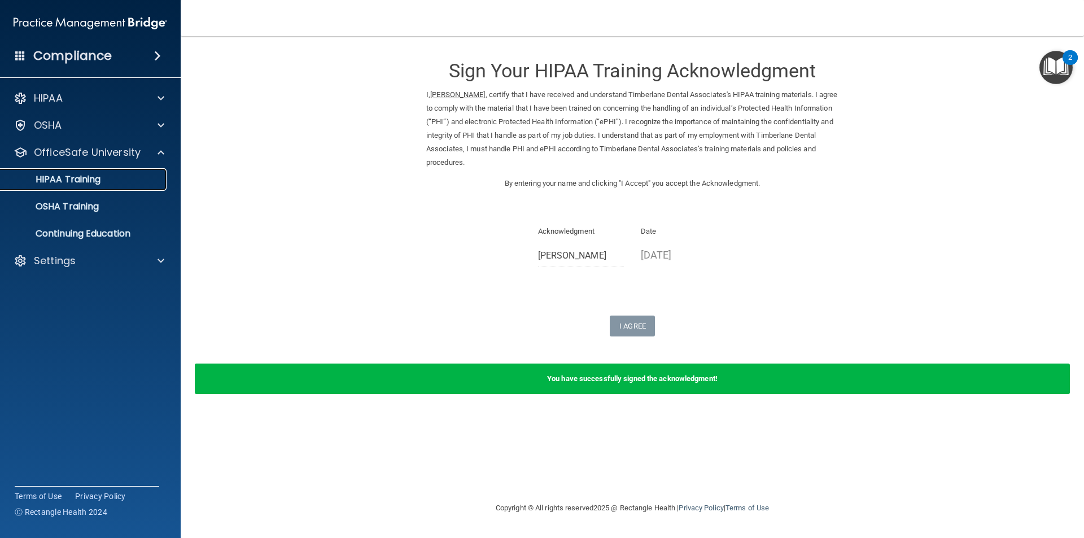
click at [71, 180] on p "HIPAA Training" at bounding box center [53, 179] width 93 height 11
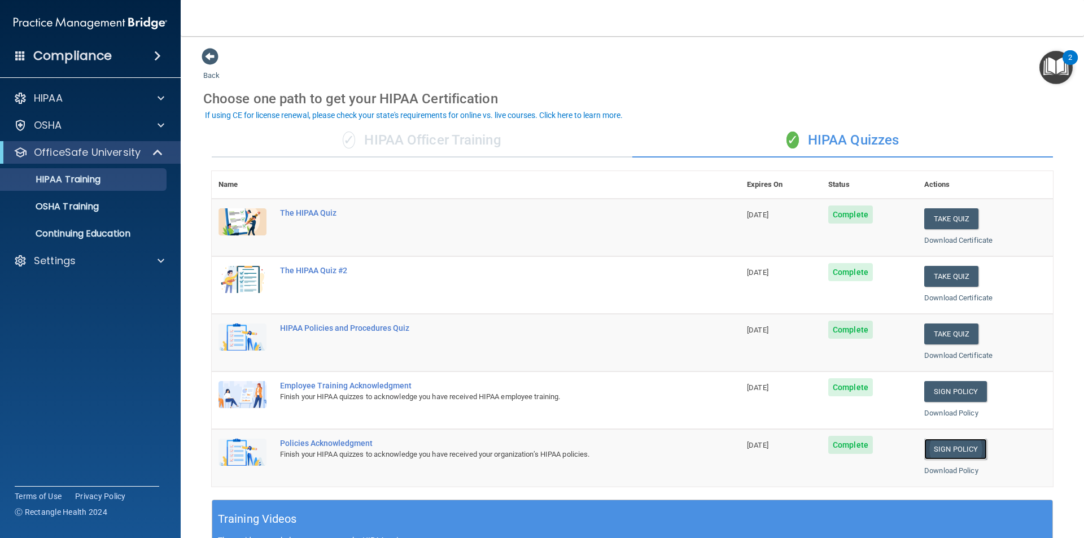
click at [946, 453] on link "Sign Policy" at bounding box center [955, 449] width 63 height 21
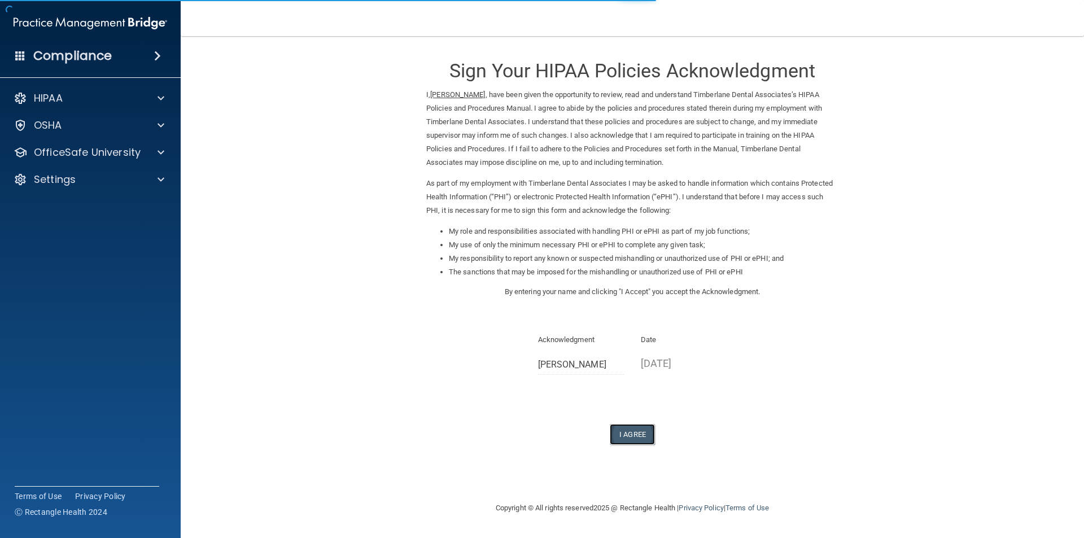
click at [639, 435] on button "I Agree" at bounding box center [632, 434] width 45 height 21
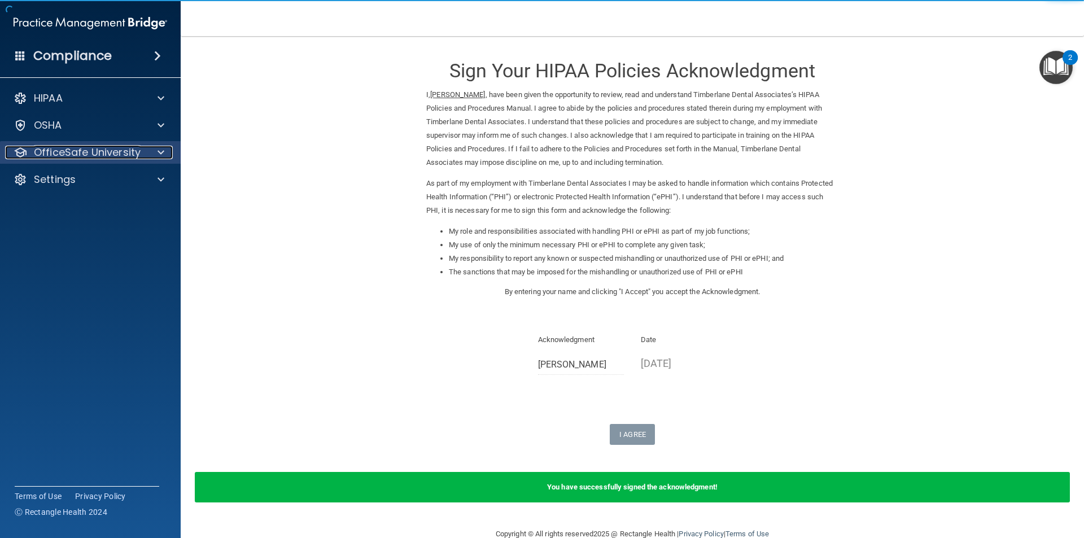
click at [86, 154] on p "OfficeSafe University" at bounding box center [87, 153] width 107 height 14
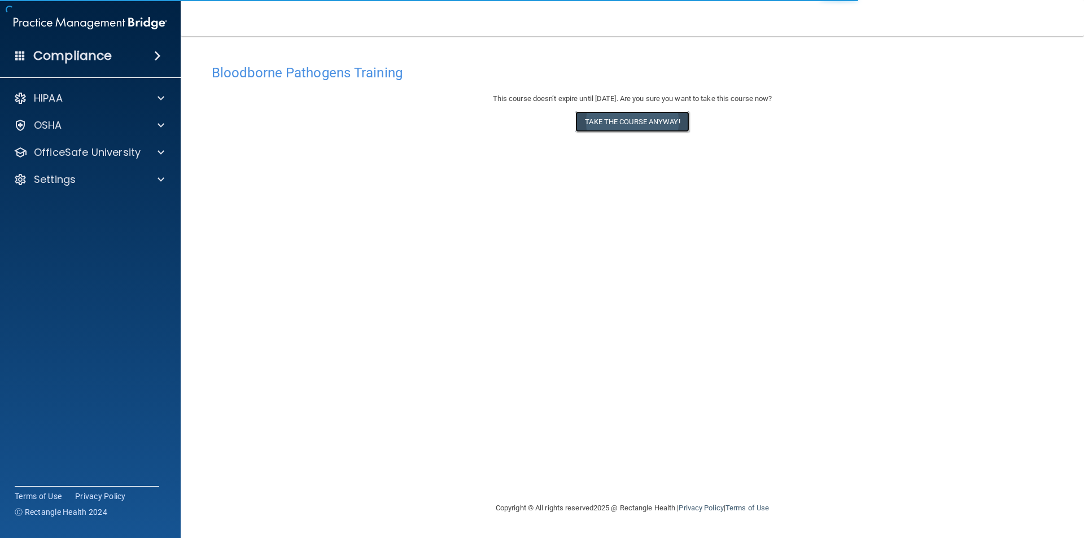
click at [618, 121] on button "Take the course anyway!" at bounding box center [631, 121] width 113 height 21
